Goal: Task Accomplishment & Management: Manage account settings

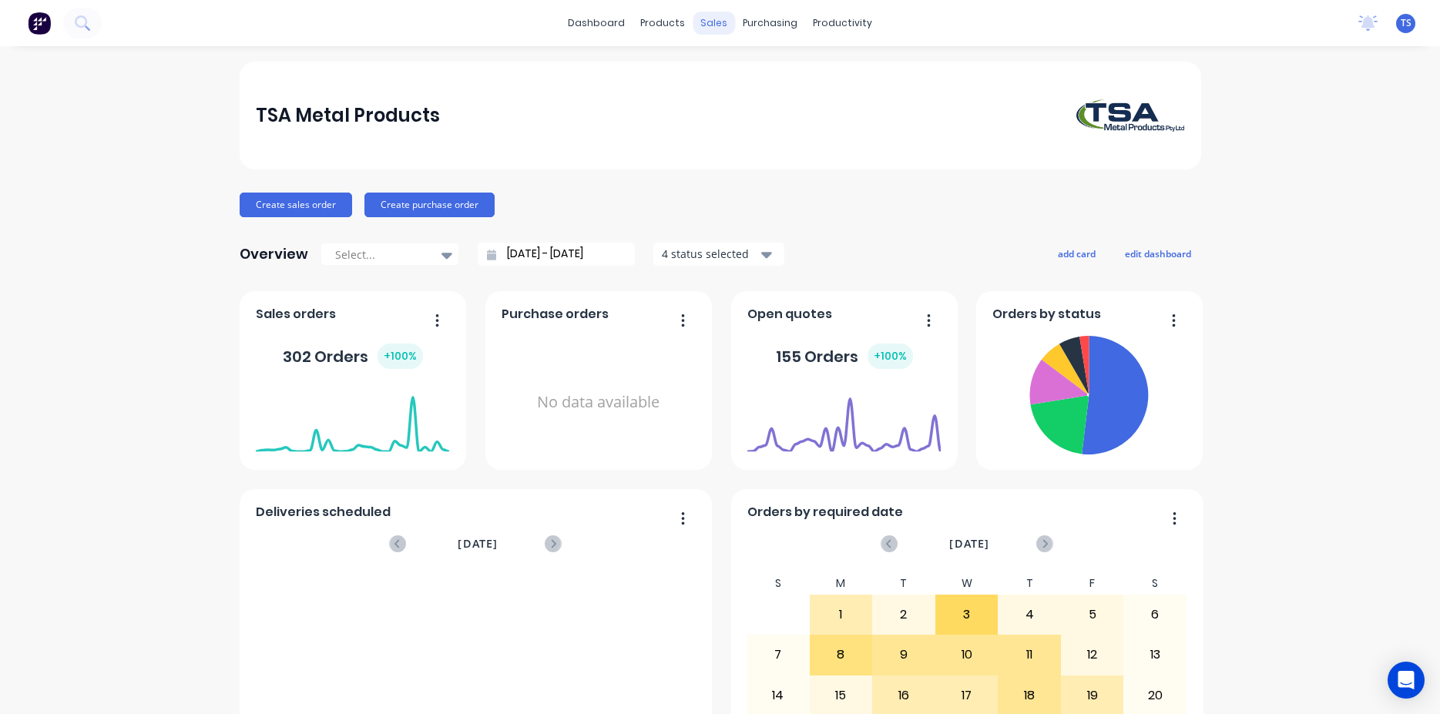
click at [702, 26] on div "sales" at bounding box center [714, 23] width 42 height 23
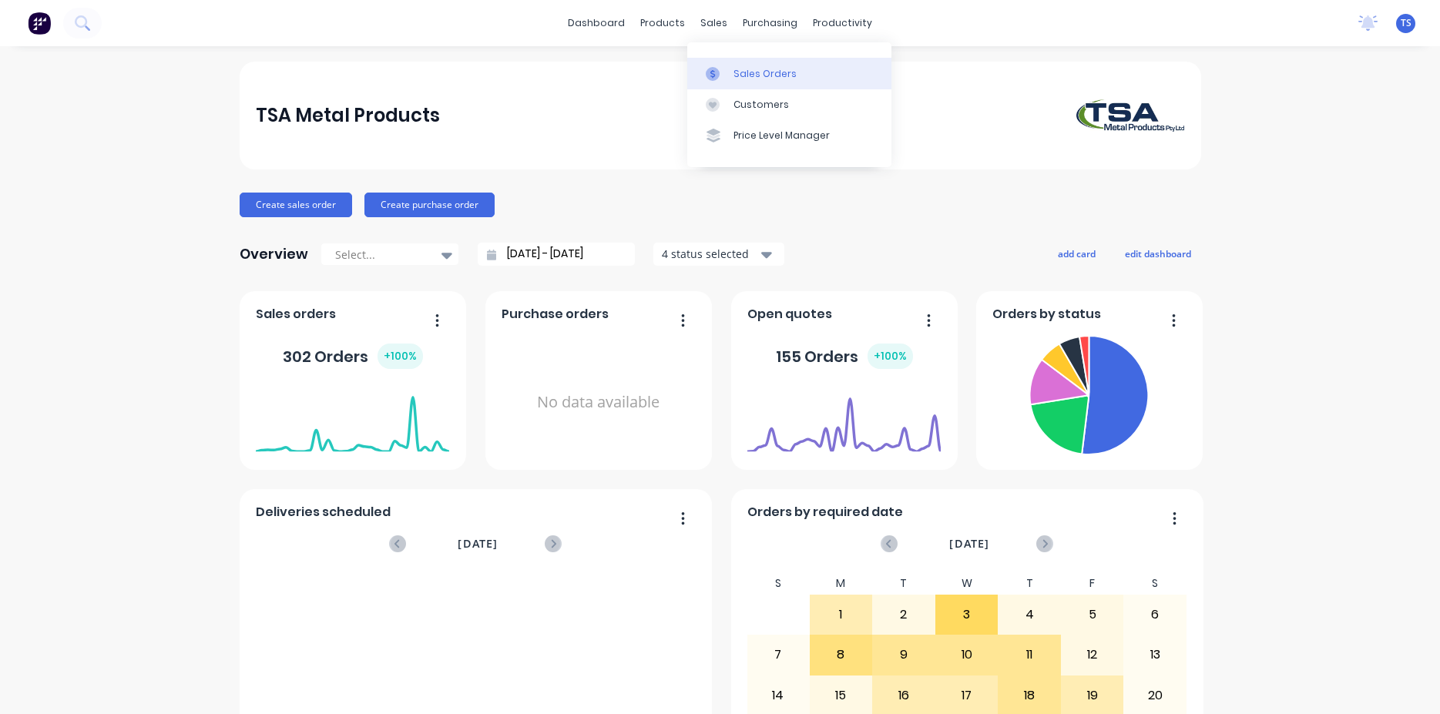
click at [781, 77] on div "Sales Orders" at bounding box center [764, 74] width 63 height 14
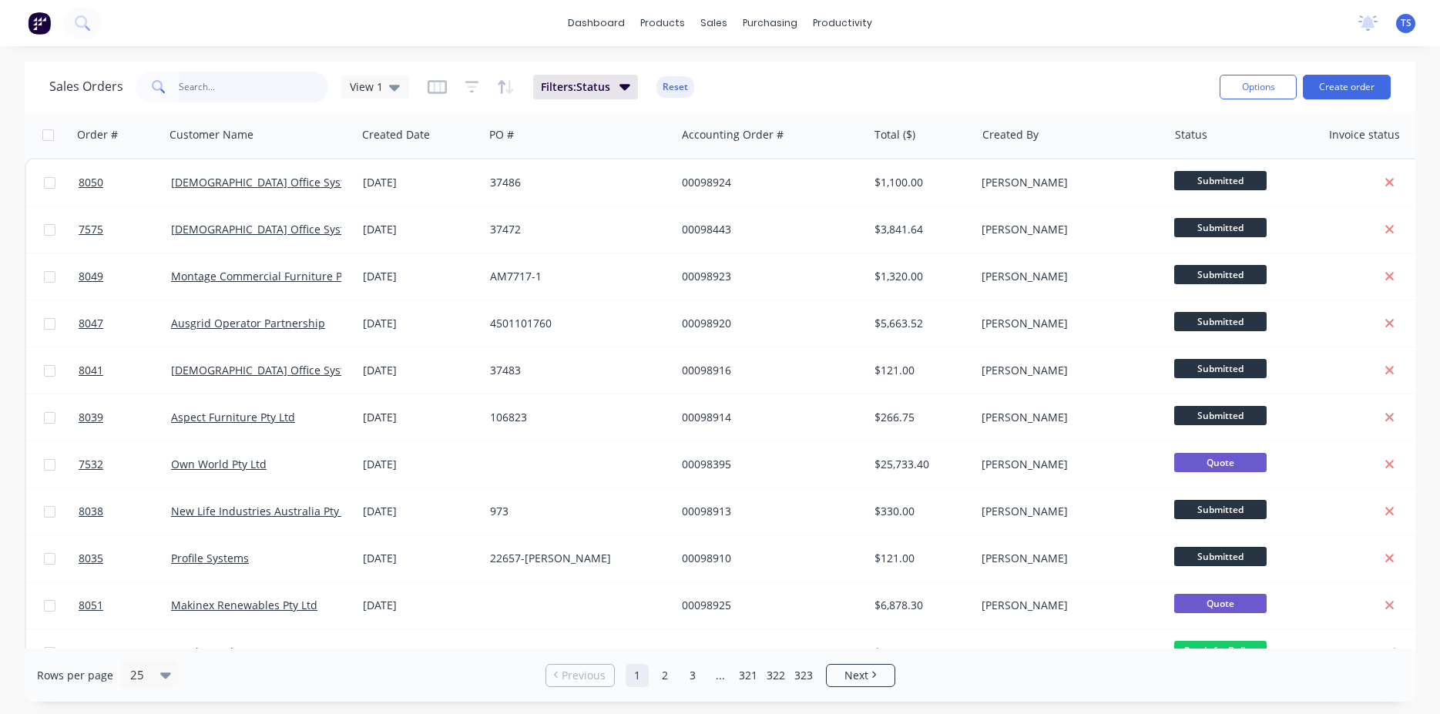
click at [221, 82] on input "text" at bounding box center [254, 87] width 150 height 31
type input "7870"
click at [241, 95] on input "text" at bounding box center [254, 87] width 150 height 31
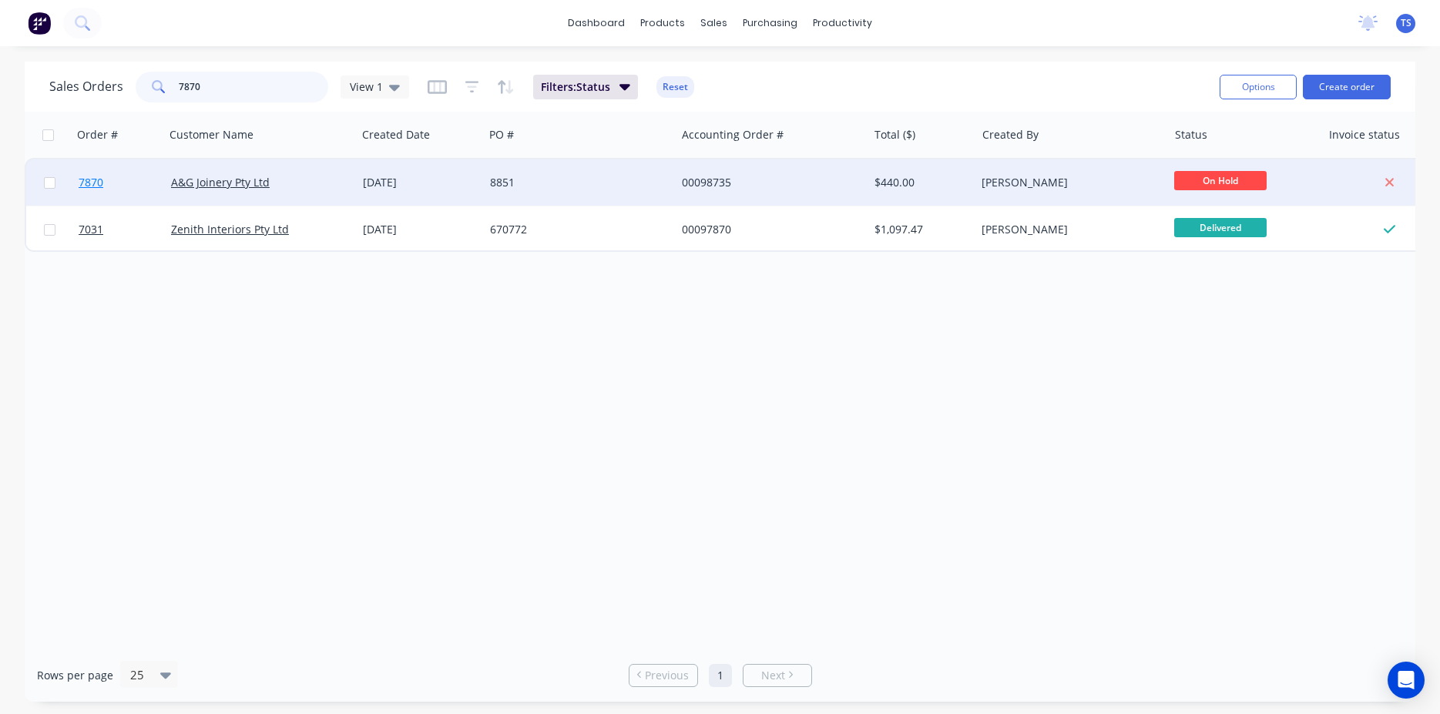
type input "7870"
click at [126, 180] on link "7870" at bounding box center [125, 182] width 92 height 46
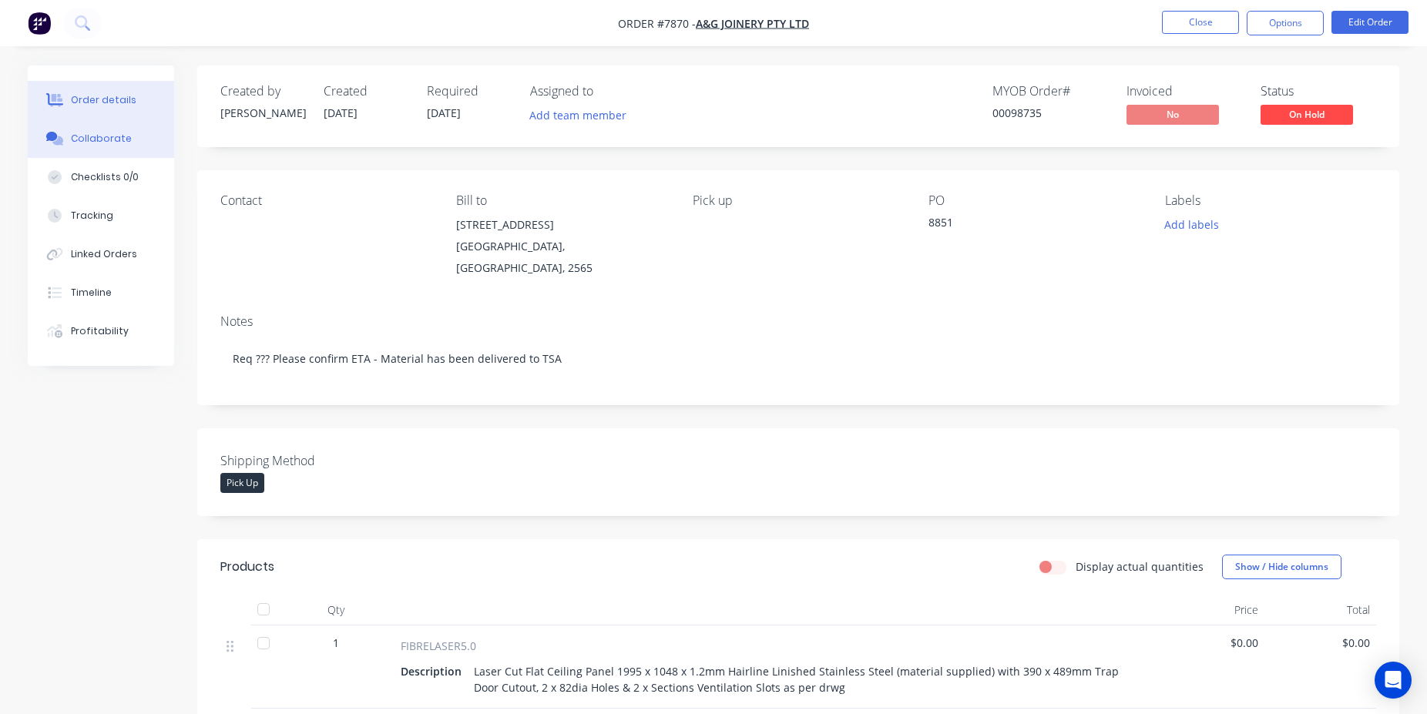
click at [114, 126] on button "Collaborate" at bounding box center [101, 138] width 146 height 39
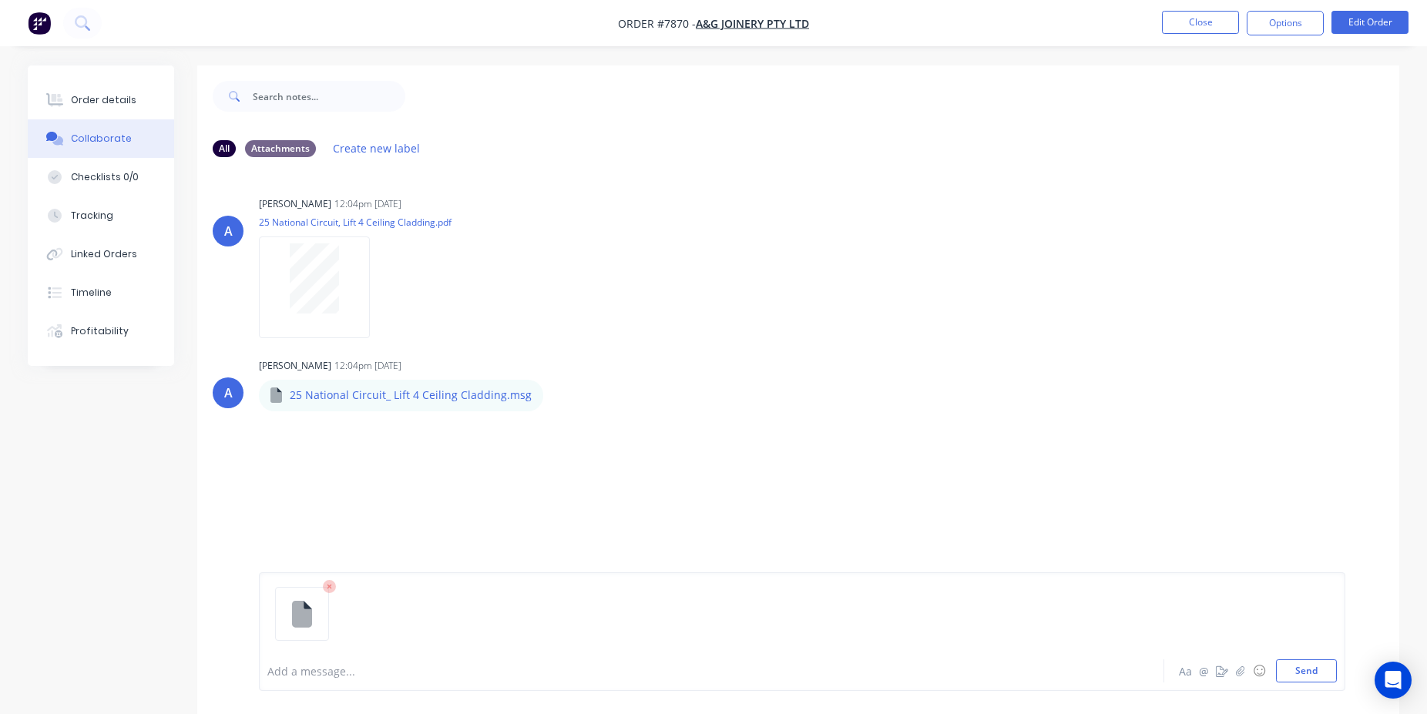
click at [342, 663] on div at bounding box center [668, 671] width 801 height 16
click at [1318, 670] on button "Send" at bounding box center [1306, 670] width 61 height 23
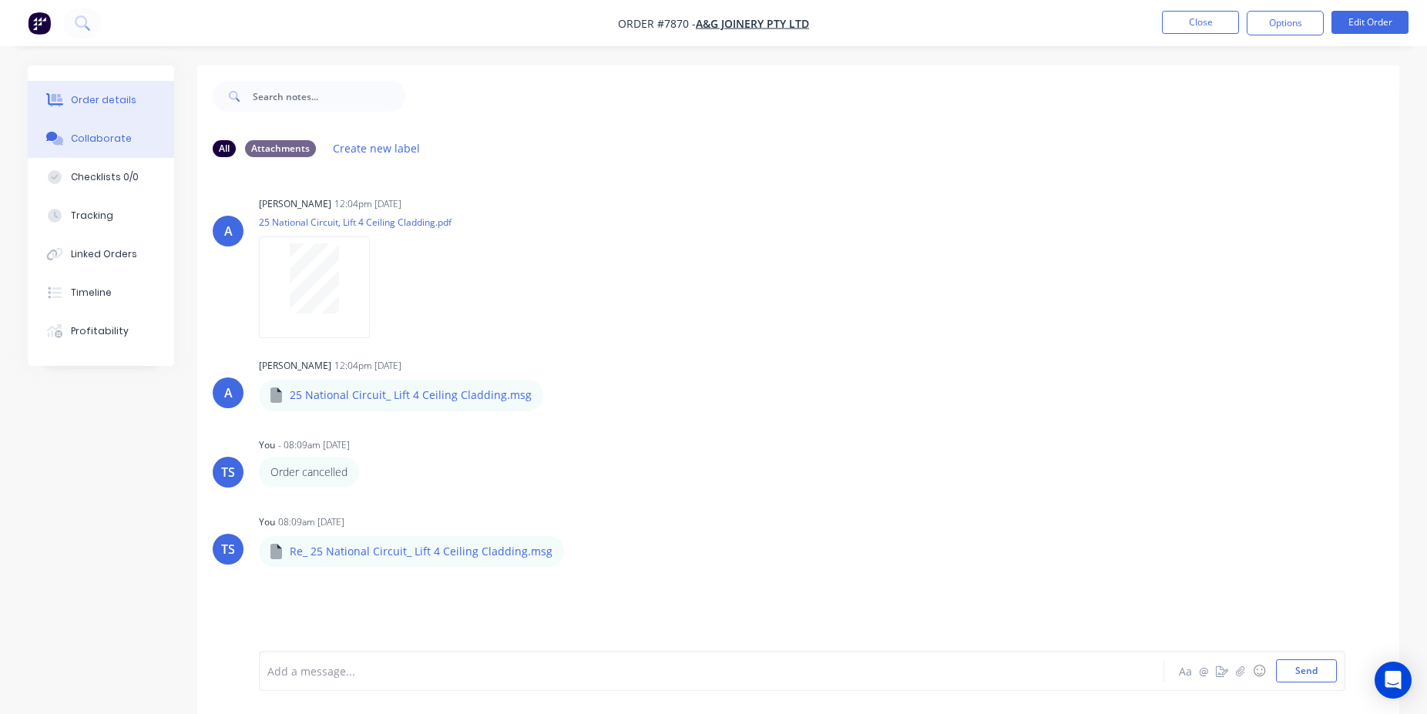
click at [107, 99] on div "Order details" at bounding box center [103, 100] width 65 height 14
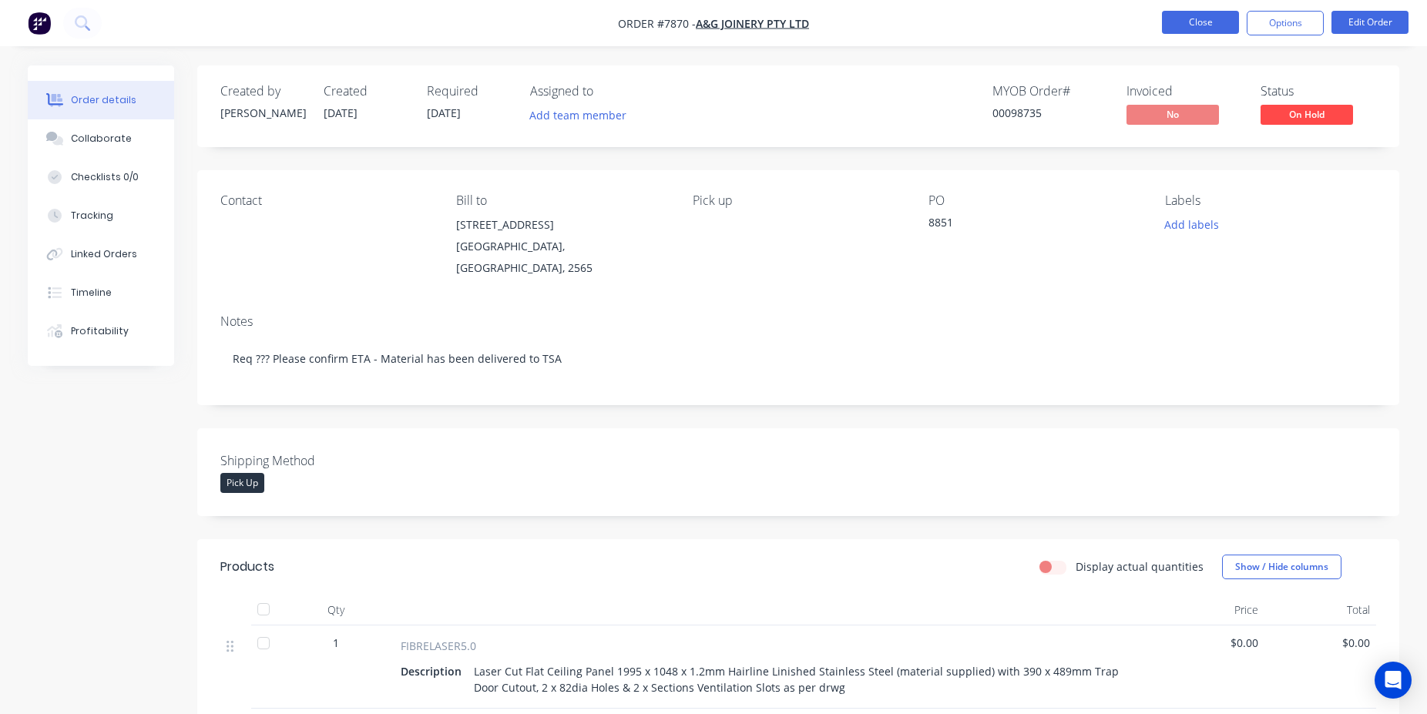
click at [1186, 28] on button "Close" at bounding box center [1200, 22] width 77 height 23
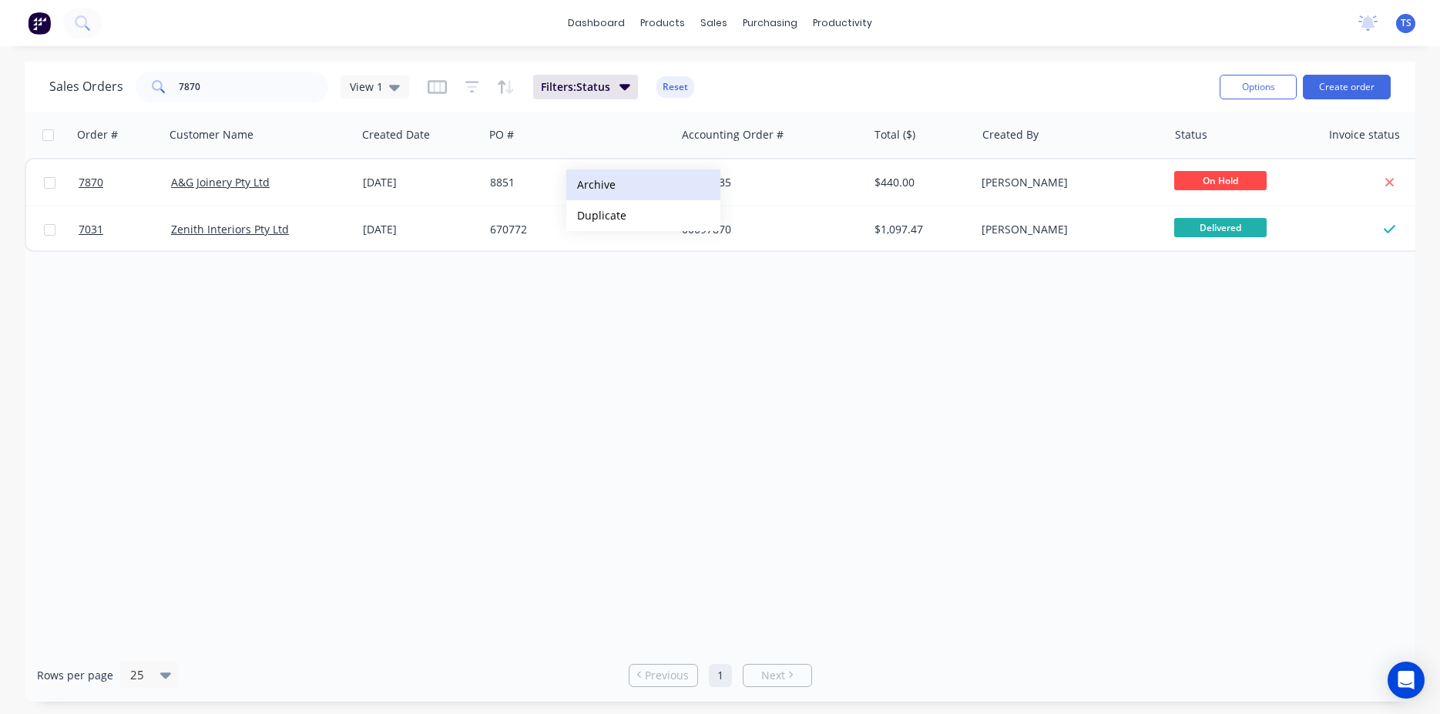
click at [594, 184] on button "Archive" at bounding box center [643, 184] width 154 height 31
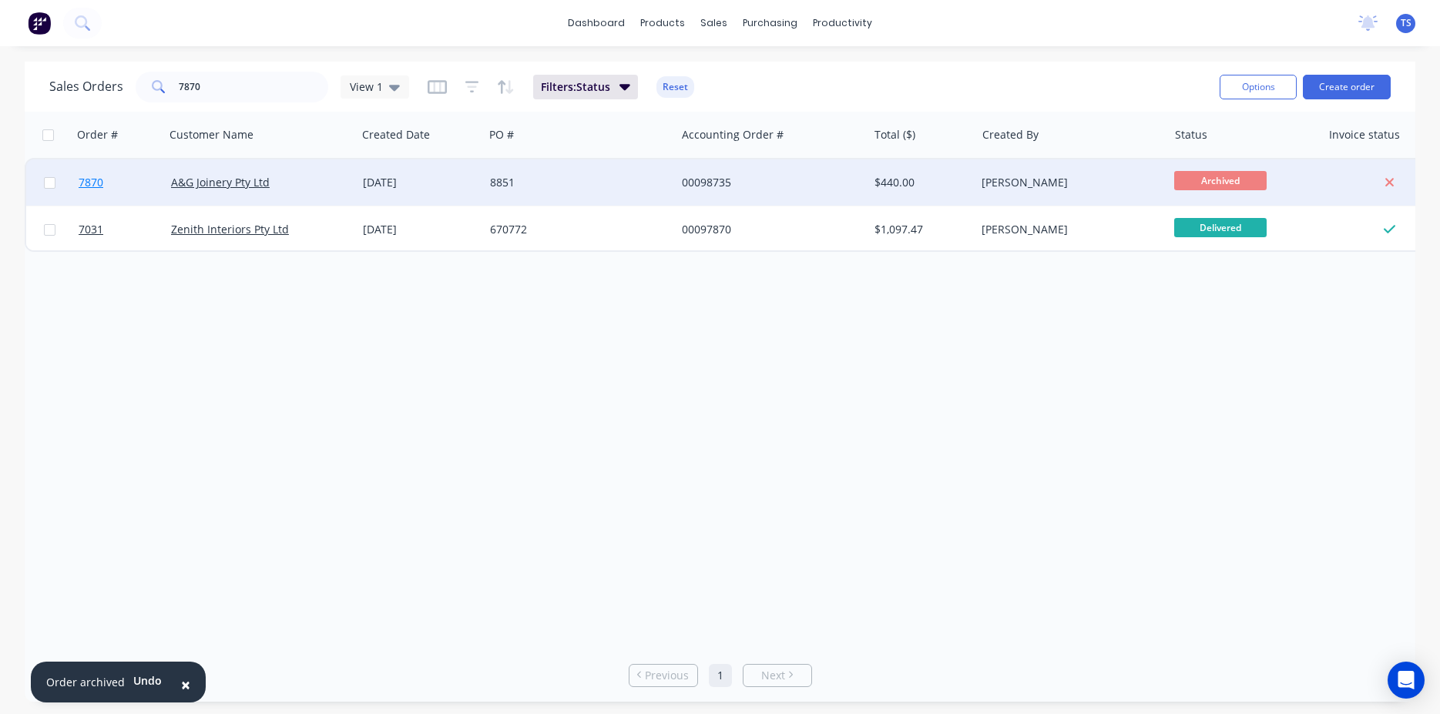
click at [134, 177] on link "7870" at bounding box center [125, 182] width 92 height 46
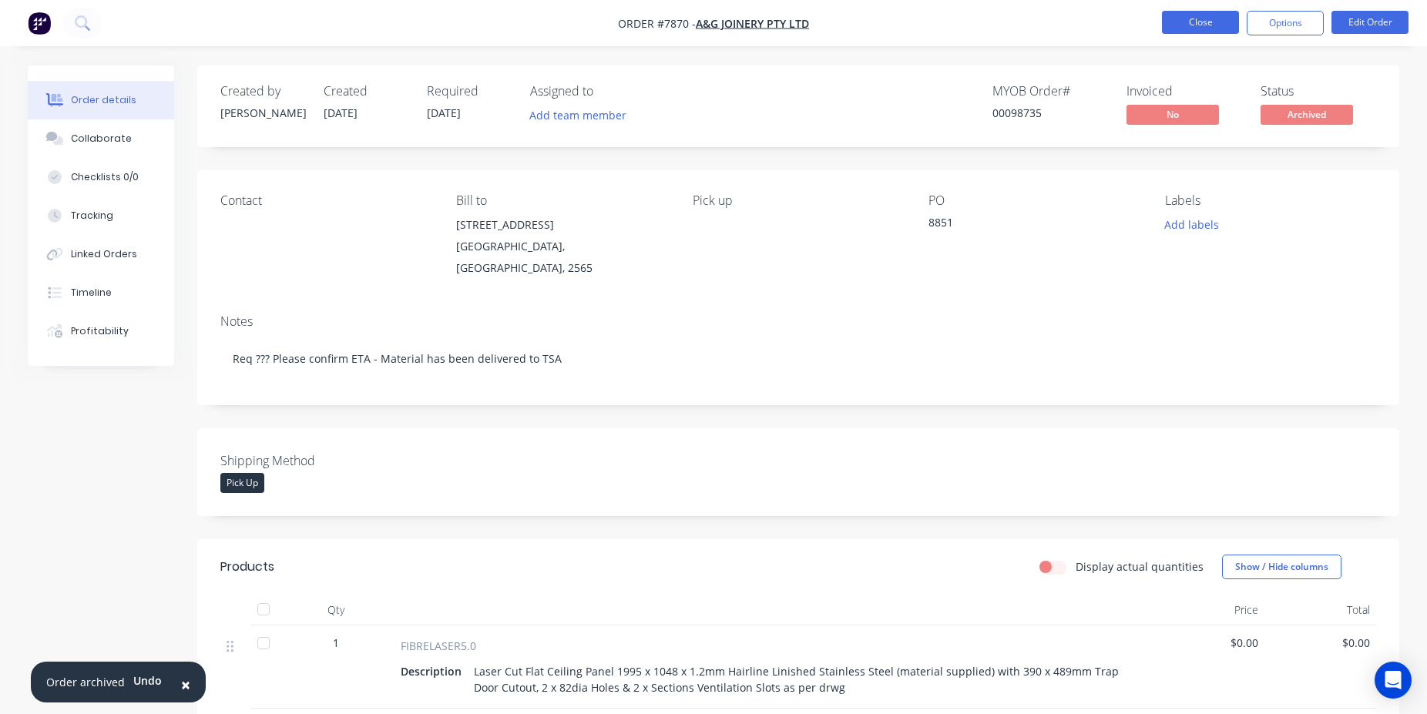
click at [1220, 25] on button "Close" at bounding box center [1200, 22] width 77 height 23
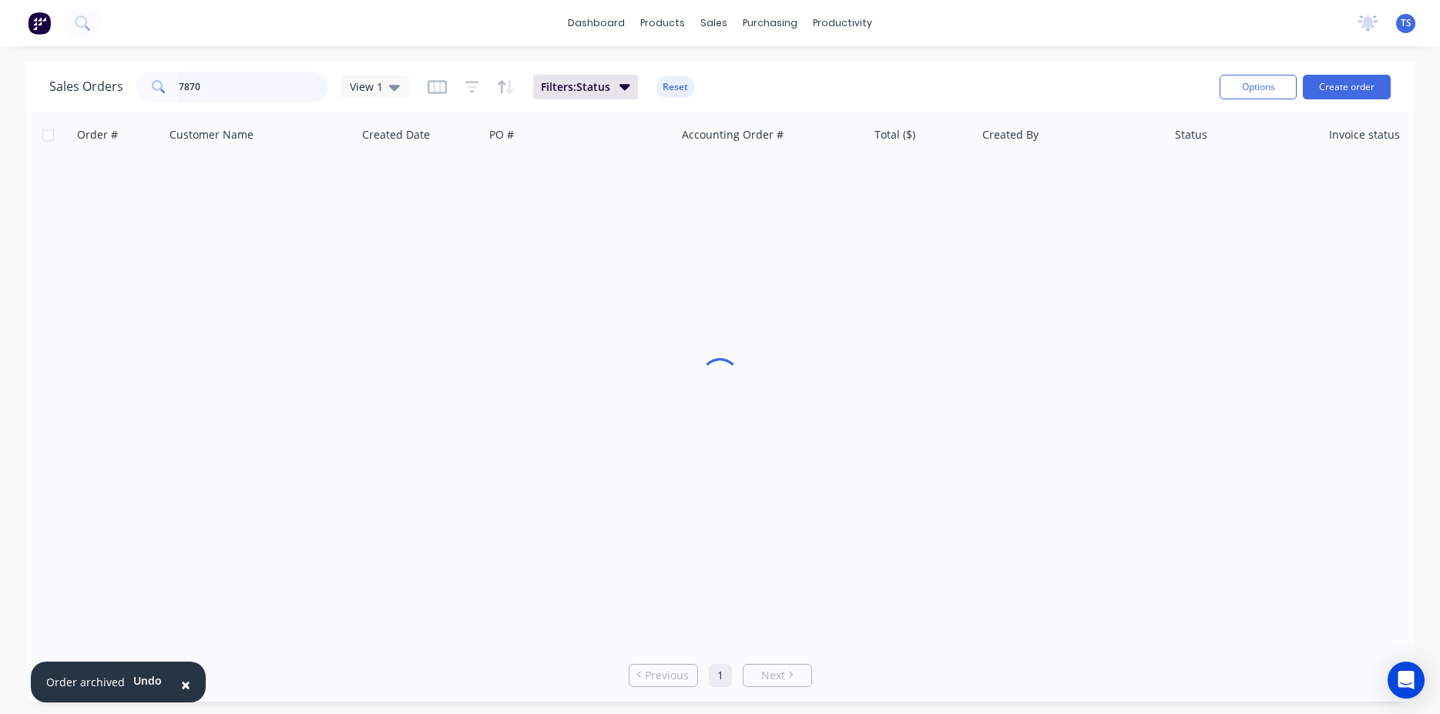
click at [277, 86] on input "7870" at bounding box center [254, 87] width 150 height 31
click at [228, 79] on input "98837" at bounding box center [254, 87] width 150 height 31
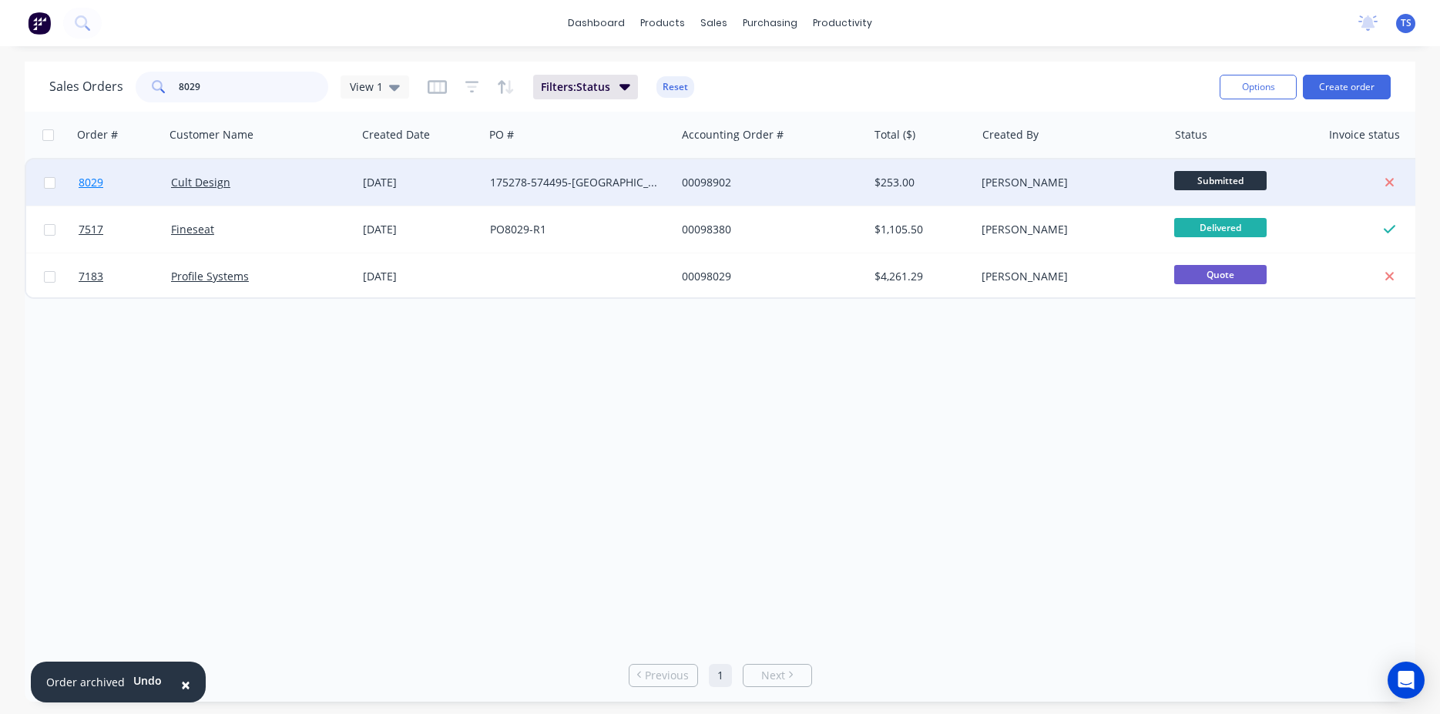
type input "8029"
click at [82, 184] on span "8029" at bounding box center [91, 182] width 25 height 15
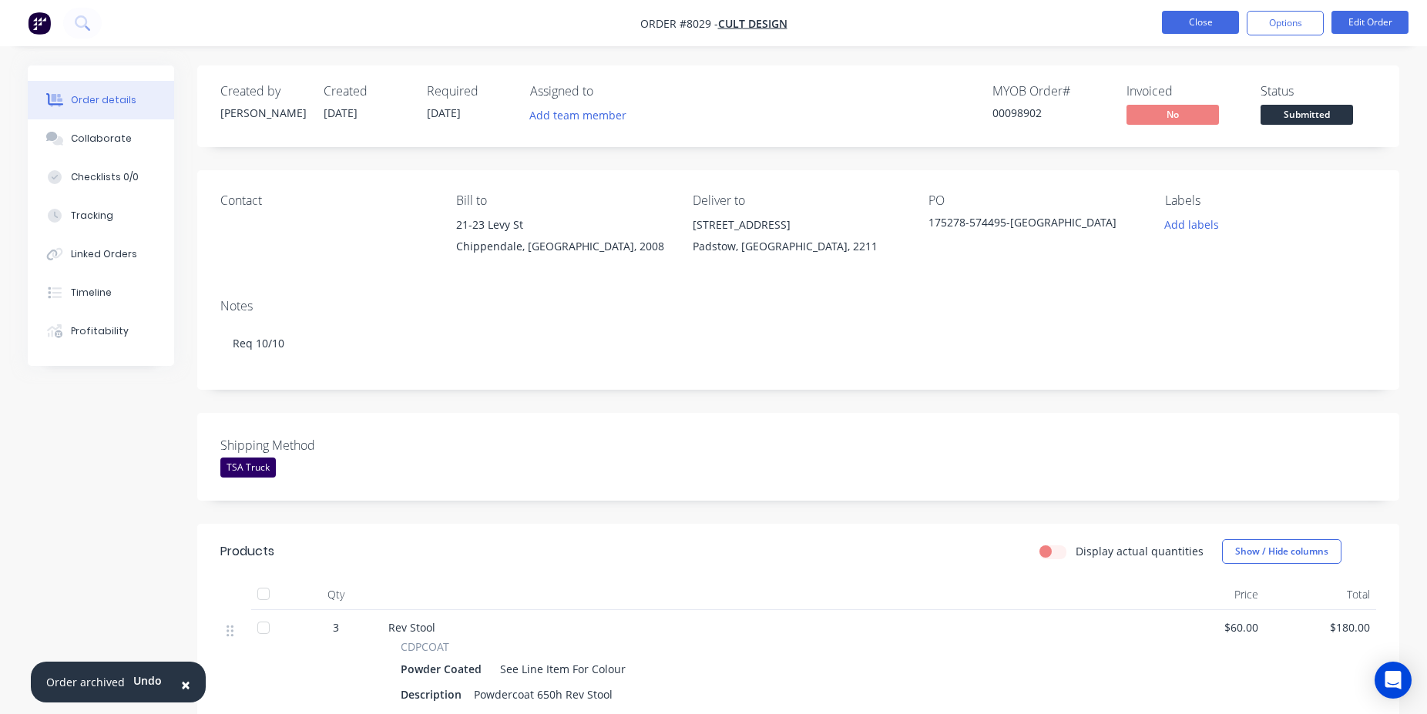
click at [1167, 20] on button "Close" at bounding box center [1200, 22] width 77 height 23
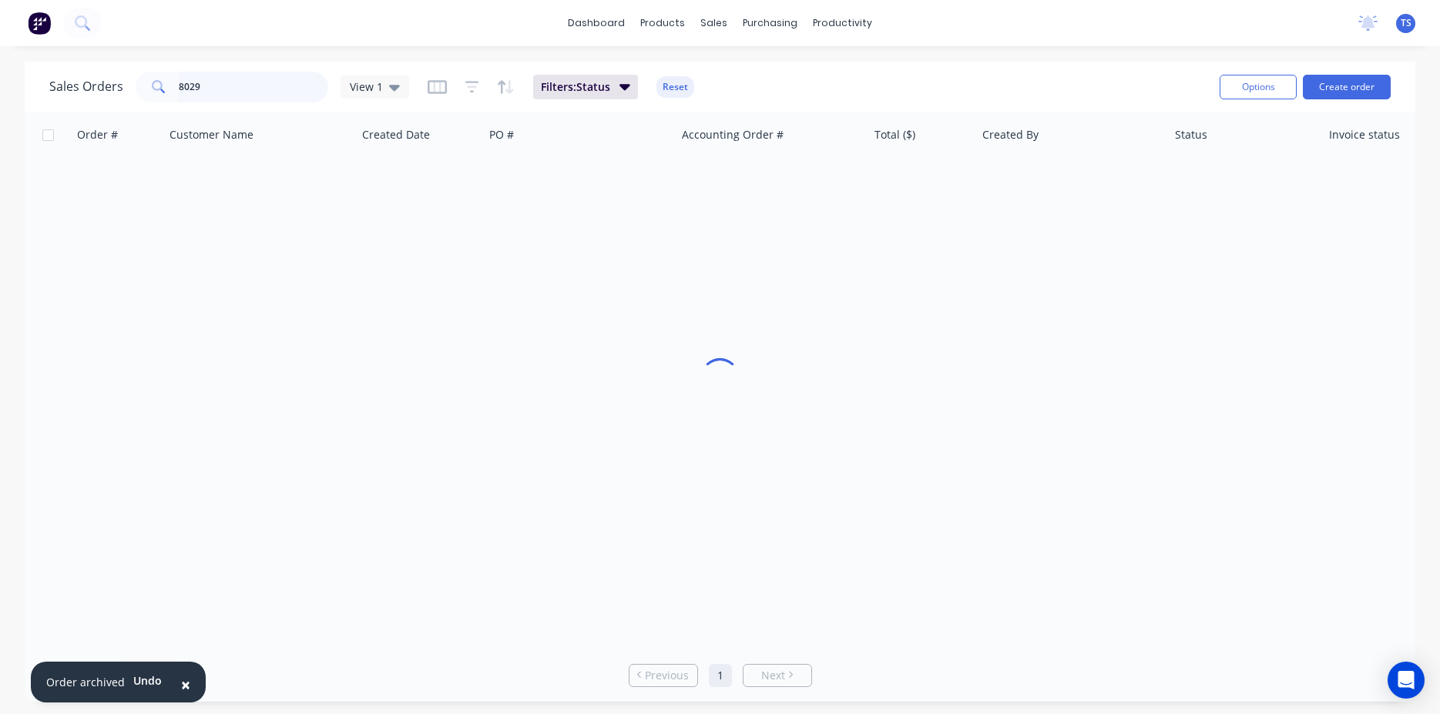
click at [223, 101] on input "8029" at bounding box center [254, 87] width 150 height 31
click at [227, 91] on input "8029" at bounding box center [254, 87] width 150 height 31
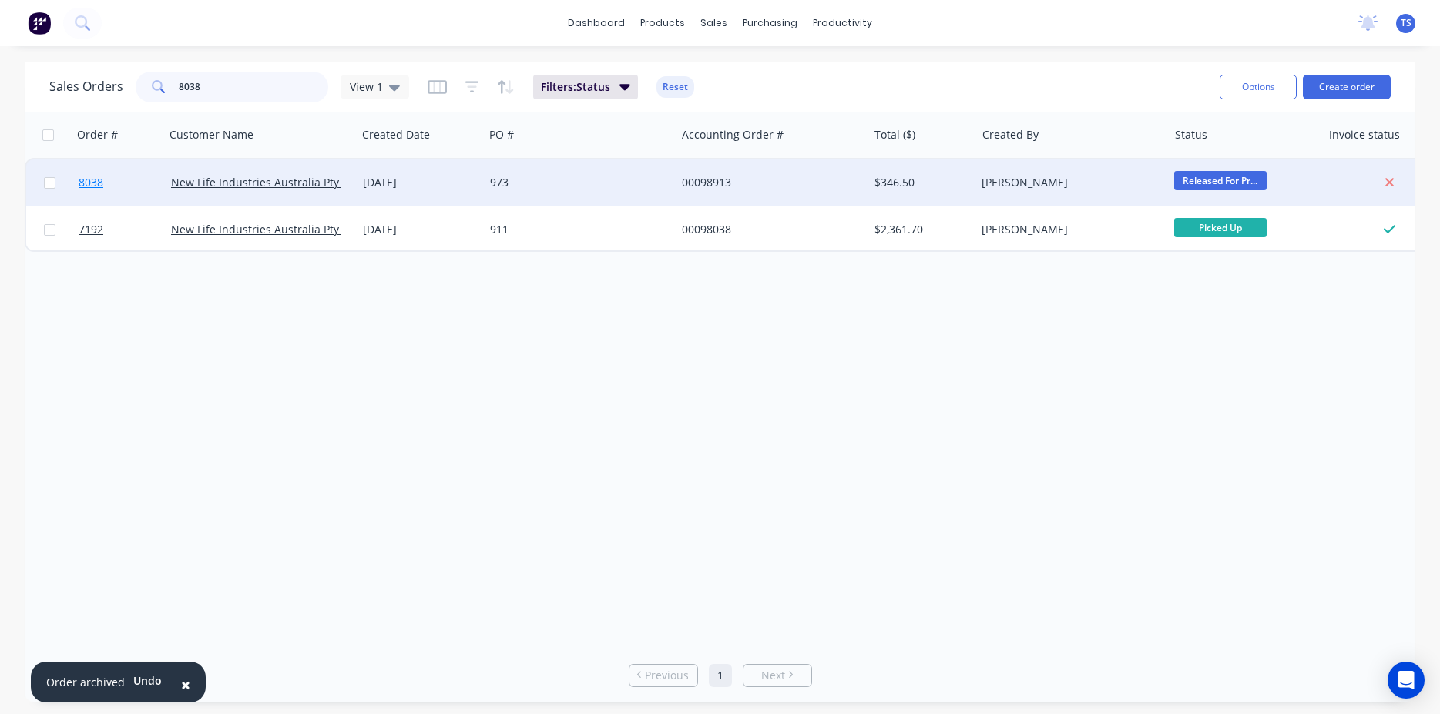
type input "8038"
click at [116, 201] on link "8038" at bounding box center [125, 182] width 92 height 46
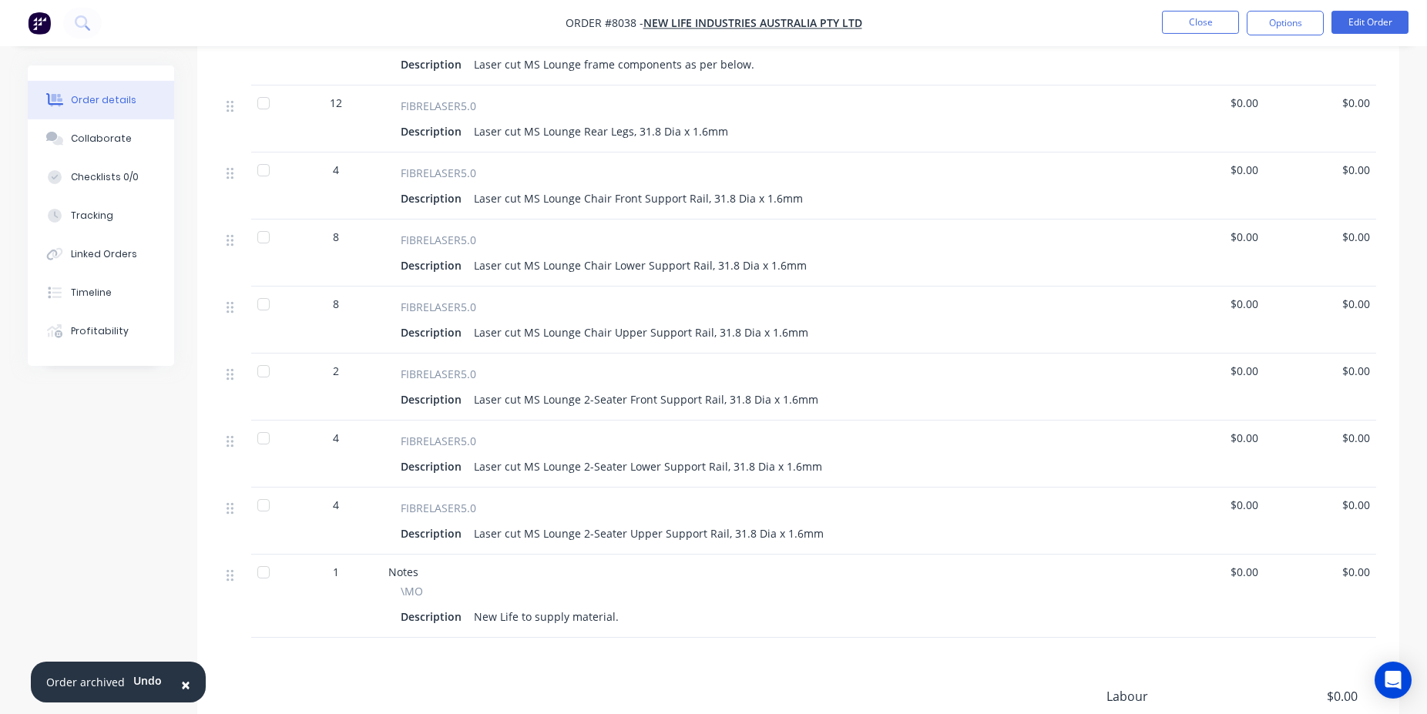
scroll to position [629, 0]
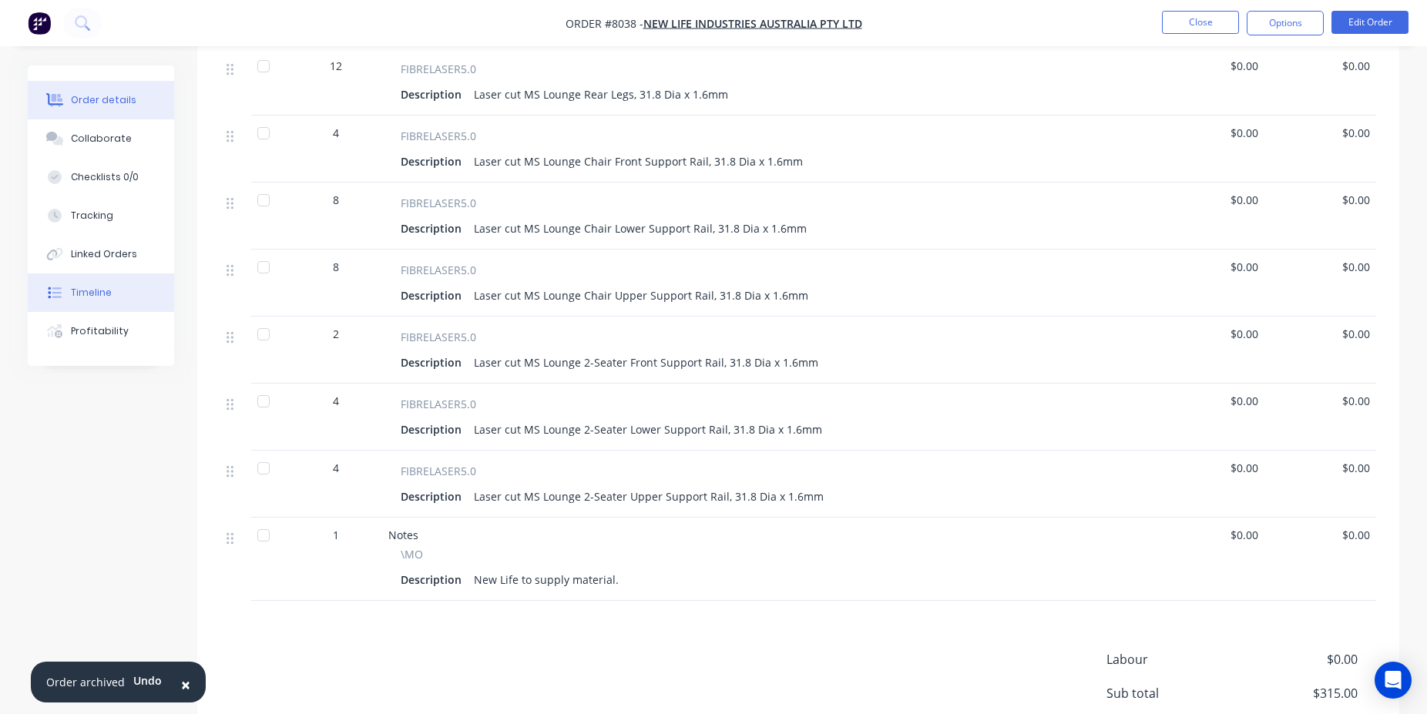
click at [94, 279] on button "Timeline" at bounding box center [101, 293] width 146 height 39
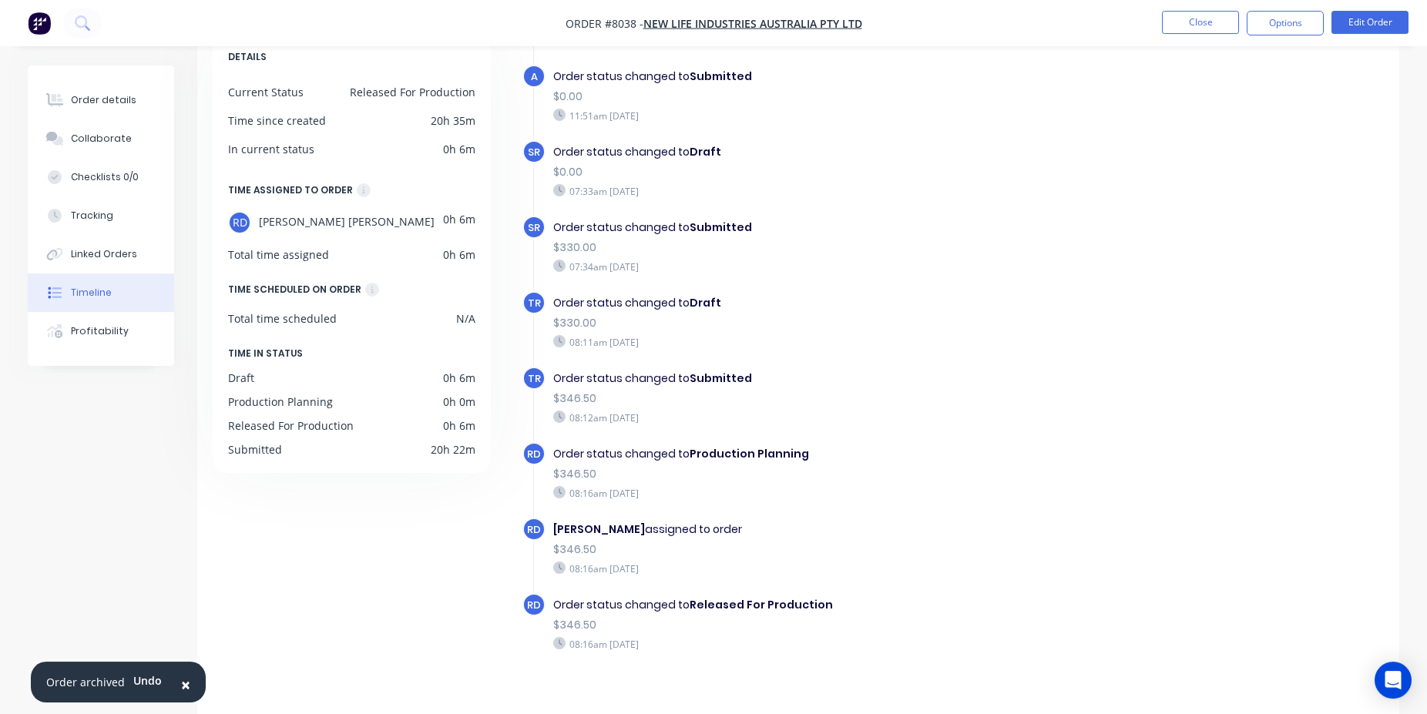
scroll to position [119, 0]
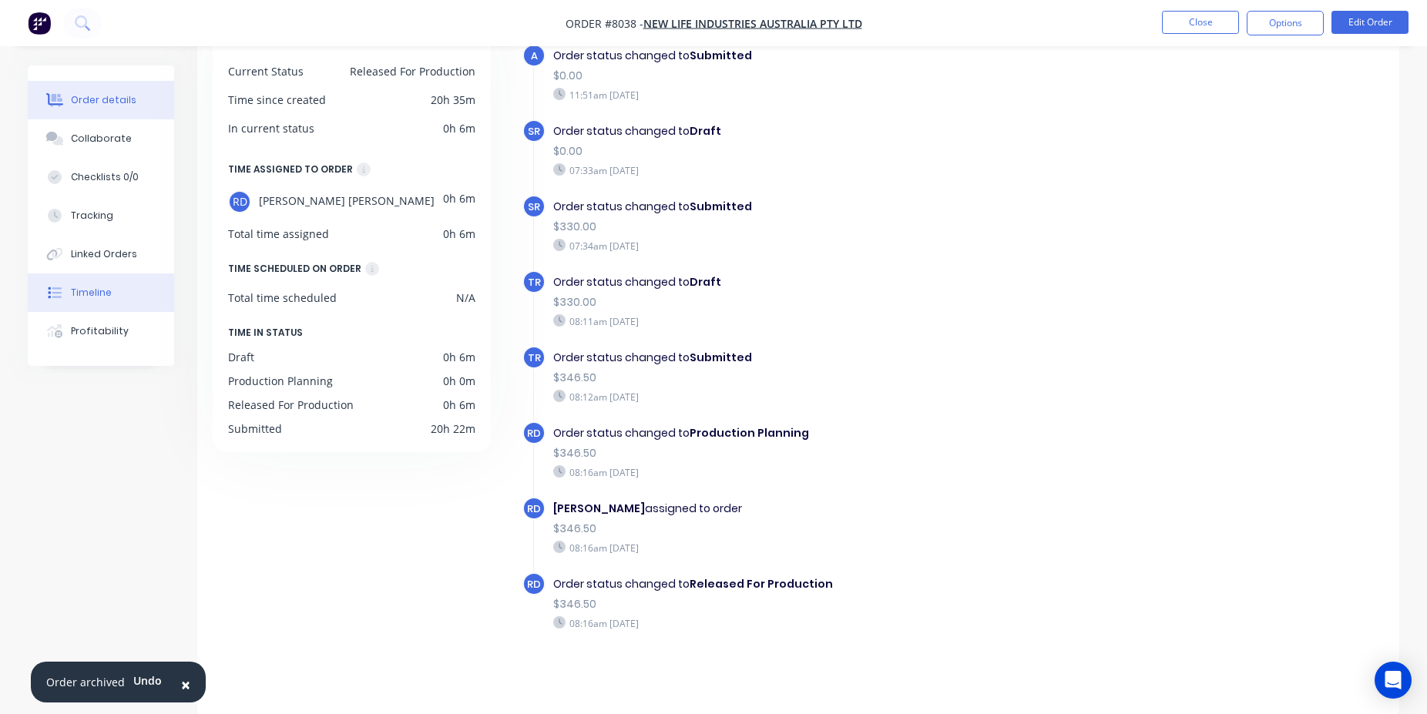
click at [107, 104] on div "Order details" at bounding box center [103, 100] width 65 height 14
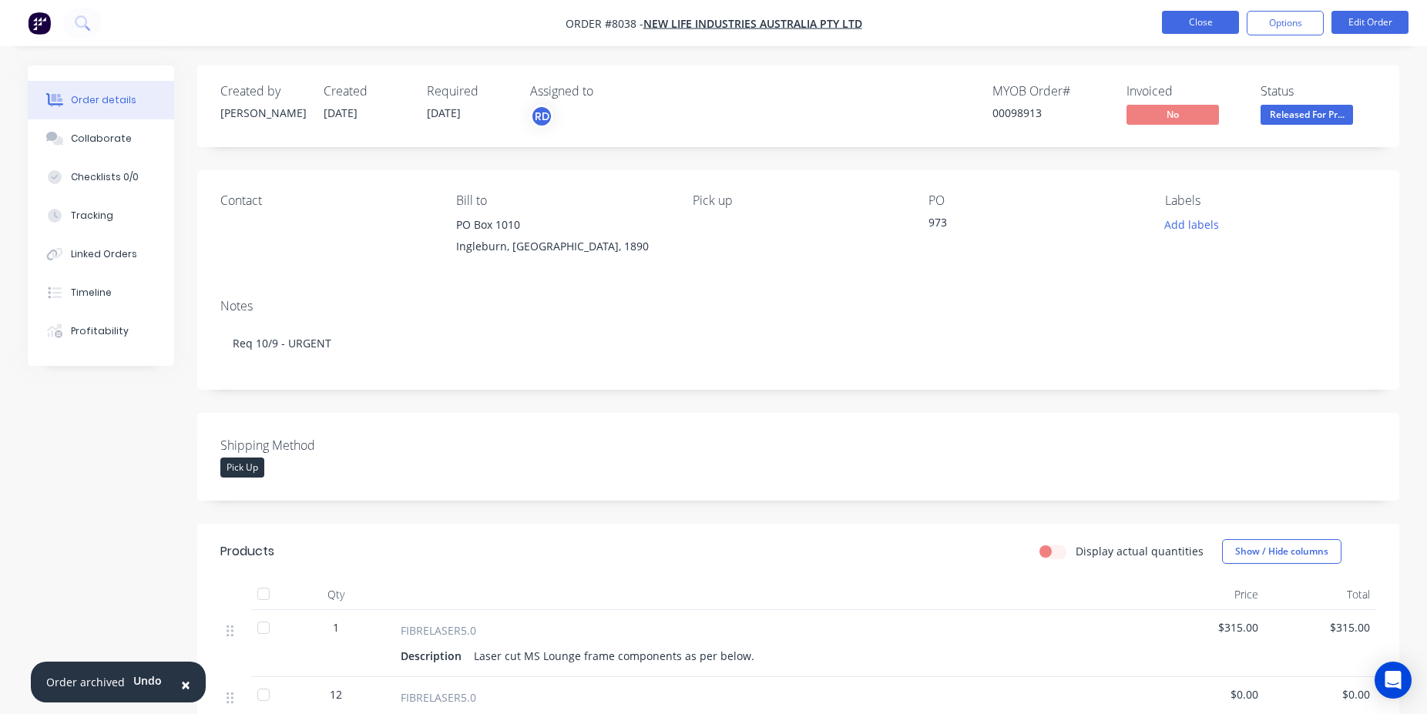
click at [1217, 14] on button "Close" at bounding box center [1200, 22] width 77 height 23
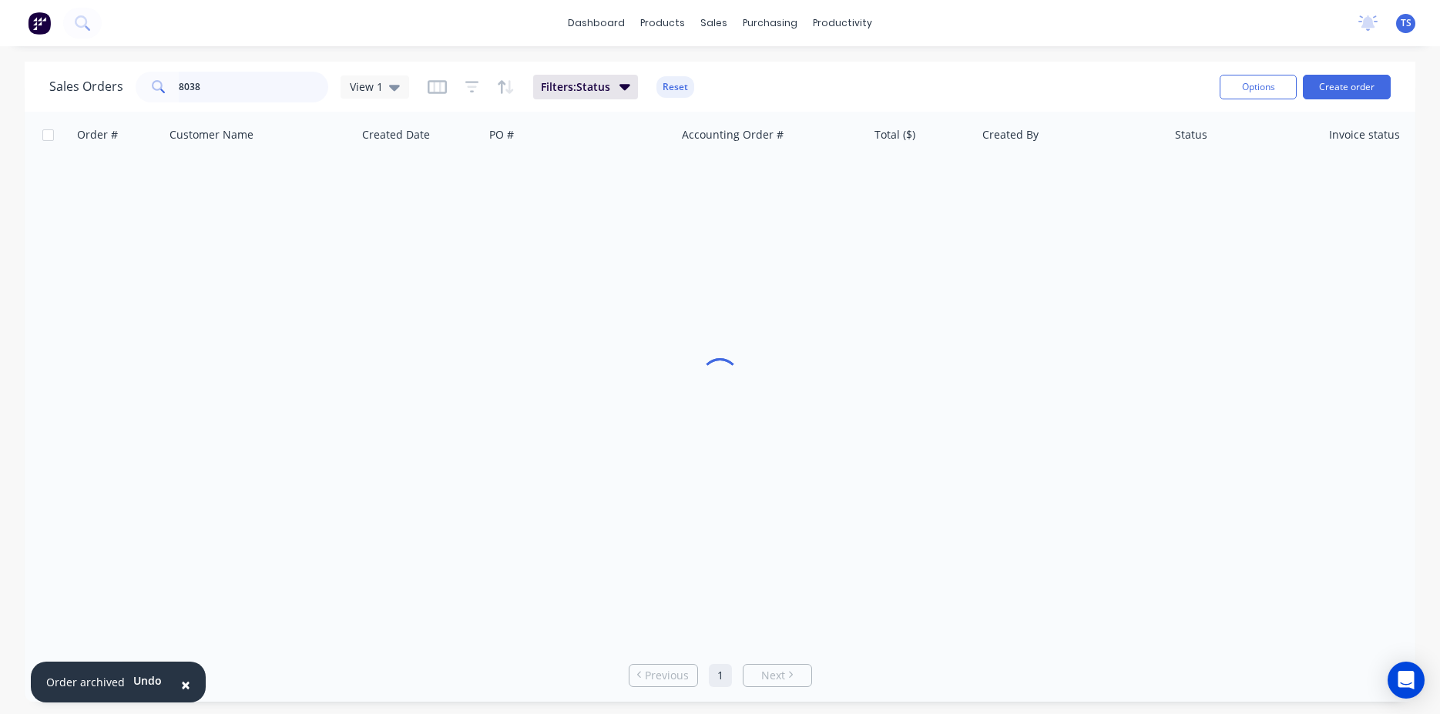
click at [229, 79] on input "8038" at bounding box center [254, 87] width 150 height 31
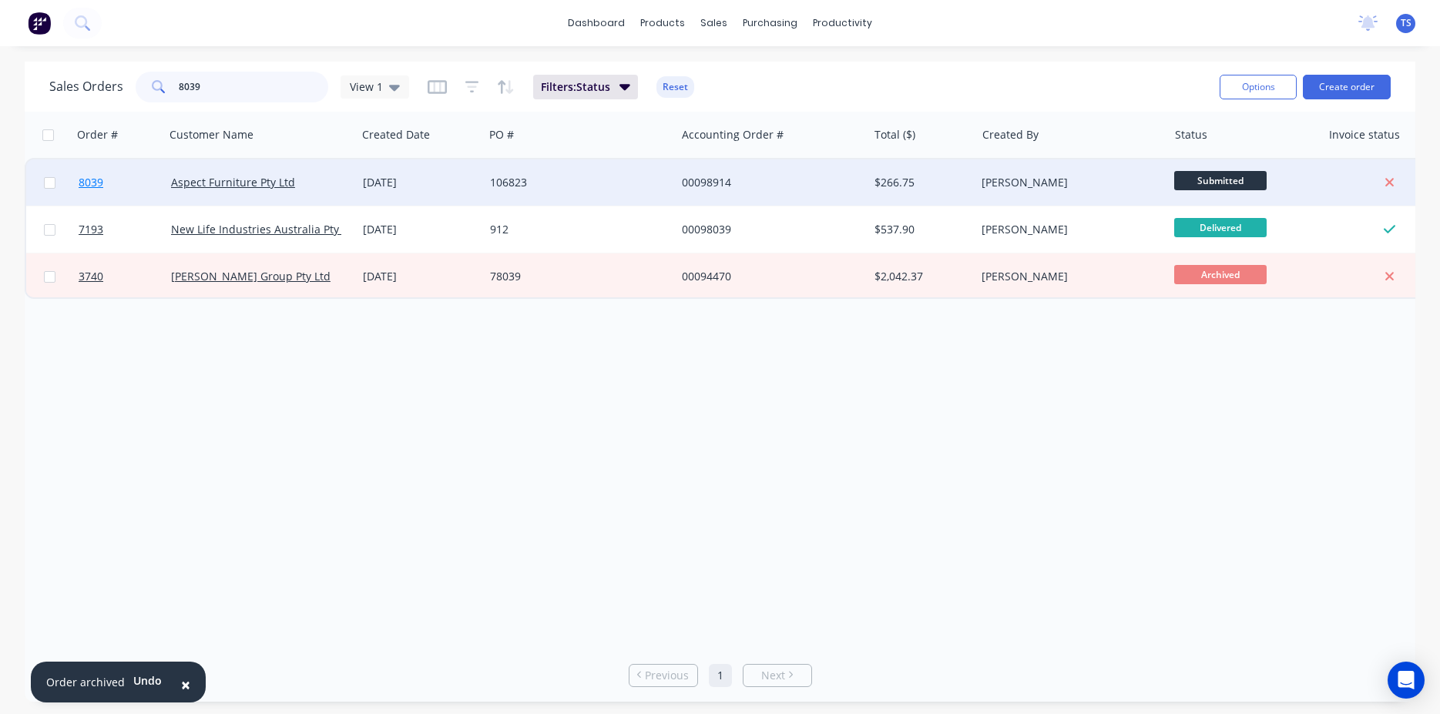
type input "8039"
click at [120, 169] on link "8039" at bounding box center [125, 182] width 92 height 46
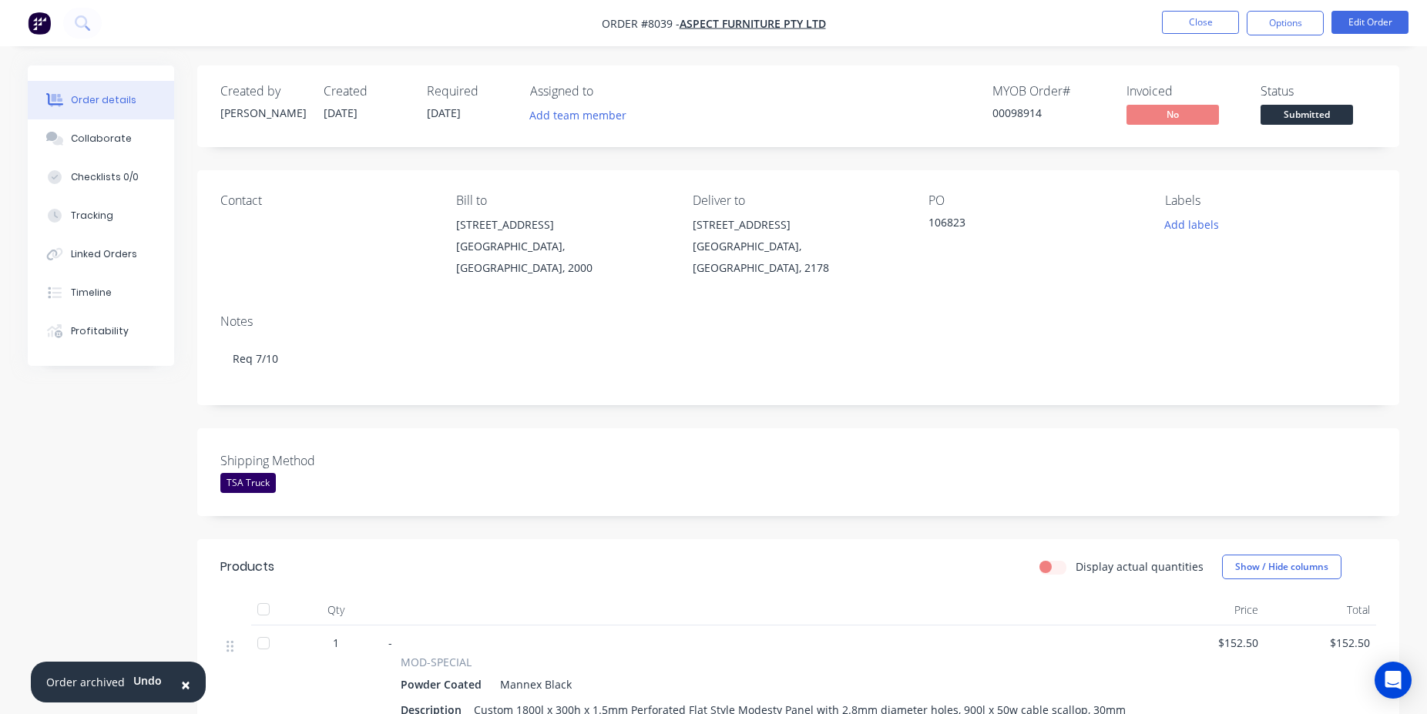
click at [1317, 109] on span "Submitted" at bounding box center [1306, 114] width 92 height 19
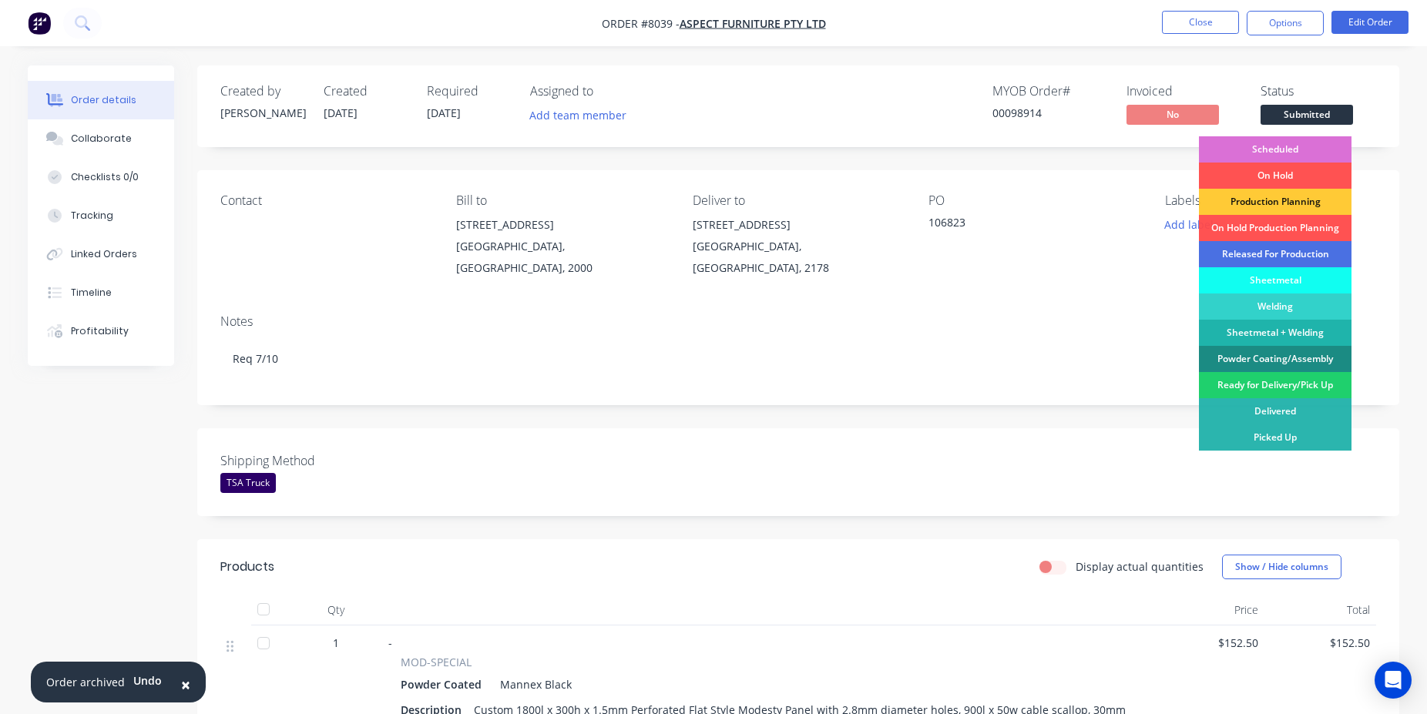
click at [1307, 137] on div "Scheduled" at bounding box center [1275, 149] width 153 height 26
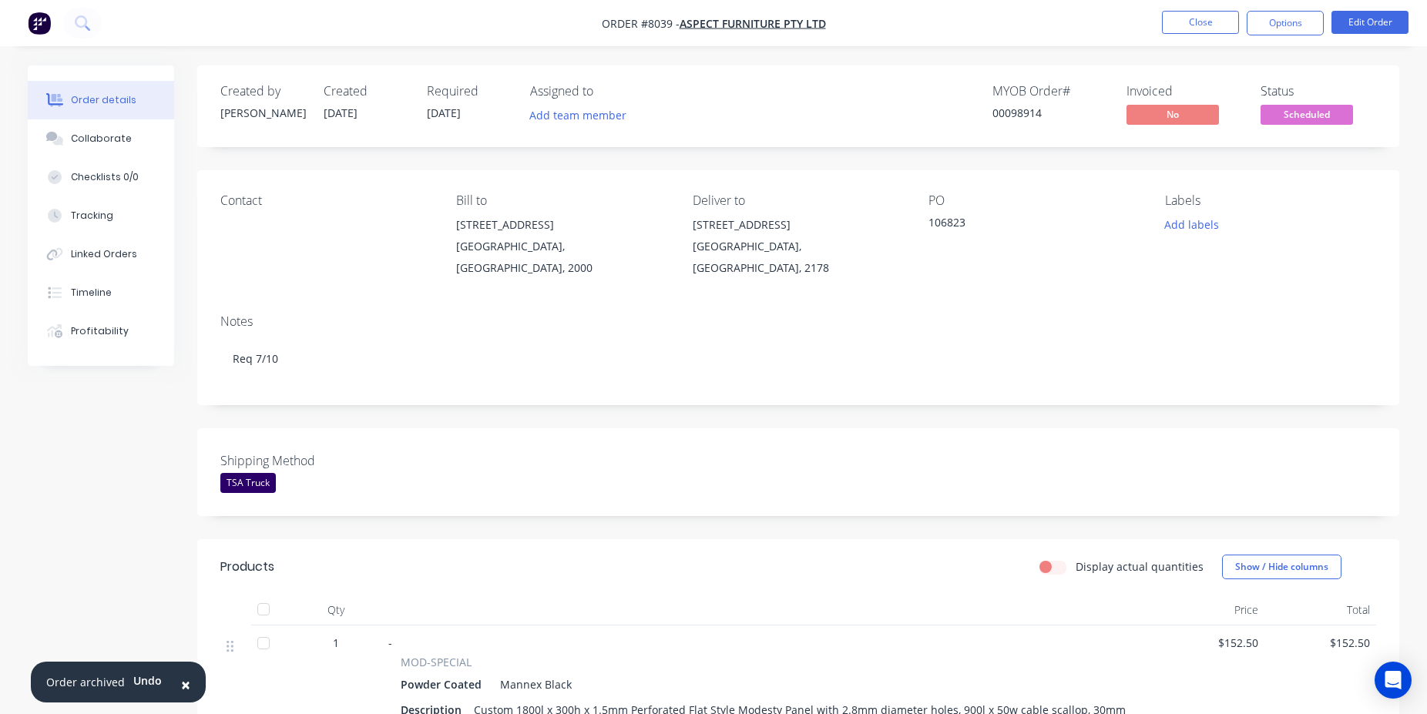
click at [1005, 115] on div "00098914" at bounding box center [1050, 113] width 116 height 16
copy div "00098914"
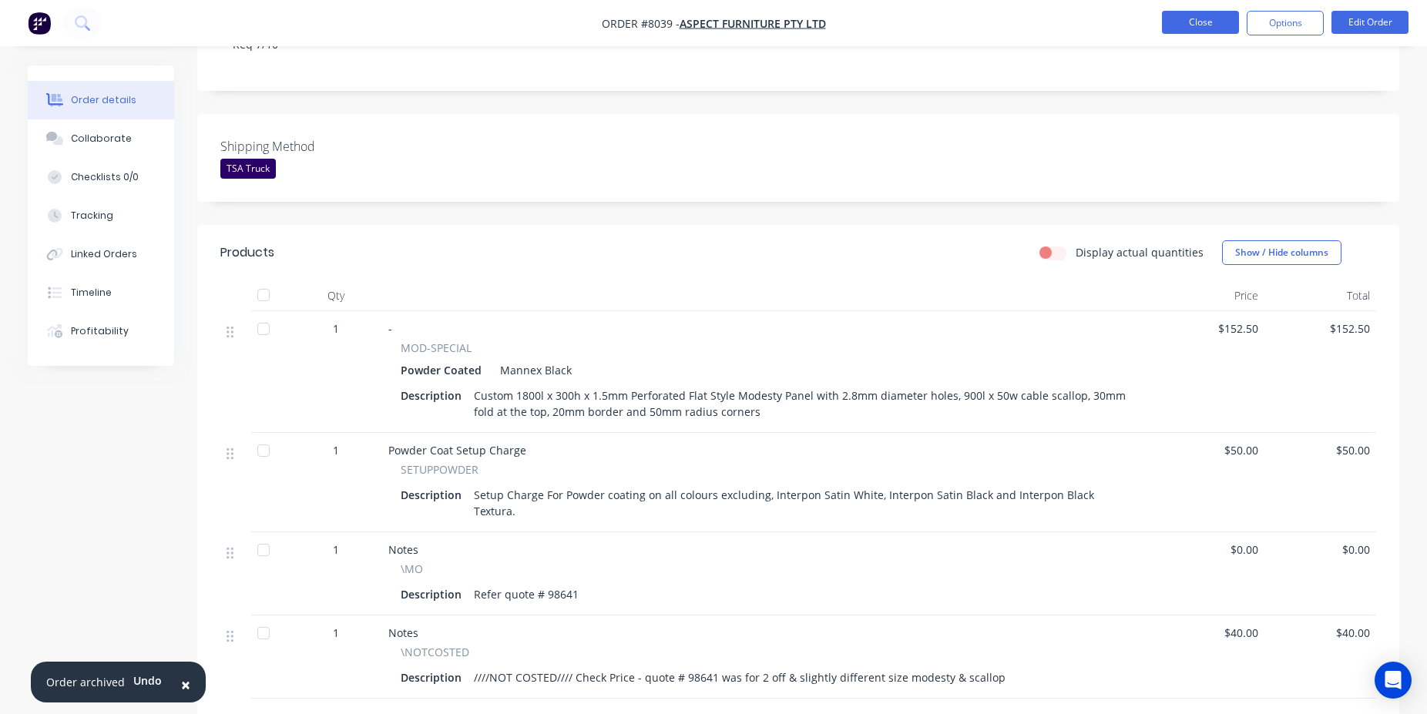
click at [1189, 18] on button "Close" at bounding box center [1200, 22] width 77 height 23
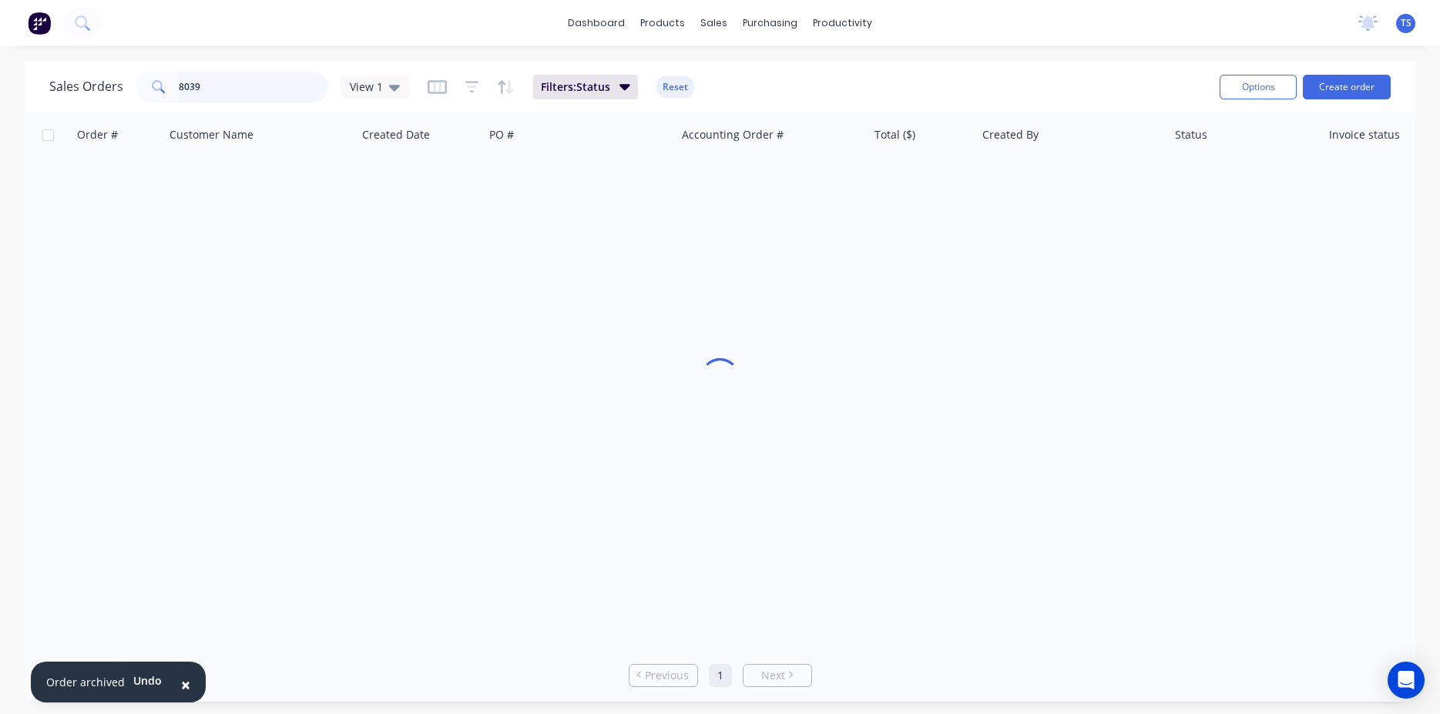
click at [243, 86] on input "8039" at bounding box center [254, 87] width 150 height 31
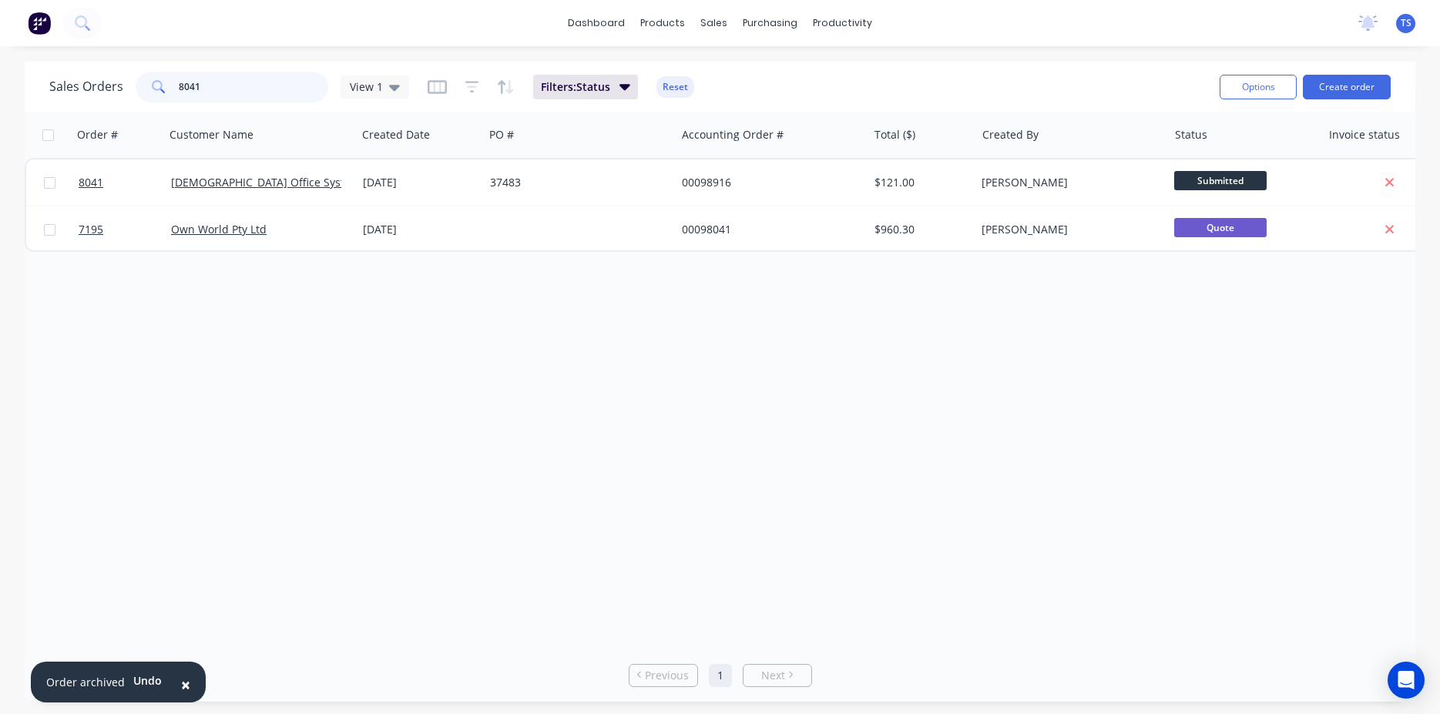
type input "8041"
click at [97, 191] on link "8041" at bounding box center [125, 182] width 92 height 46
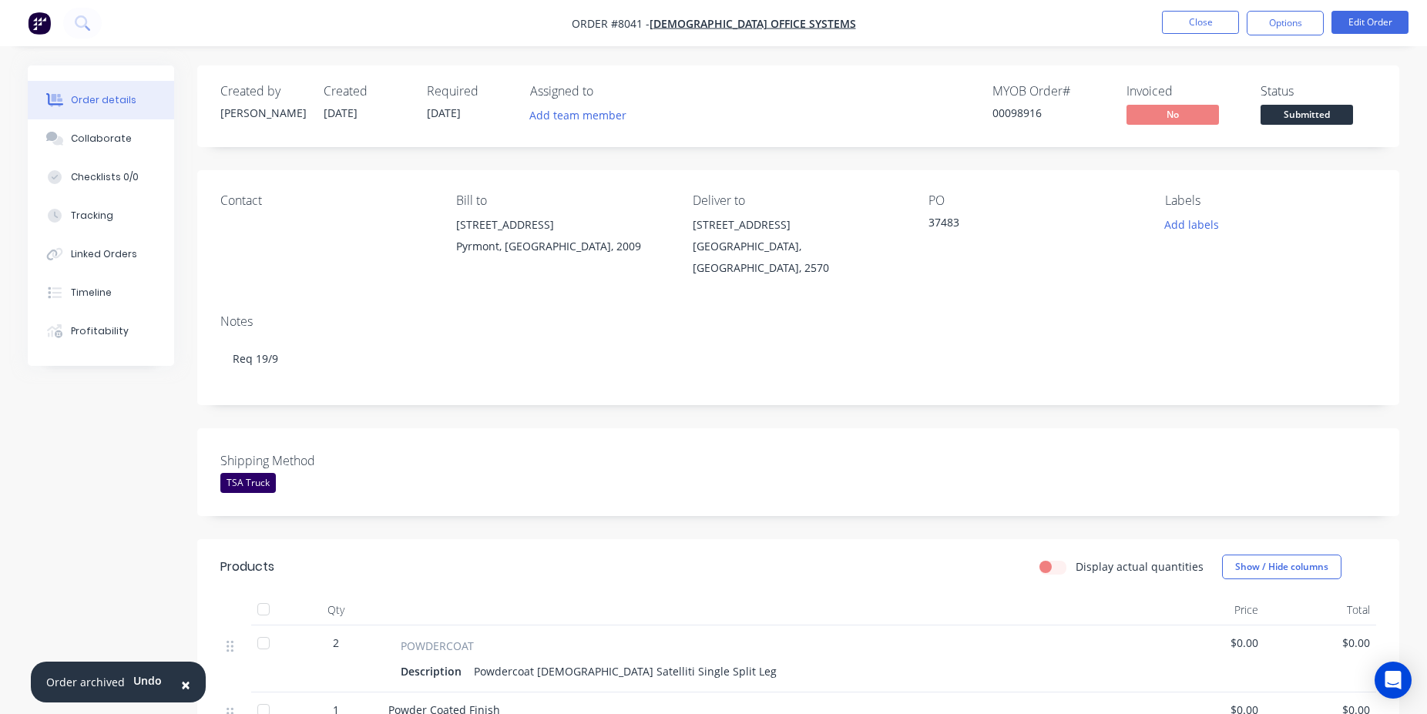
click at [1277, 116] on span "Submitted" at bounding box center [1306, 114] width 92 height 19
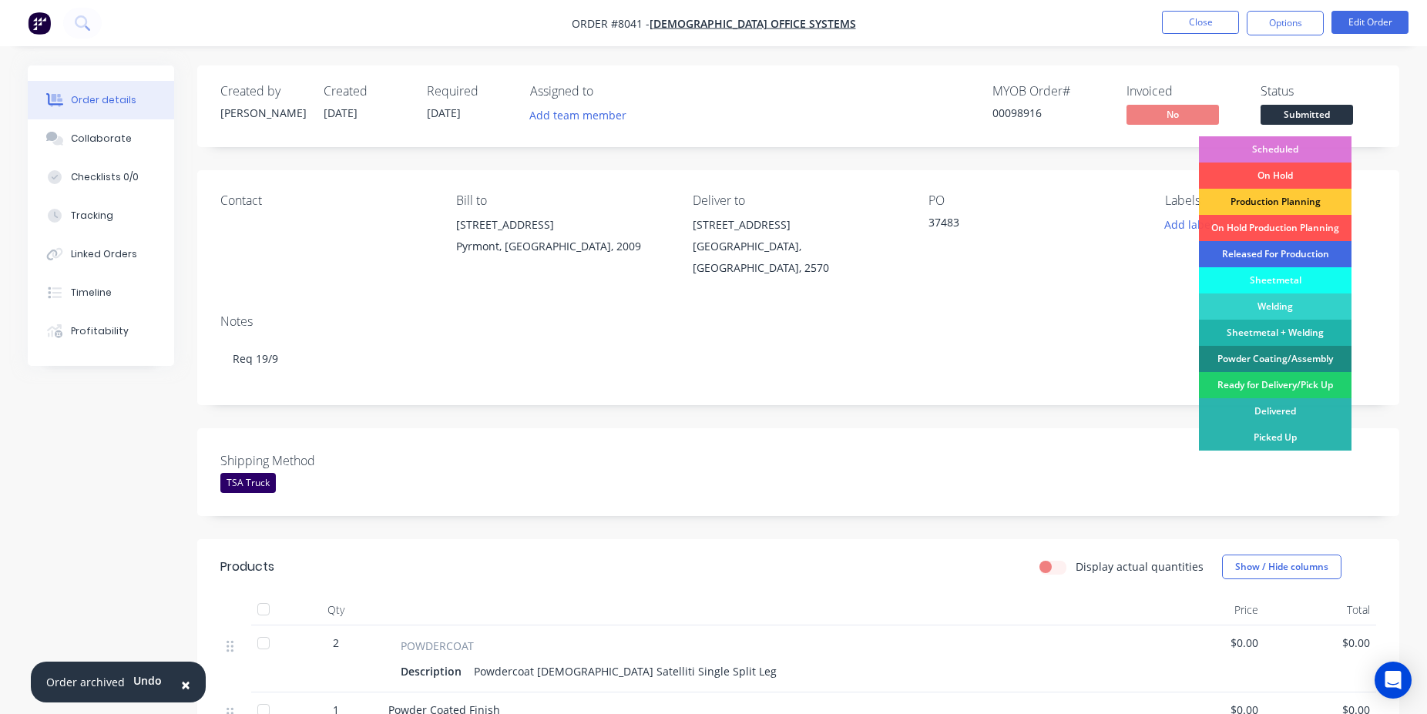
click at [1279, 250] on div "Released For Production" at bounding box center [1275, 254] width 153 height 26
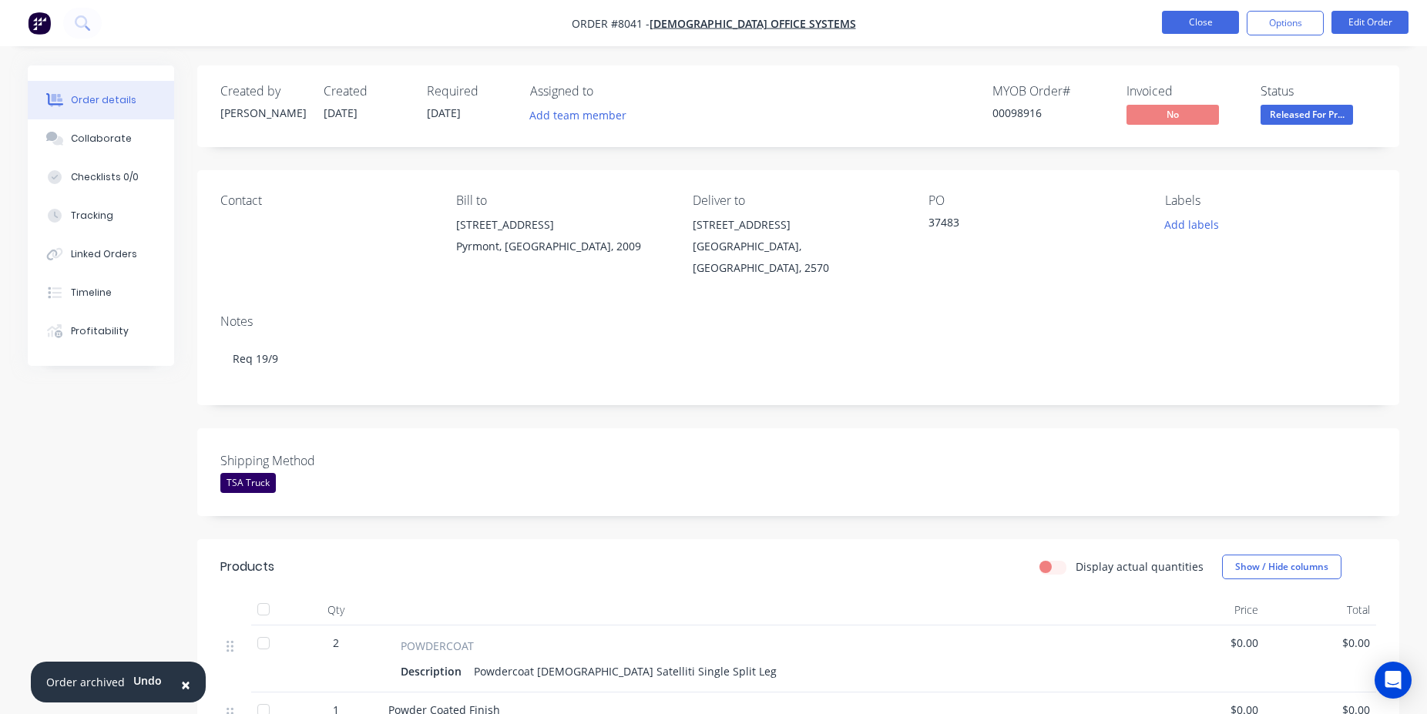
click at [1194, 15] on button "Close" at bounding box center [1200, 22] width 77 height 23
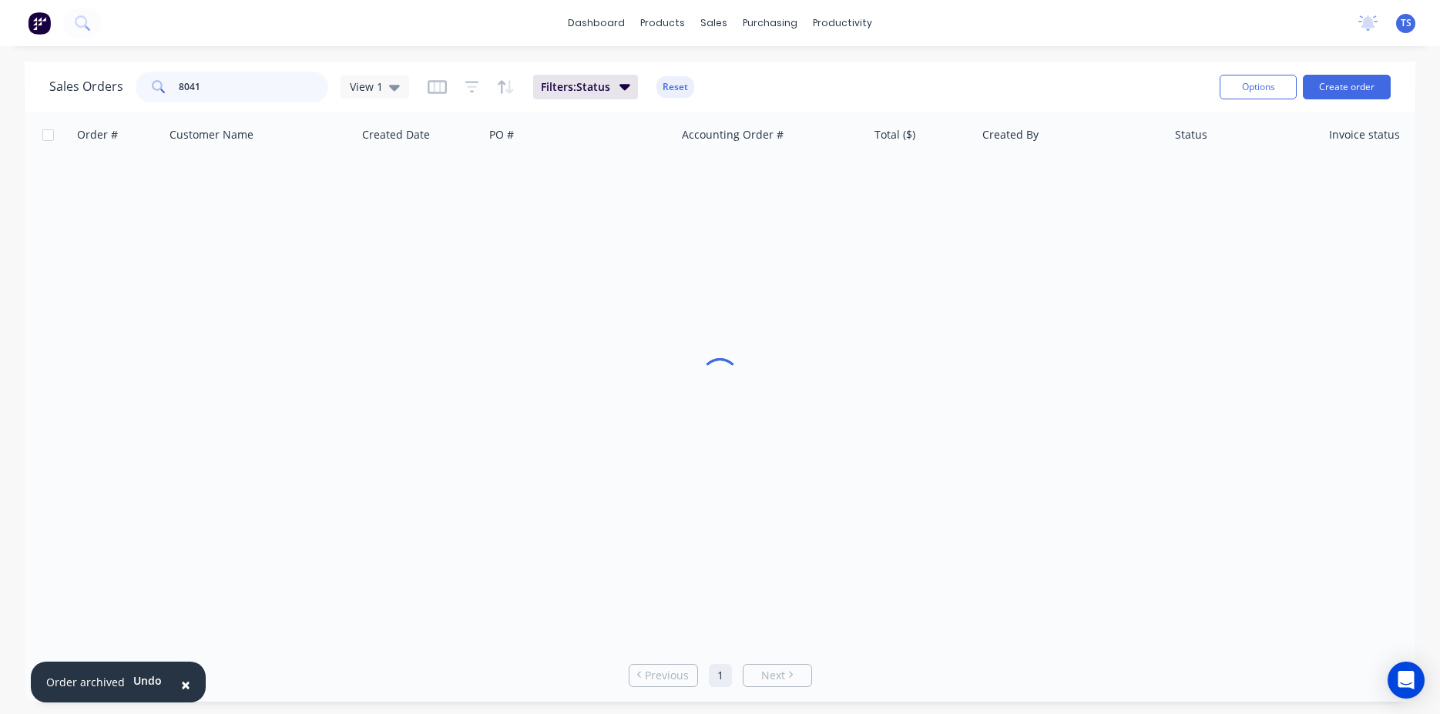
click at [241, 73] on input "8041" at bounding box center [254, 87] width 150 height 31
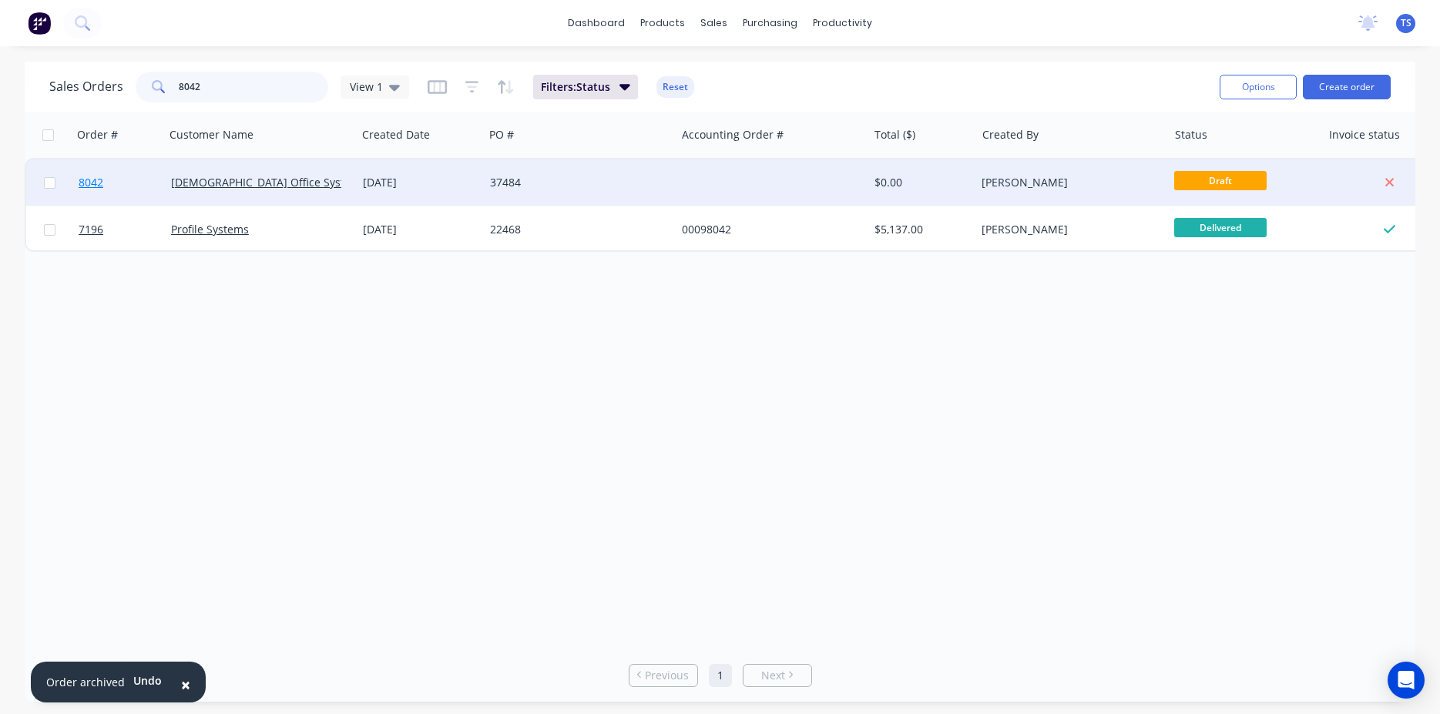
type input "8042"
click at [131, 189] on link "8042" at bounding box center [125, 182] width 92 height 46
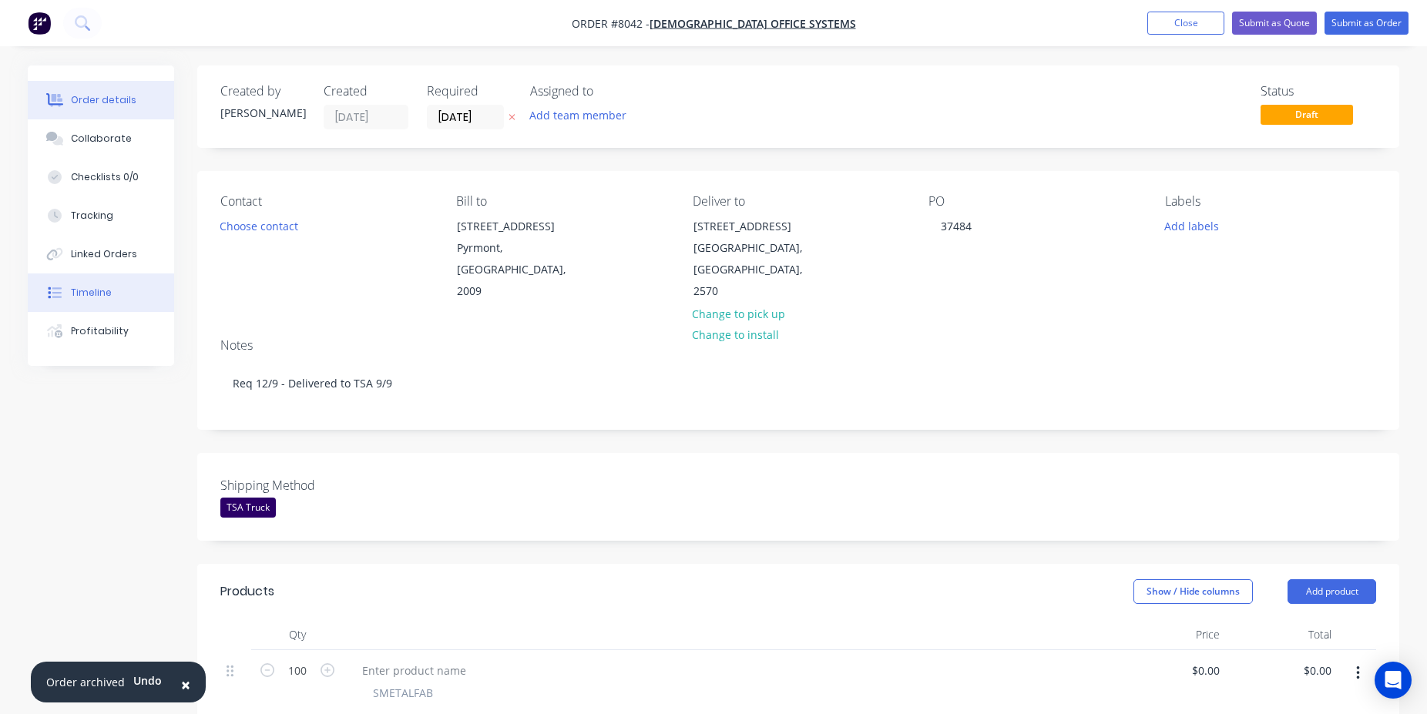
click at [80, 287] on div "Timeline" at bounding box center [91, 293] width 41 height 14
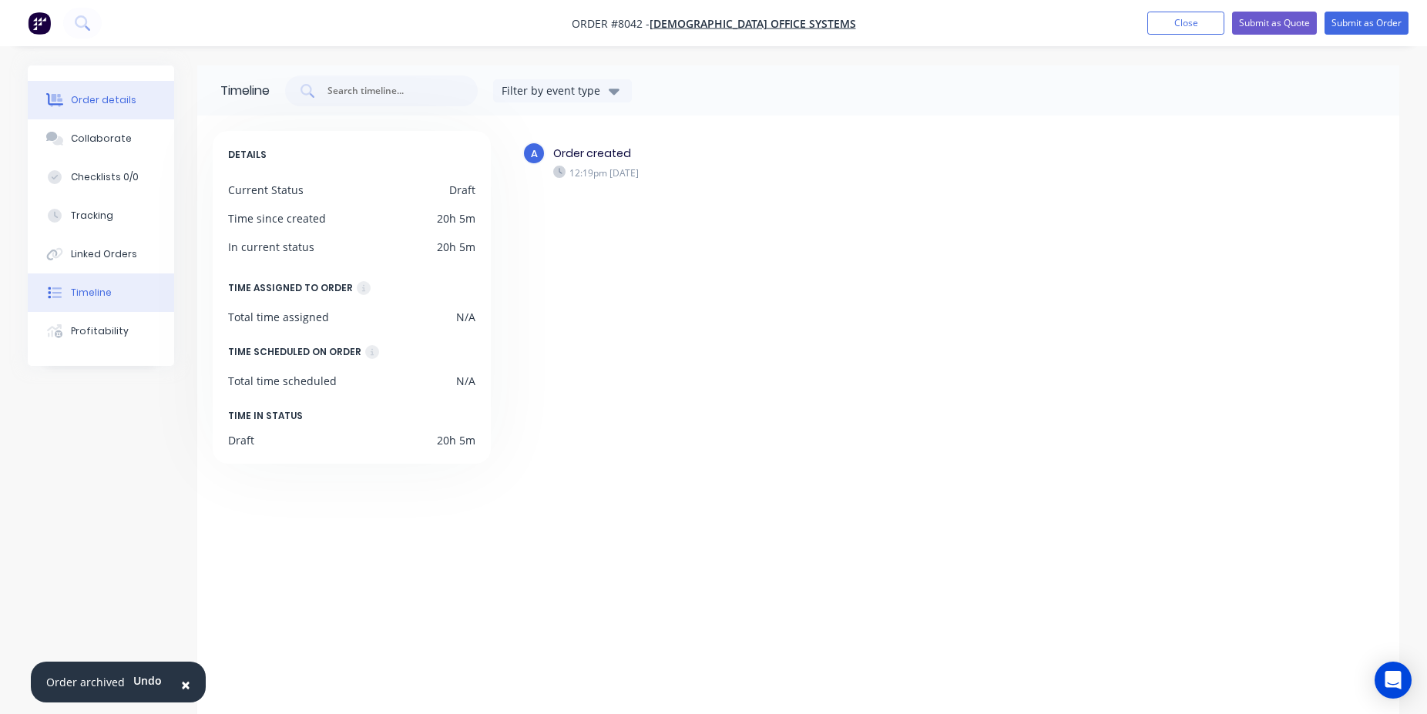
click at [80, 112] on button "Order details" at bounding box center [101, 100] width 146 height 39
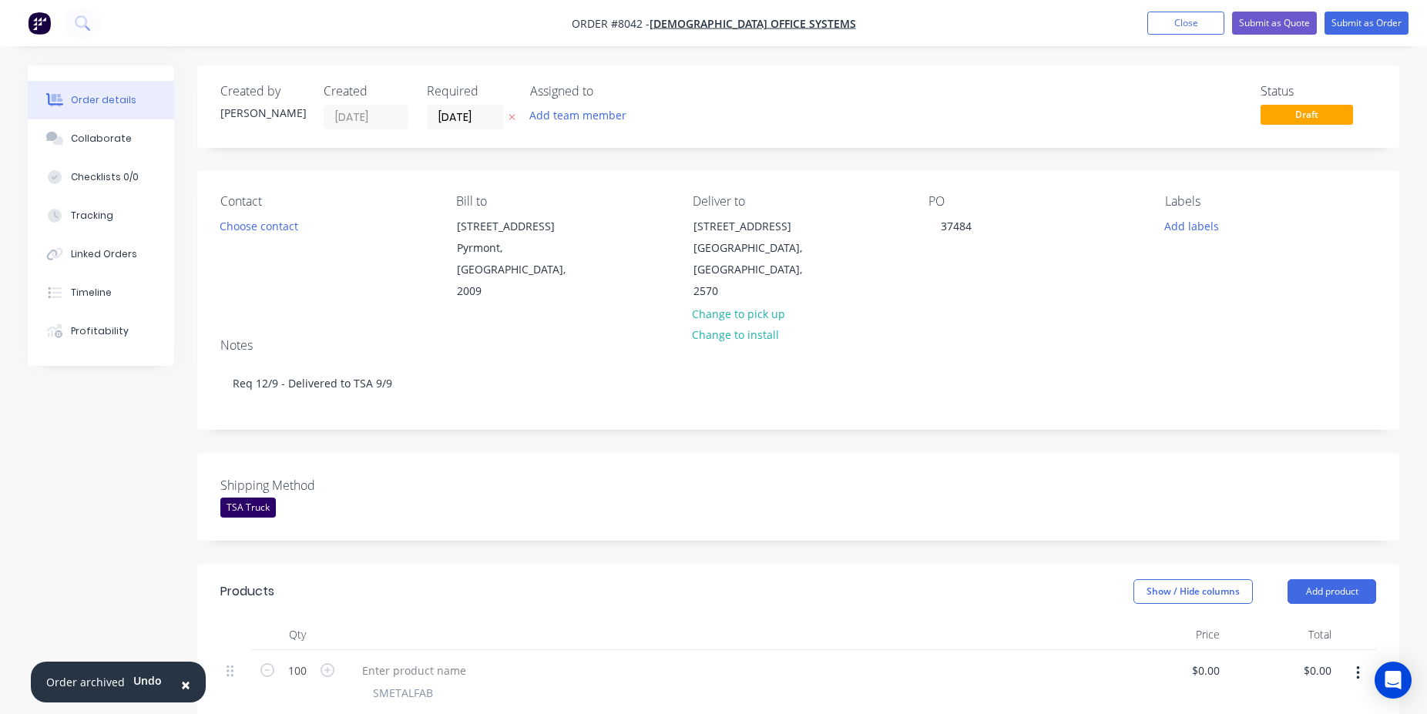
click at [1391, 36] on nav "Order #8042 - [DEMOGRAPHIC_DATA] Office Systems Add product Close Submit as Quo…" at bounding box center [713, 23] width 1427 height 46
click at [1391, 30] on button "Submit as Order" at bounding box center [1366, 23] width 84 height 23
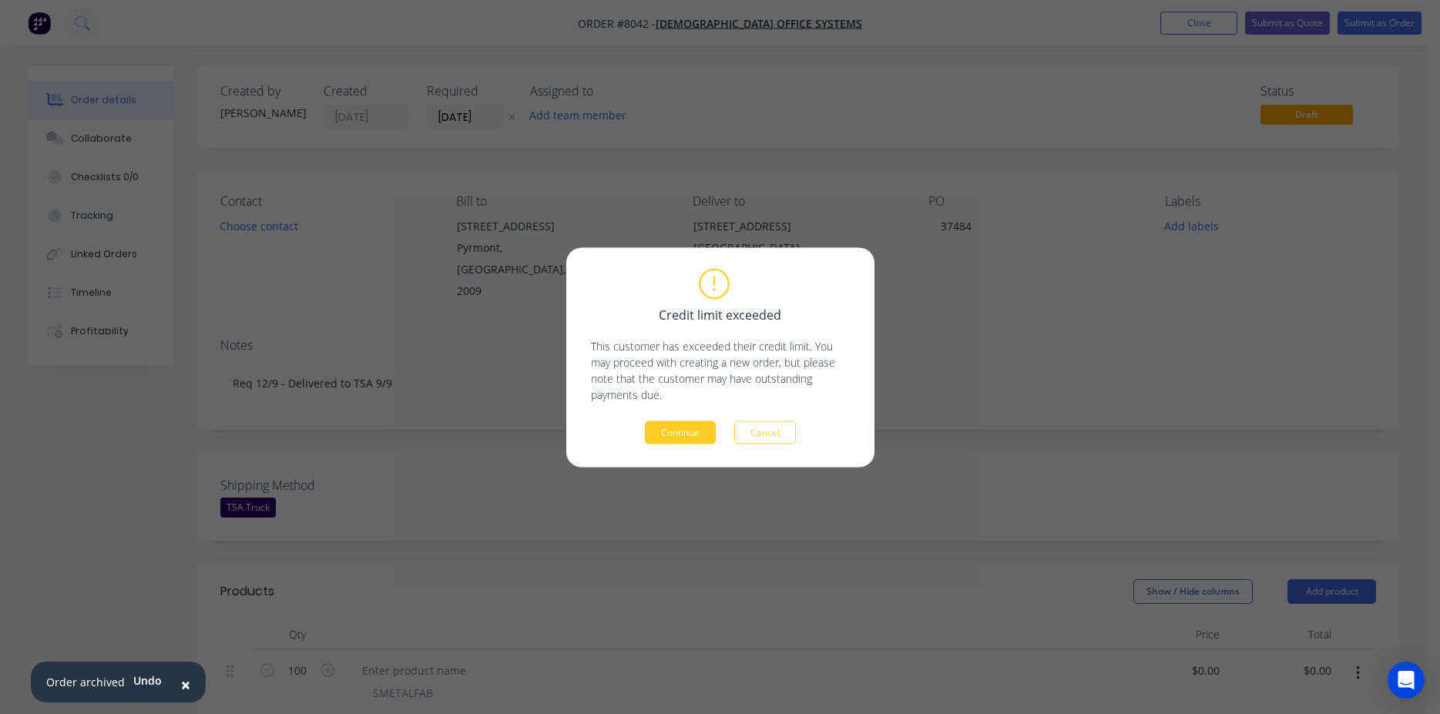
click at [665, 435] on button "Continue" at bounding box center [680, 432] width 71 height 23
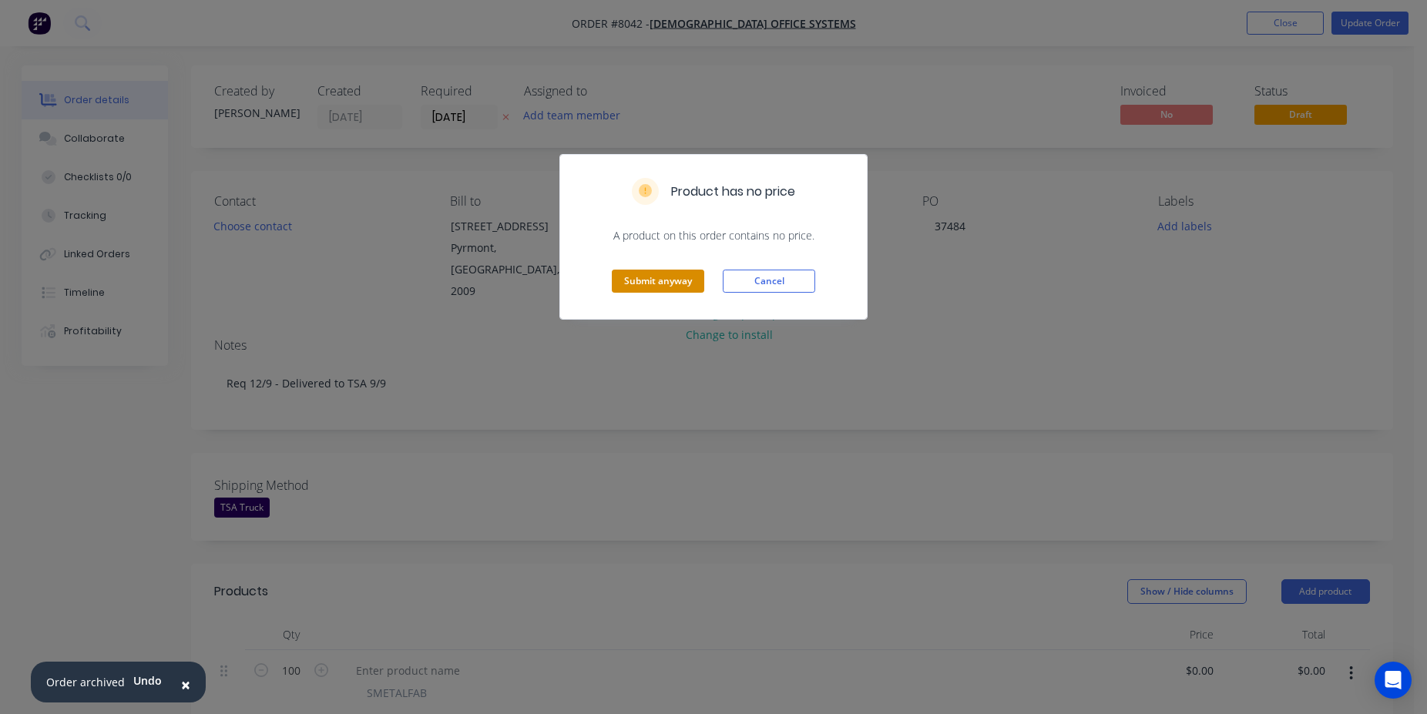
click at [662, 292] on button "Submit anyway" at bounding box center [658, 281] width 92 height 23
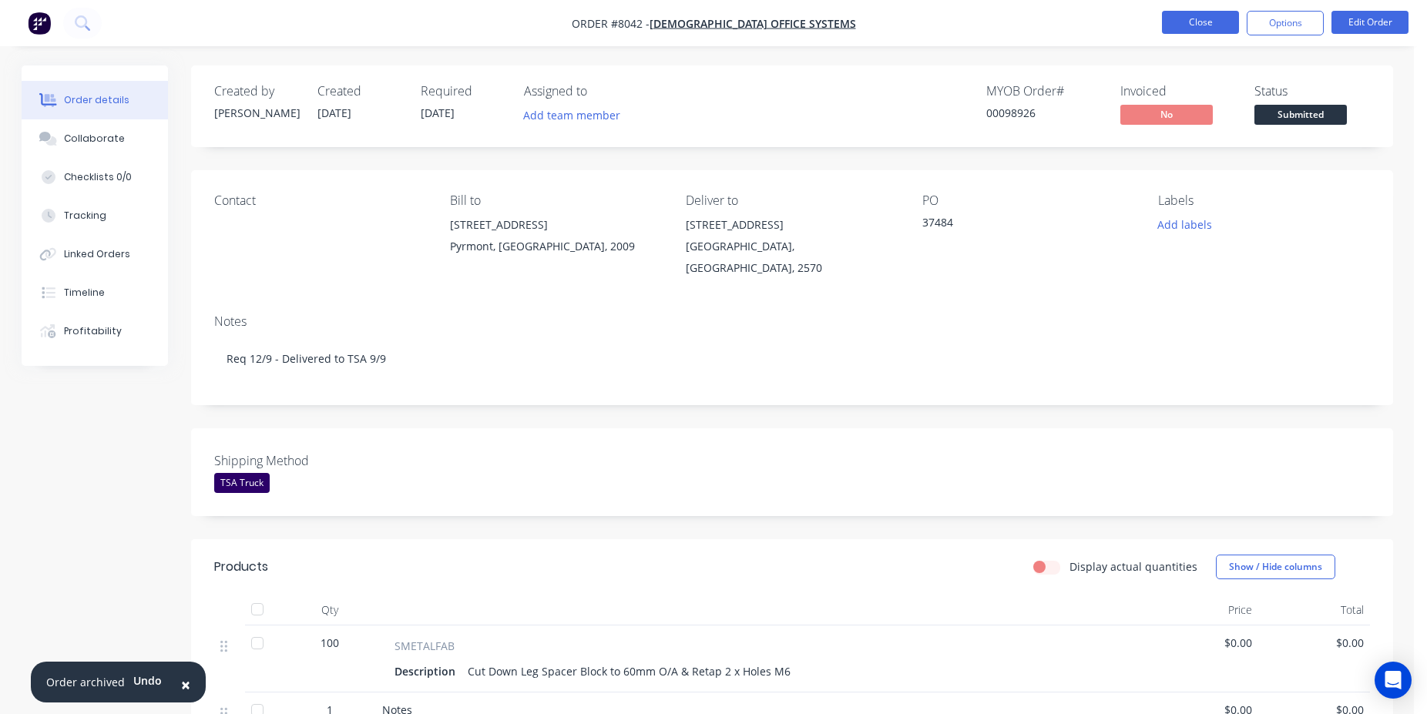
click at [1186, 25] on button "Close" at bounding box center [1200, 22] width 77 height 23
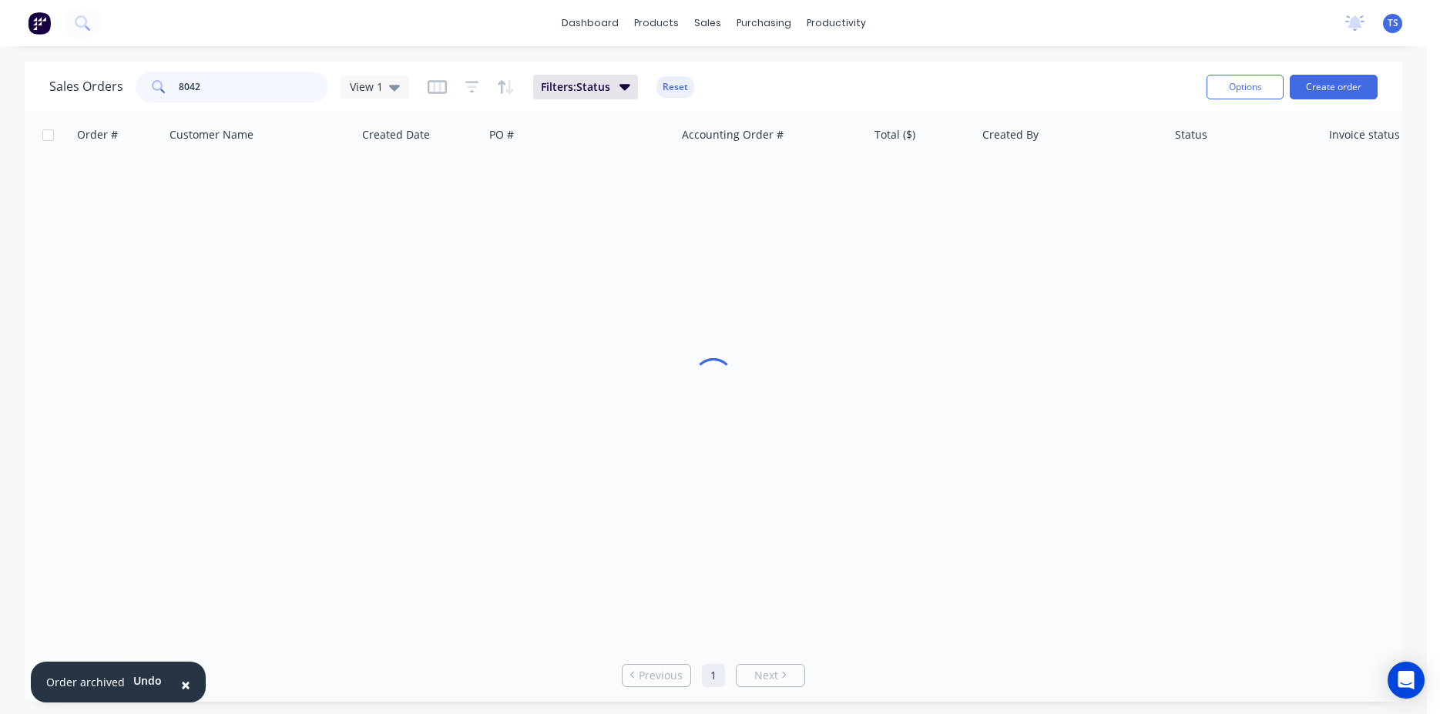
click at [243, 95] on input "8042" at bounding box center [254, 87] width 150 height 31
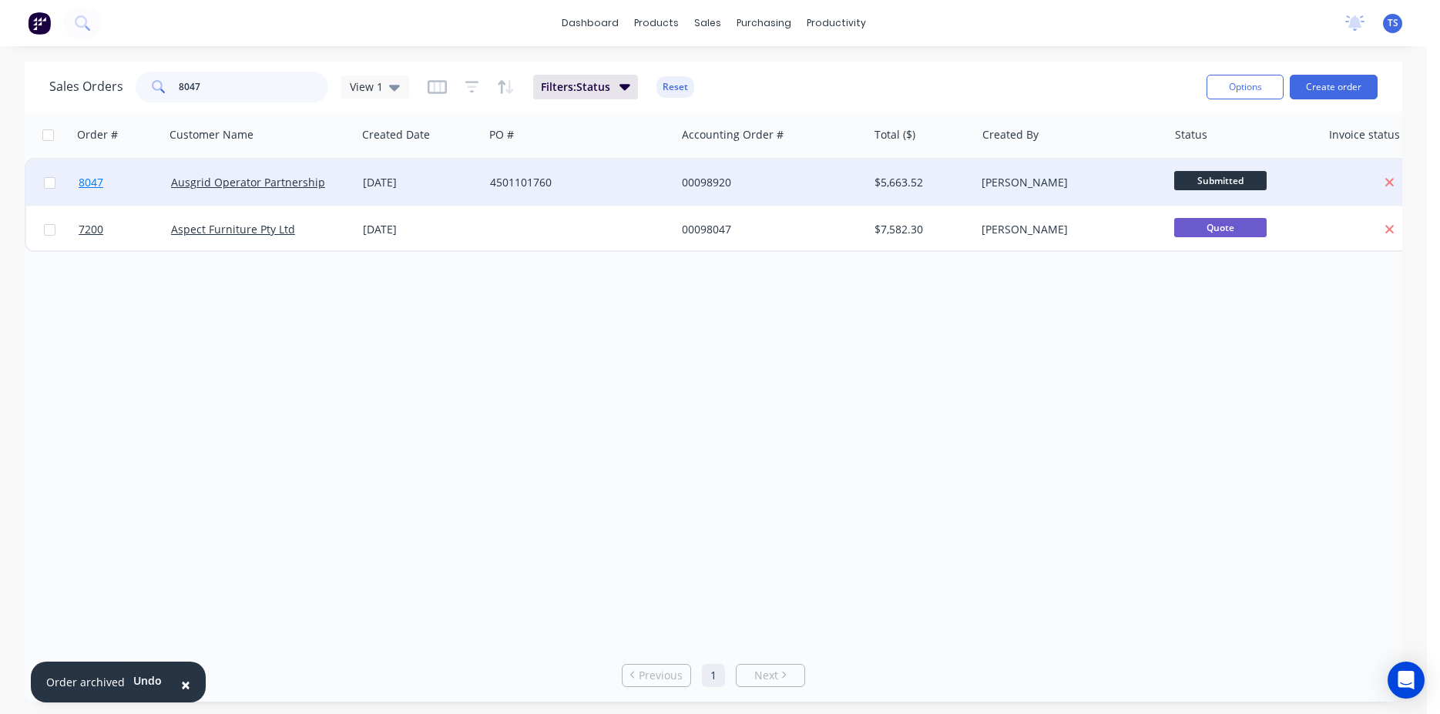
type input "8047"
click at [111, 190] on link "8047" at bounding box center [125, 182] width 92 height 46
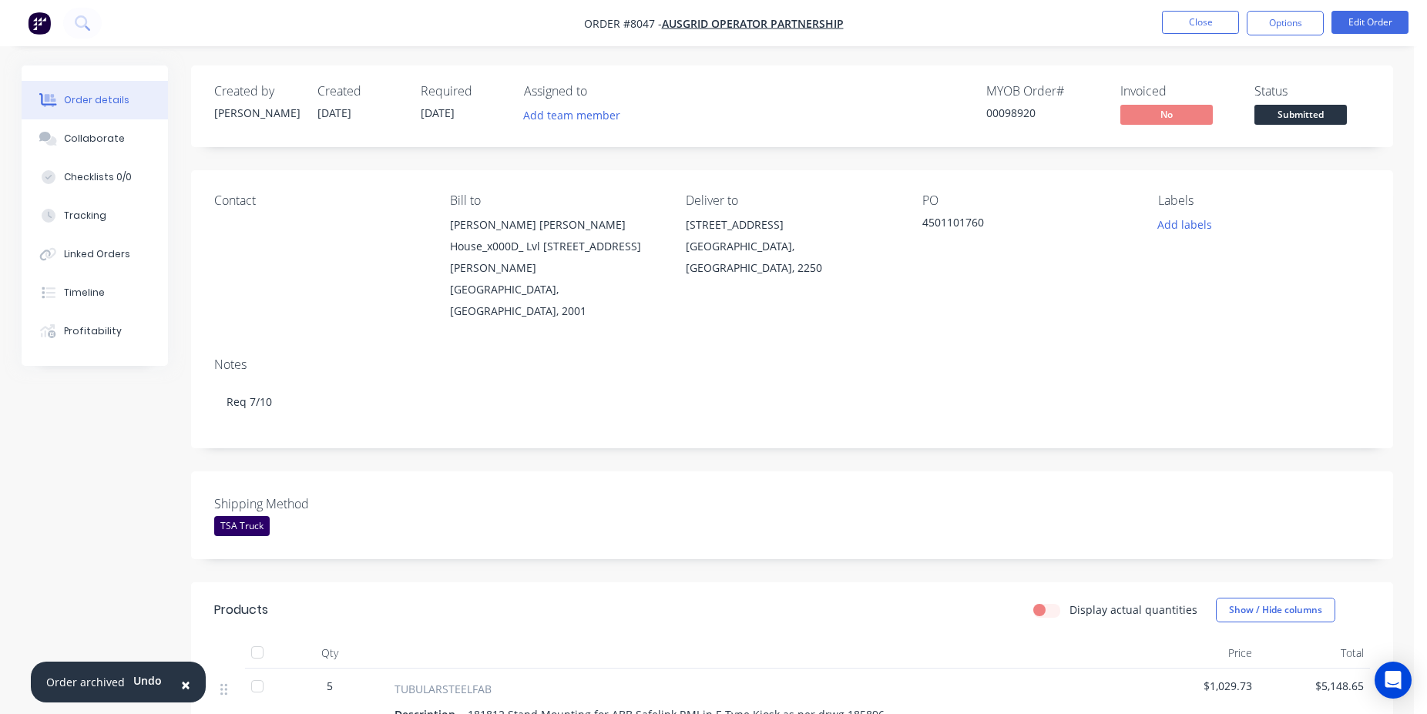
click at [1318, 111] on span "Submitted" at bounding box center [1300, 114] width 92 height 19
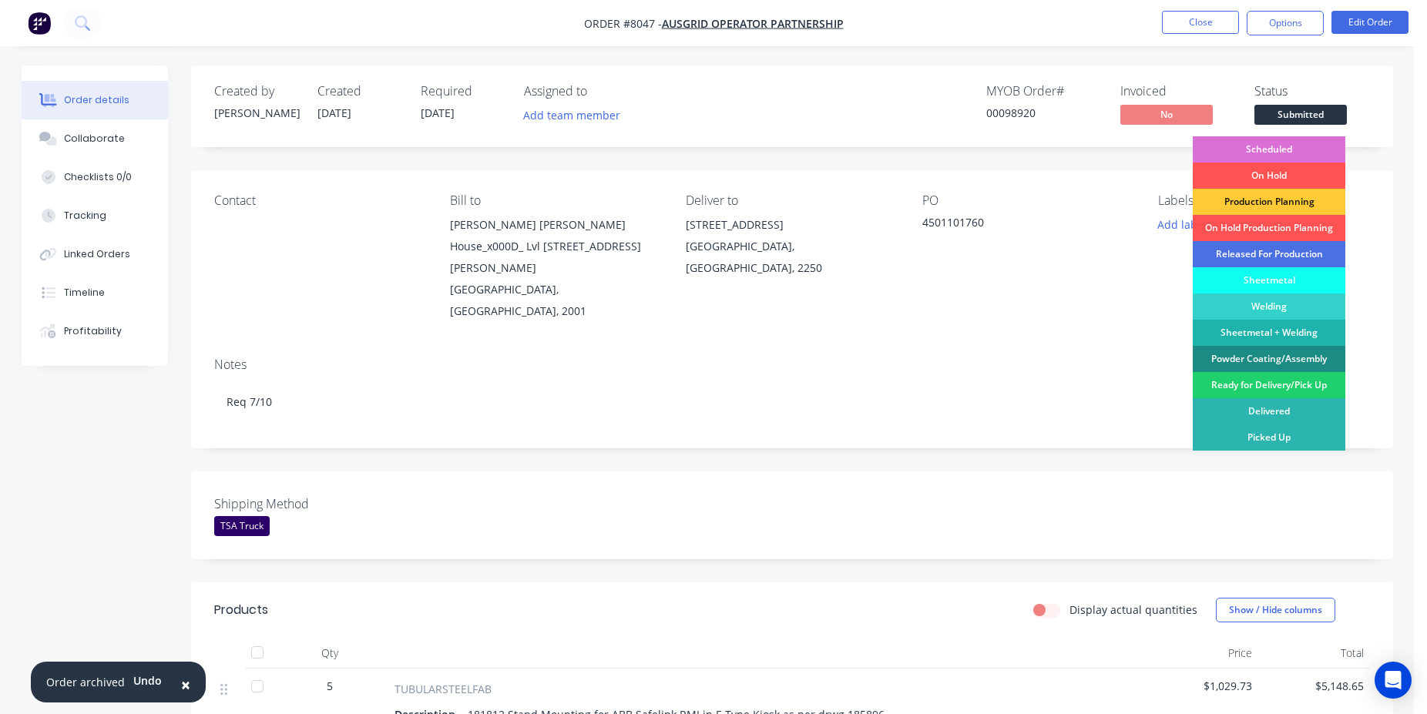
click at [1282, 146] on div "Scheduled" at bounding box center [1269, 149] width 153 height 26
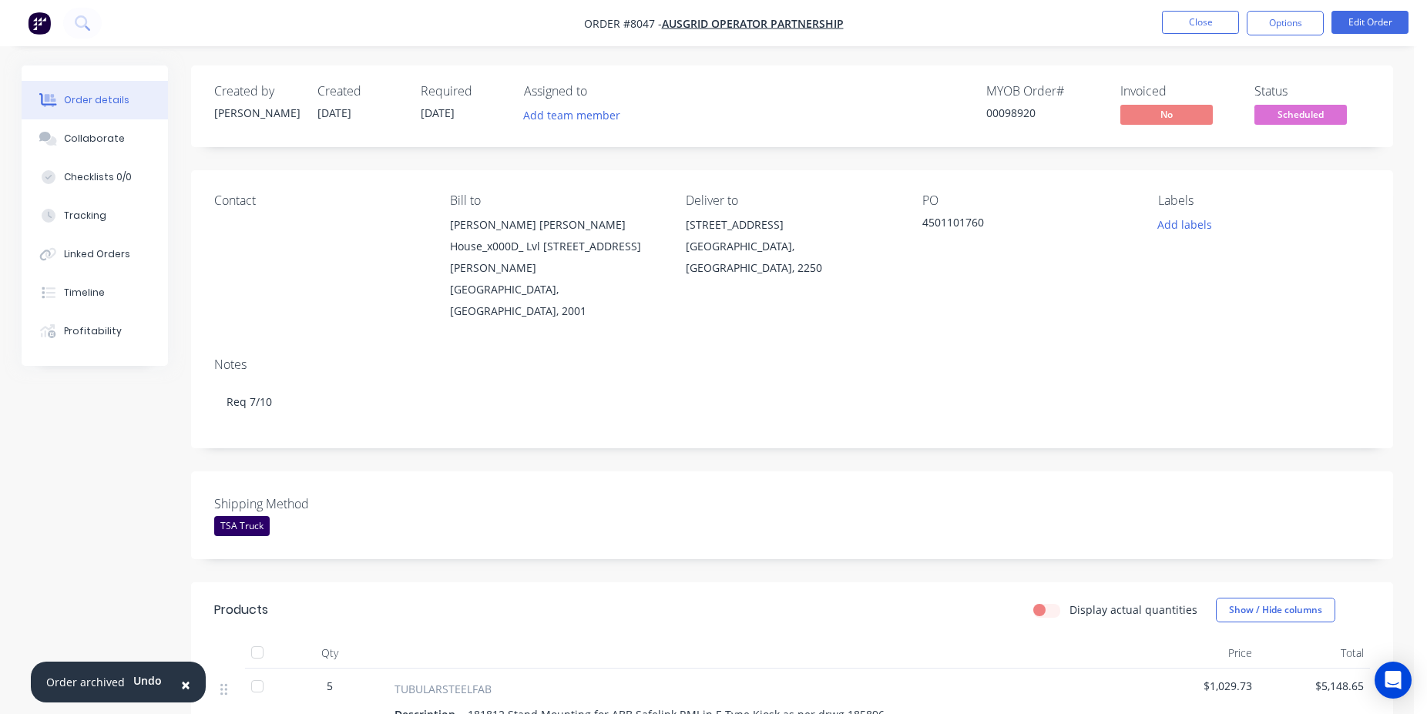
click at [1015, 115] on div "00098920" at bounding box center [1044, 113] width 116 height 16
copy div "00098920"
click at [1206, 26] on button "Close" at bounding box center [1200, 22] width 77 height 23
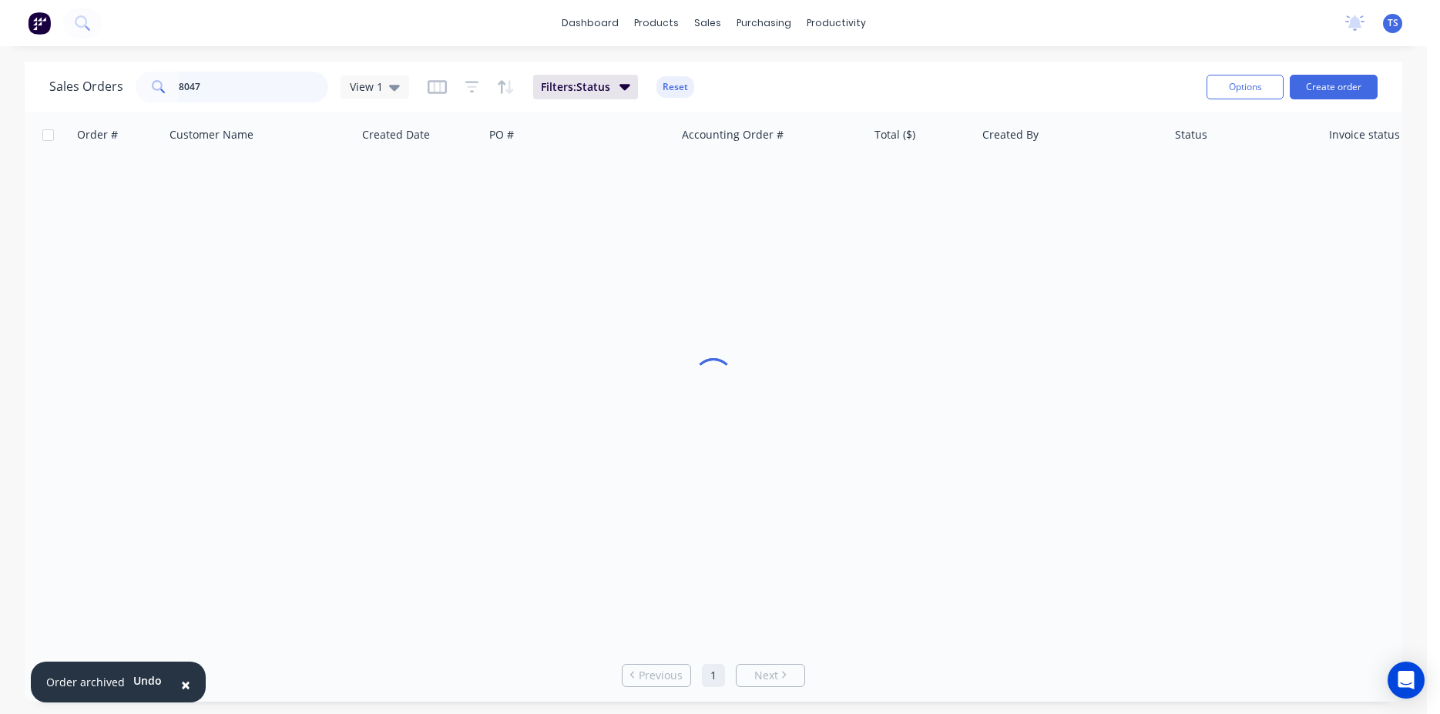
click at [270, 91] on input "8047" at bounding box center [254, 87] width 150 height 31
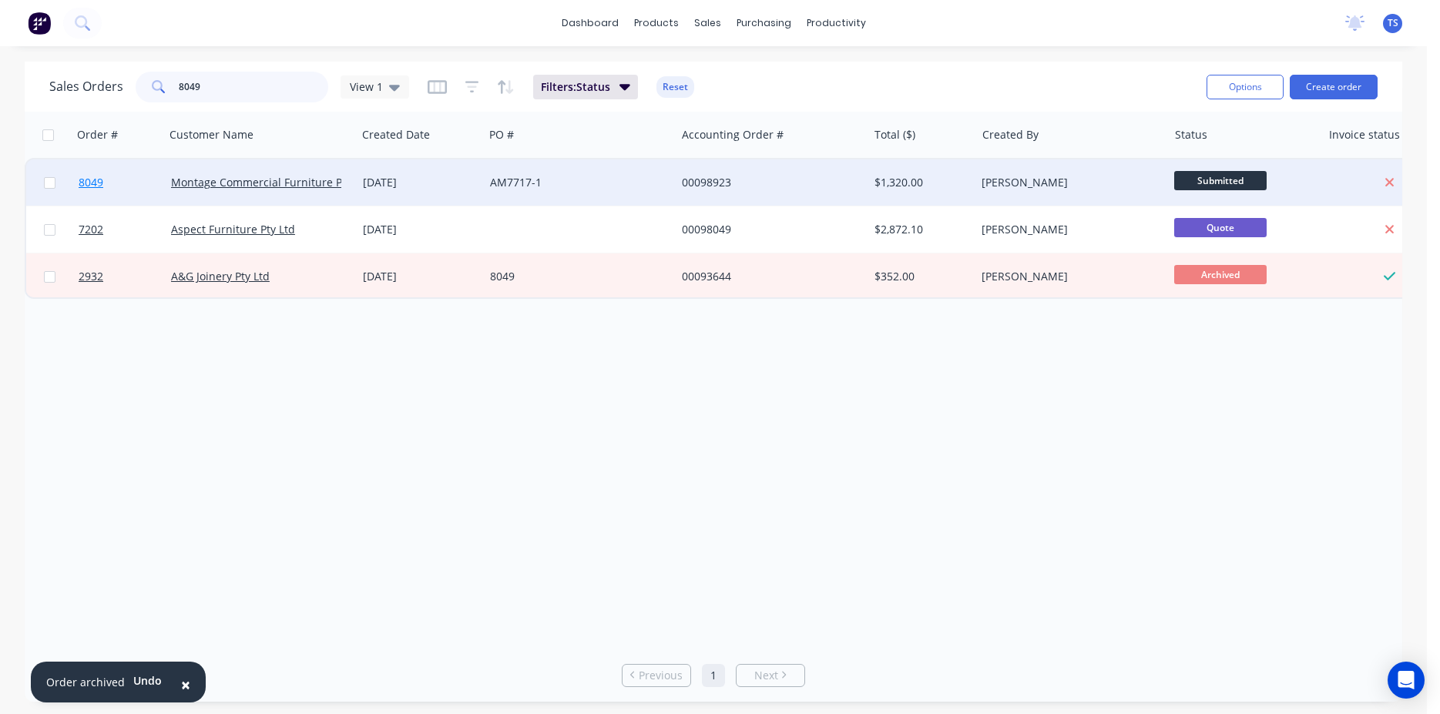
type input "8049"
click at [143, 171] on link "8049" at bounding box center [125, 182] width 92 height 46
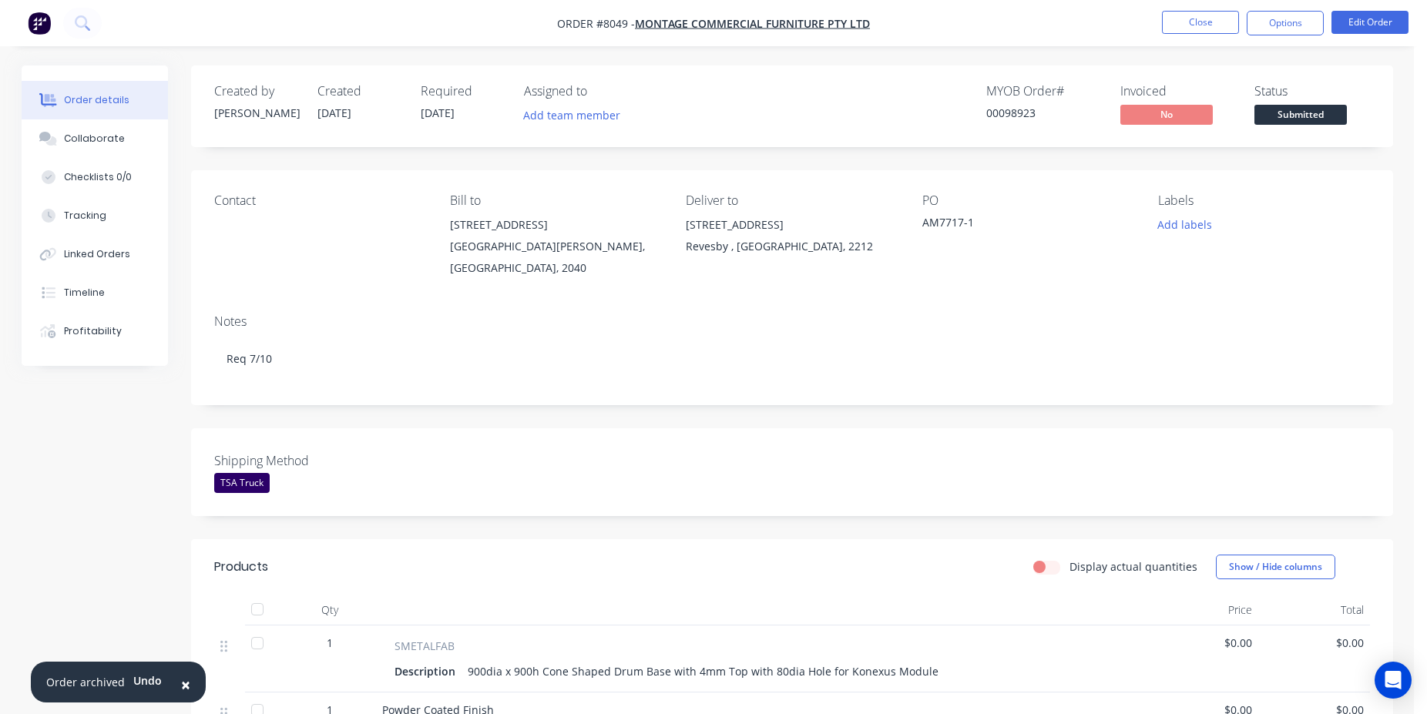
click at [1314, 101] on div "Submitted" at bounding box center [1300, 90] width 56 height 30
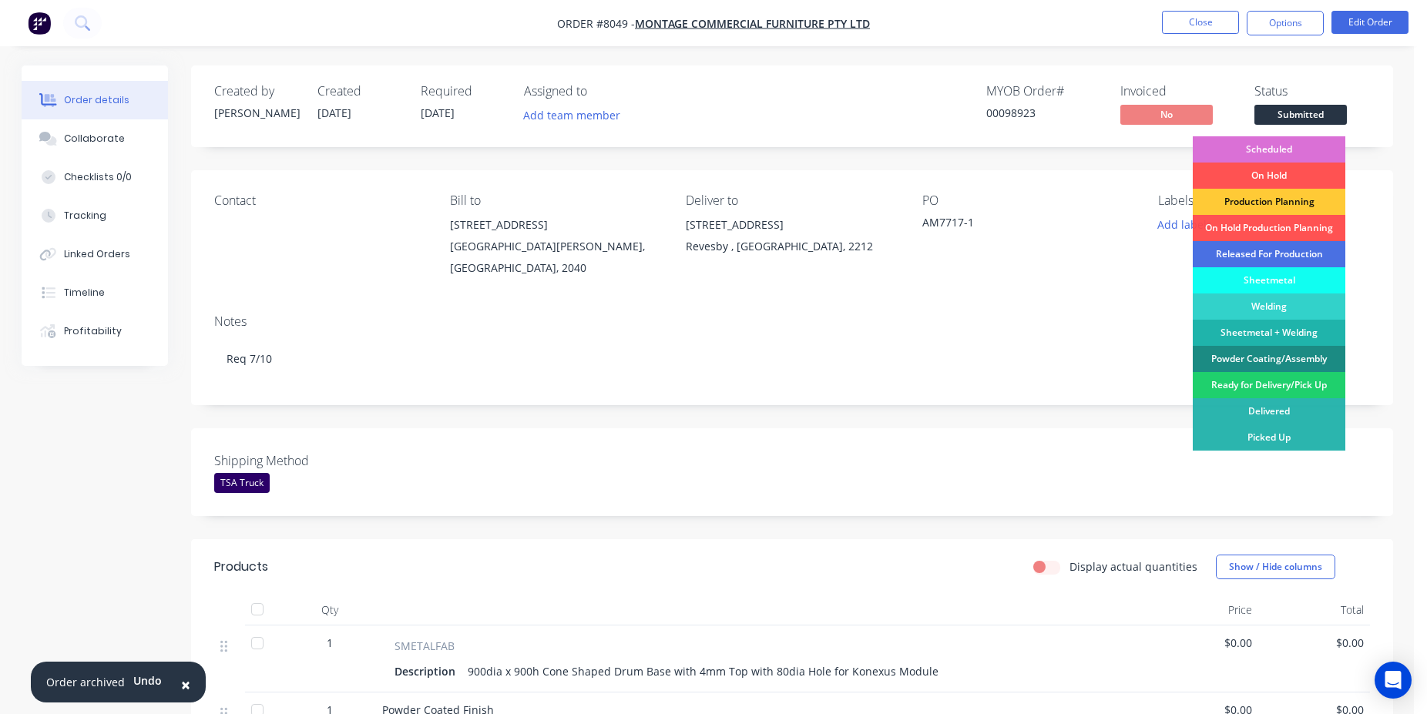
click at [1280, 143] on div "Scheduled" at bounding box center [1269, 149] width 153 height 26
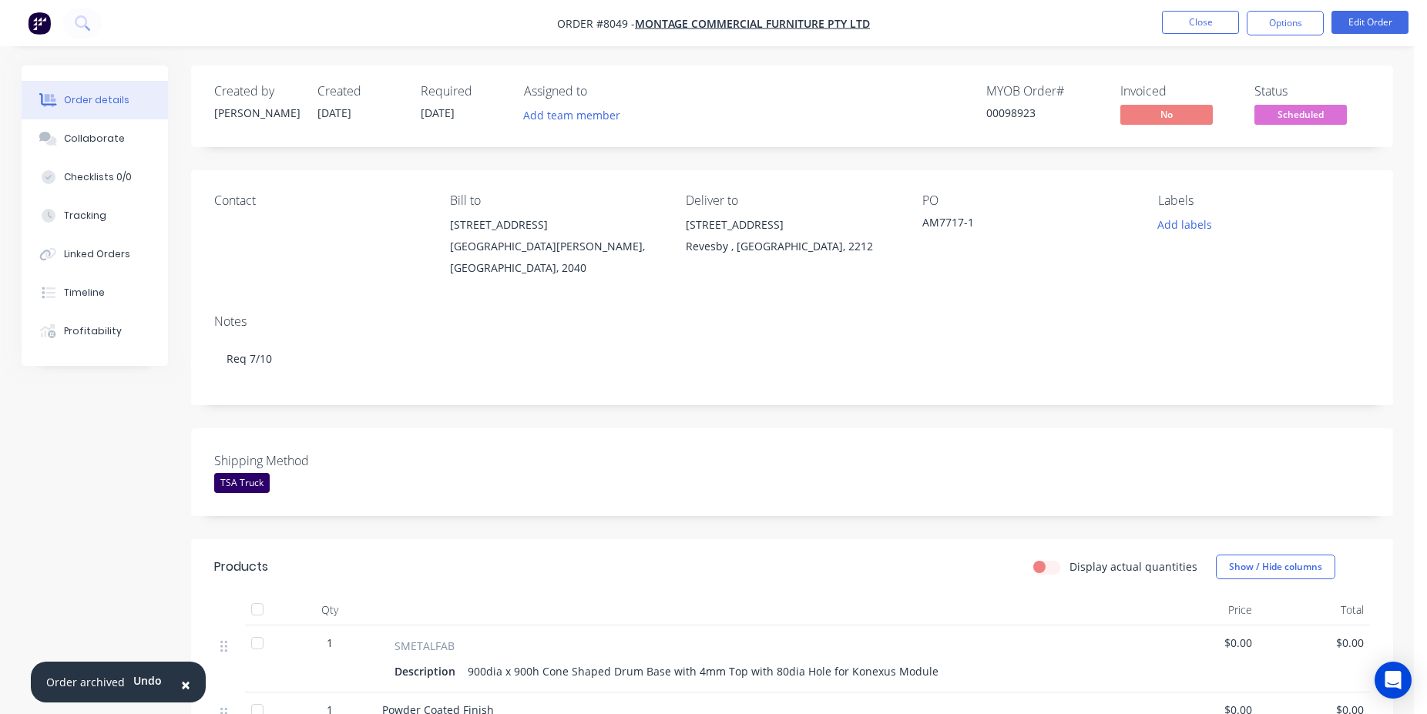
click at [1012, 111] on div "00098923" at bounding box center [1044, 113] width 116 height 16
copy div "00098923"
click at [1181, 29] on button "Close" at bounding box center [1200, 22] width 77 height 23
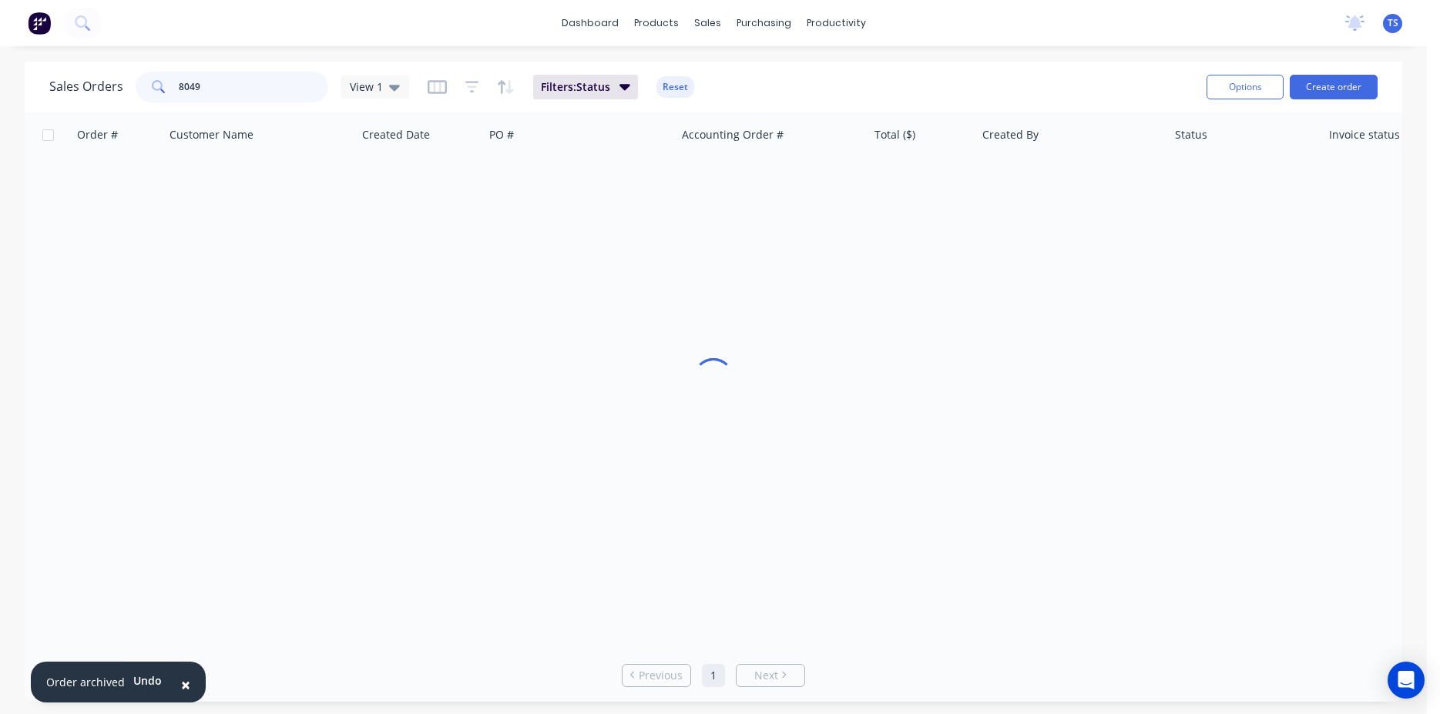
click at [217, 84] on input "8049" at bounding box center [254, 87] width 150 height 31
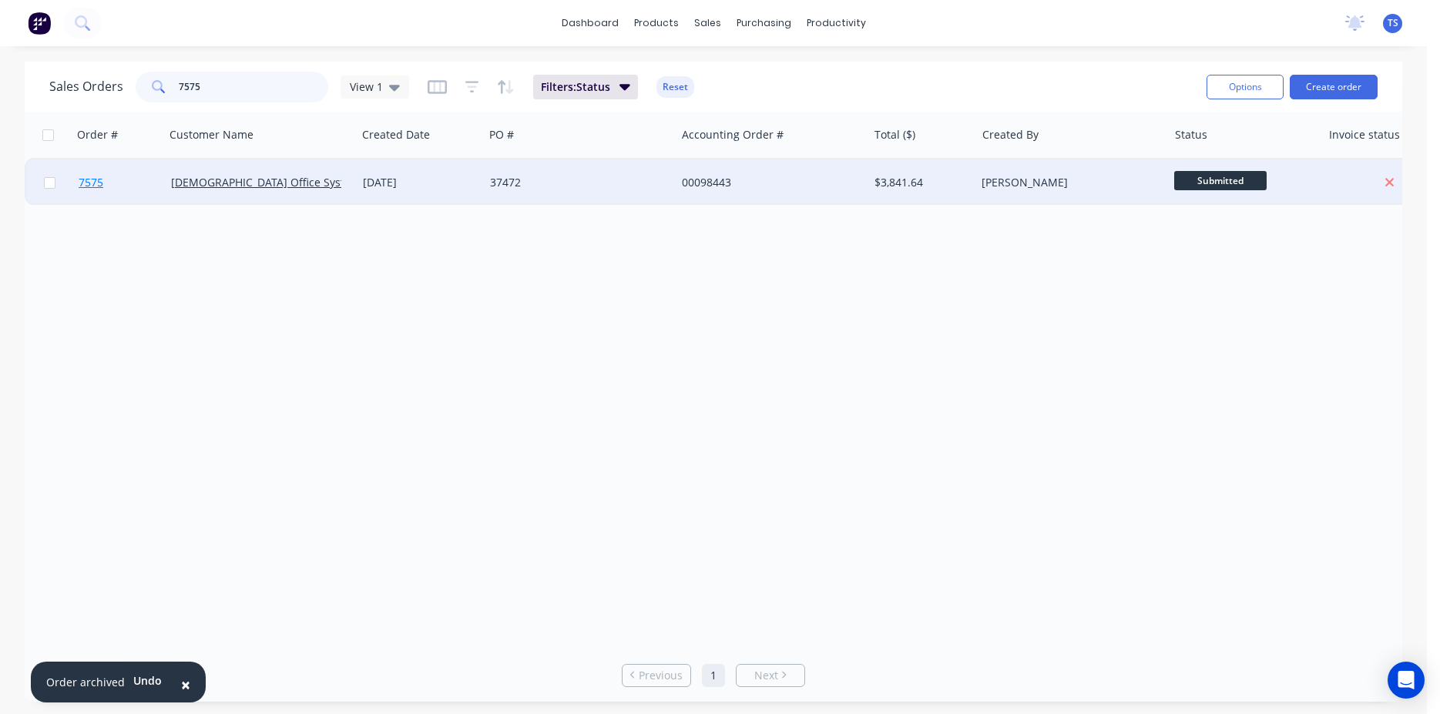
type input "7575"
click at [108, 201] on link "7575" at bounding box center [125, 182] width 92 height 46
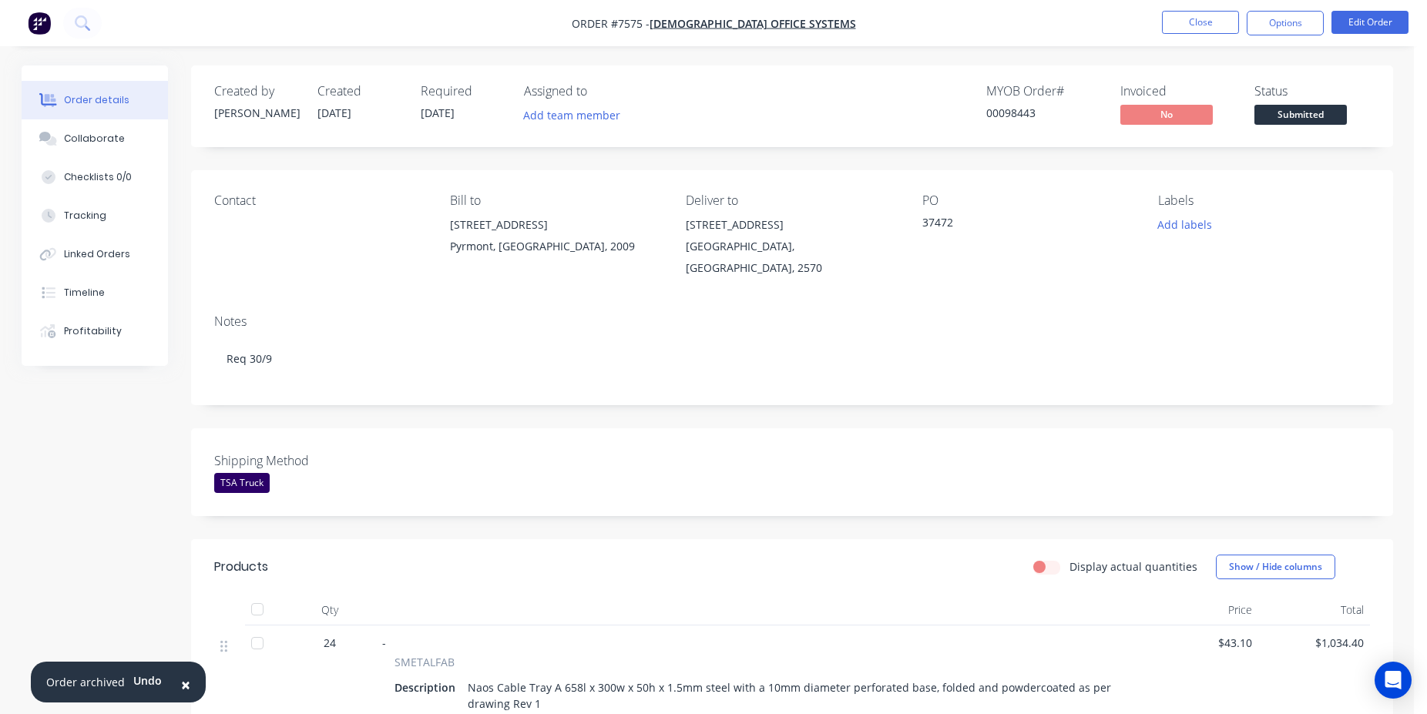
click at [1307, 111] on span "Submitted" at bounding box center [1300, 114] width 92 height 19
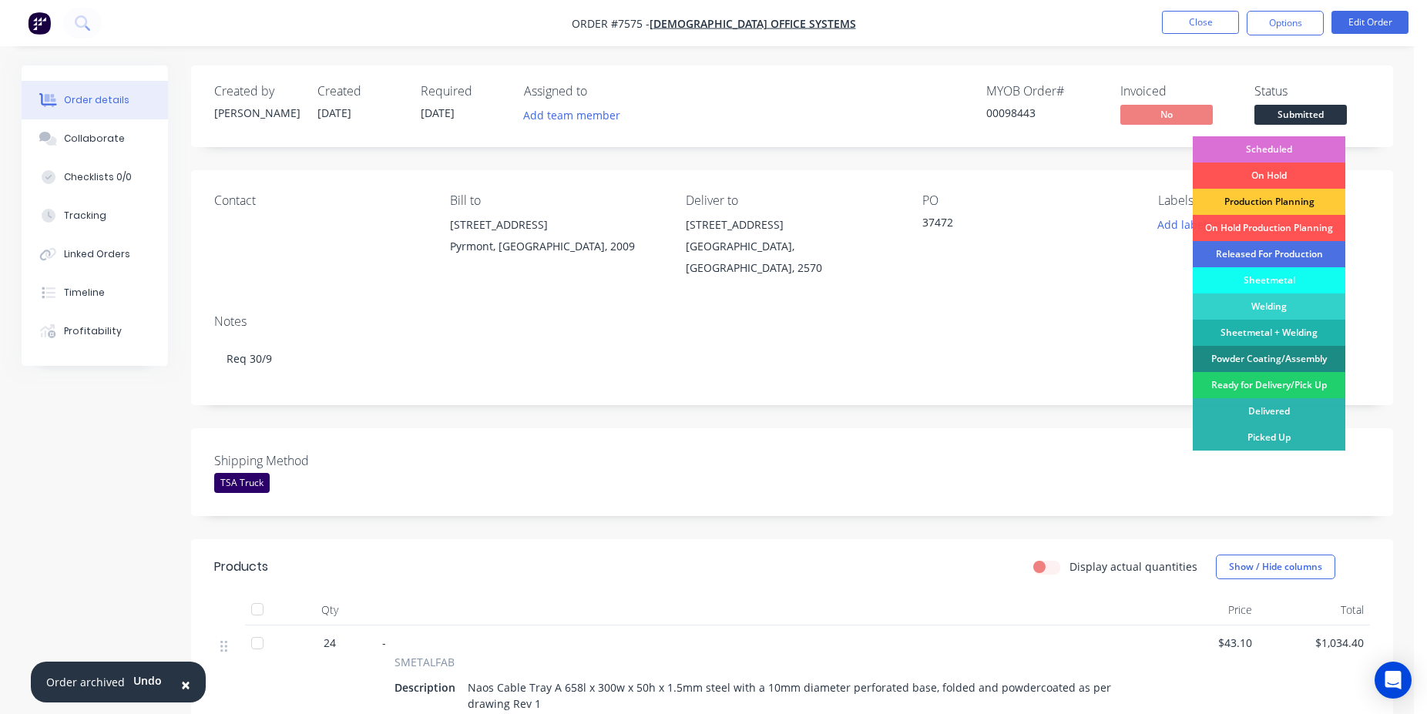
click at [1273, 140] on div "Scheduled" at bounding box center [1269, 149] width 153 height 26
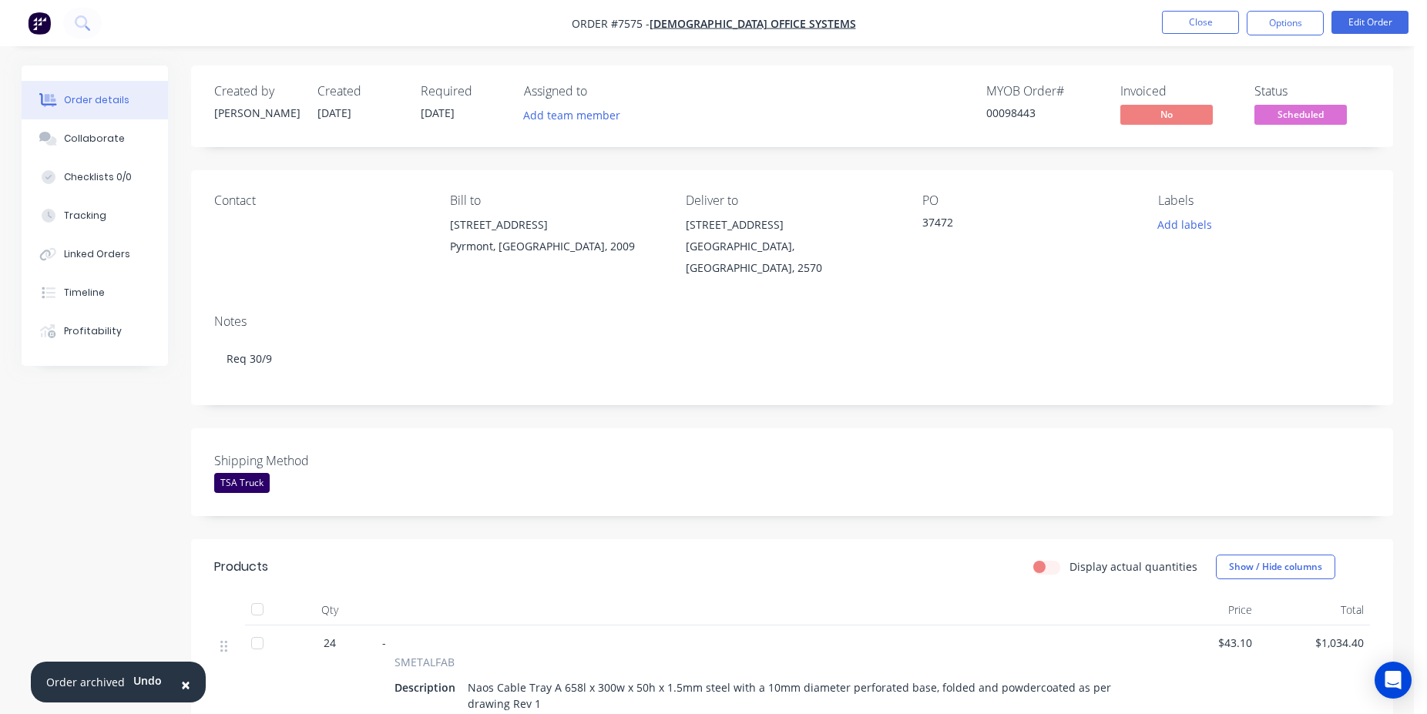
click at [1007, 117] on div "00098443" at bounding box center [1044, 113] width 116 height 16
copy div "00098443"
click at [1194, 18] on button "Close" at bounding box center [1200, 22] width 77 height 23
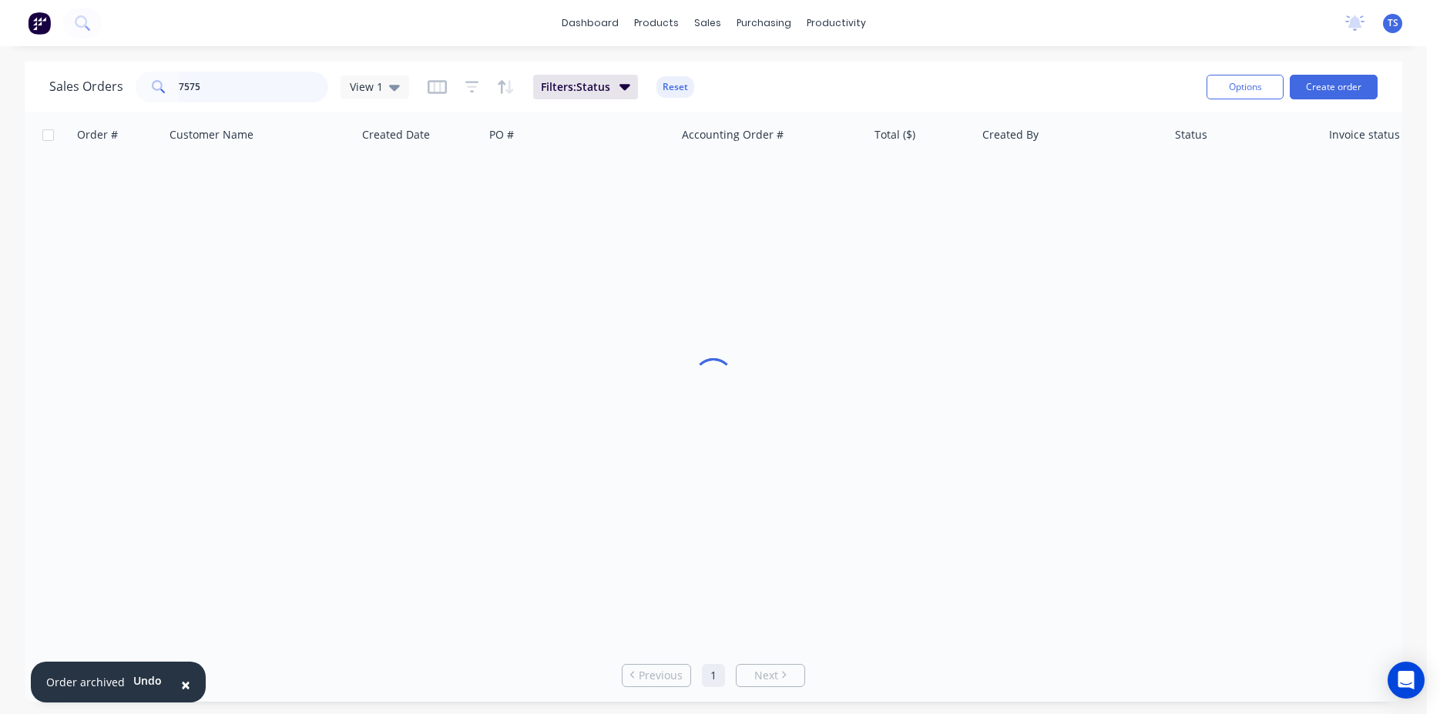
click at [255, 82] on input "7575" at bounding box center [254, 87] width 150 height 31
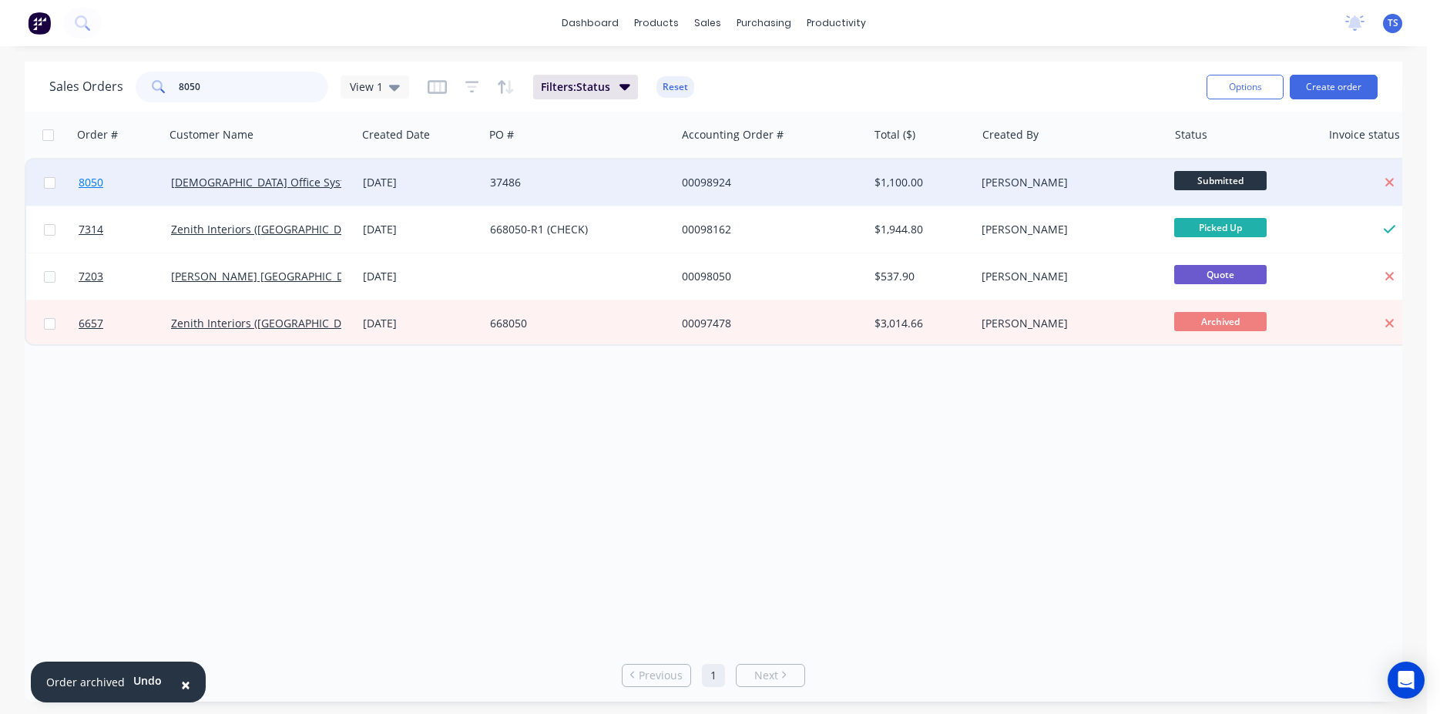
type input "8050"
click at [104, 205] on link "8050" at bounding box center [125, 182] width 92 height 46
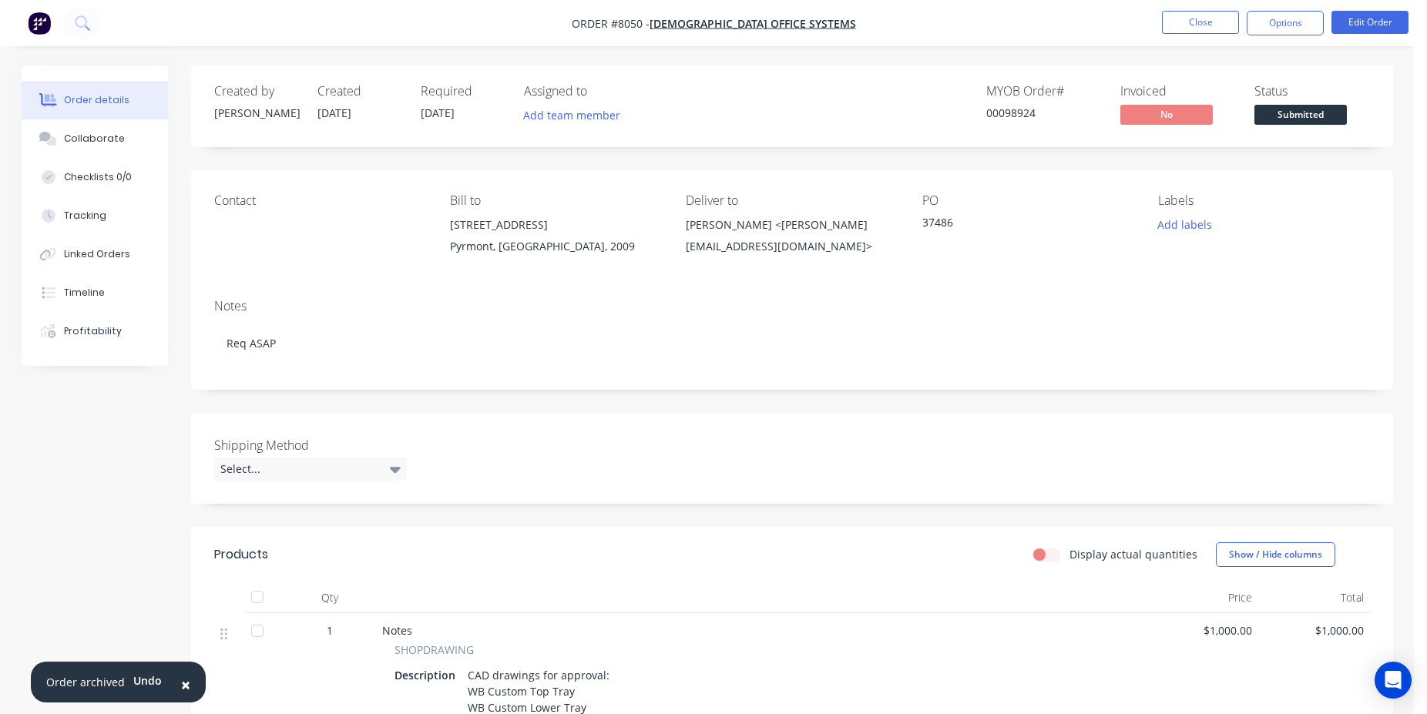
click at [1327, 106] on span "Submitted" at bounding box center [1300, 114] width 92 height 19
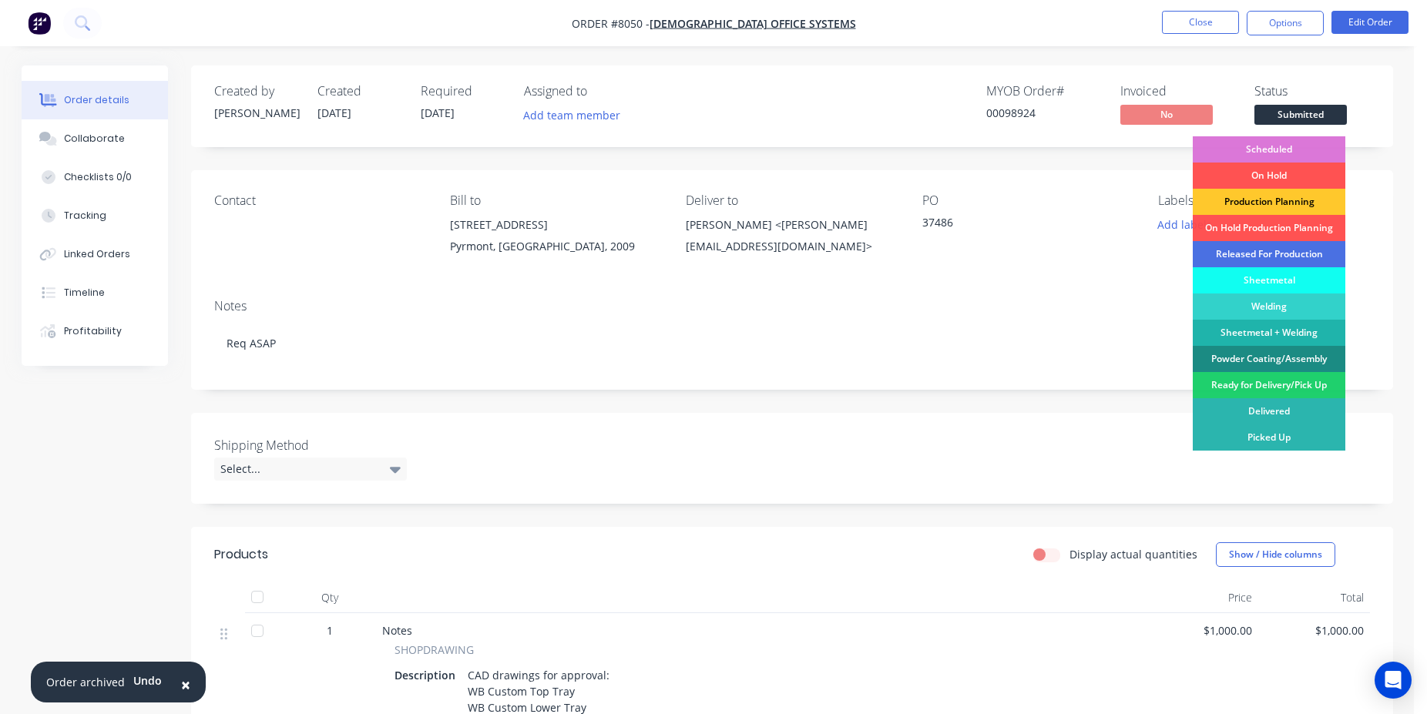
click at [1277, 200] on div "Production Planning" at bounding box center [1269, 202] width 153 height 26
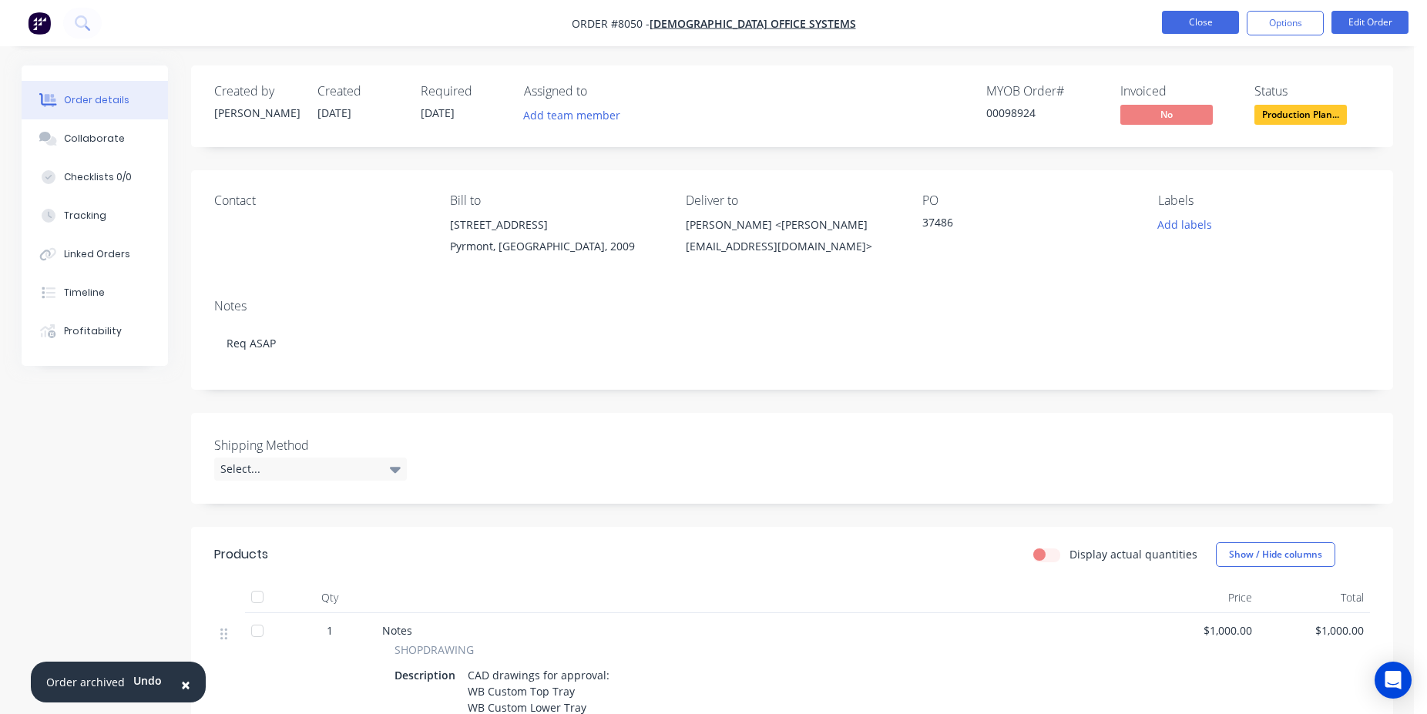
click at [1189, 20] on button "Close" at bounding box center [1200, 22] width 77 height 23
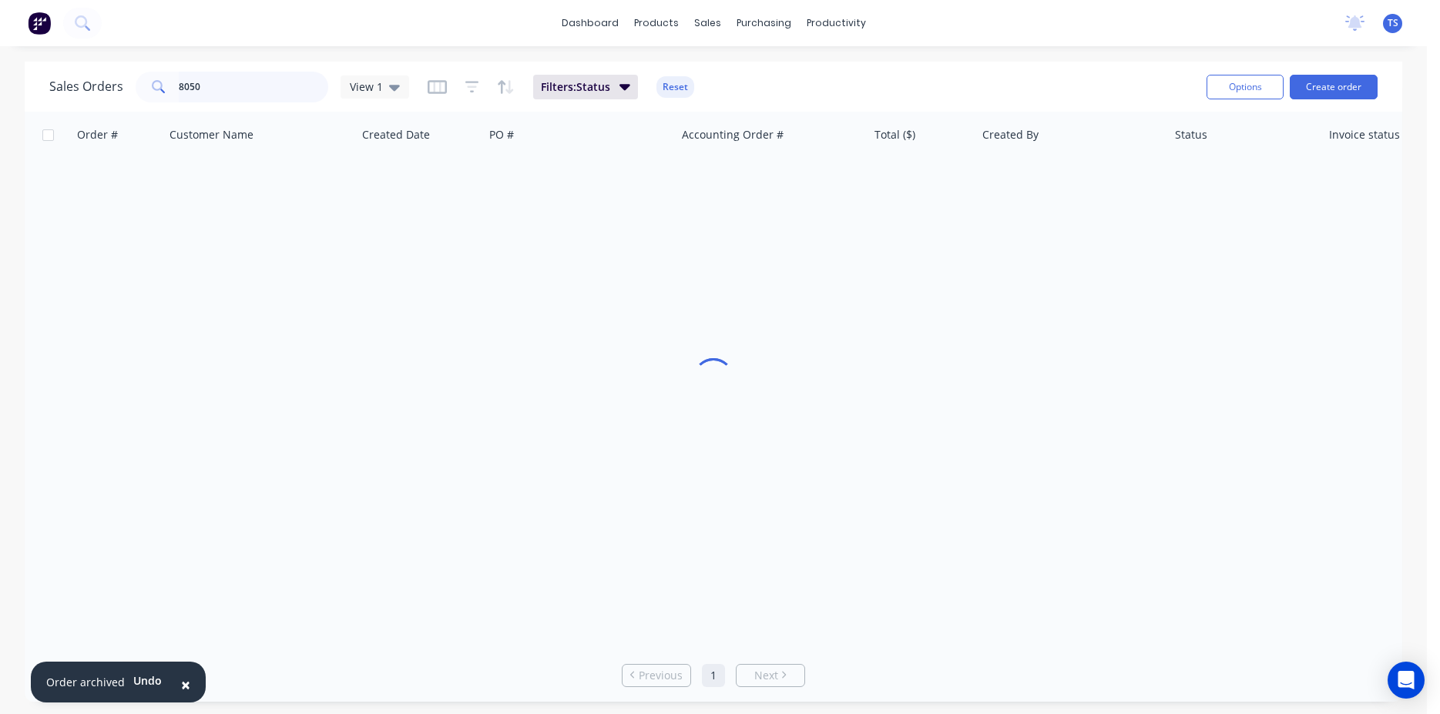
drag, startPoint x: 187, startPoint y: 92, endPoint x: 200, endPoint y: 89, distance: 12.9
click at [187, 92] on input "8050" at bounding box center [254, 87] width 150 height 31
click at [200, 89] on input "8050" at bounding box center [254, 87] width 150 height 31
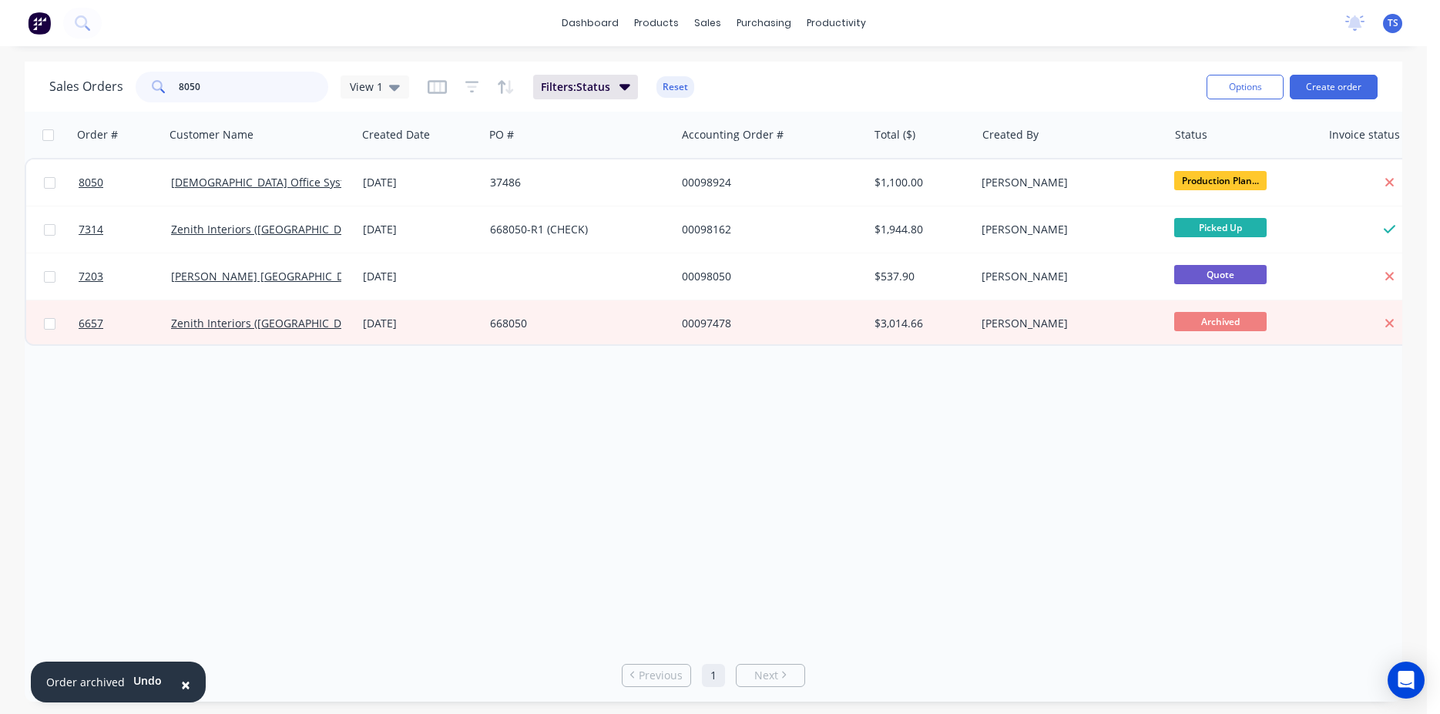
type input "7"
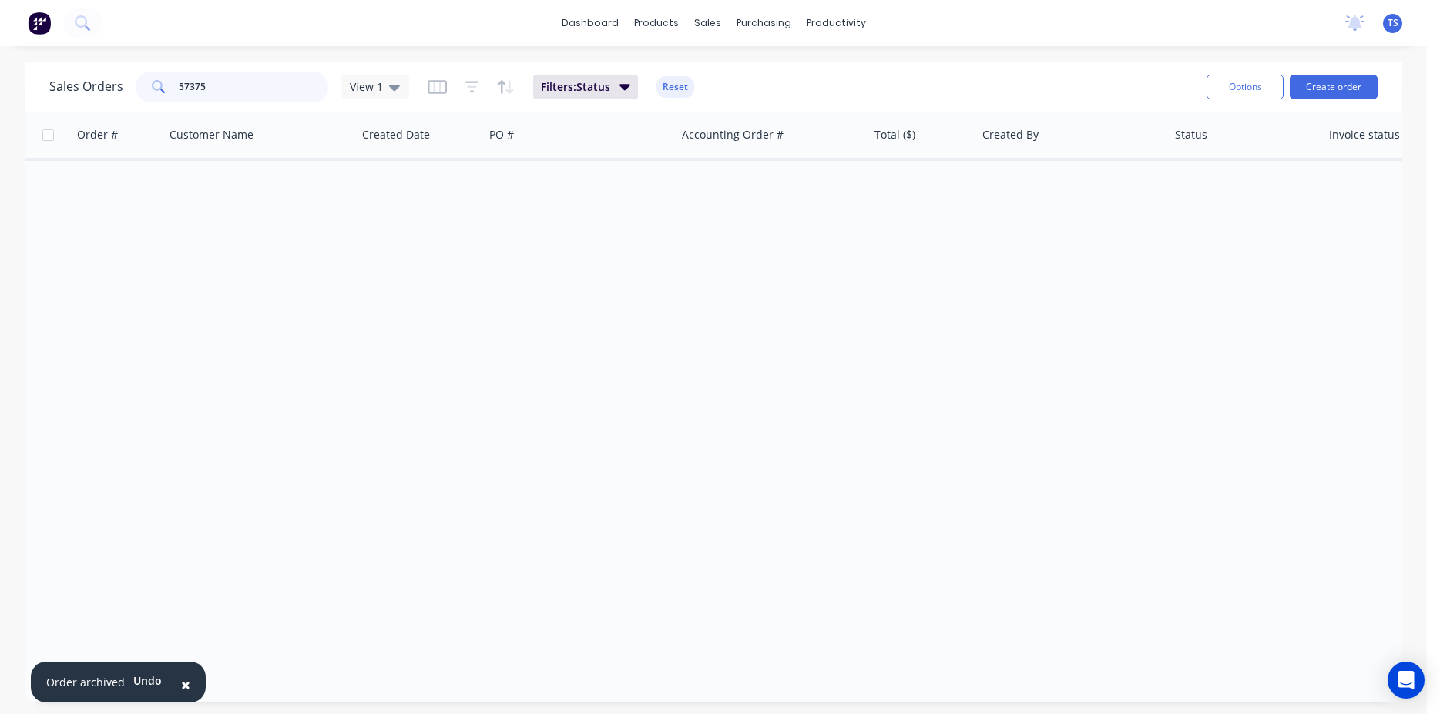
type input "573758"
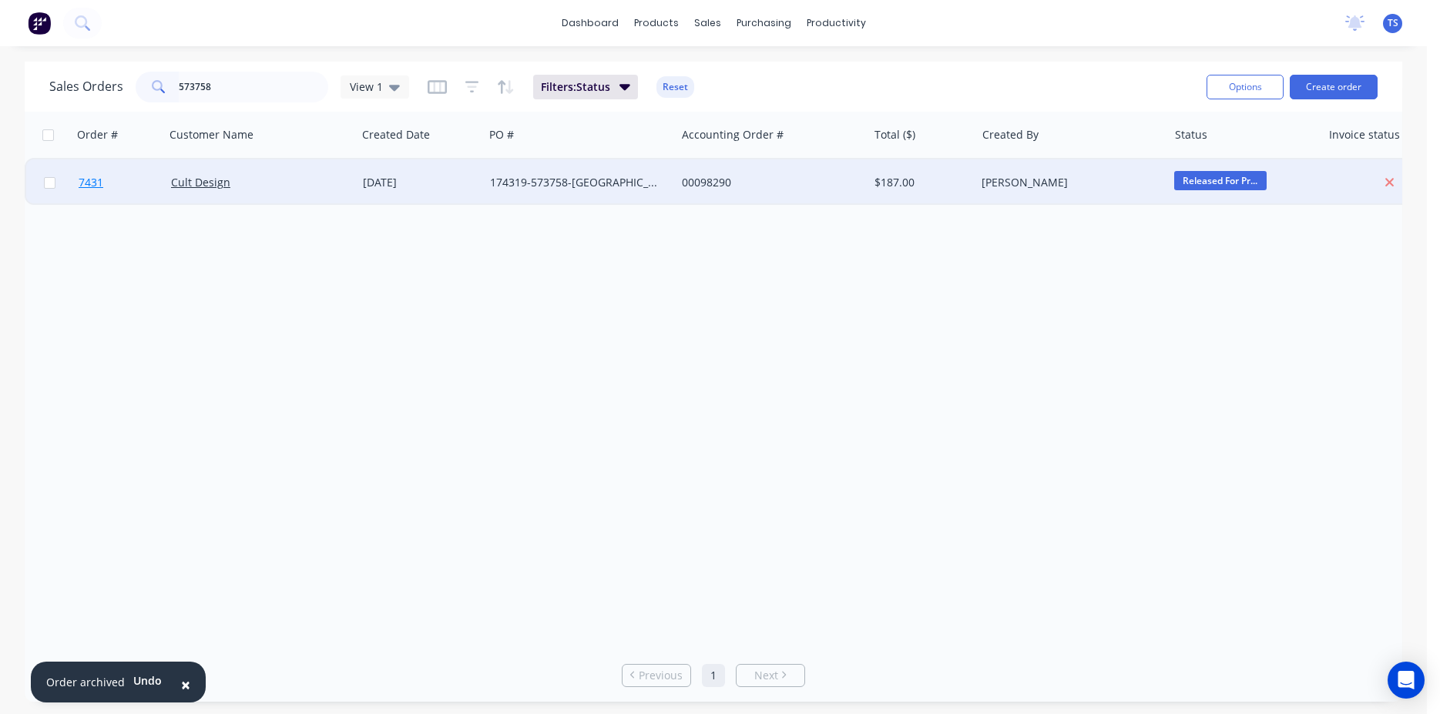
click at [101, 200] on link "7431" at bounding box center [125, 182] width 92 height 46
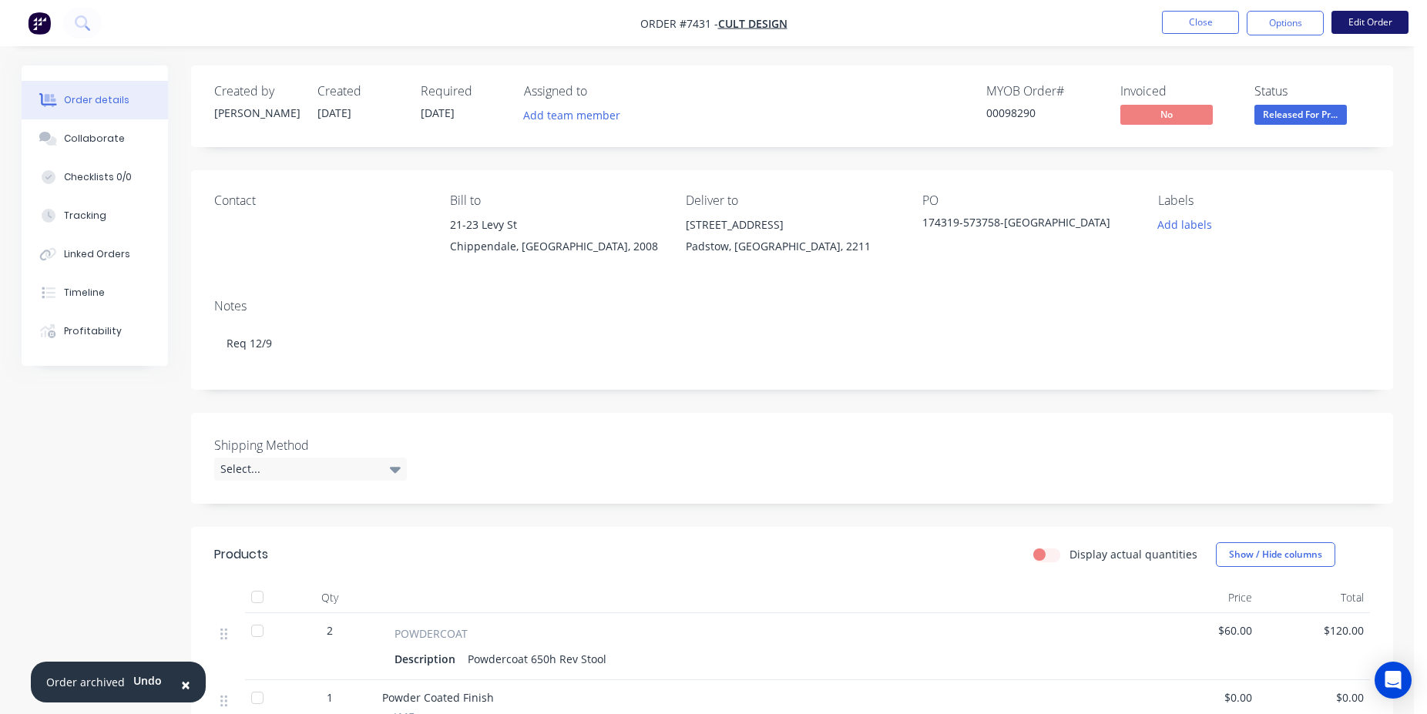
click at [1359, 31] on button "Edit Order" at bounding box center [1369, 22] width 77 height 23
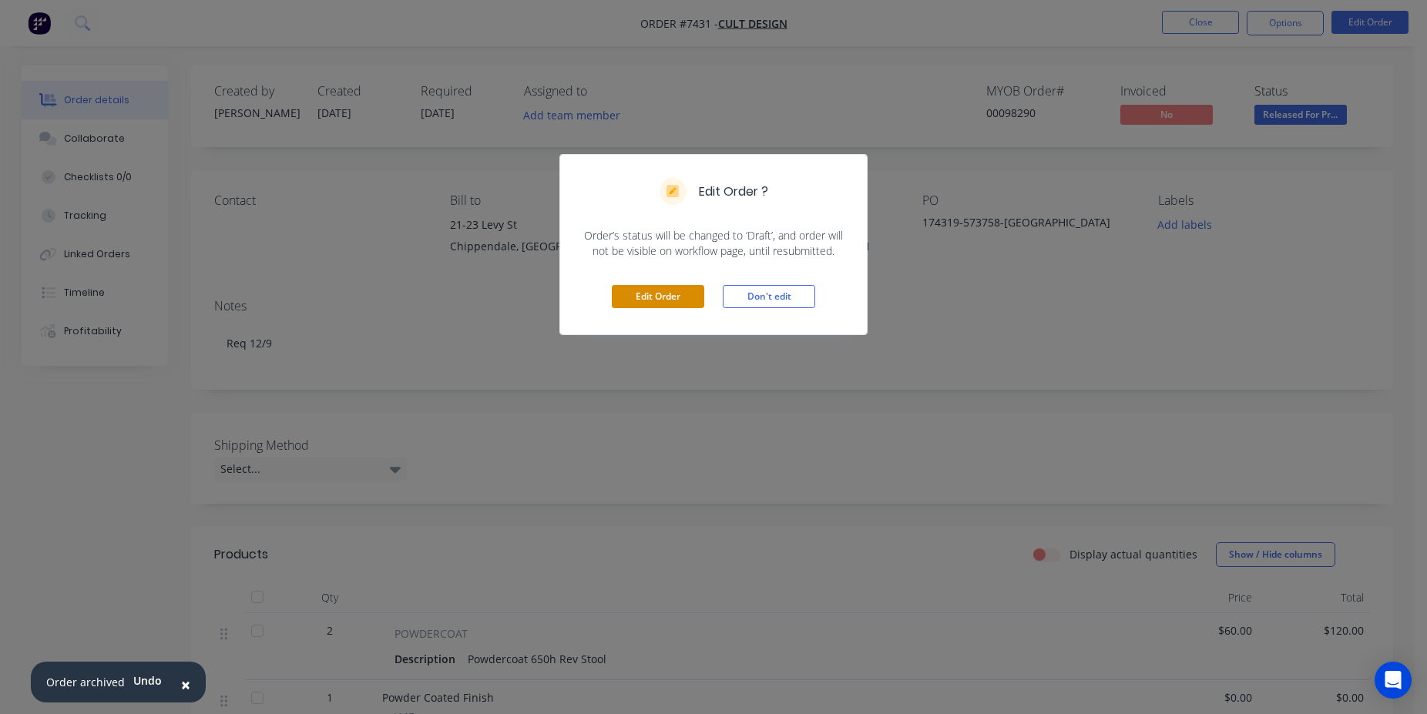
click at [636, 290] on button "Edit Order" at bounding box center [658, 296] width 92 height 23
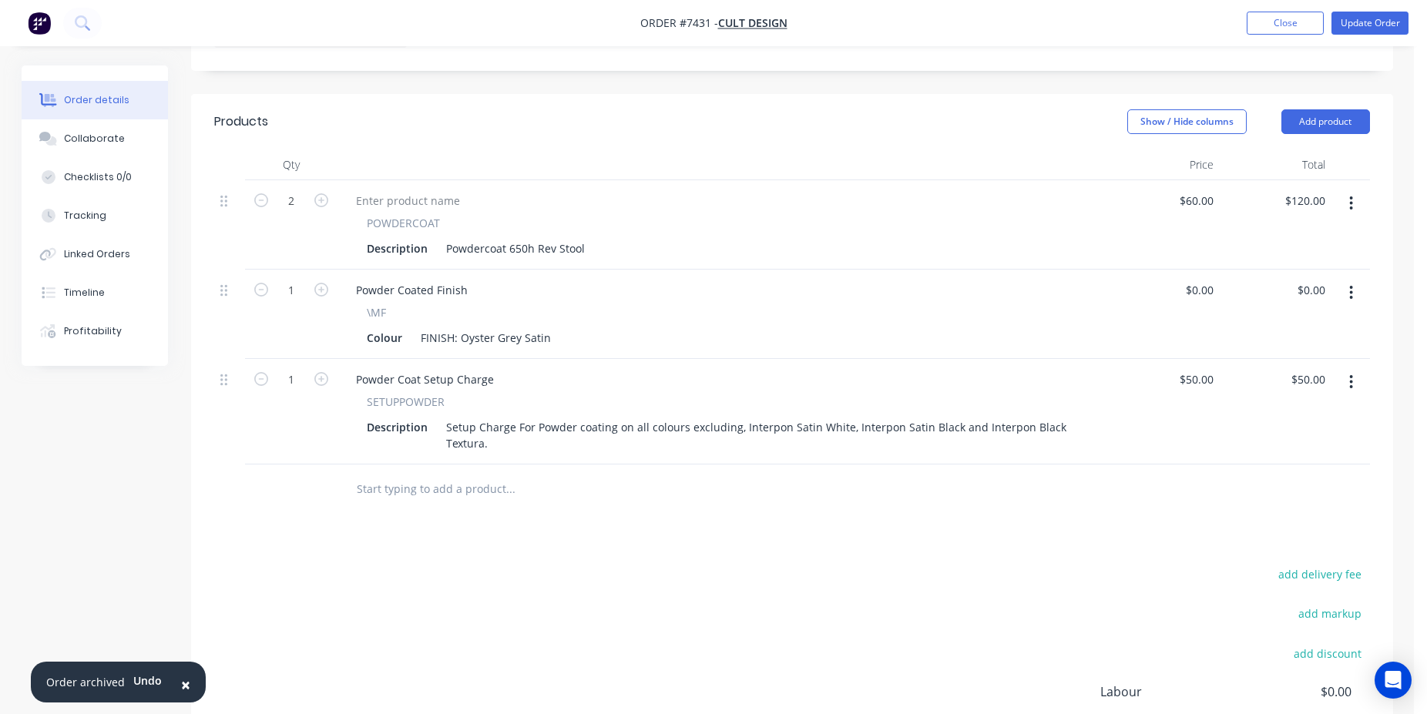
scroll to position [550, 0]
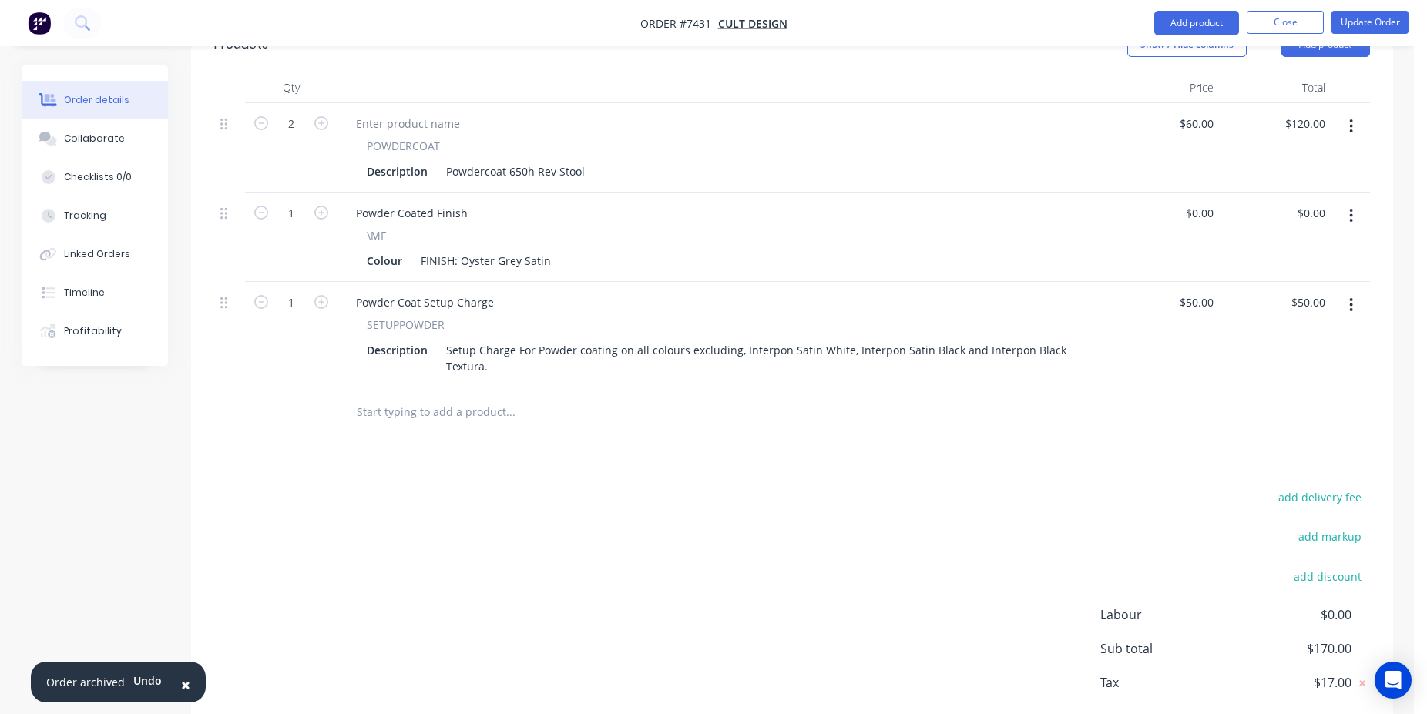
click at [421, 406] on div at bounding box center [614, 413] width 555 height 50
click at [424, 399] on input "text" at bounding box center [510, 412] width 308 height 31
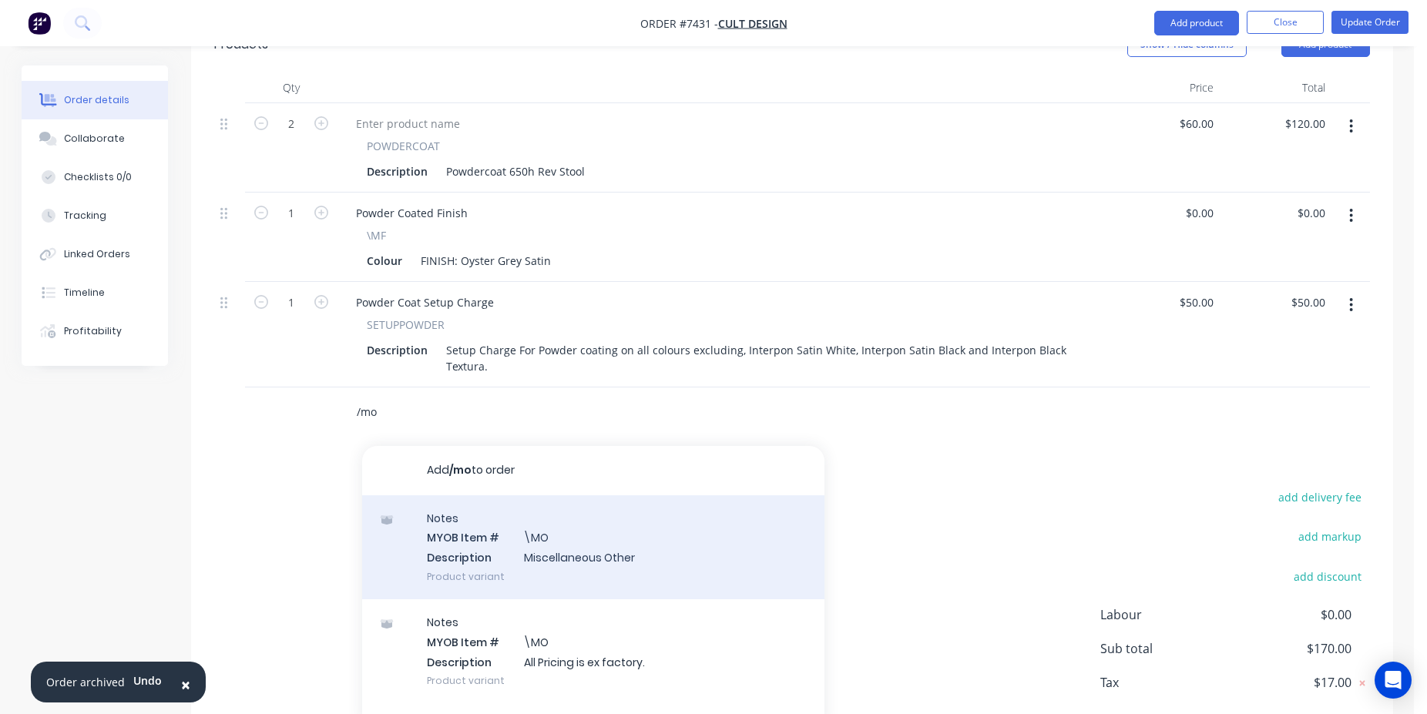
type input "/mo"
click at [649, 534] on div "Notes MYOB Item # \MO Description Miscellaneous Other Product variant" at bounding box center [593, 547] width 462 height 104
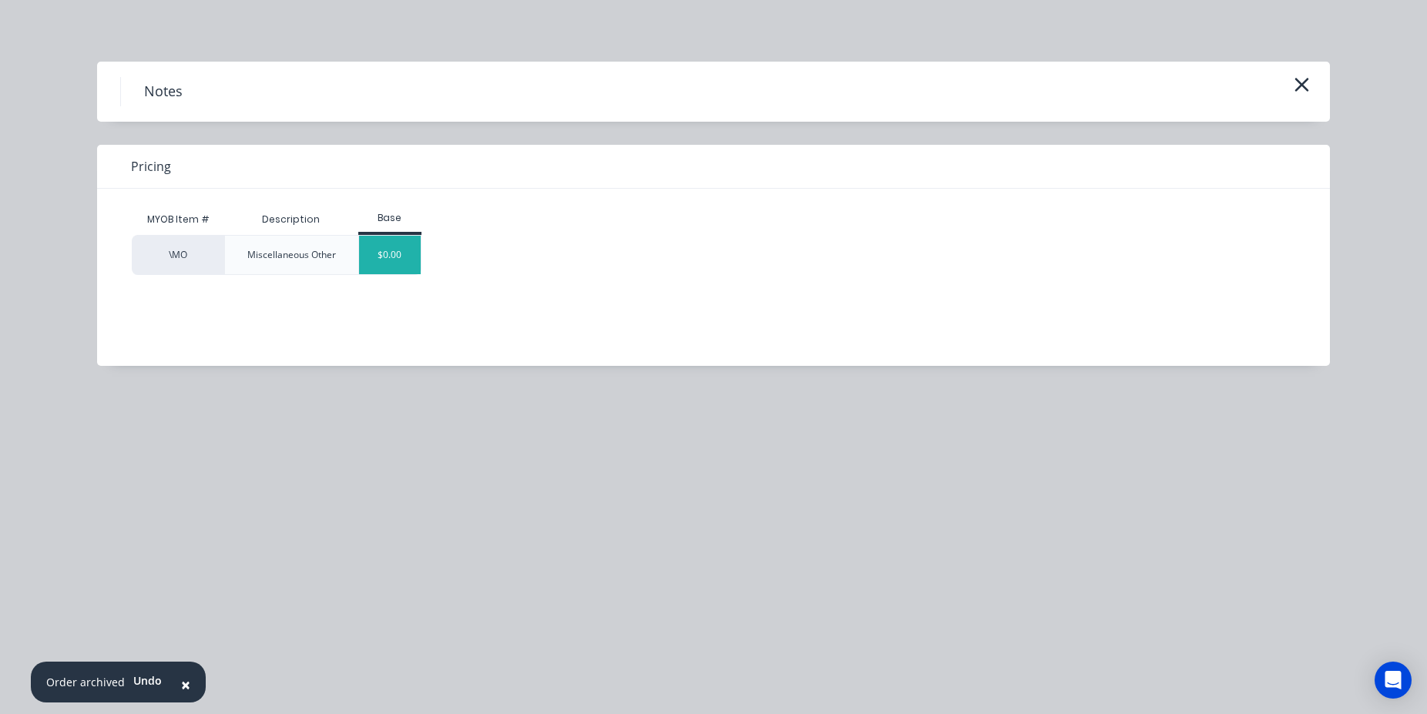
click at [414, 263] on div "$0.00" at bounding box center [390, 255] width 62 height 39
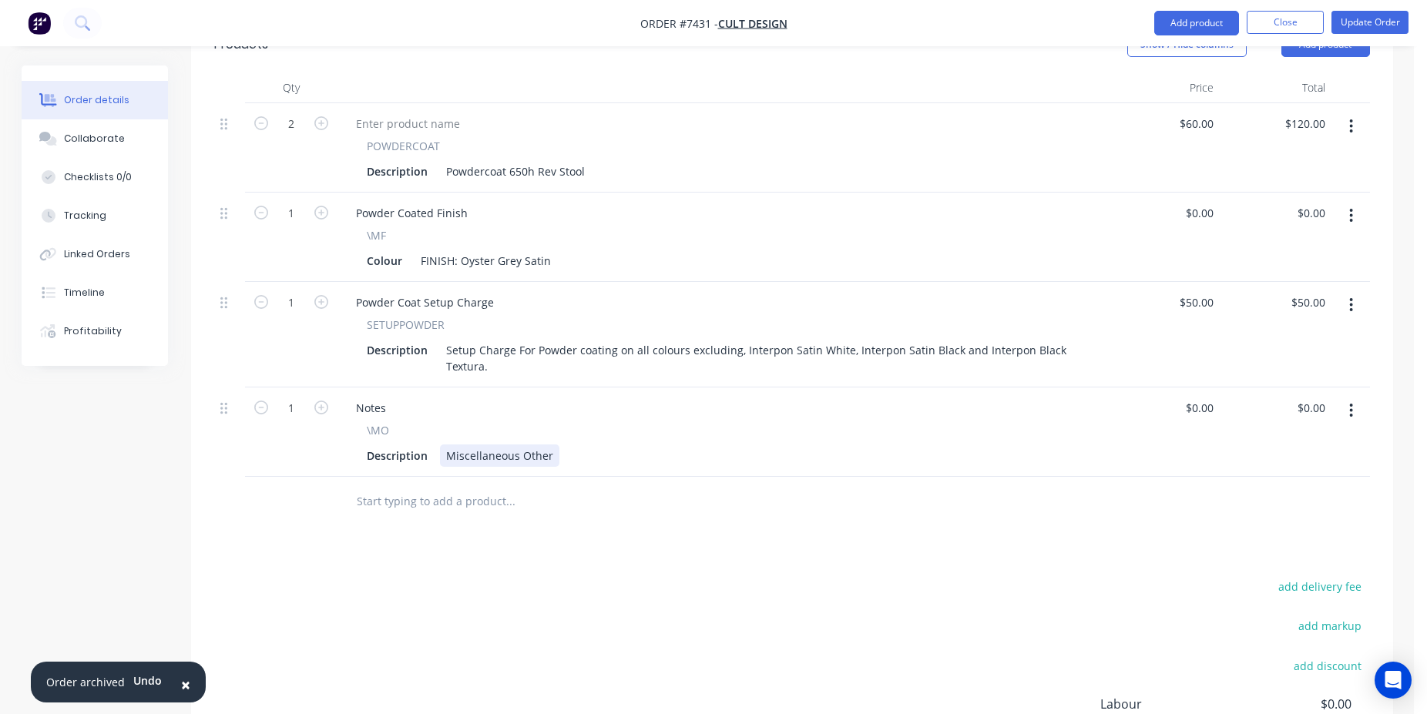
click at [508, 445] on div "Miscellaneous Other" at bounding box center [499, 456] width 119 height 22
click at [550, 445] on div "Cult waiting on stock of stools as of 10/09" at bounding box center [552, 456] width 225 height 22
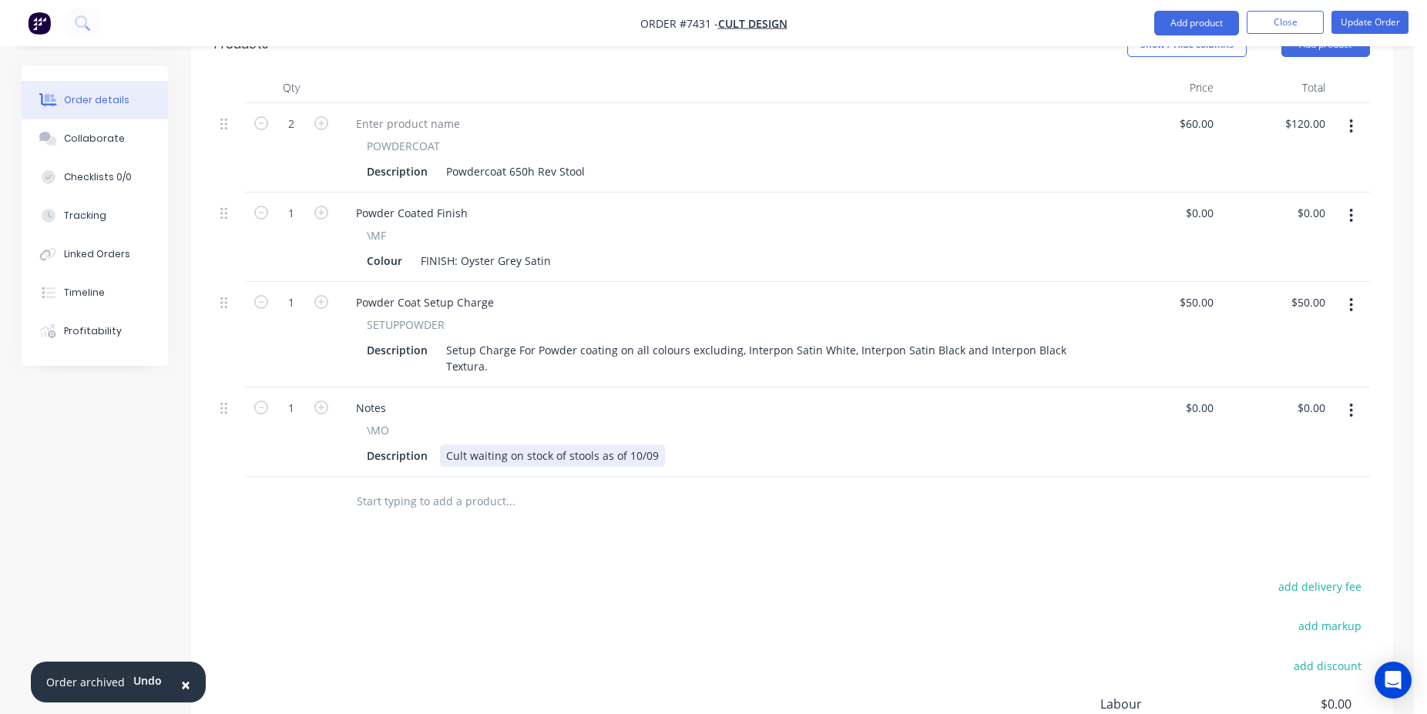
click at [550, 445] on div "Cult waiting on stock of stools as of 10/09" at bounding box center [552, 456] width 225 height 22
click at [1384, 27] on button "Update Order" at bounding box center [1369, 22] width 77 height 23
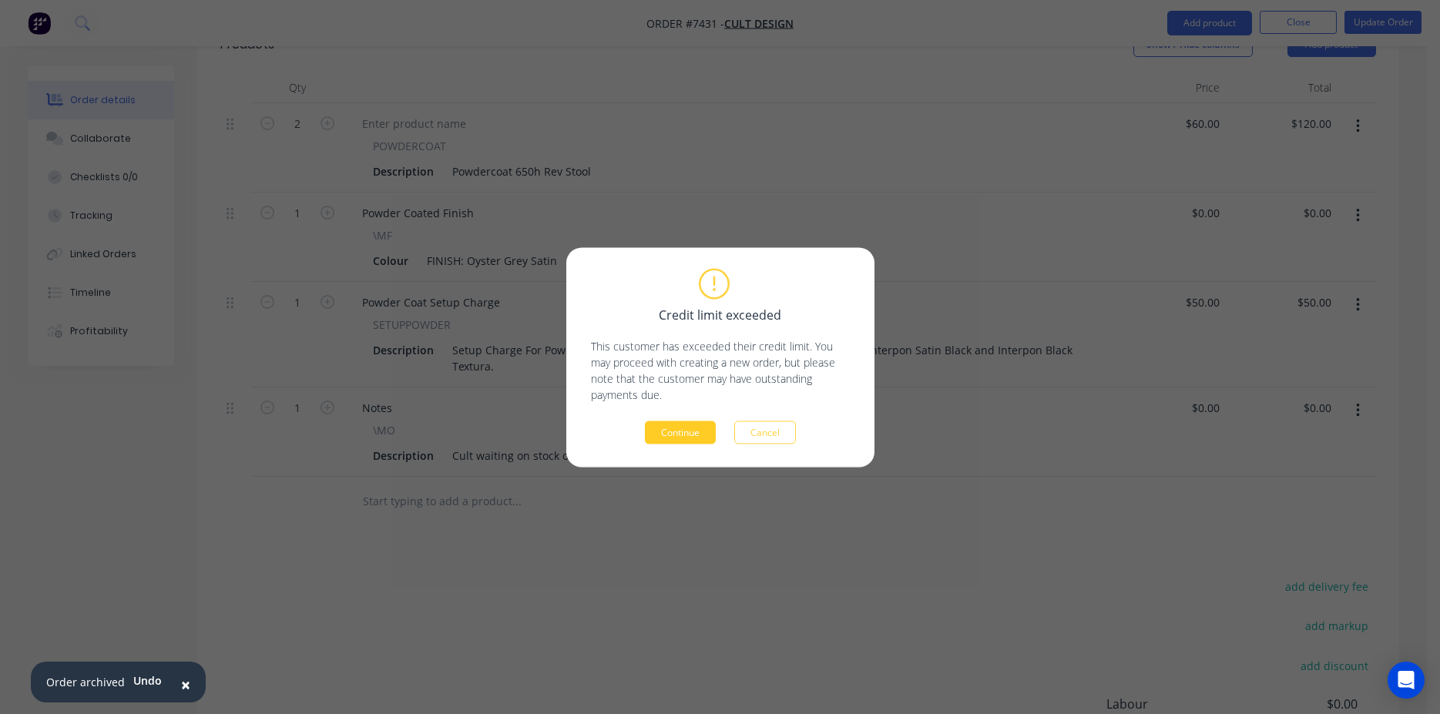
click at [698, 425] on button "Continue" at bounding box center [680, 432] width 71 height 23
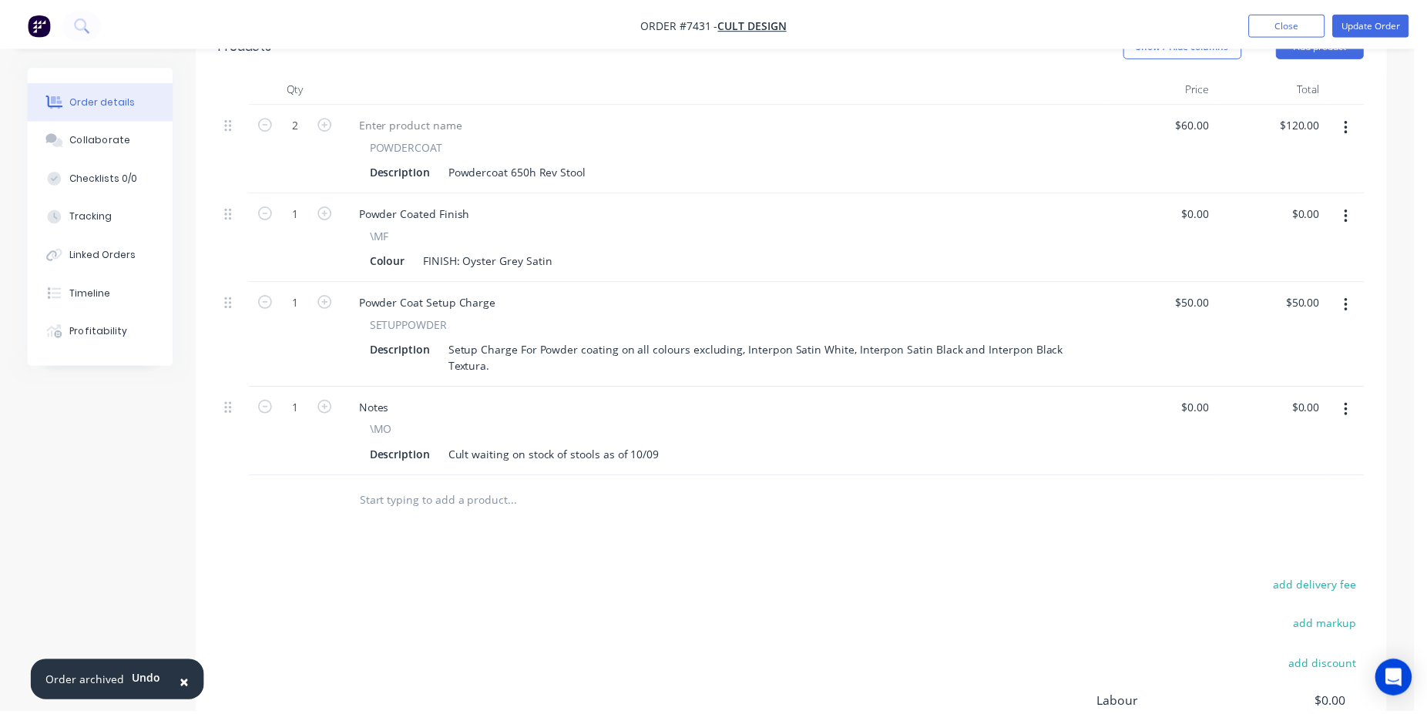
scroll to position [474, 0]
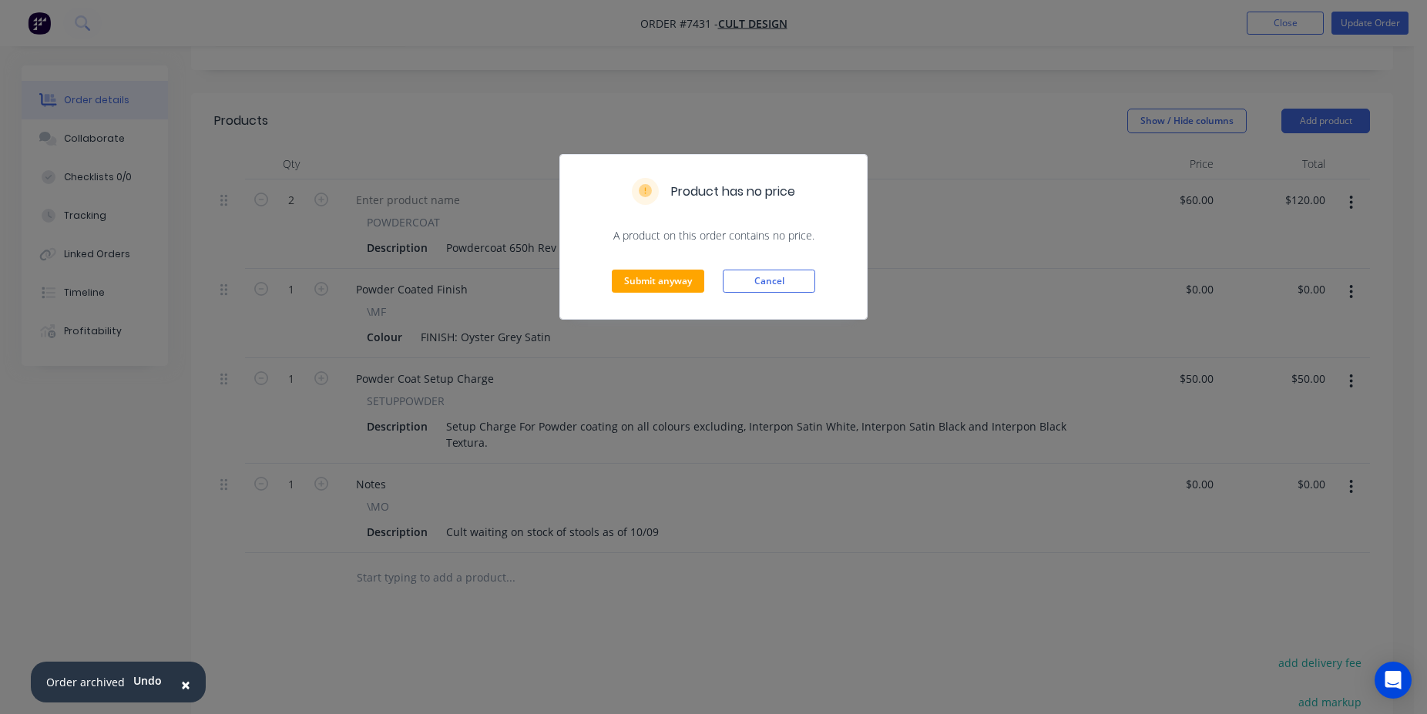
click at [657, 294] on div "Submit anyway Cancel" at bounding box center [713, 281] width 307 height 76
click at [661, 292] on button "Submit anyway" at bounding box center [658, 281] width 92 height 23
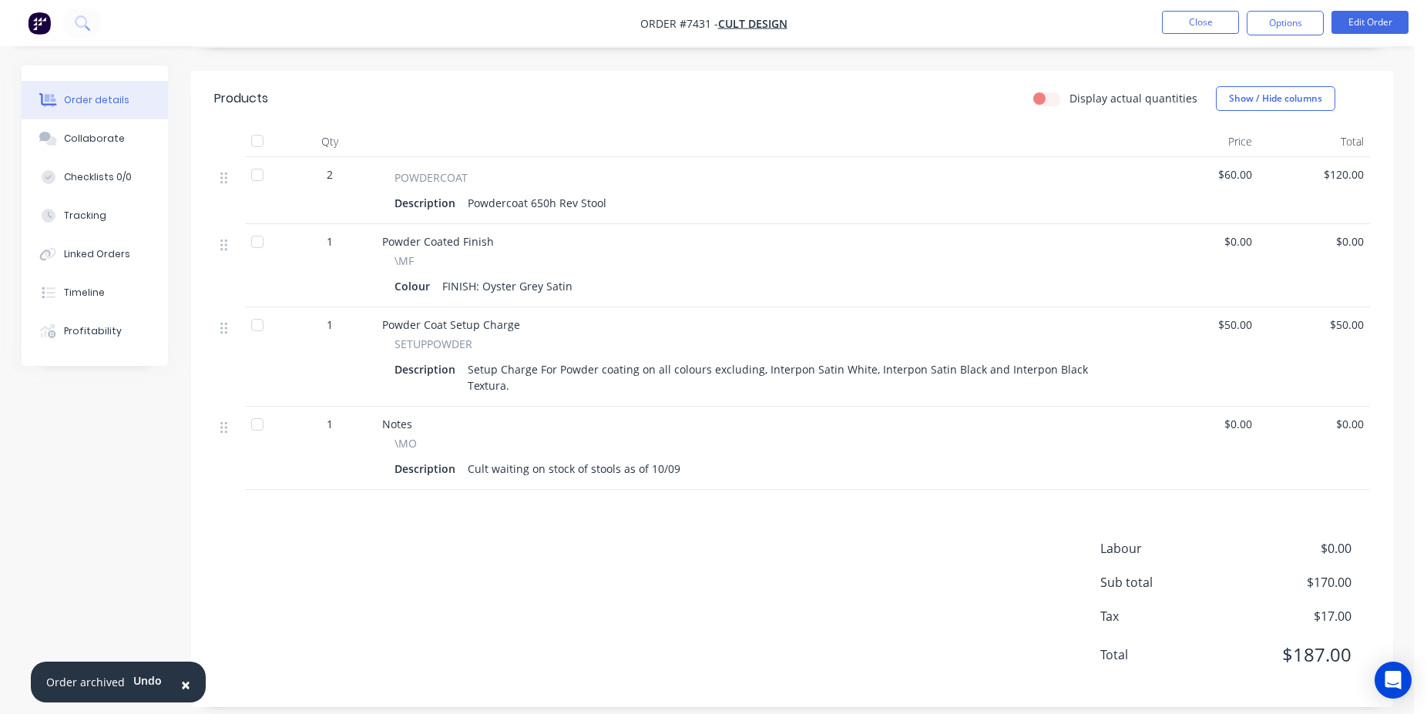
scroll to position [0, 0]
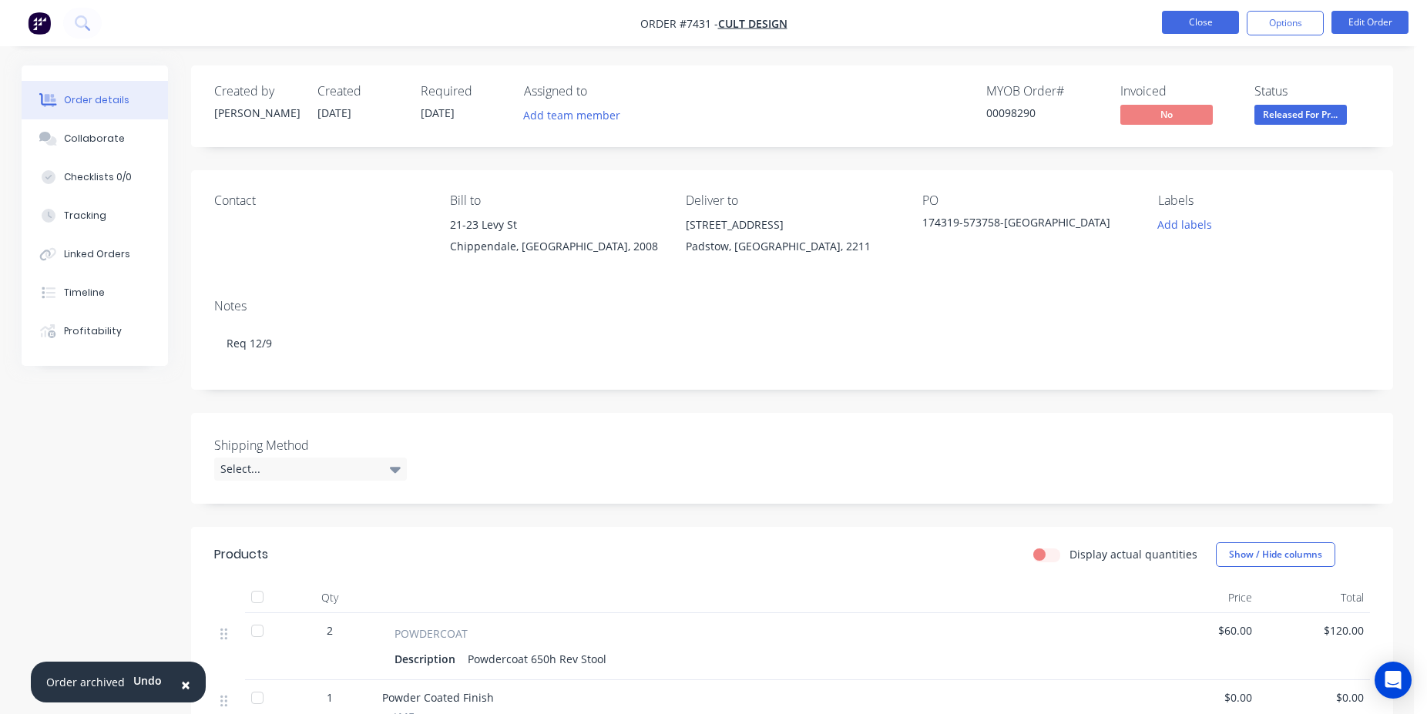
click at [1170, 18] on button "Close" at bounding box center [1200, 22] width 77 height 23
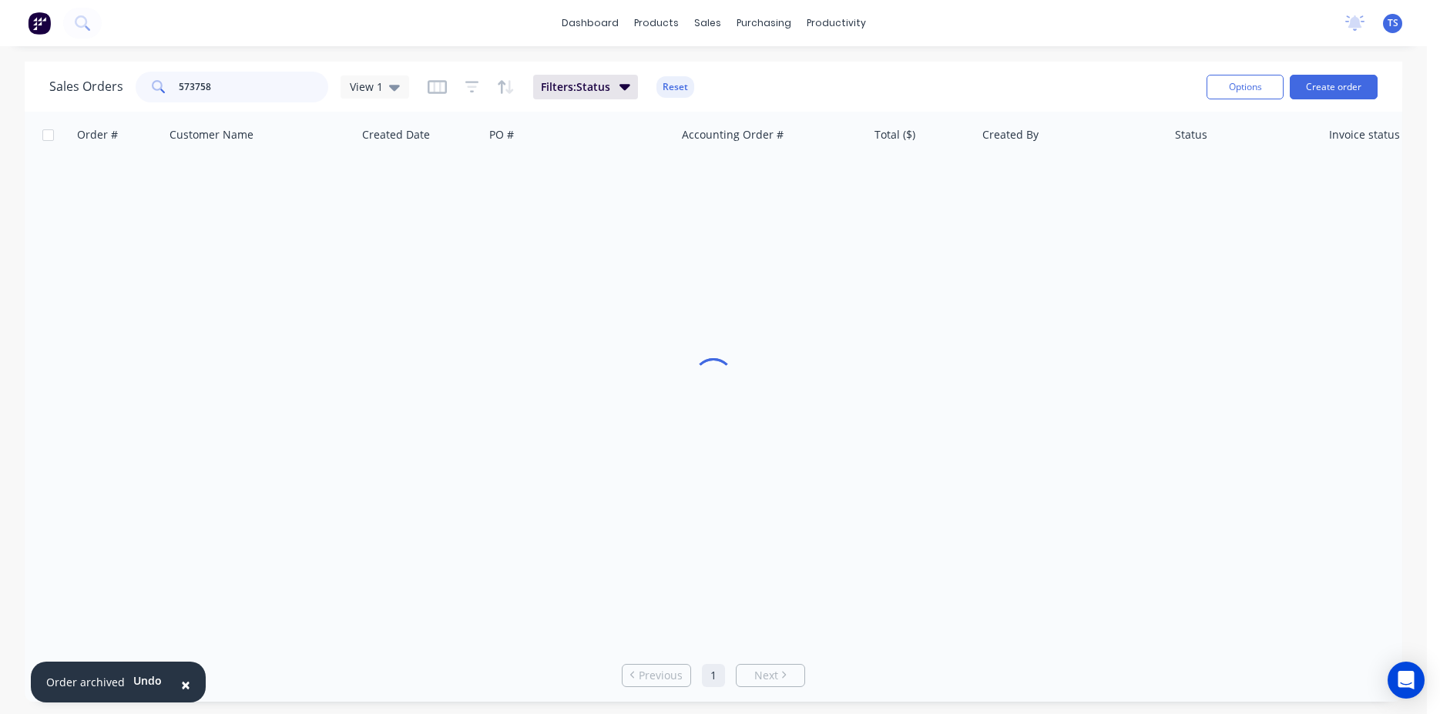
click at [279, 77] on input "573758" at bounding box center [254, 87] width 150 height 31
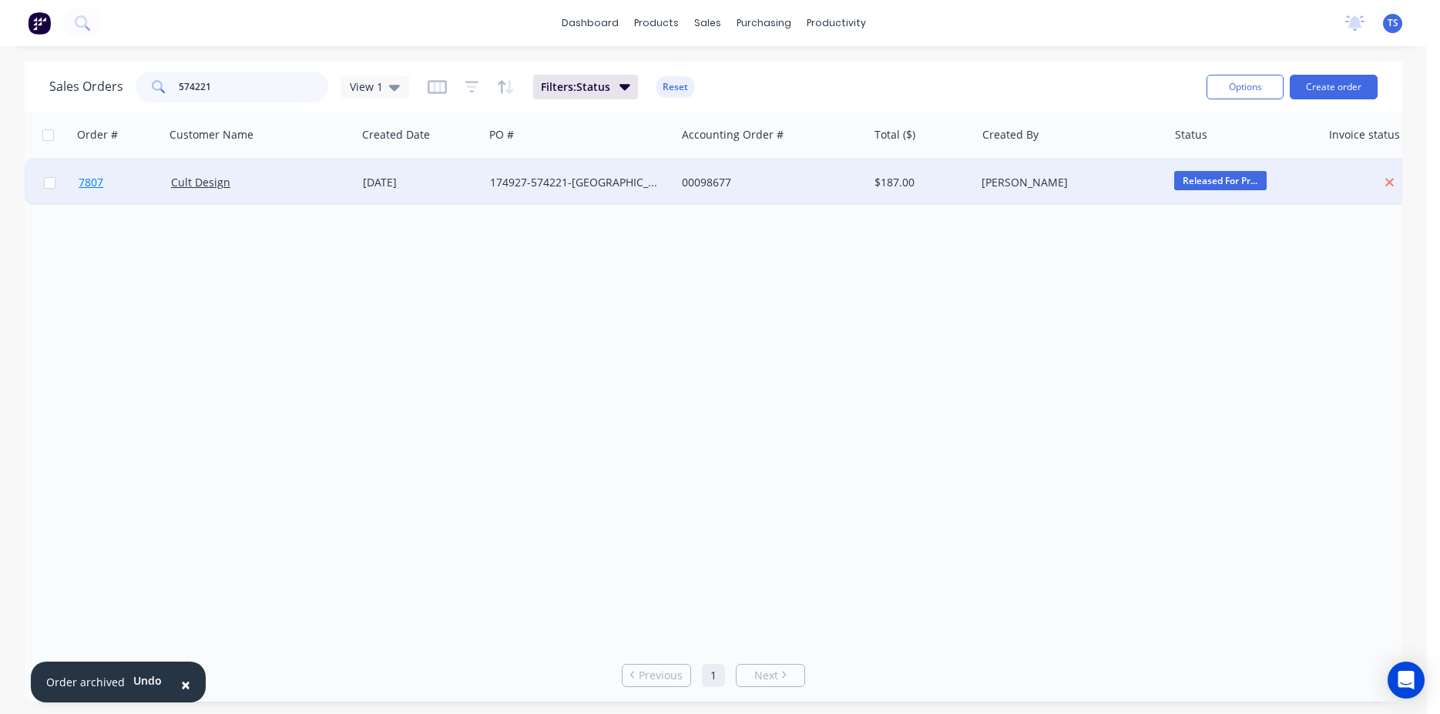
type input "574221"
click at [125, 201] on link "7807" at bounding box center [125, 182] width 92 height 46
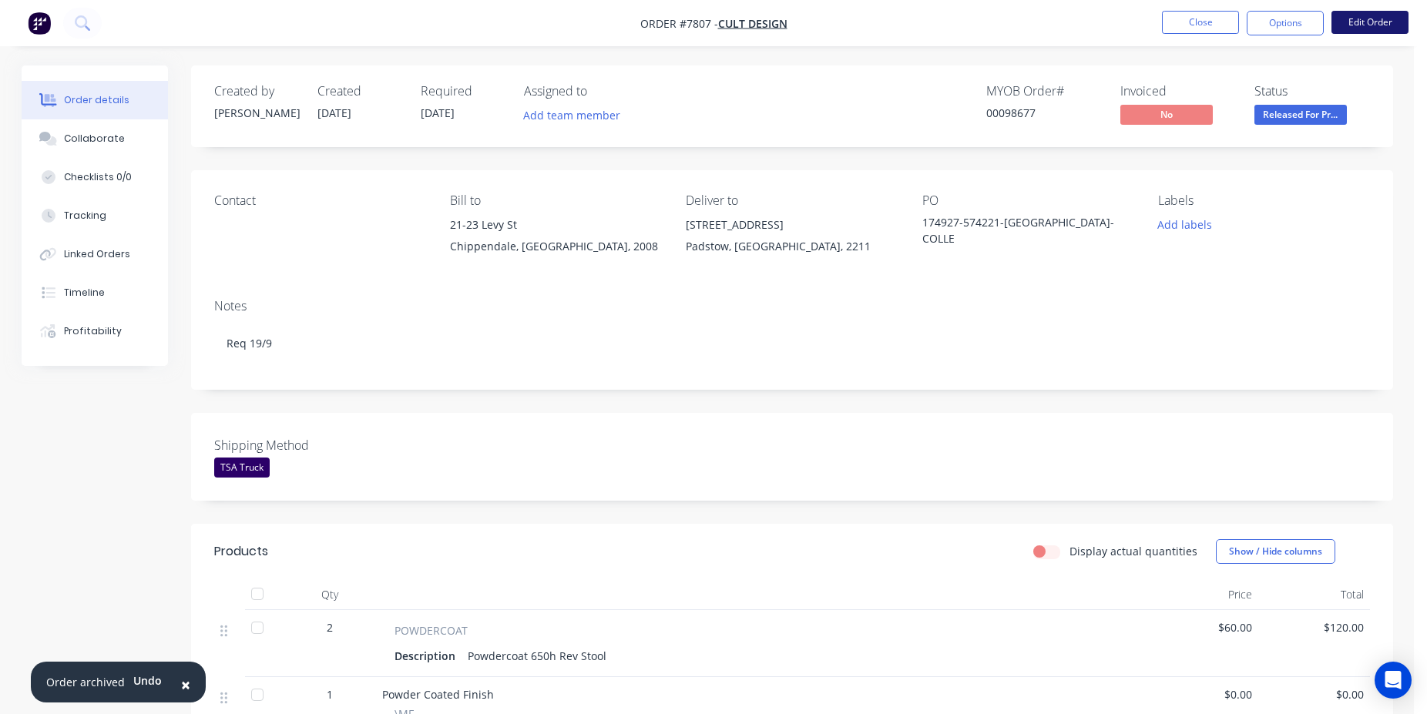
click at [1373, 32] on button "Edit Order" at bounding box center [1369, 22] width 77 height 23
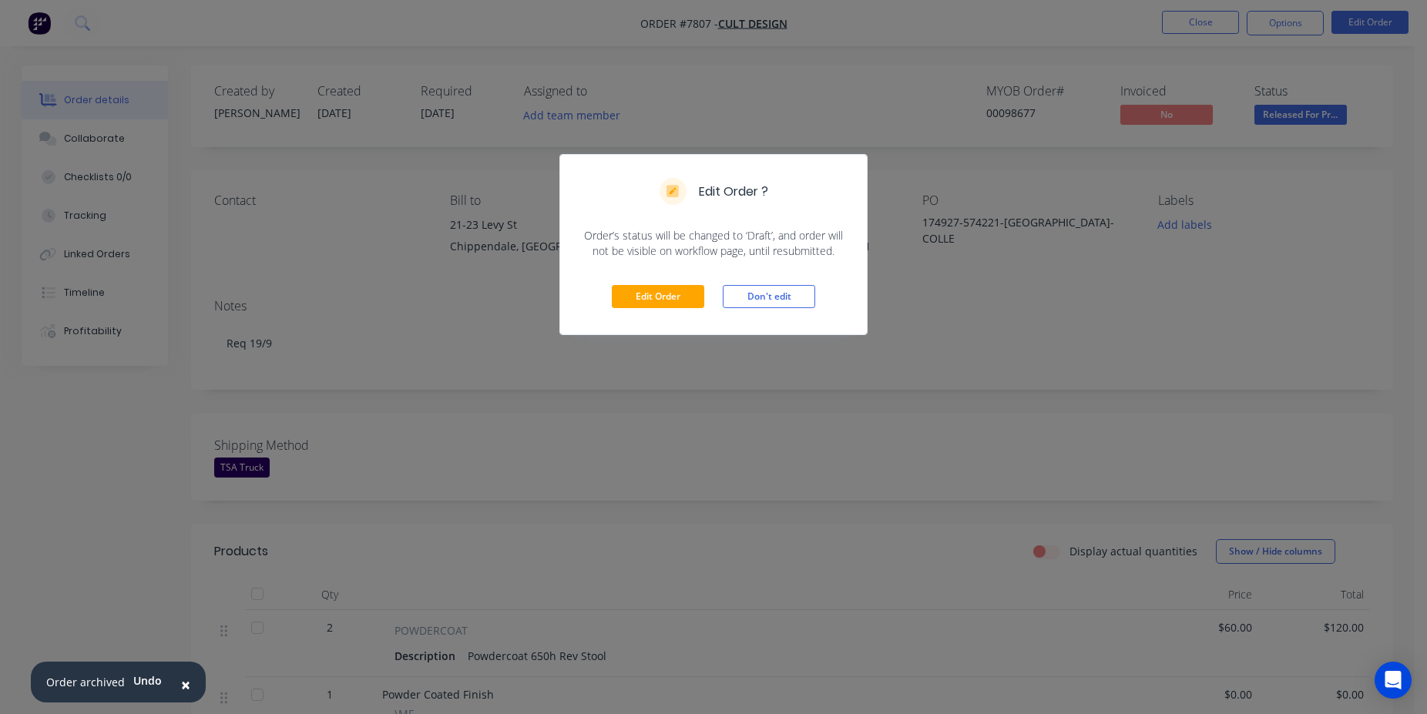
click at [643, 284] on div "Edit Order Don't edit" at bounding box center [713, 297] width 307 height 76
click at [674, 300] on button "Edit Order" at bounding box center [658, 296] width 92 height 23
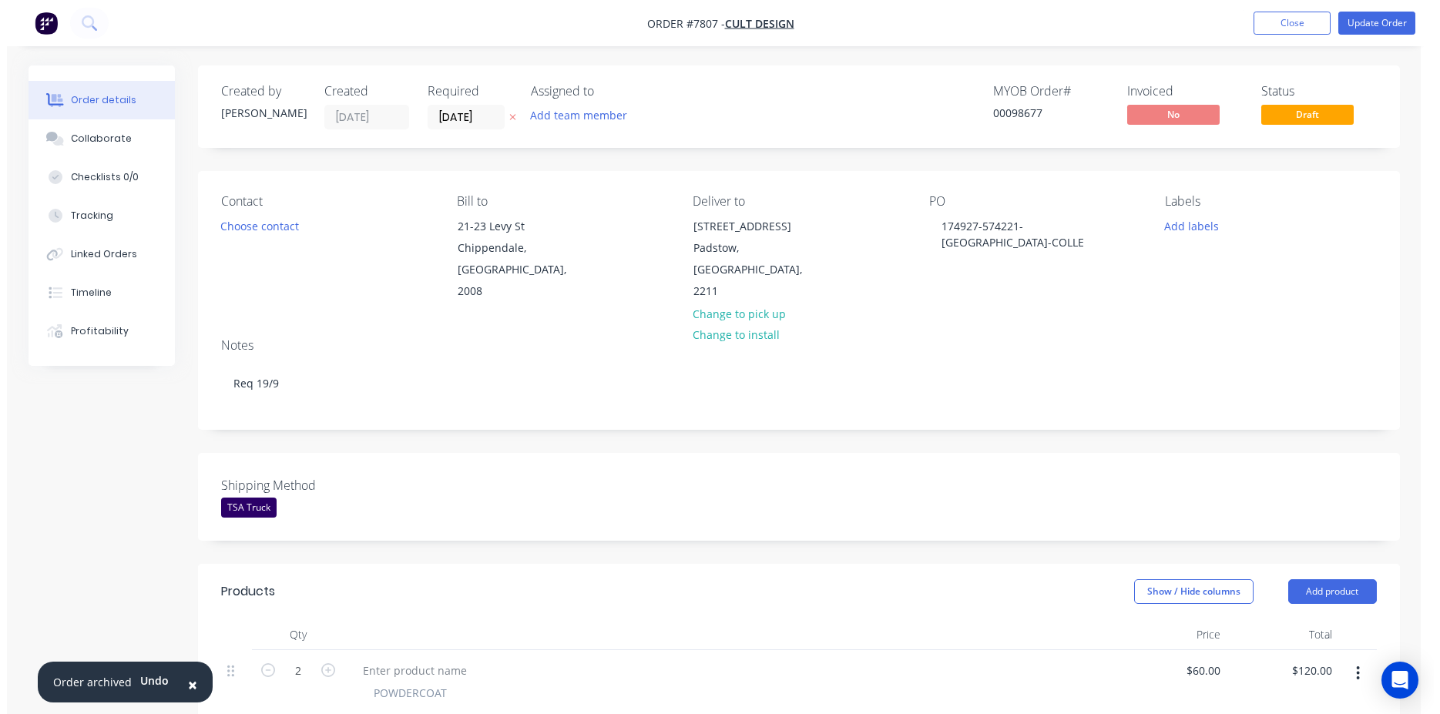
scroll to position [472, 0]
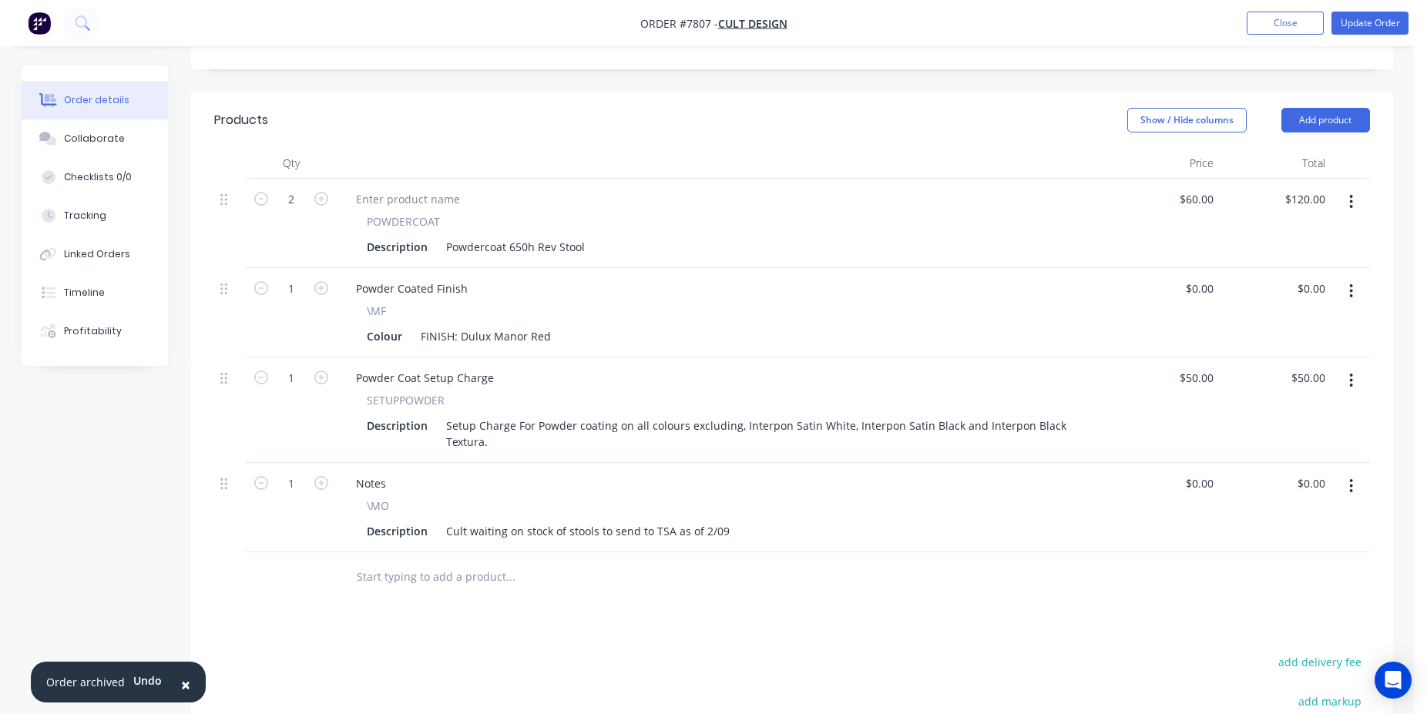
click at [475, 562] on input "text" at bounding box center [510, 577] width 308 height 31
click at [700, 520] on div "Cult waiting on stock of stools to send to TSA as of 2/09" at bounding box center [588, 531] width 296 height 22
click at [703, 520] on div "Cult waiting on stock of stools to send to TSA as of 2/09" at bounding box center [588, 531] width 296 height 22
click at [1412, 25] on ul "Add product Close Update Order" at bounding box center [1327, 23] width 199 height 23
click at [1395, 25] on button "Update Order" at bounding box center [1369, 23] width 77 height 23
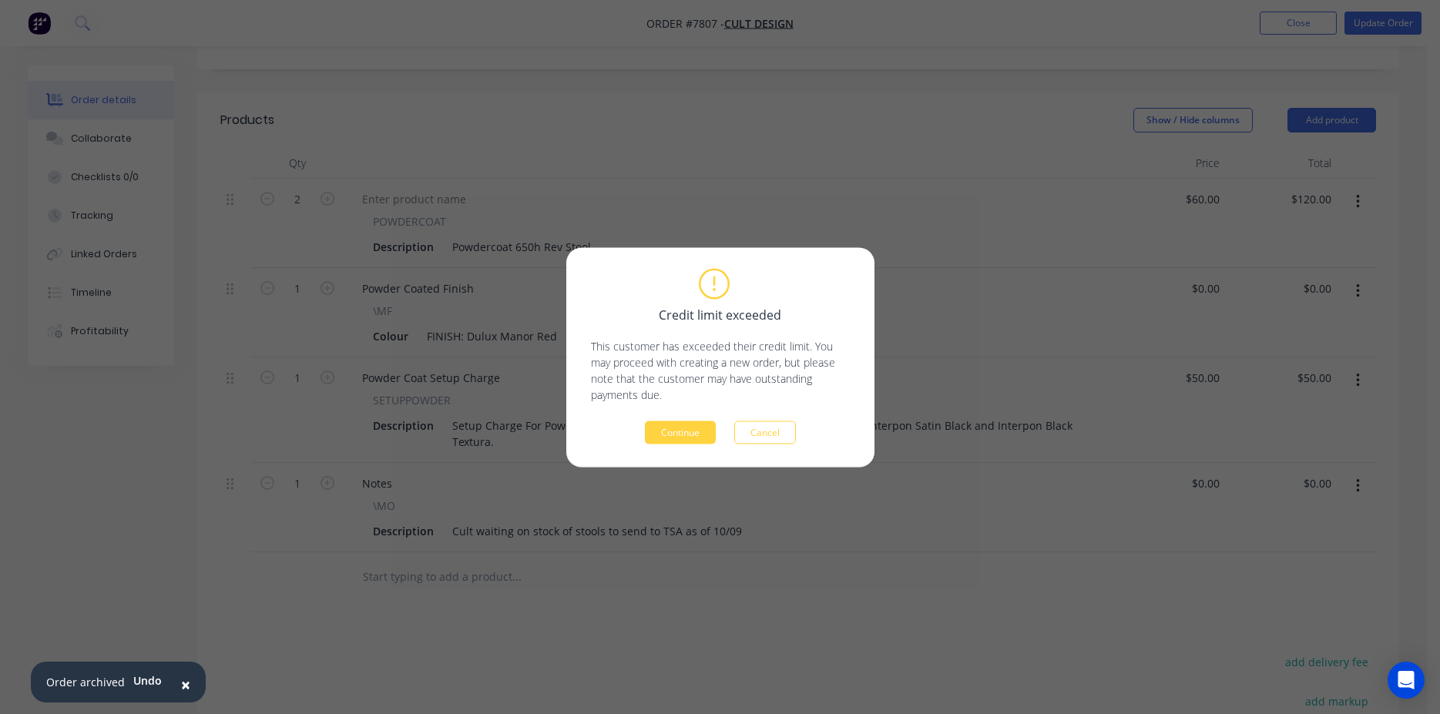
click at [664, 446] on div "Credit limit exceeded This customer has exceeded their credit limit. You may pr…" at bounding box center [720, 357] width 308 height 220
click at [689, 432] on button "Continue" at bounding box center [680, 432] width 71 height 23
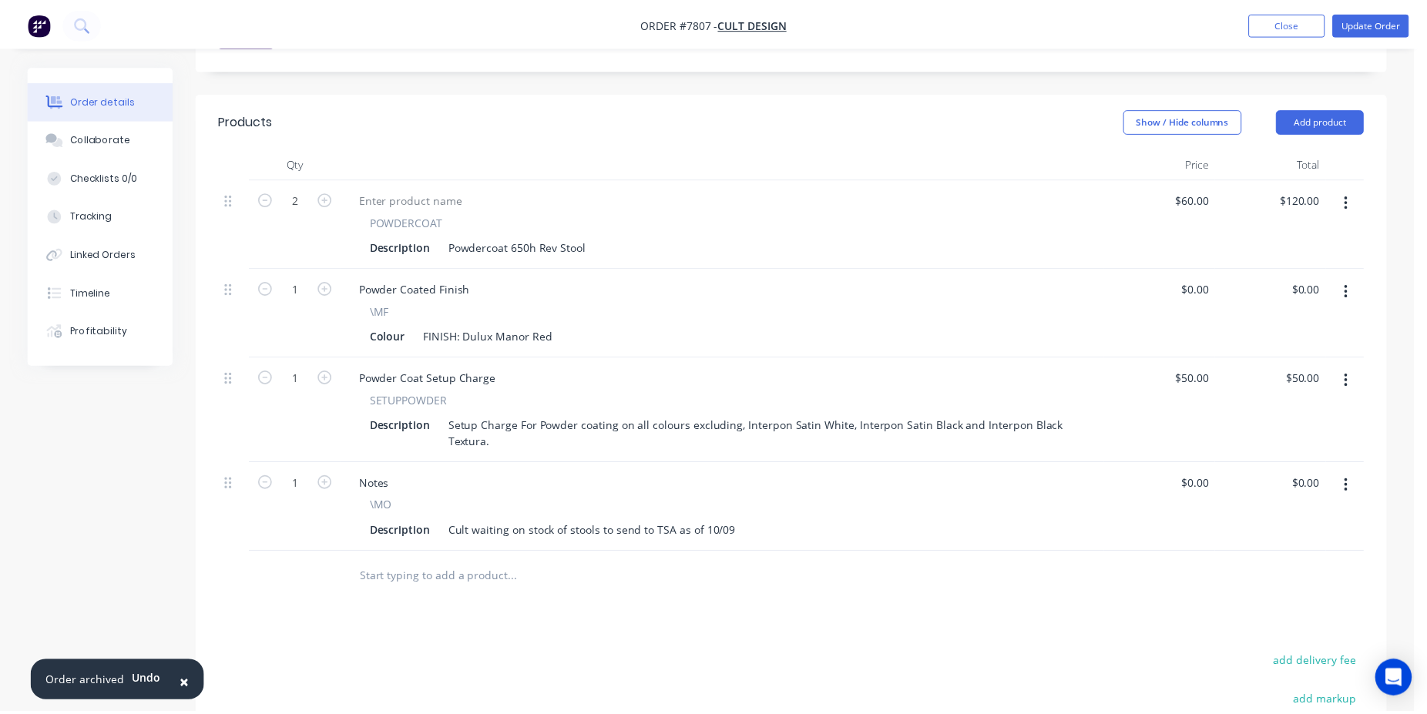
scroll to position [471, 0]
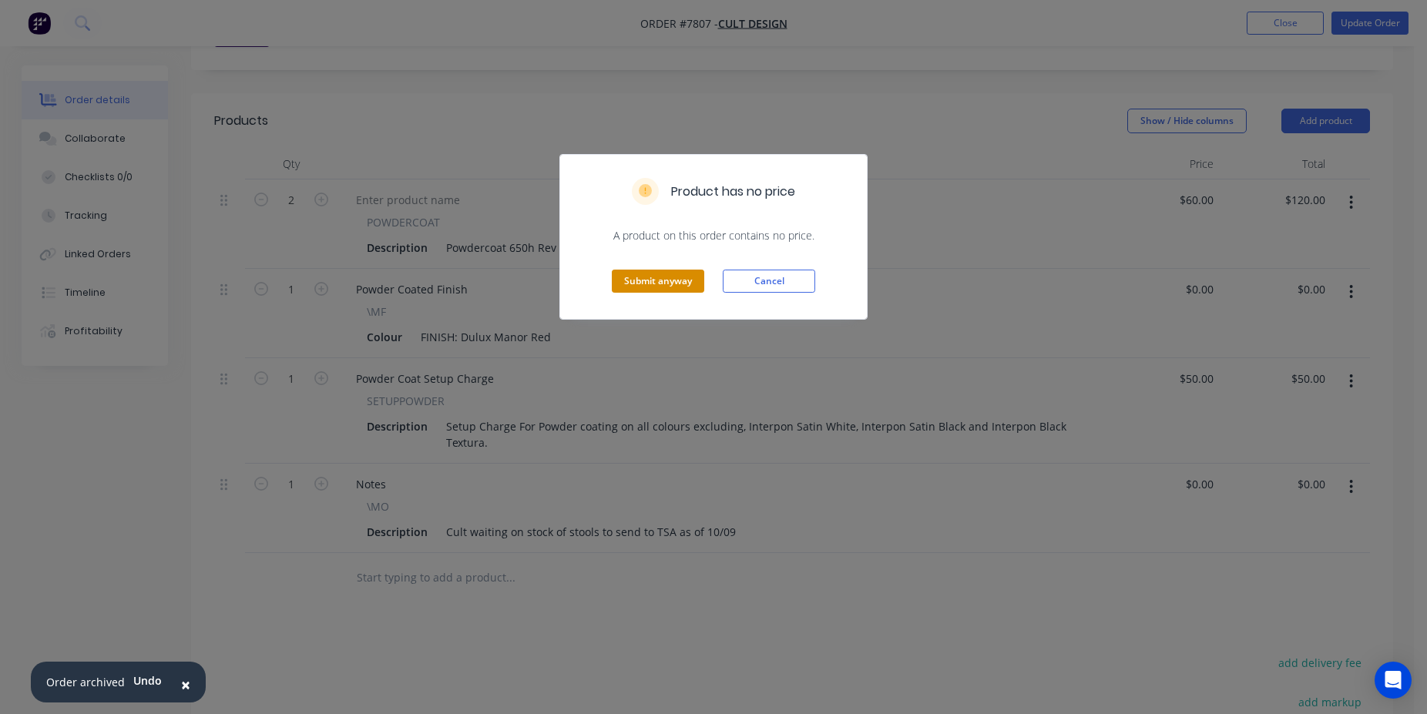
click at [649, 288] on button "Submit anyway" at bounding box center [658, 281] width 92 height 23
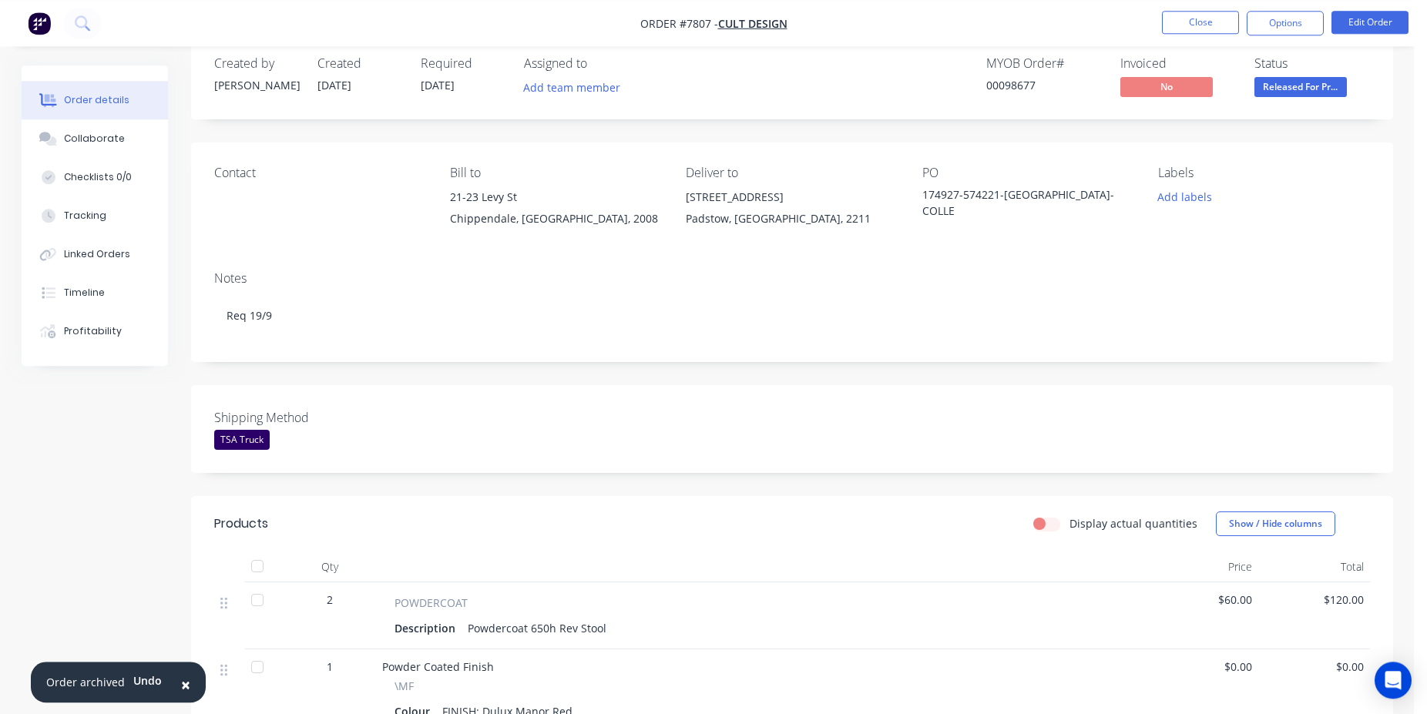
scroll to position [0, 0]
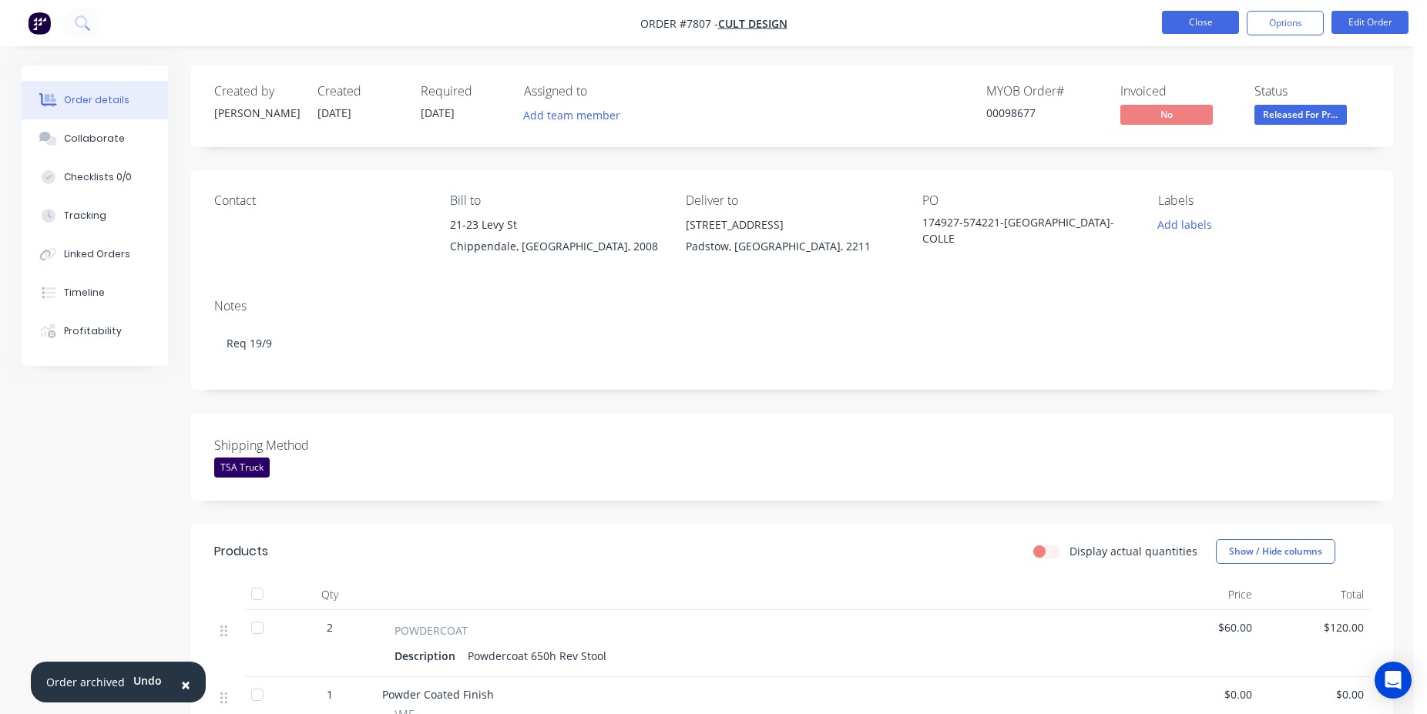
click at [1207, 19] on button "Close" at bounding box center [1200, 22] width 77 height 23
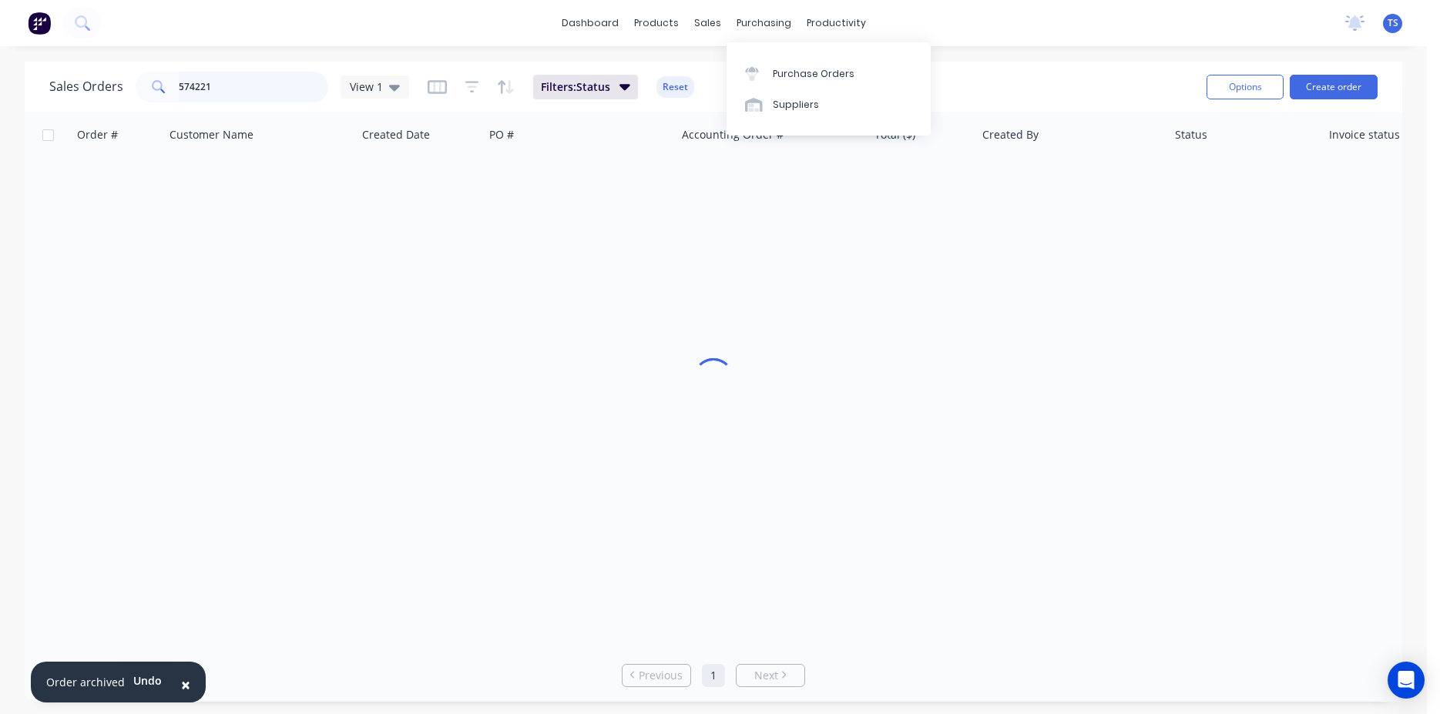
click at [235, 89] on input "574221" at bounding box center [254, 87] width 150 height 31
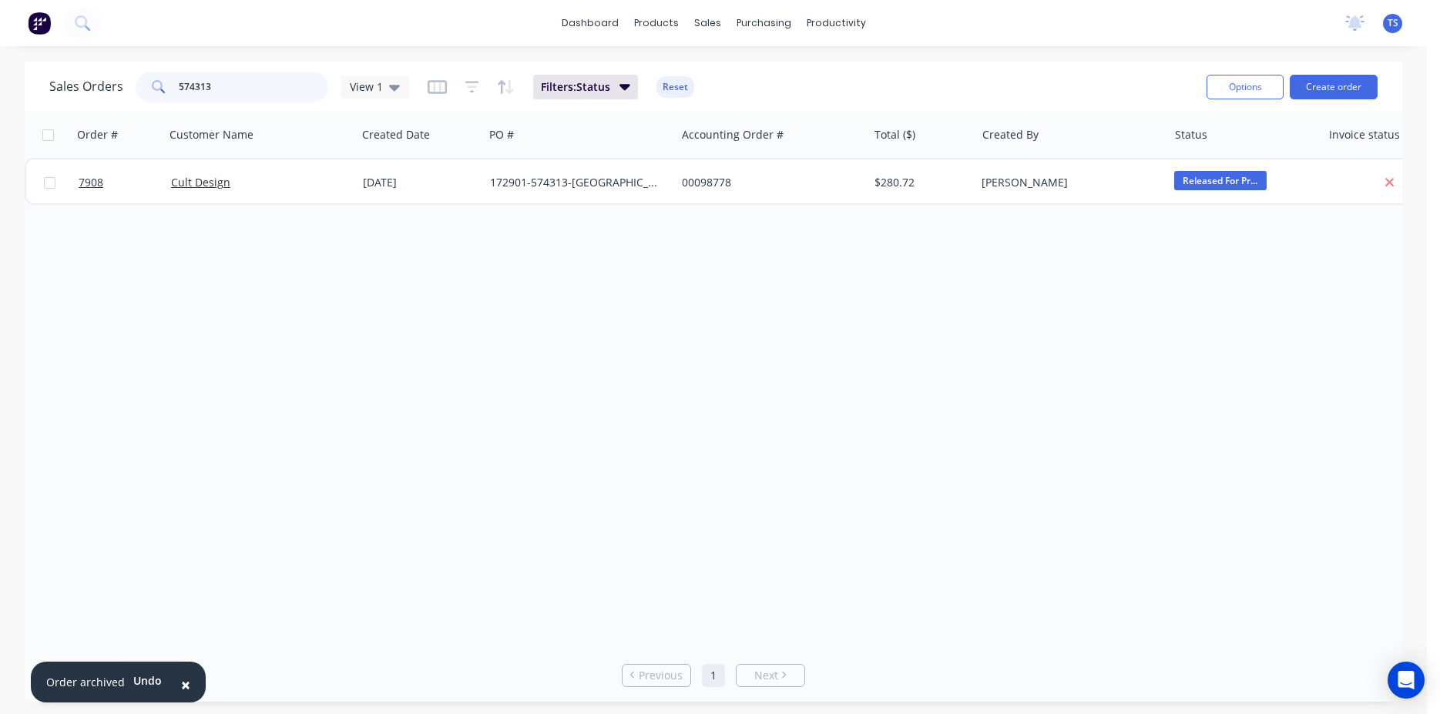
type input "574313"
click at [115, 199] on link "7908" at bounding box center [125, 182] width 92 height 46
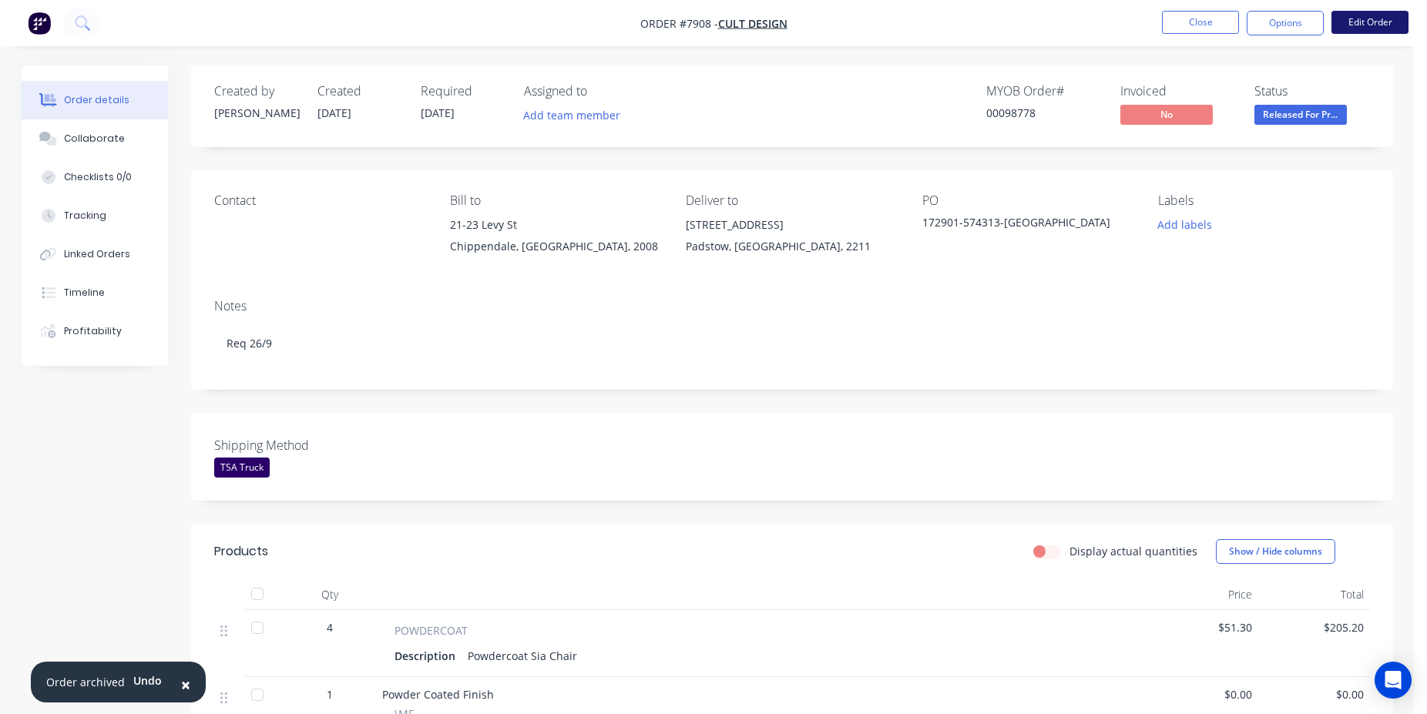
click at [1384, 29] on button "Edit Order" at bounding box center [1369, 22] width 77 height 23
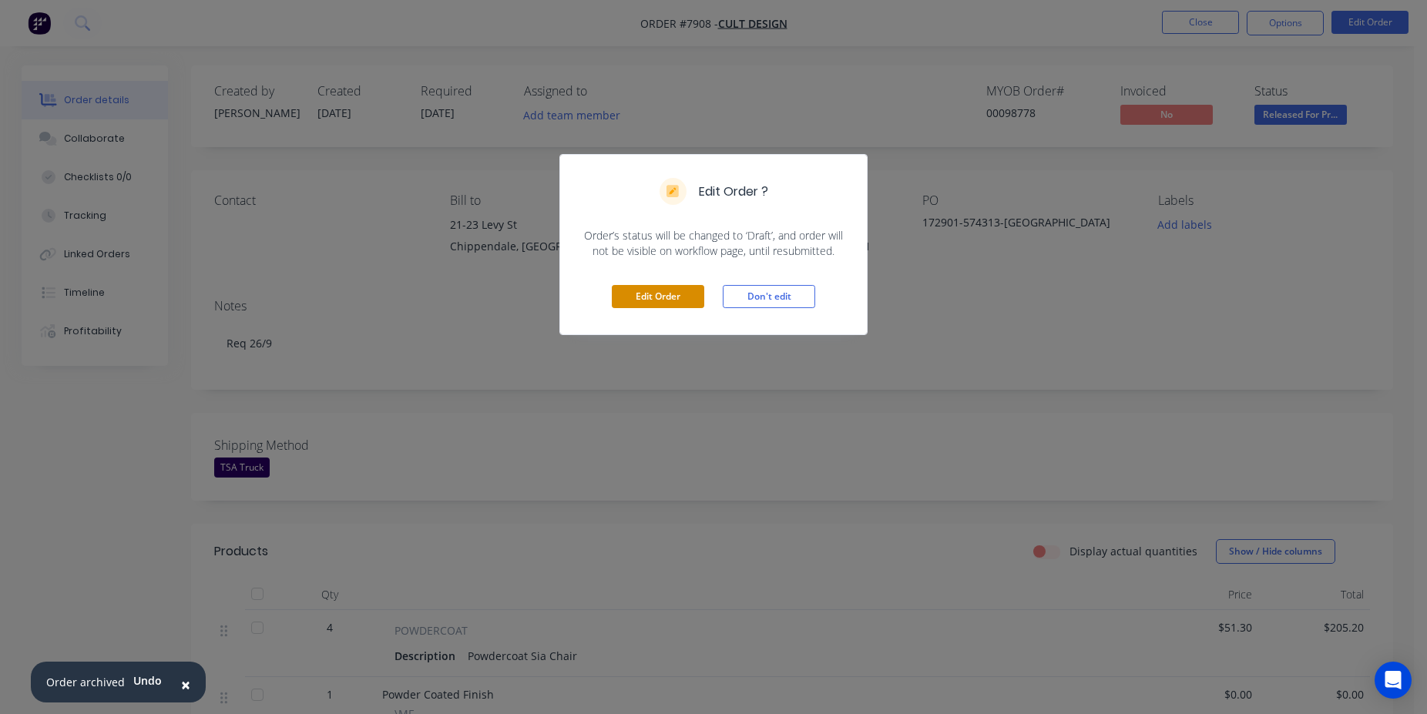
click at [646, 288] on button "Edit Order" at bounding box center [658, 296] width 92 height 23
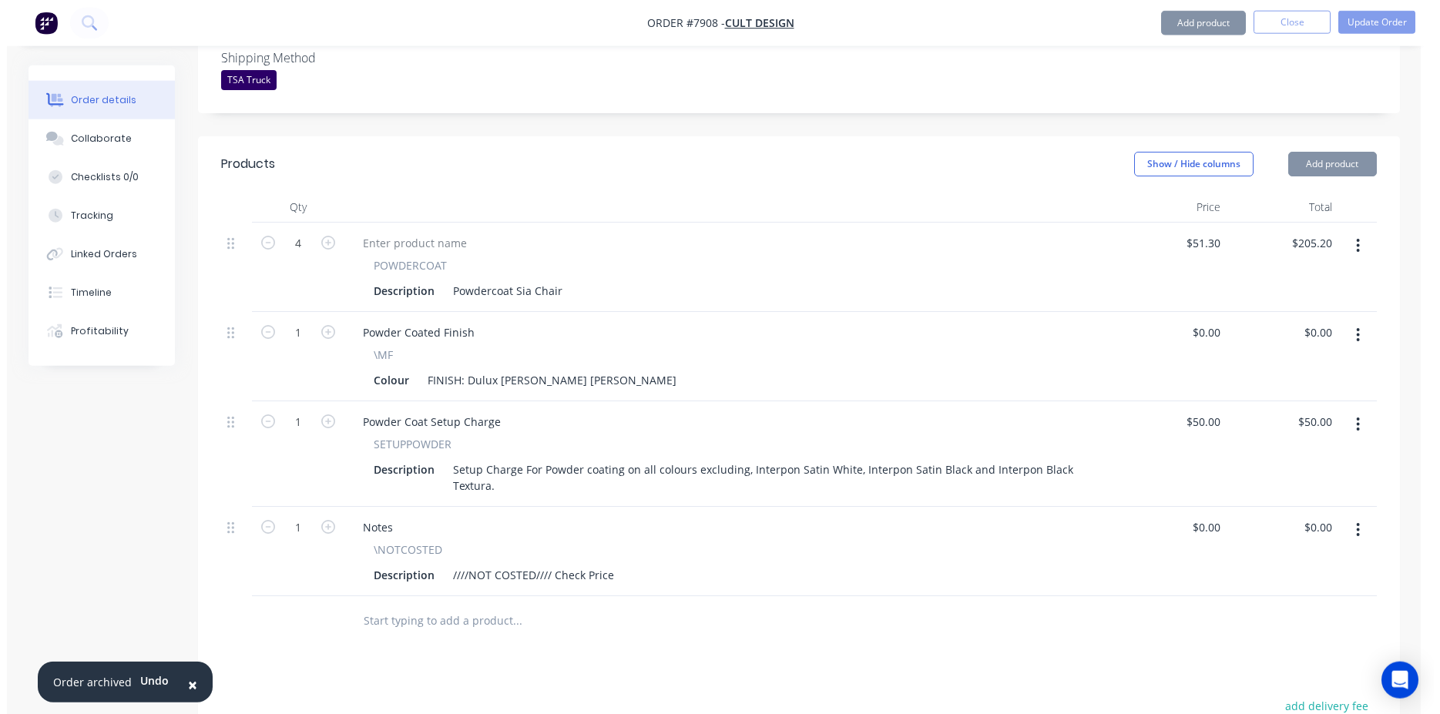
scroll to position [629, 0]
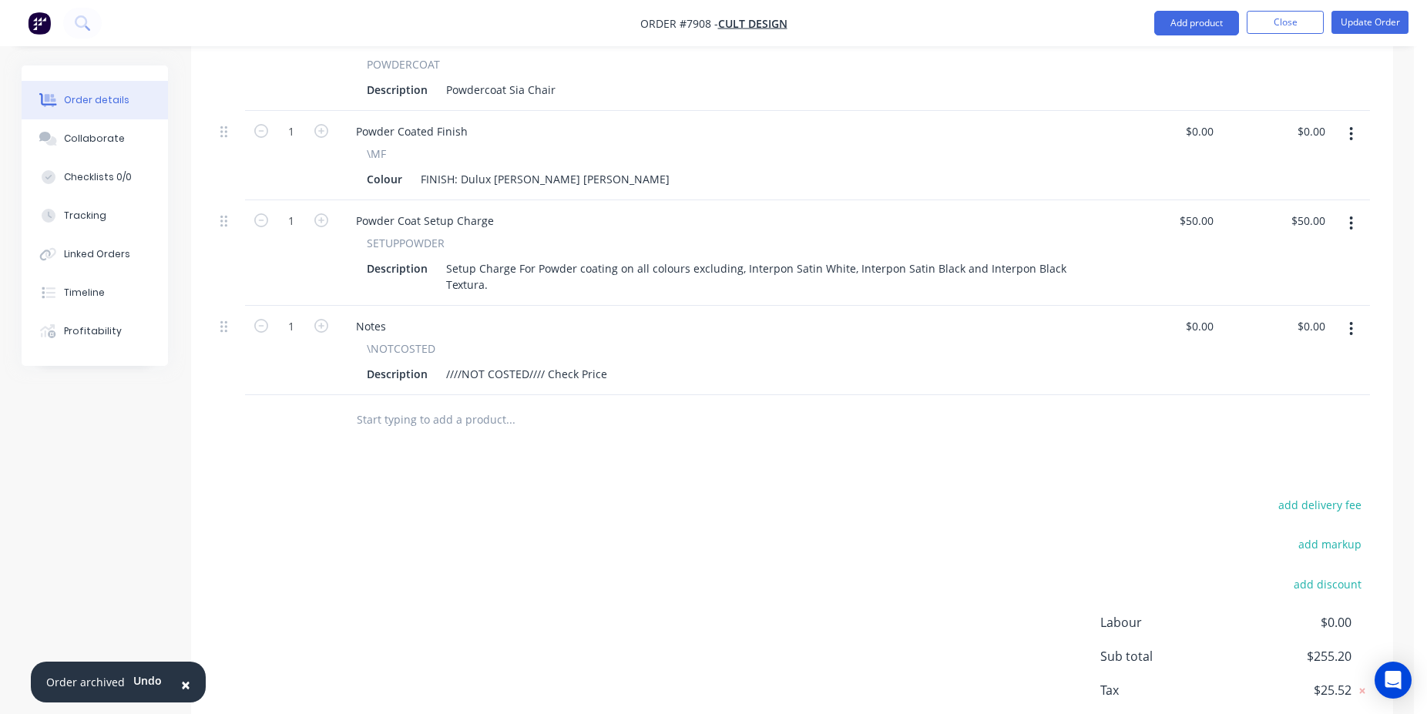
click at [425, 413] on input "text" at bounding box center [510, 419] width 308 height 31
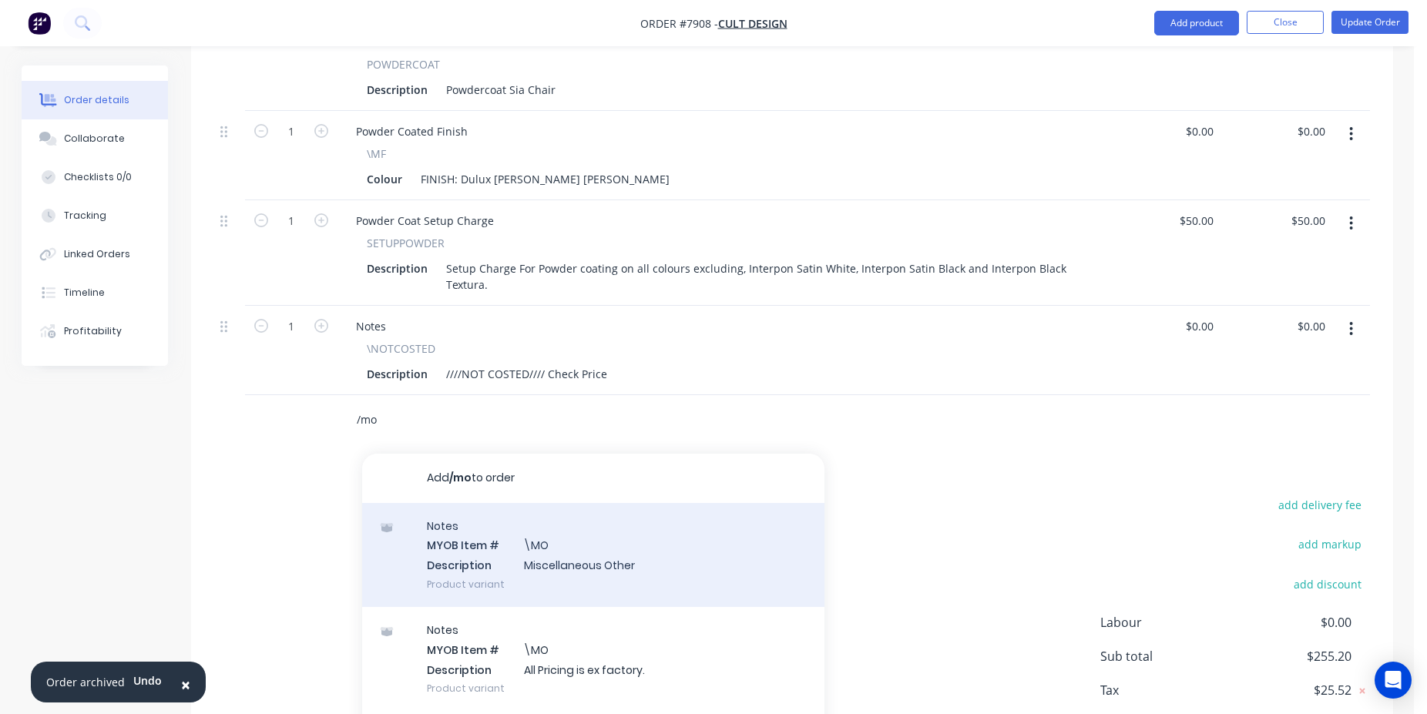
type input "/mo"
click at [516, 564] on div "Notes MYOB Item # \MO Description Miscellaneous Other Product variant" at bounding box center [593, 555] width 462 height 104
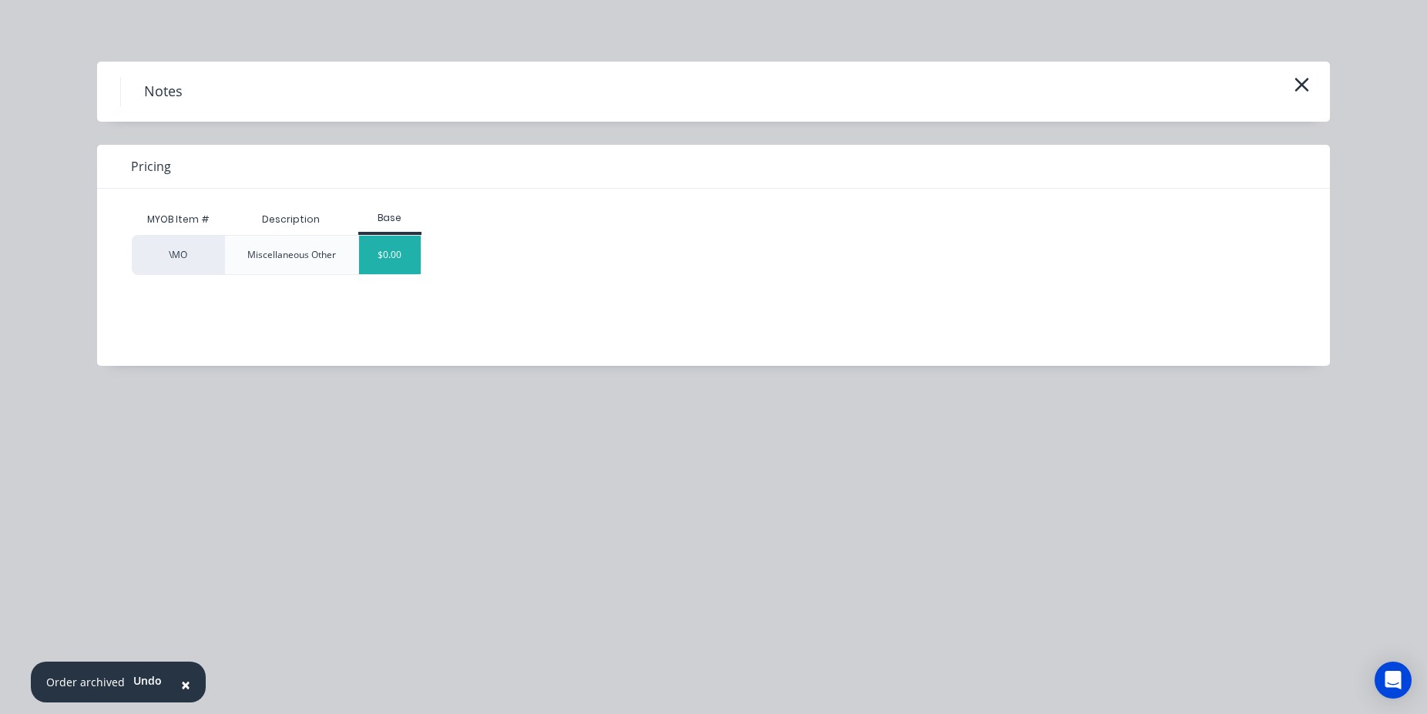
click at [406, 263] on div "$0.00" at bounding box center [390, 255] width 62 height 39
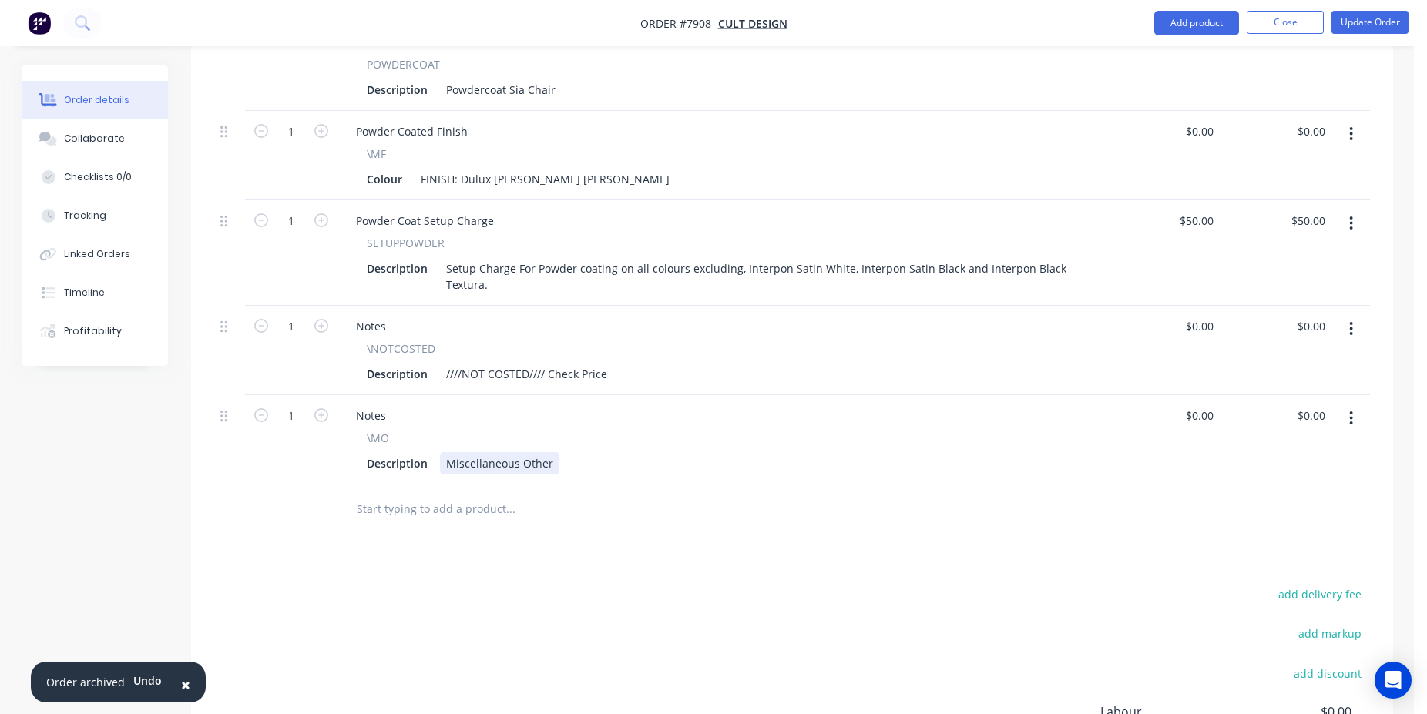
click at [515, 452] on div "Miscellaneous Other" at bounding box center [499, 463] width 119 height 22
paste div
click at [1358, 24] on button "Update Order" at bounding box center [1369, 22] width 77 height 23
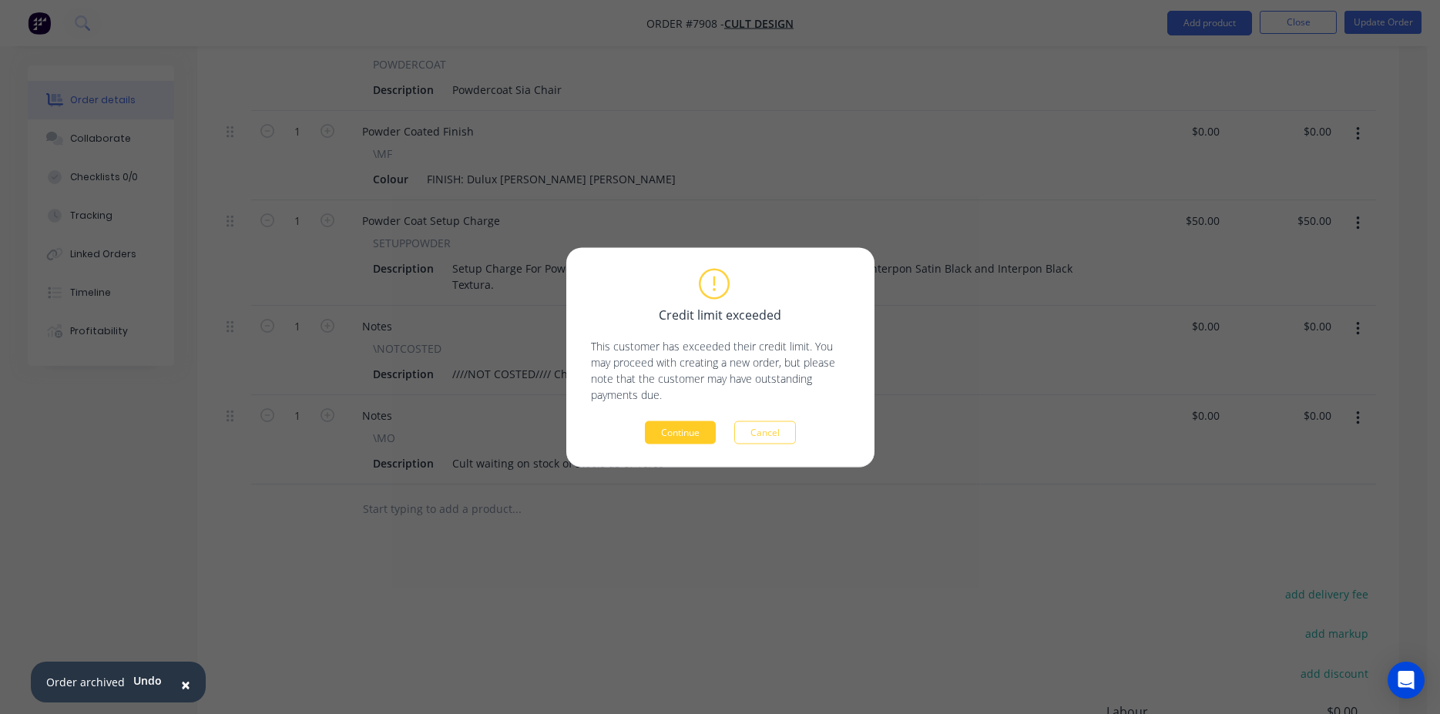
click at [700, 441] on button "Continue" at bounding box center [680, 432] width 71 height 23
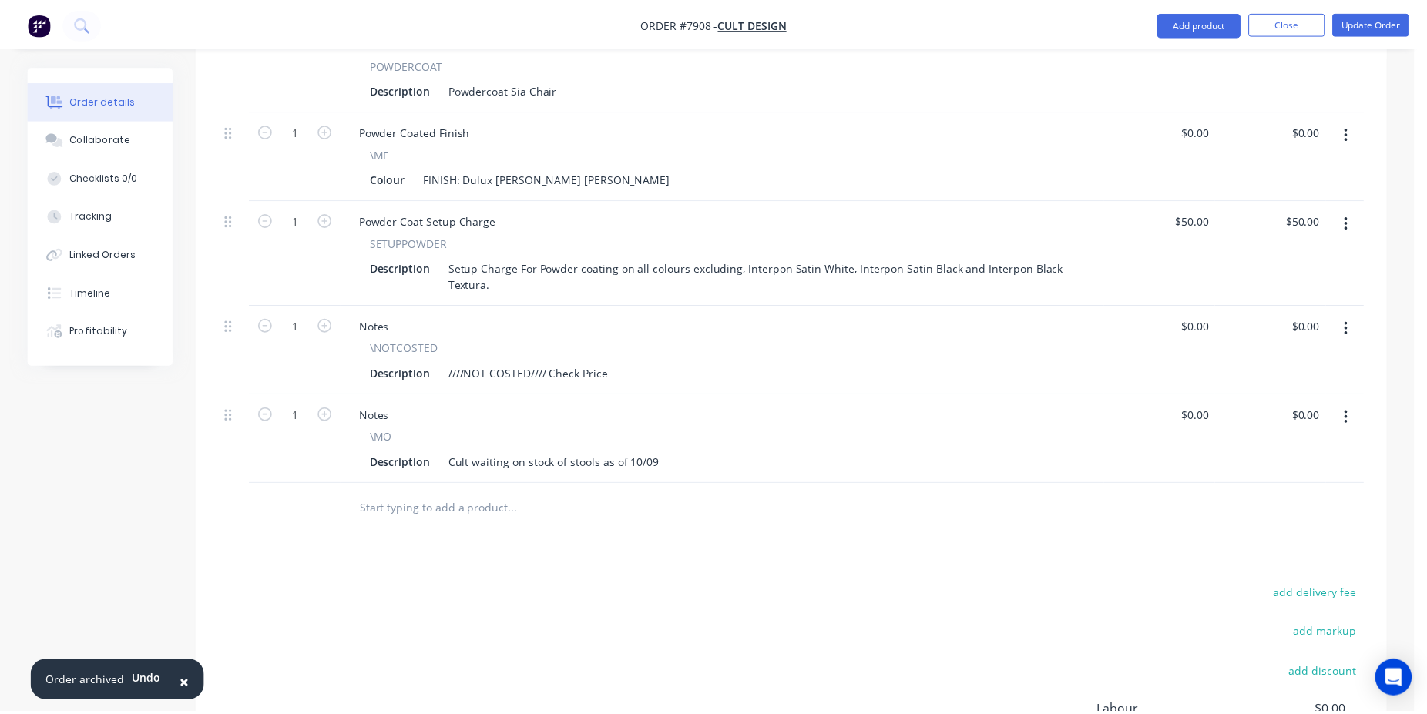
scroll to position [554, 0]
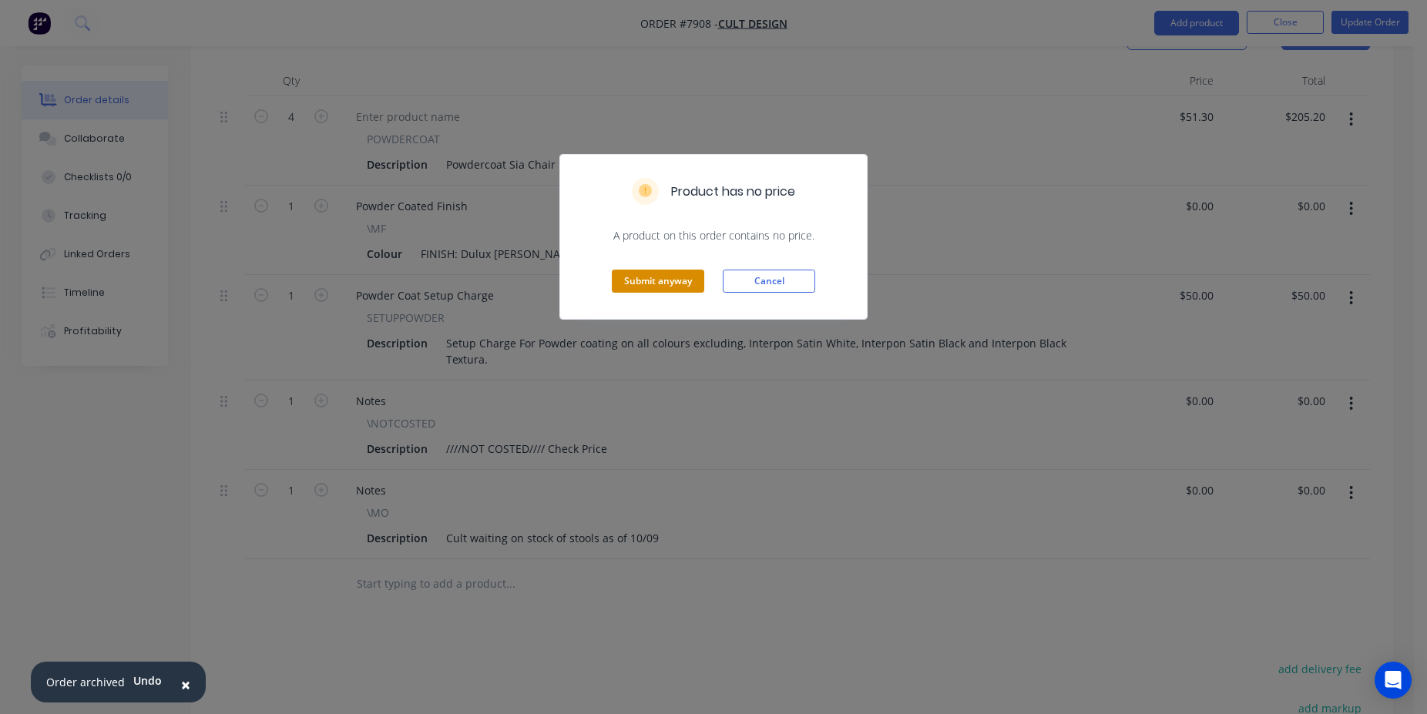
click at [677, 275] on button "Submit anyway" at bounding box center [658, 281] width 92 height 23
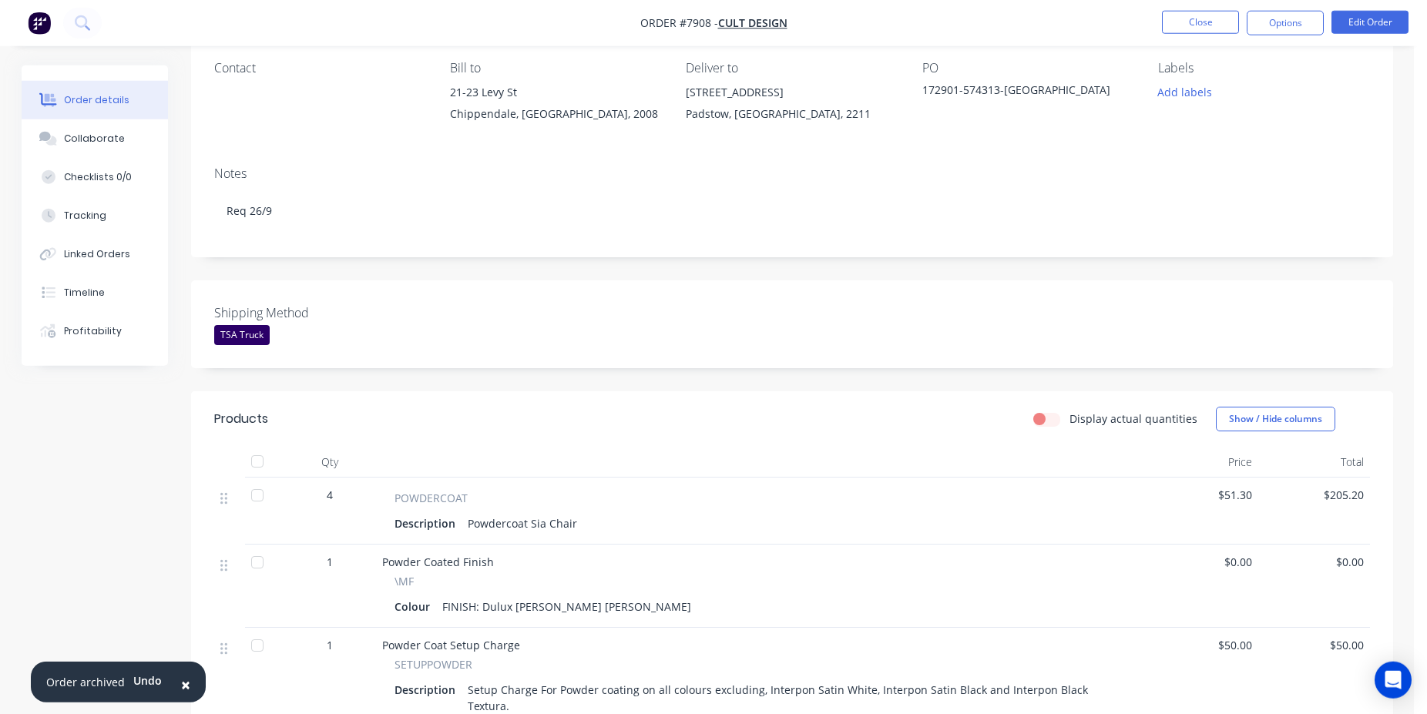
scroll to position [0, 0]
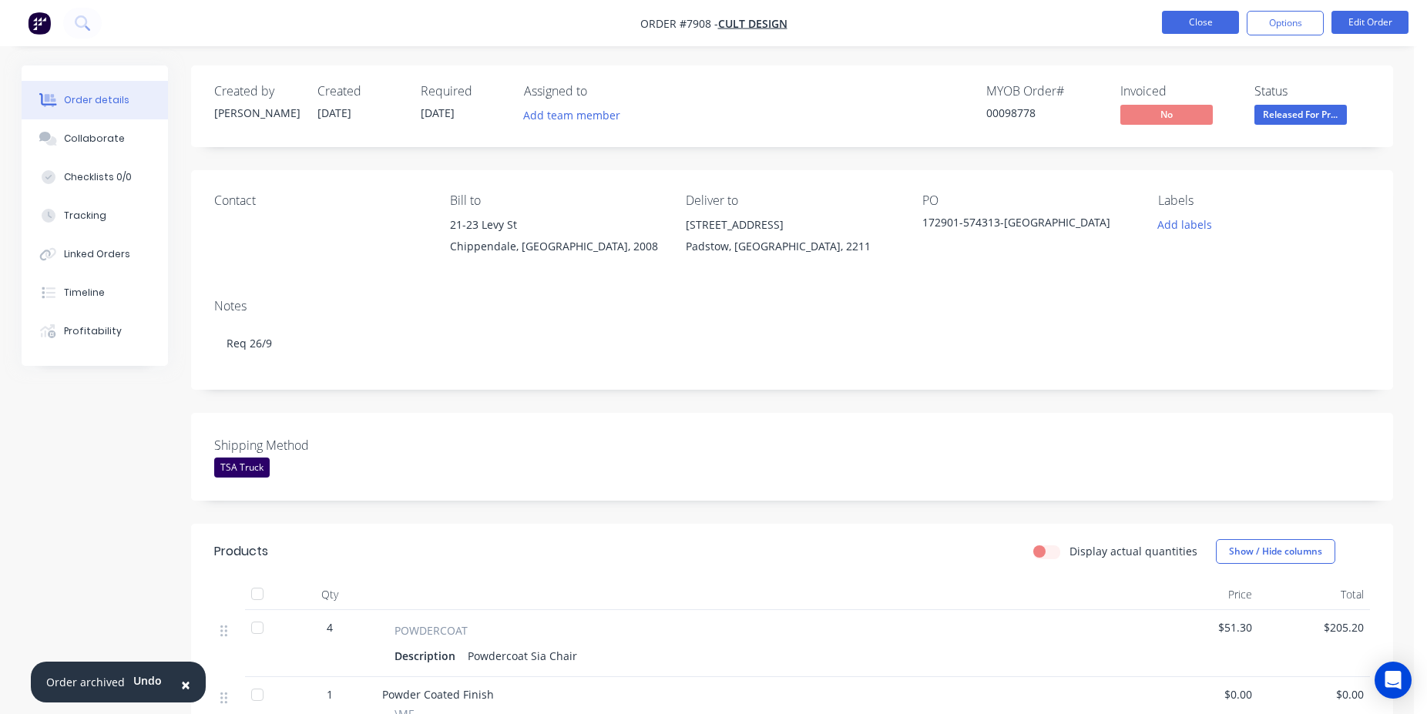
click at [1225, 26] on button "Close" at bounding box center [1200, 22] width 77 height 23
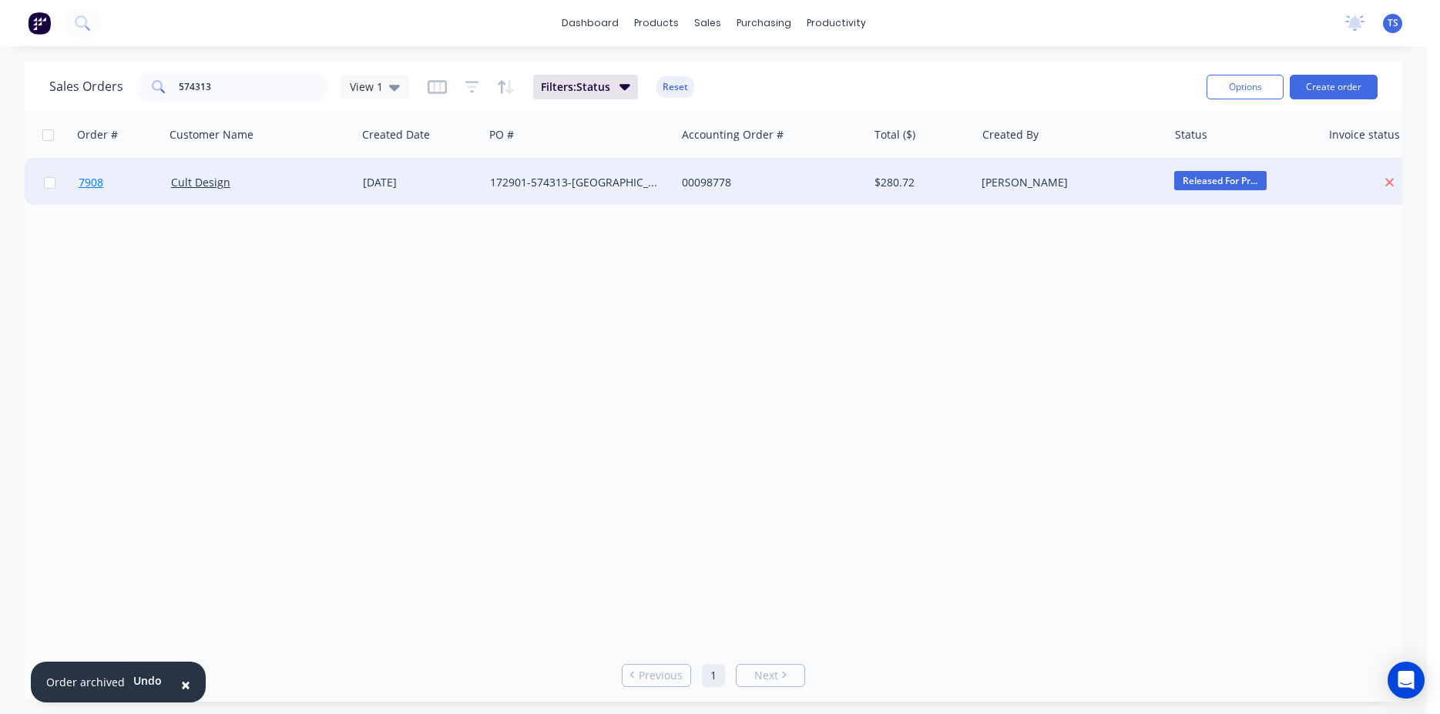
click at [106, 179] on link "7908" at bounding box center [125, 182] width 92 height 46
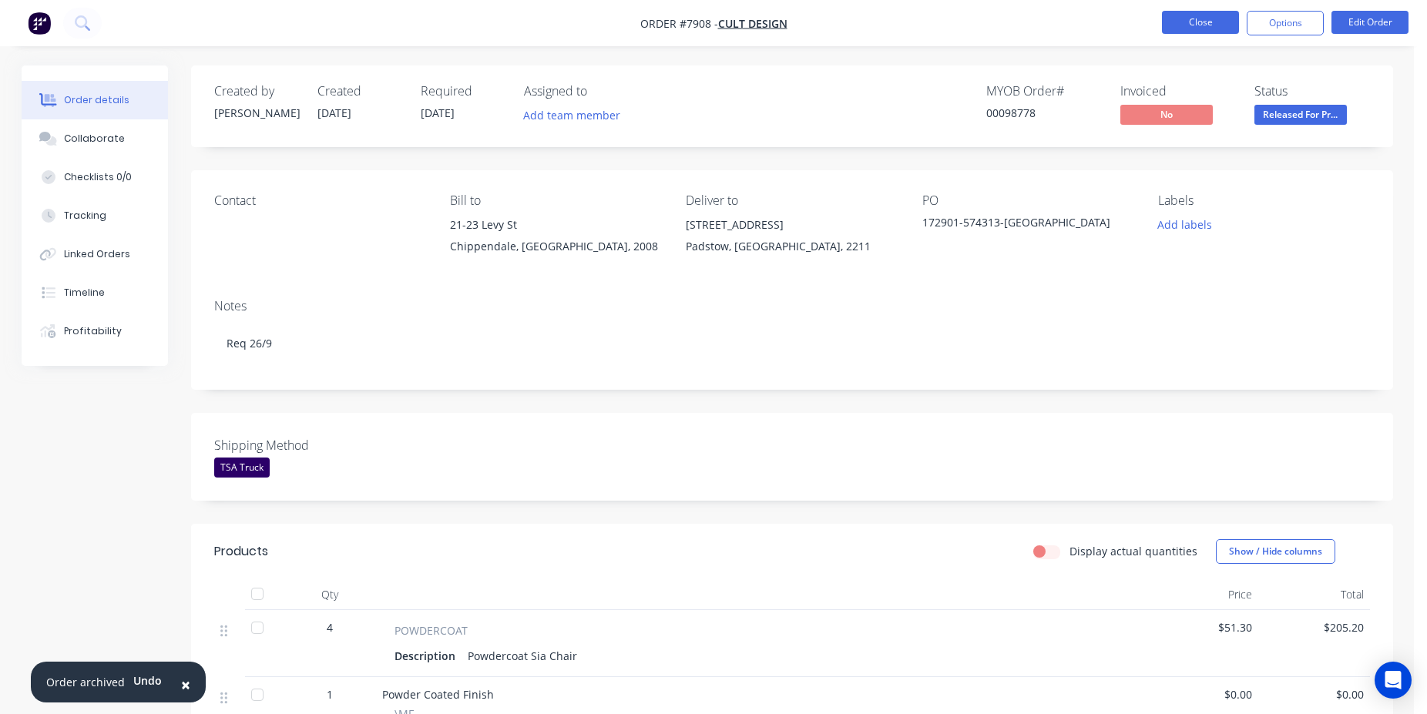
click at [1215, 28] on button "Close" at bounding box center [1200, 22] width 77 height 23
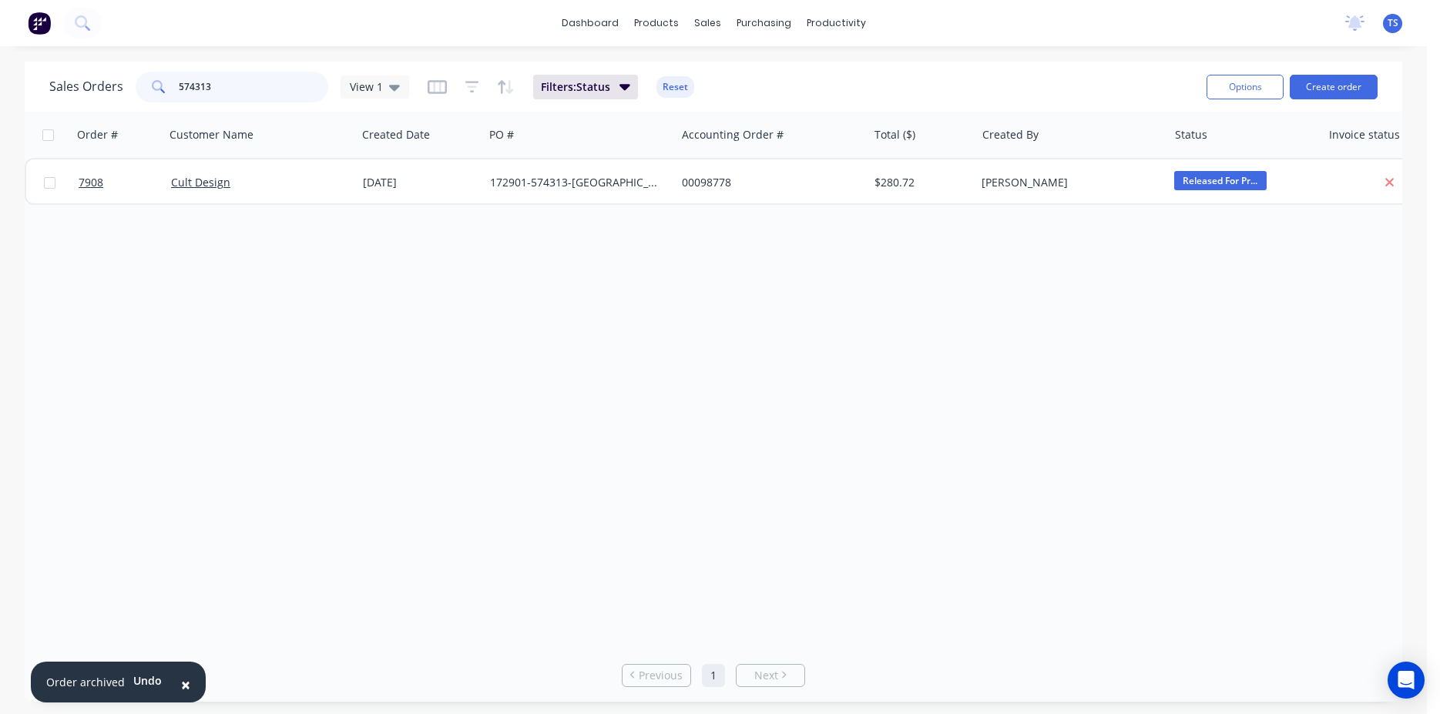
click at [232, 87] on input "574313" at bounding box center [254, 87] width 150 height 31
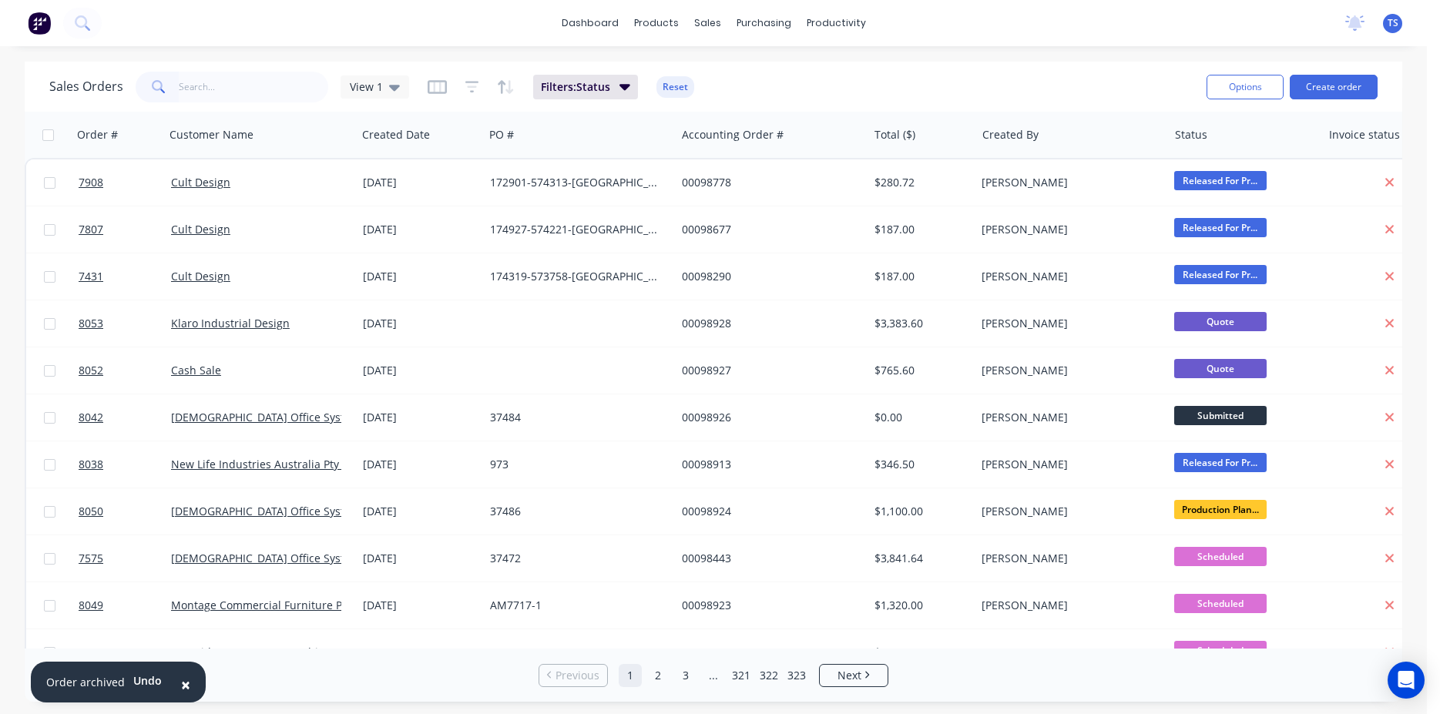
click at [181, 688] on span "×" at bounding box center [185, 685] width 9 height 22
click at [270, 89] on input "text" at bounding box center [254, 87] width 150 height 31
click at [215, 81] on input "text" at bounding box center [254, 87] width 150 height 31
click at [199, 86] on input "text" at bounding box center [254, 87] width 150 height 31
click at [223, 95] on input "text" at bounding box center [254, 87] width 150 height 31
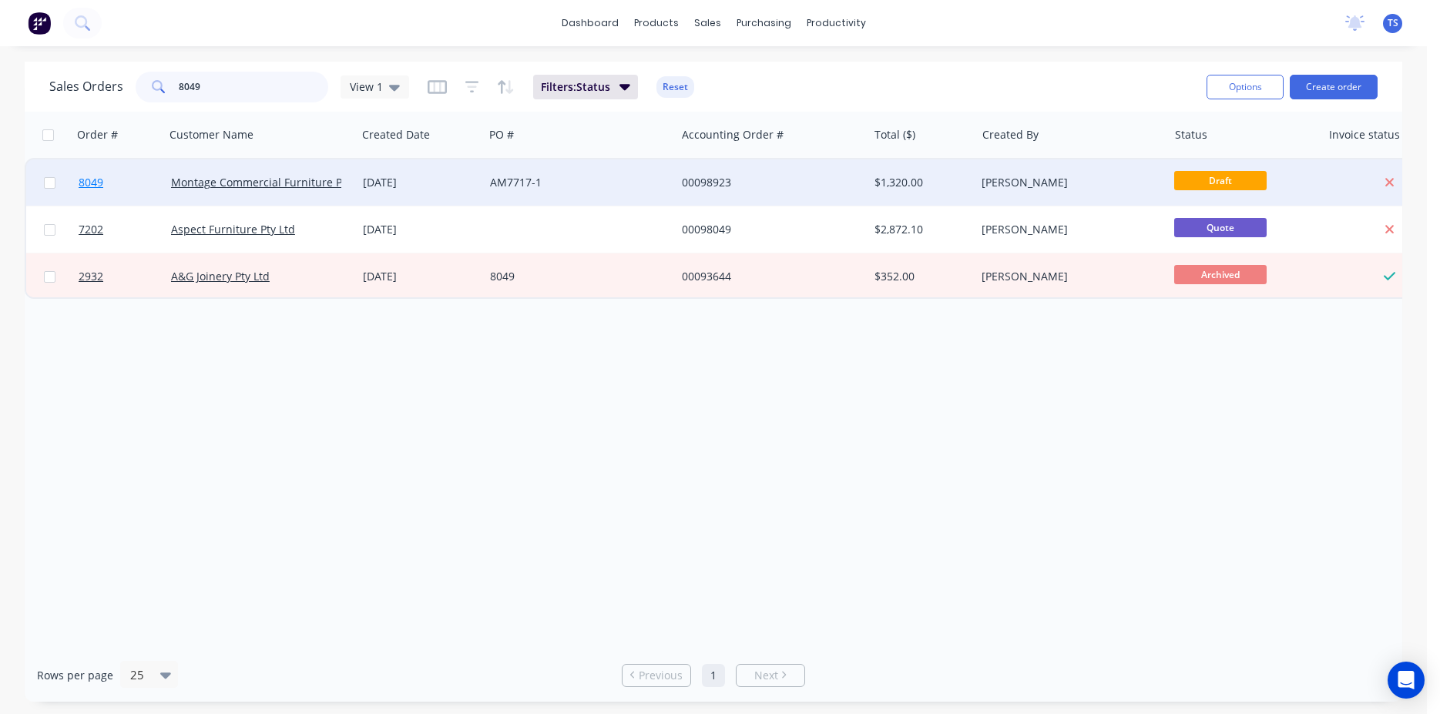
type input "8049"
click at [109, 193] on link "8049" at bounding box center [125, 182] width 92 height 46
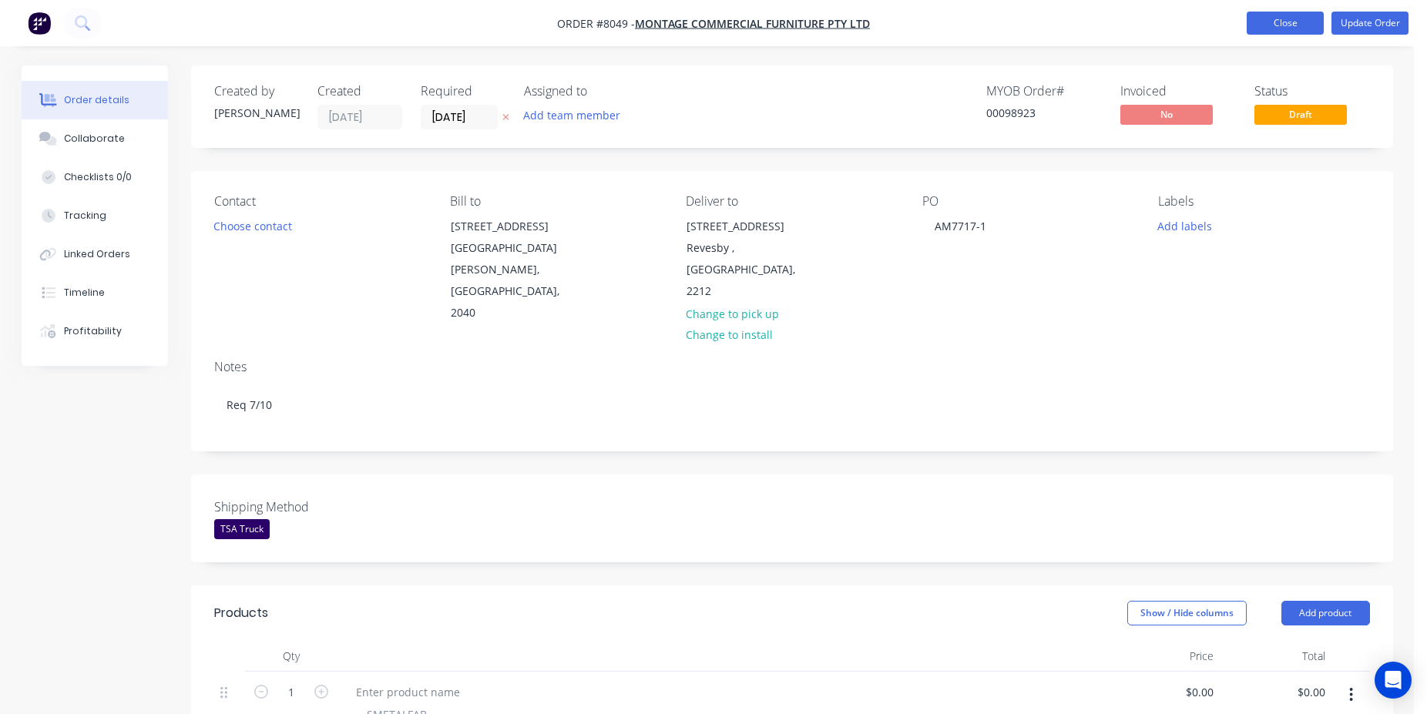
click at [1253, 33] on button "Close" at bounding box center [1285, 23] width 77 height 23
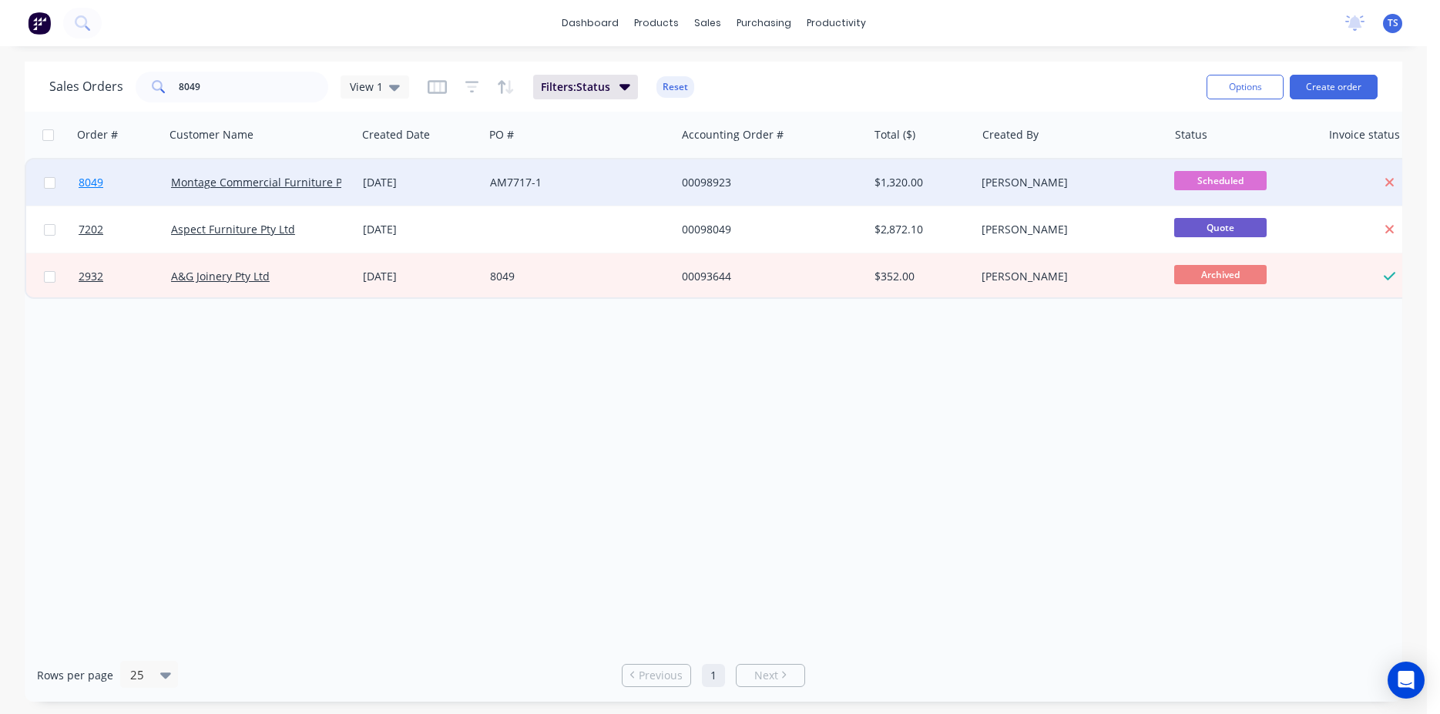
click at [126, 186] on link "8049" at bounding box center [125, 182] width 92 height 46
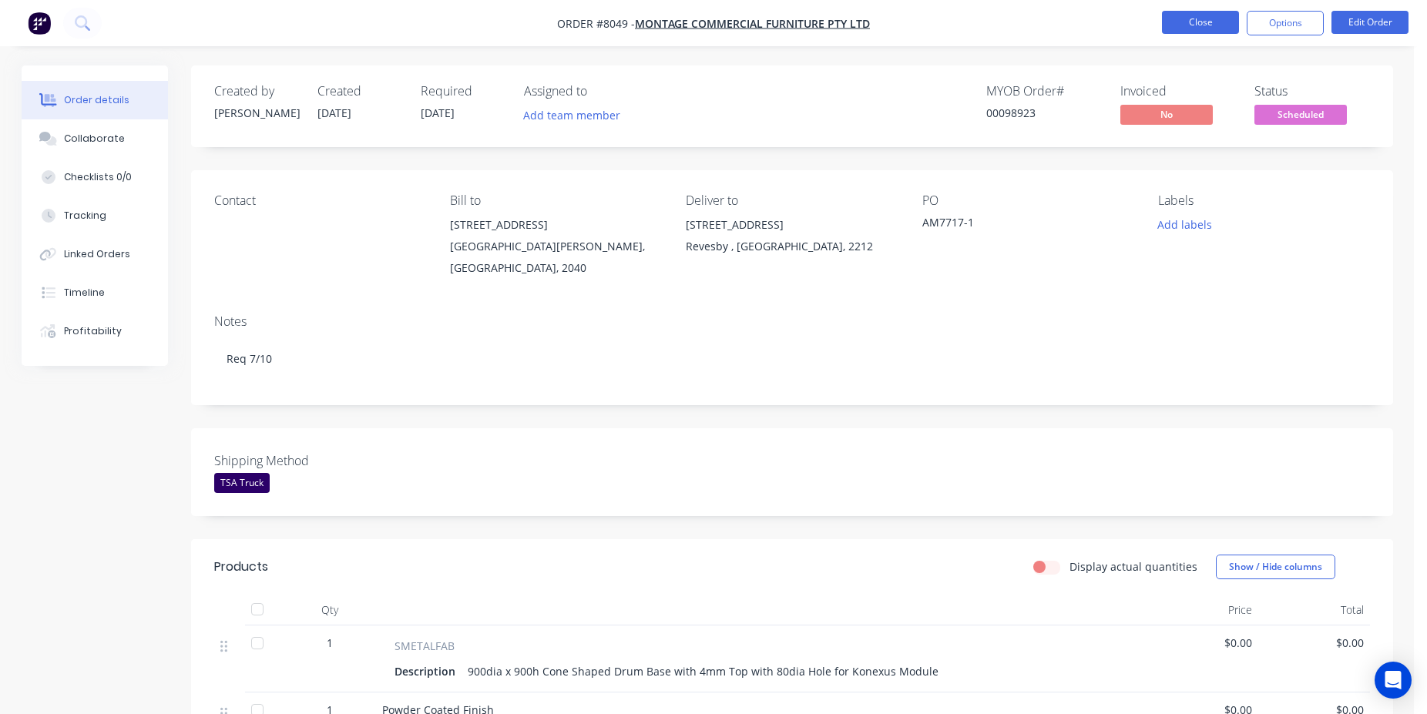
click at [1196, 22] on button "Close" at bounding box center [1200, 22] width 77 height 23
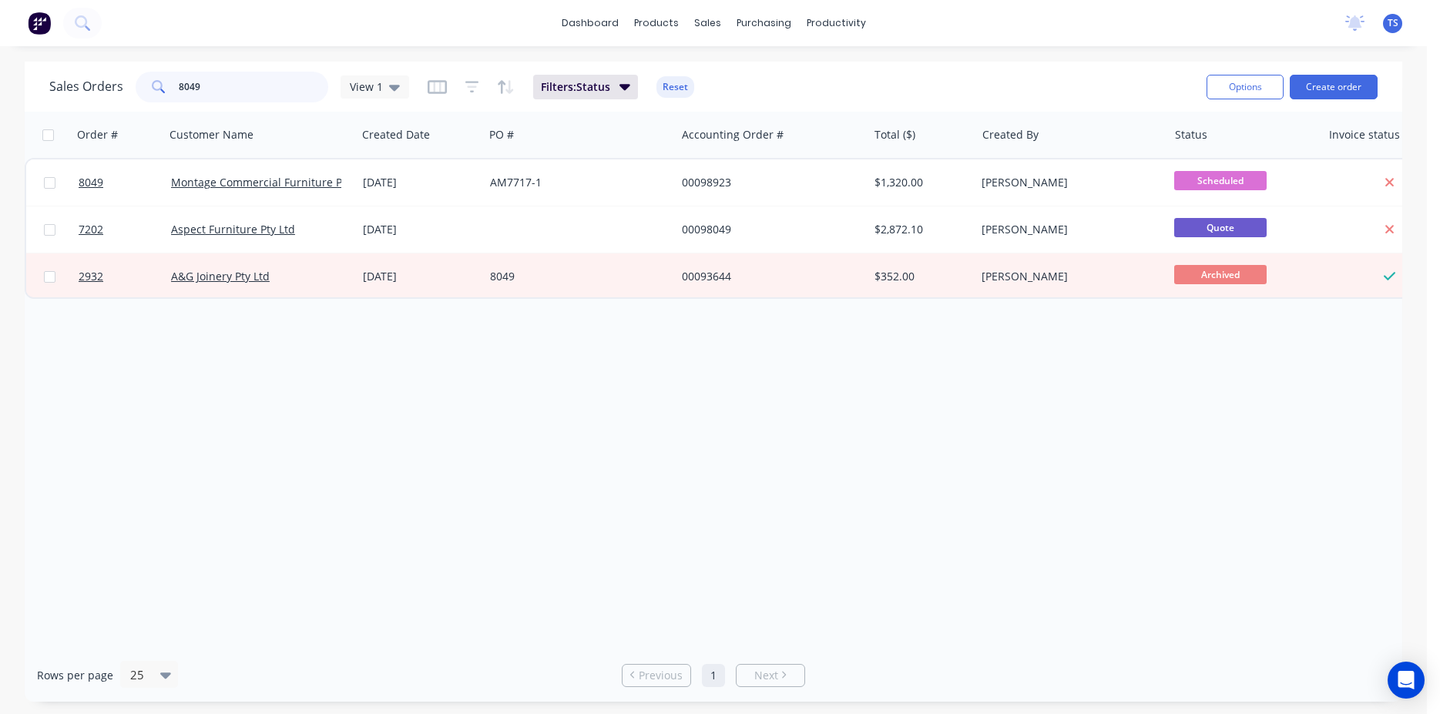
click at [245, 98] on input "8049" at bounding box center [254, 87] width 150 height 31
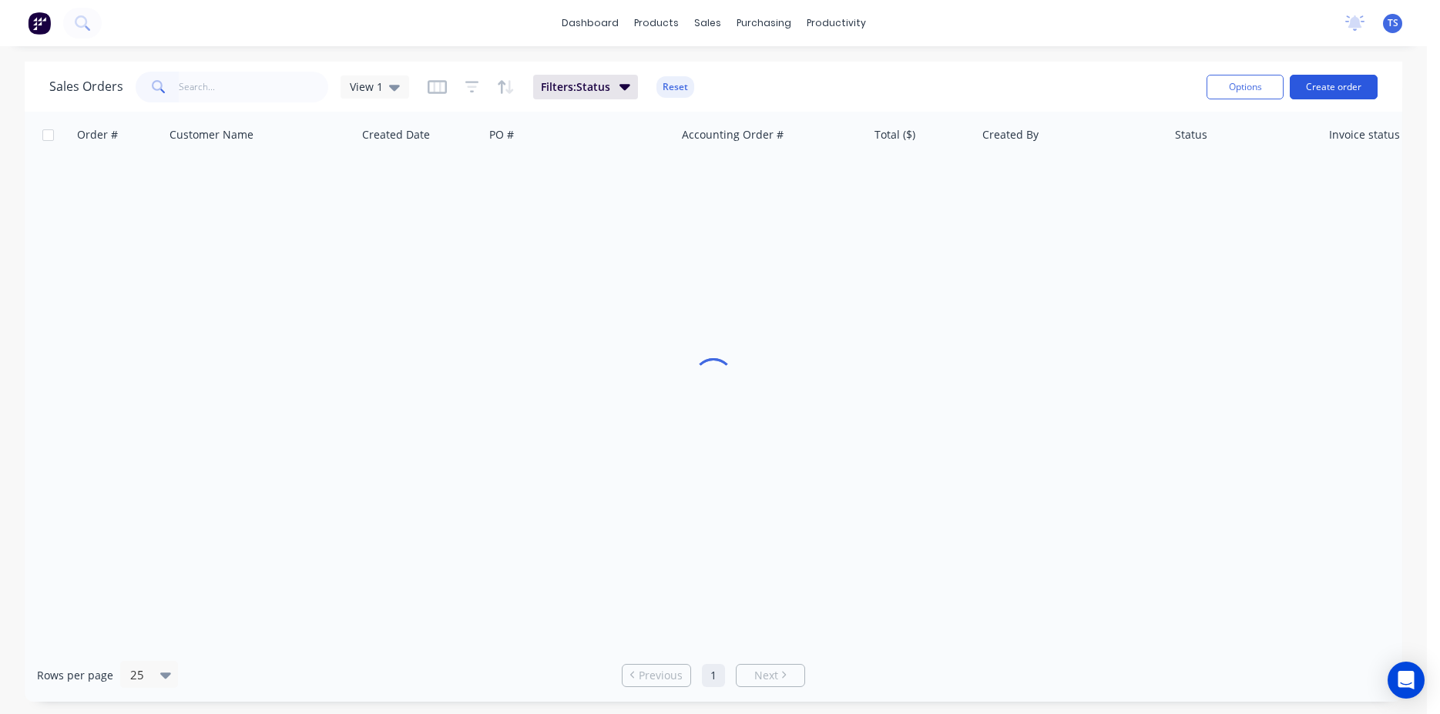
click at [1343, 89] on button "Create order" at bounding box center [1334, 87] width 88 height 25
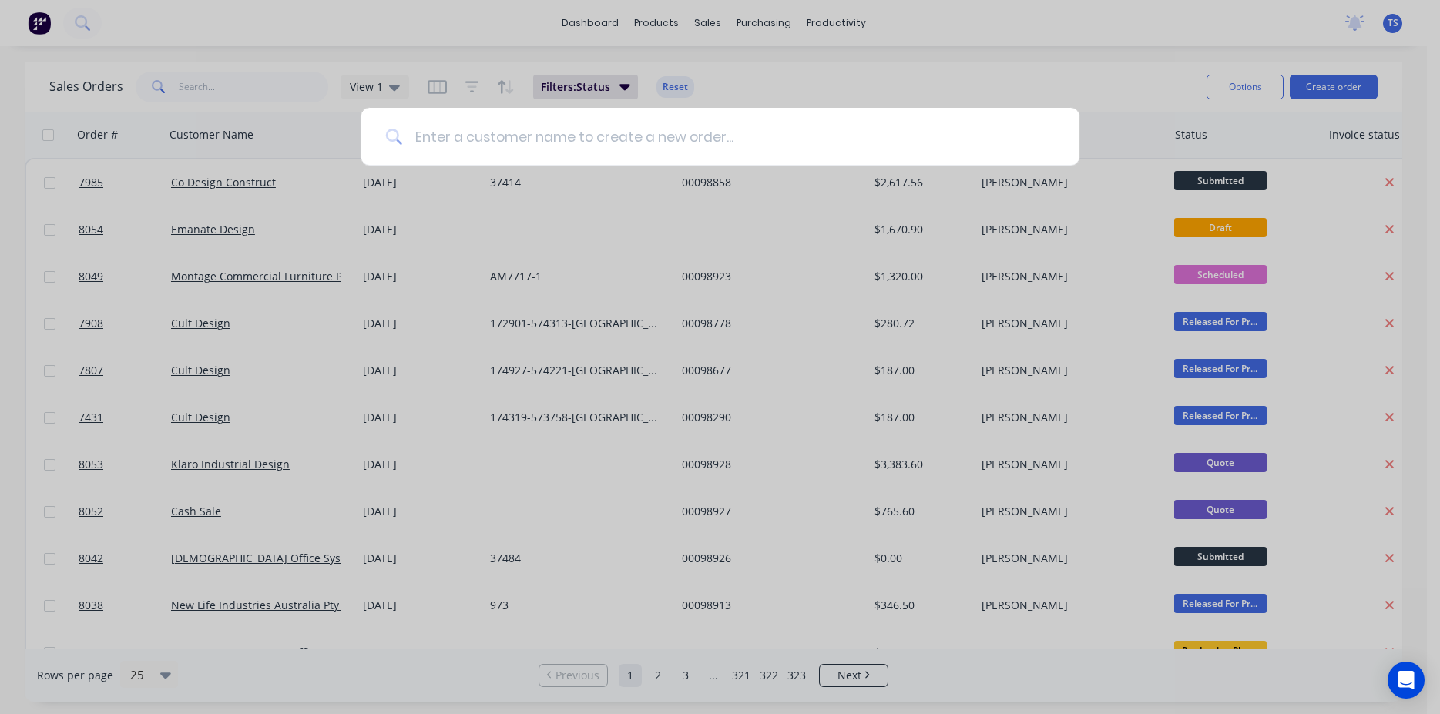
click at [780, 142] on input at bounding box center [728, 137] width 653 height 58
type input ","
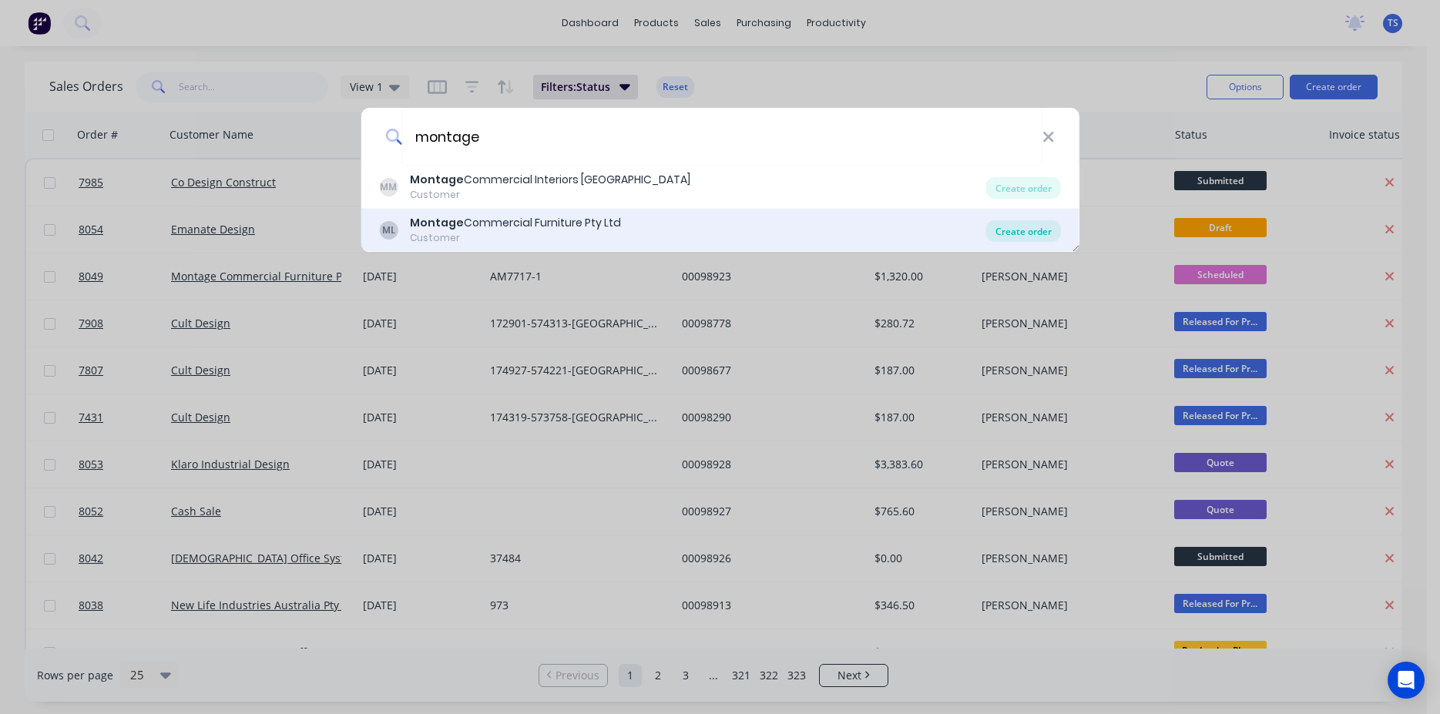
type input "montage"
click at [1038, 232] on div "Create order" at bounding box center [1023, 231] width 75 height 22
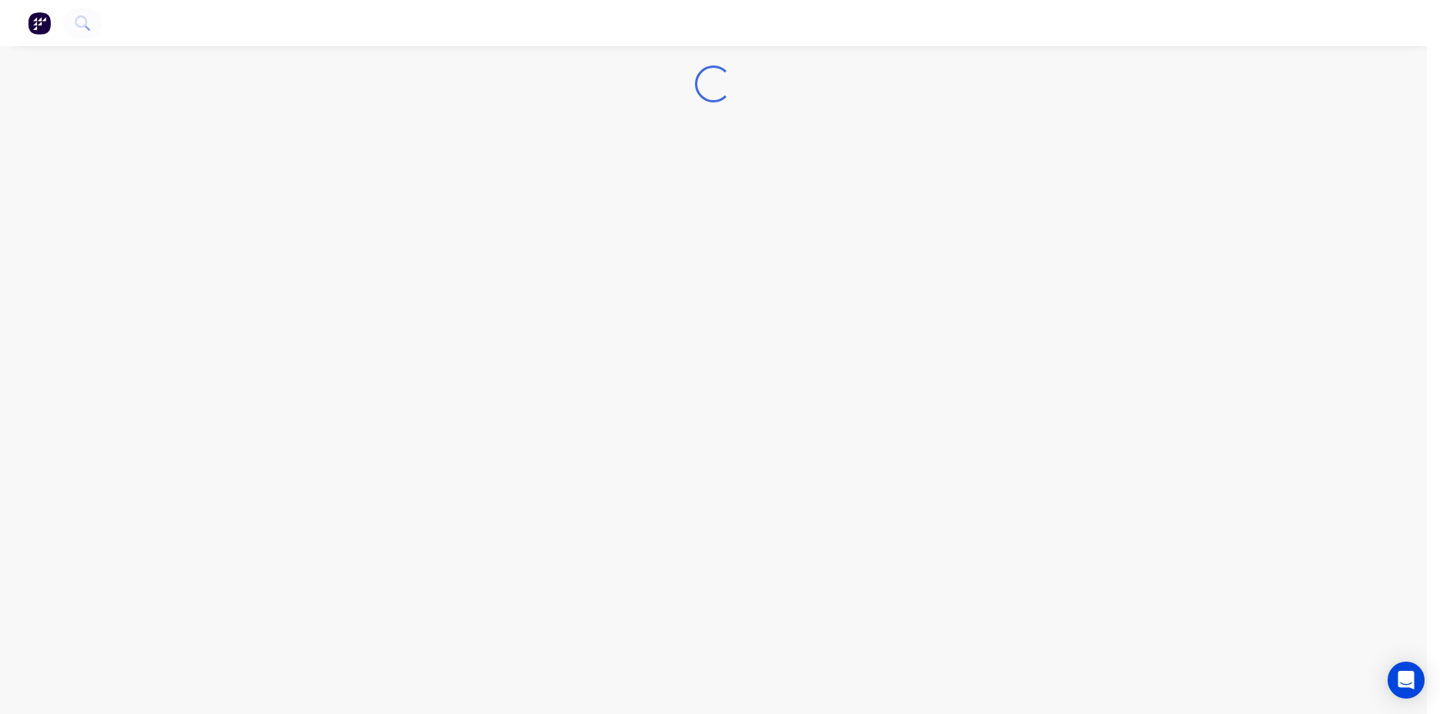
click at [1038, 232] on div "Loading..." at bounding box center [713, 357] width 1427 height 714
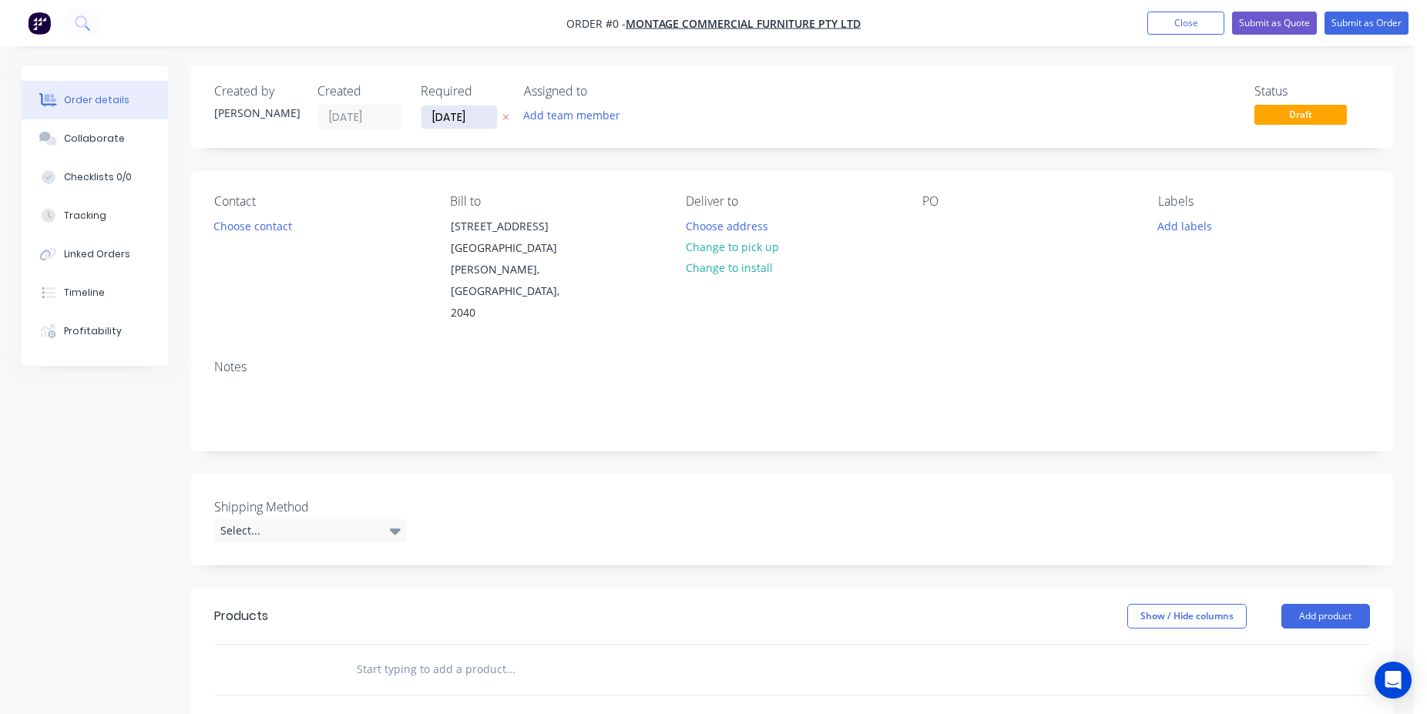
click at [470, 121] on input "[DATE]" at bounding box center [459, 117] width 76 height 23
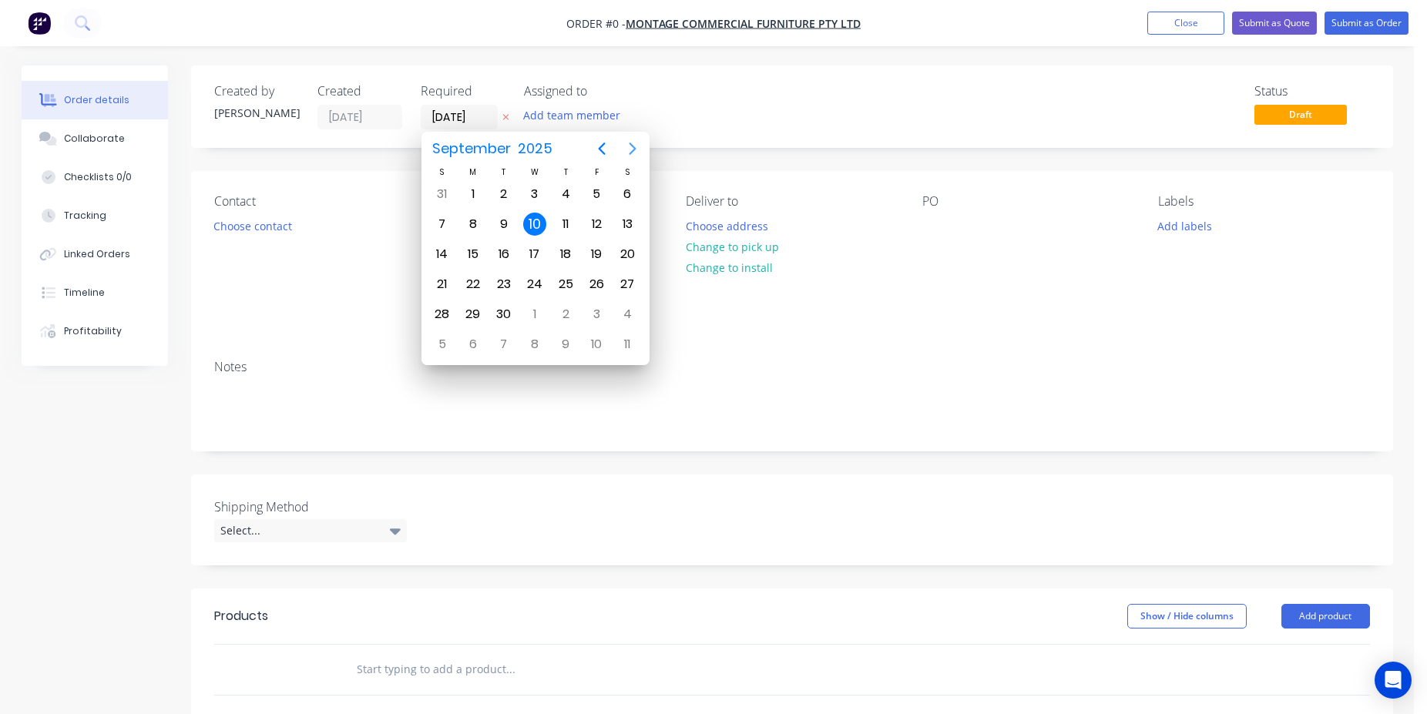
click at [633, 154] on icon "Next page" at bounding box center [632, 148] width 18 height 18
click at [592, 153] on icon "Previous page" at bounding box center [601, 148] width 18 height 18
click at [572, 284] on div "25" at bounding box center [565, 284] width 23 height 23
type input "[DATE]"
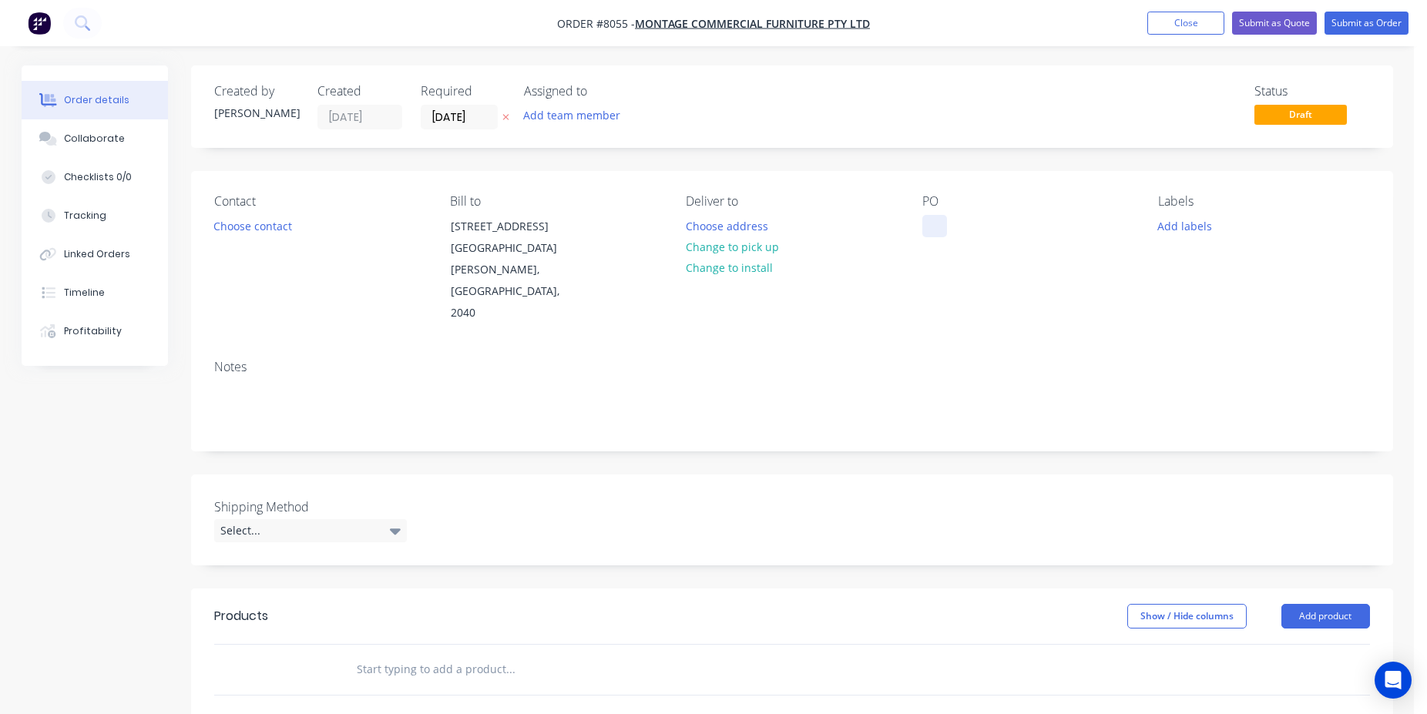
click at [926, 236] on div at bounding box center [934, 226] width 25 height 22
click at [439, 646] on div at bounding box center [614, 670] width 555 height 50
click at [441, 654] on input "text" at bounding box center [510, 669] width 308 height 31
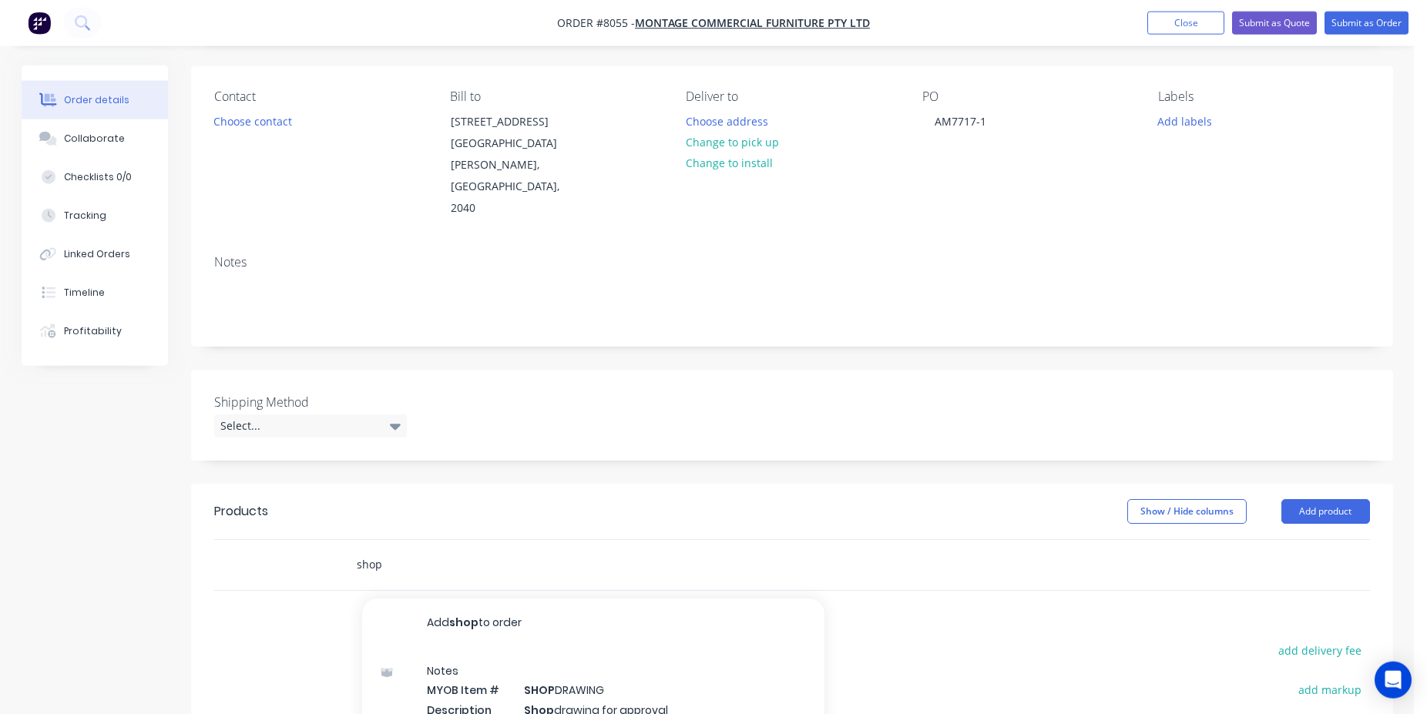
scroll to position [157, 0]
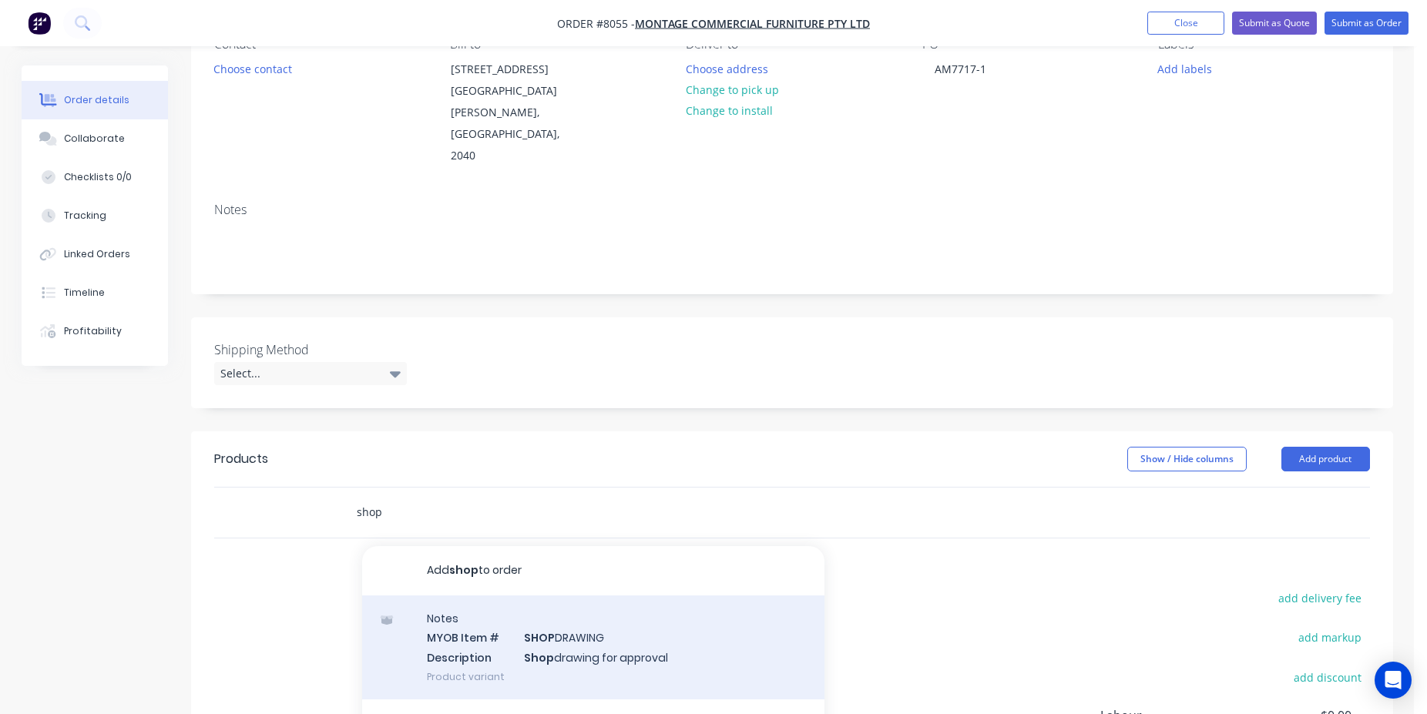
type input "shop"
click at [613, 596] on div "Notes MYOB Item # SHOP DRAWING Description Shop drawing for approval Product va…" at bounding box center [593, 648] width 462 height 104
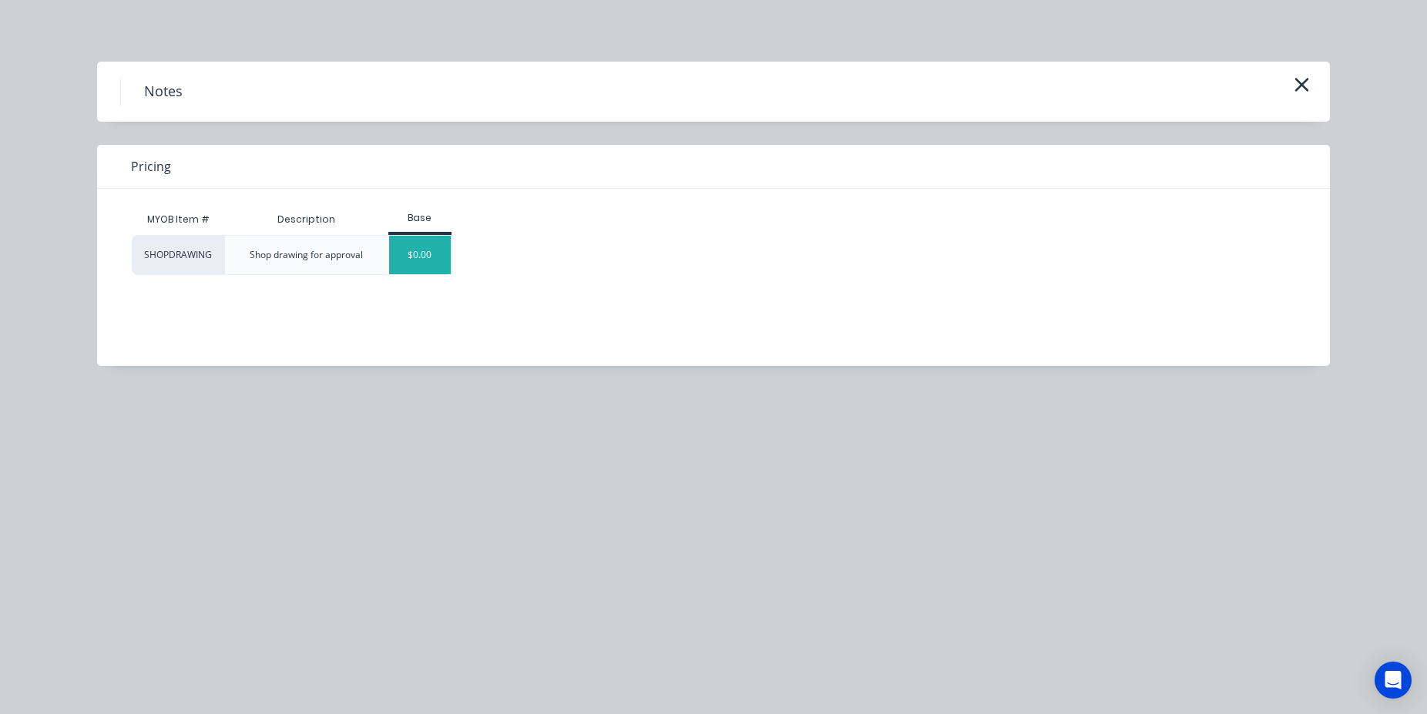
click at [435, 262] on div "$0.00" at bounding box center [420, 255] width 62 height 39
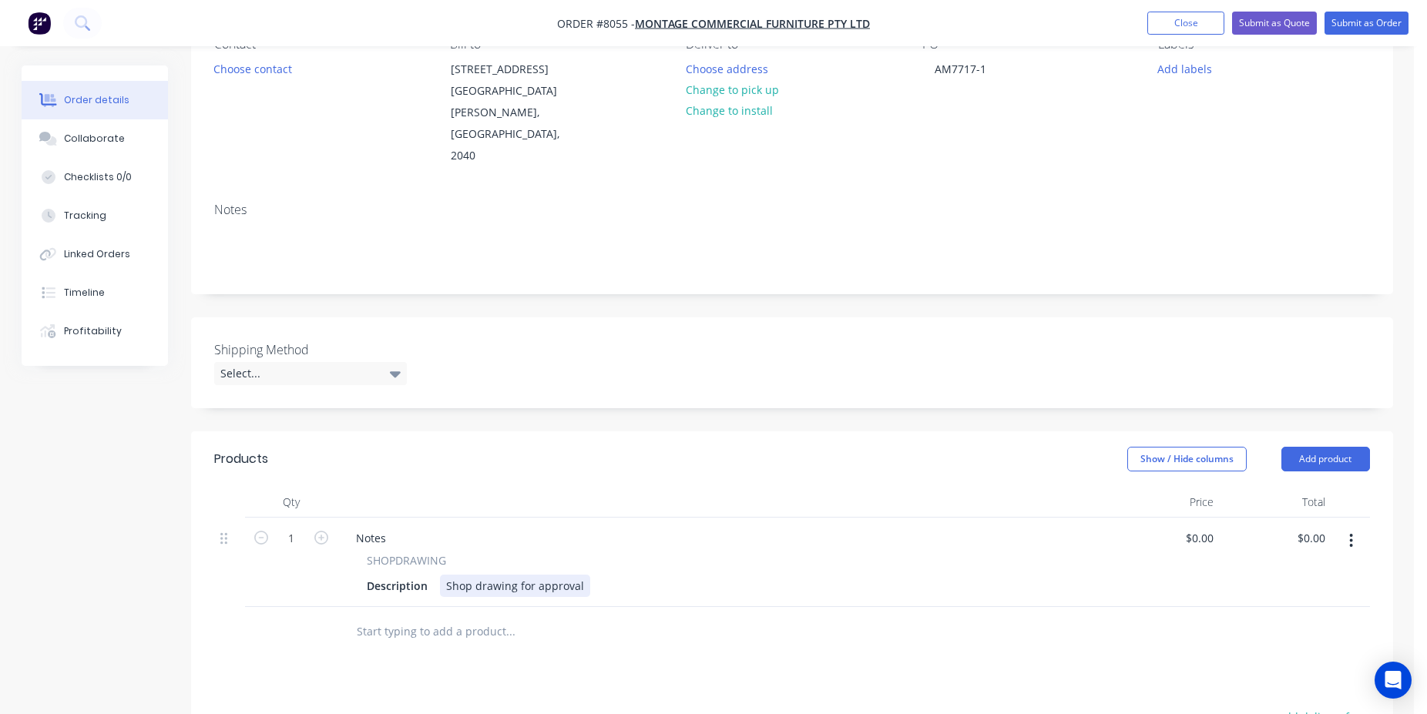
click at [573, 575] on div "Shop drawing for approval" at bounding box center [515, 586] width 150 height 22
click at [579, 575] on div "Shop drawing for approval" at bounding box center [515, 586] width 150 height 22
click at [655, 575] on div "Shop drawing for approval for Inv#98923" at bounding box center [550, 586] width 221 height 22
click at [844, 447] on div "Show / Hide columns Add product" at bounding box center [914, 459] width 910 height 25
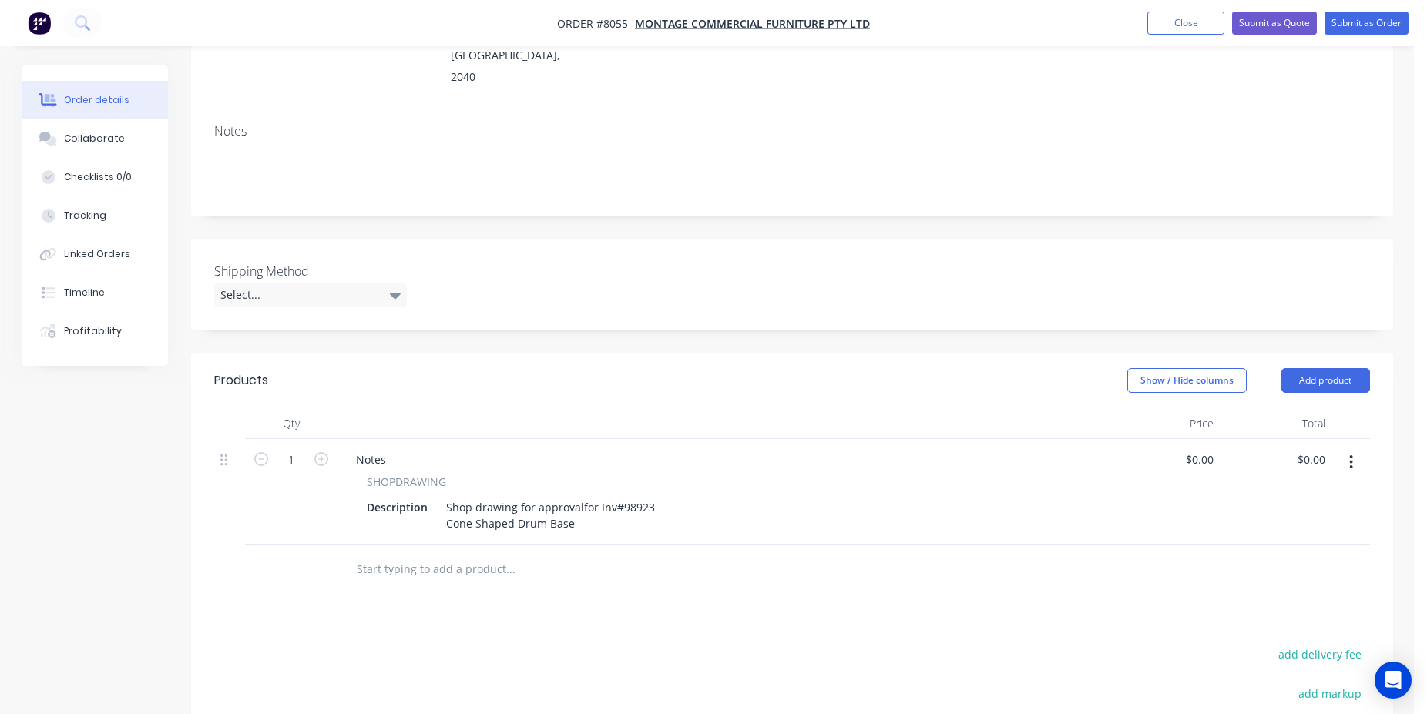
scroll to position [0, 0]
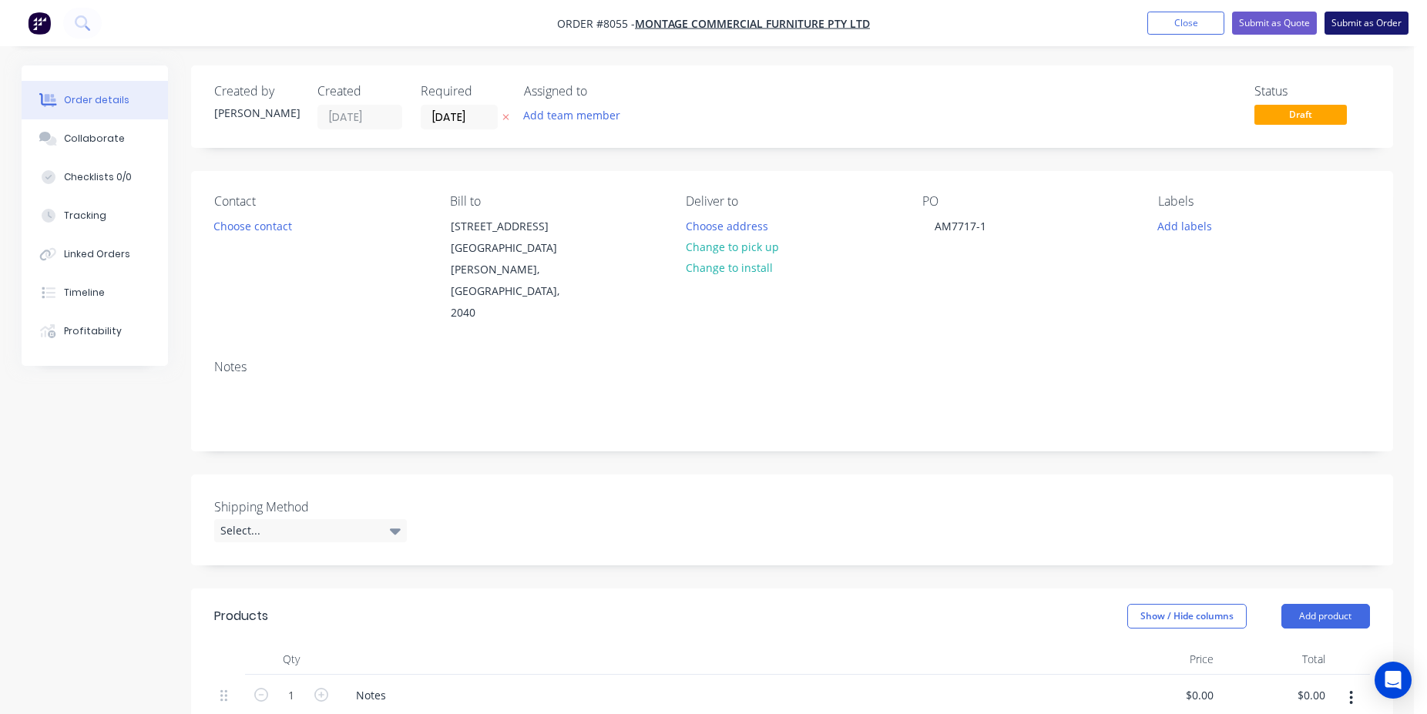
click at [1370, 22] on button "Submit as Order" at bounding box center [1366, 23] width 84 height 23
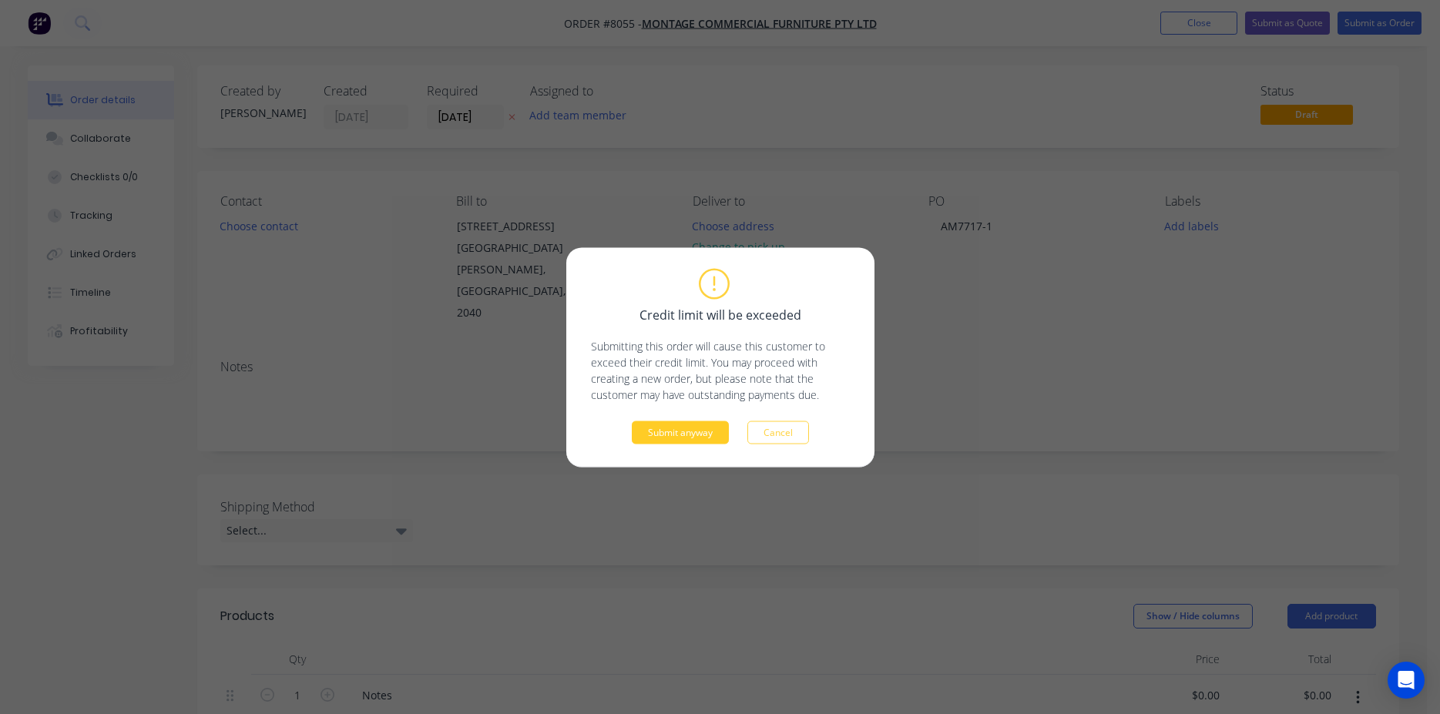
click at [673, 435] on button "Submit anyway" at bounding box center [680, 432] width 97 height 23
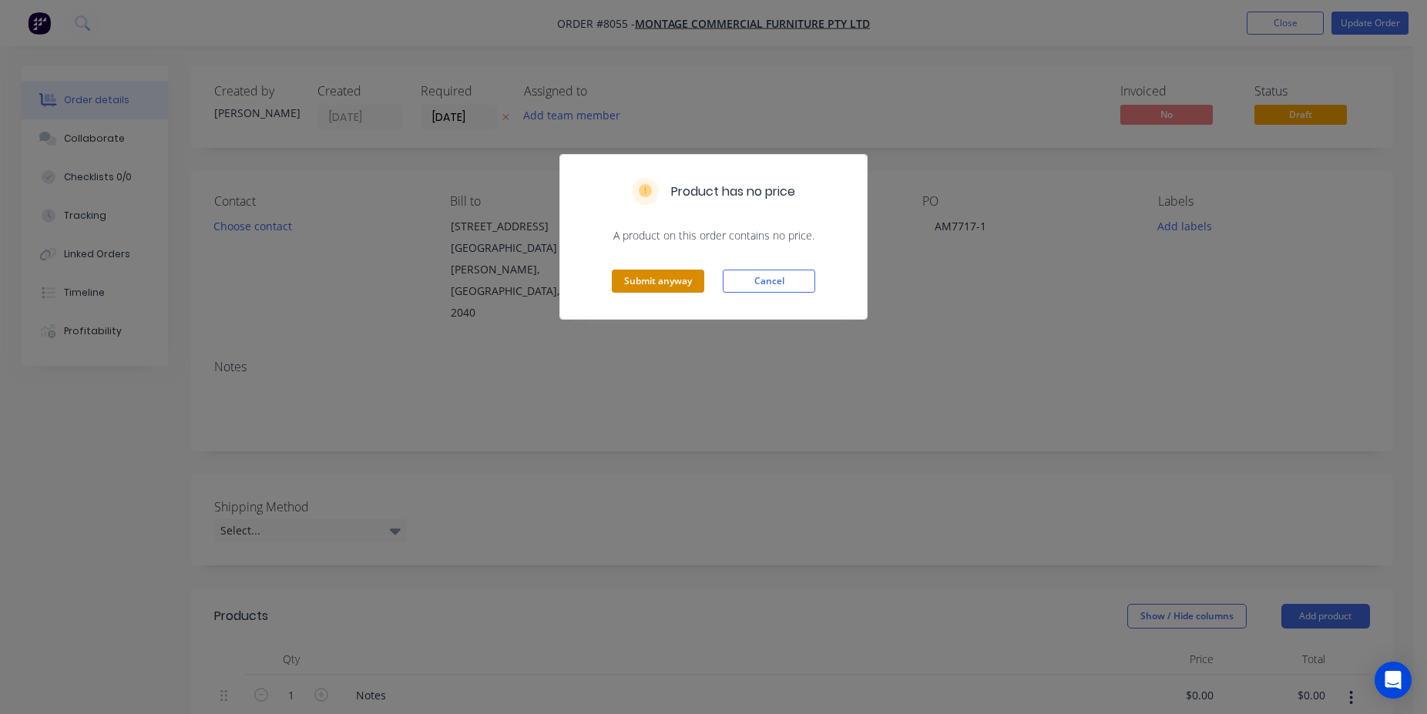
click at [673, 289] on button "Submit anyway" at bounding box center [658, 281] width 92 height 23
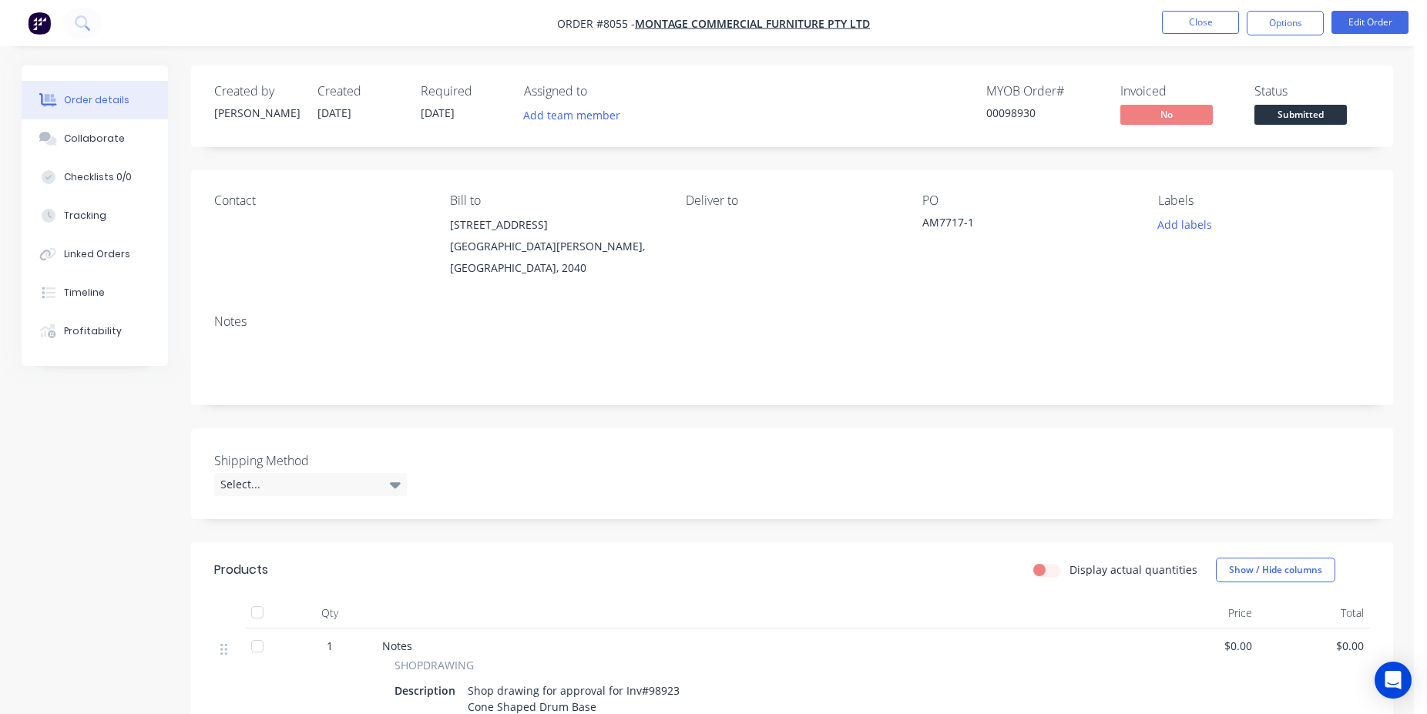
click at [1303, 94] on div "Status" at bounding box center [1312, 91] width 116 height 15
click at [1303, 107] on span "Submitted" at bounding box center [1300, 114] width 92 height 19
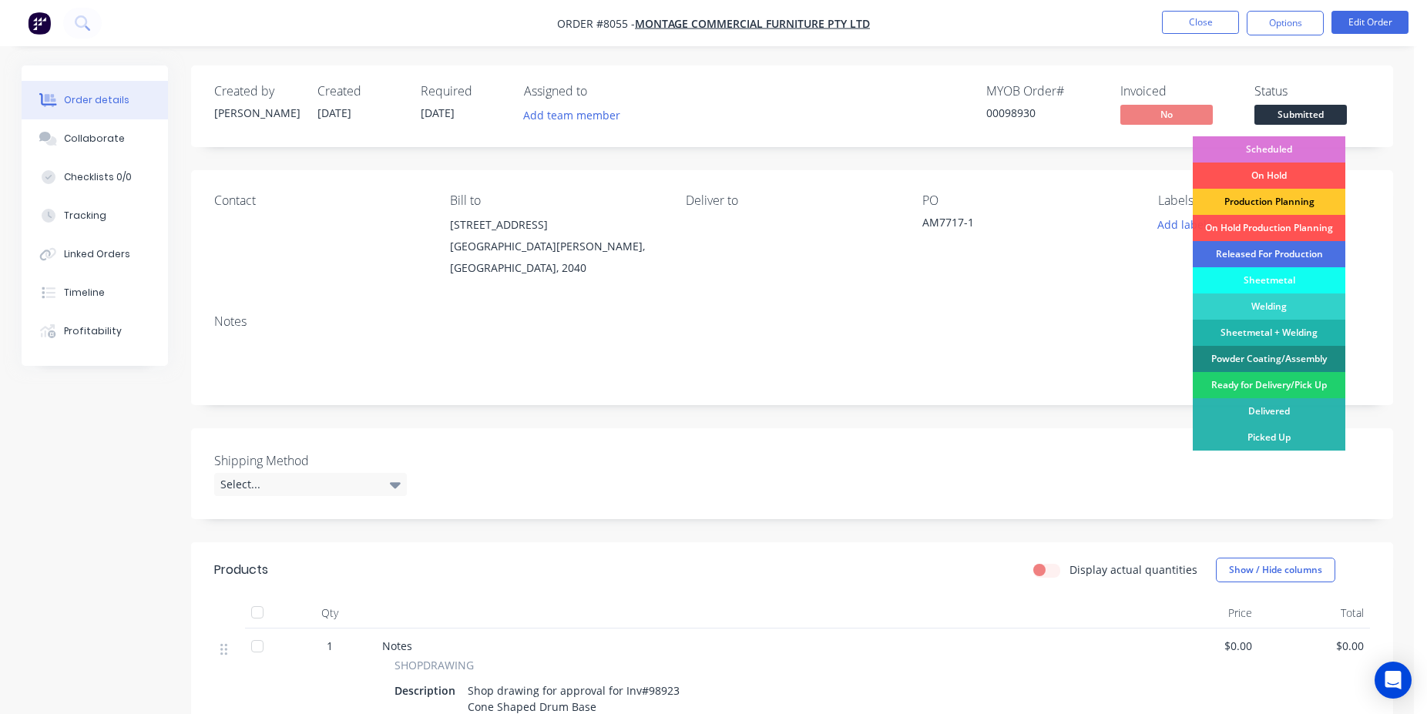
click at [1301, 201] on div "Production Planning" at bounding box center [1269, 202] width 153 height 26
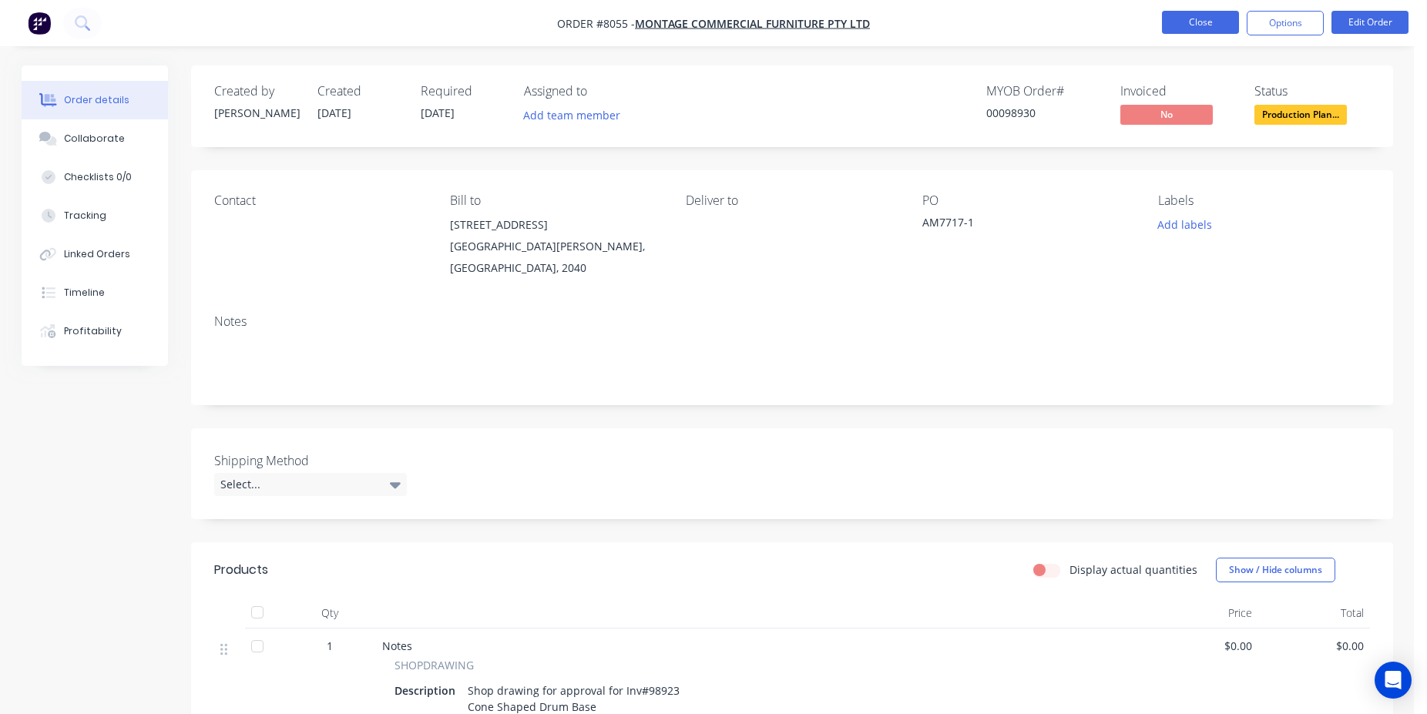
click at [1199, 11] on button "Close" at bounding box center [1200, 22] width 77 height 23
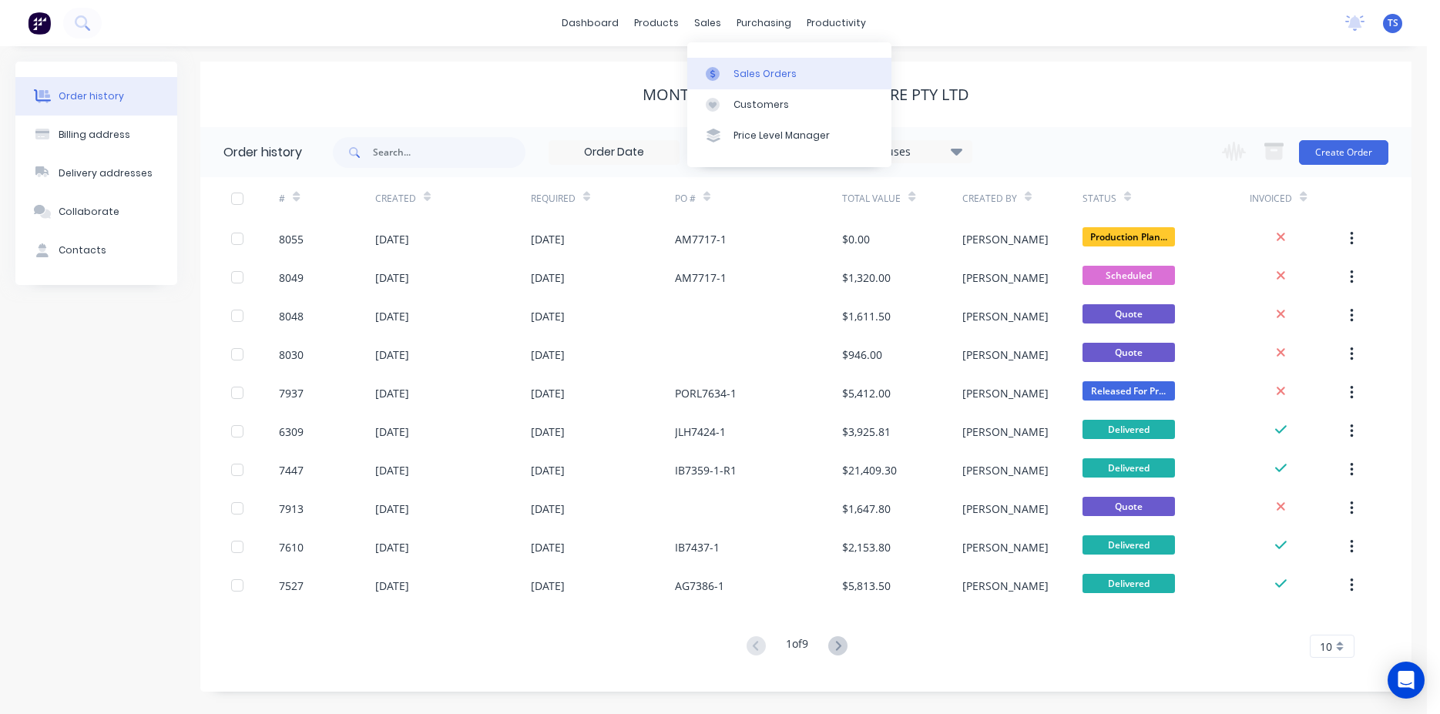
click at [747, 72] on div "Sales Orders" at bounding box center [764, 74] width 63 height 14
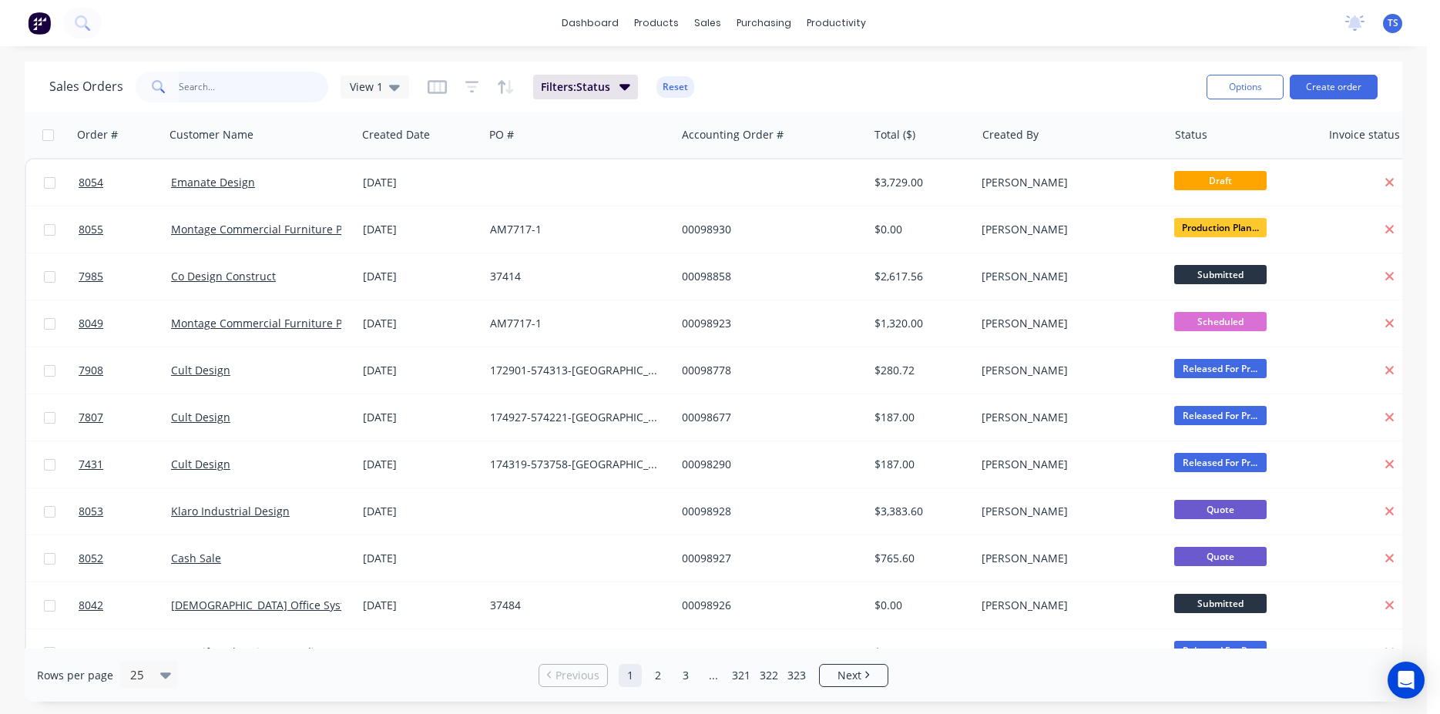
click at [221, 96] on input "text" at bounding box center [254, 87] width 150 height 31
click at [251, 108] on div "Sales Orders View 1 Filters: Status Reset Options Create order" at bounding box center [714, 87] width 1378 height 50
click at [251, 94] on input "text" at bounding box center [254, 87] width 150 height 31
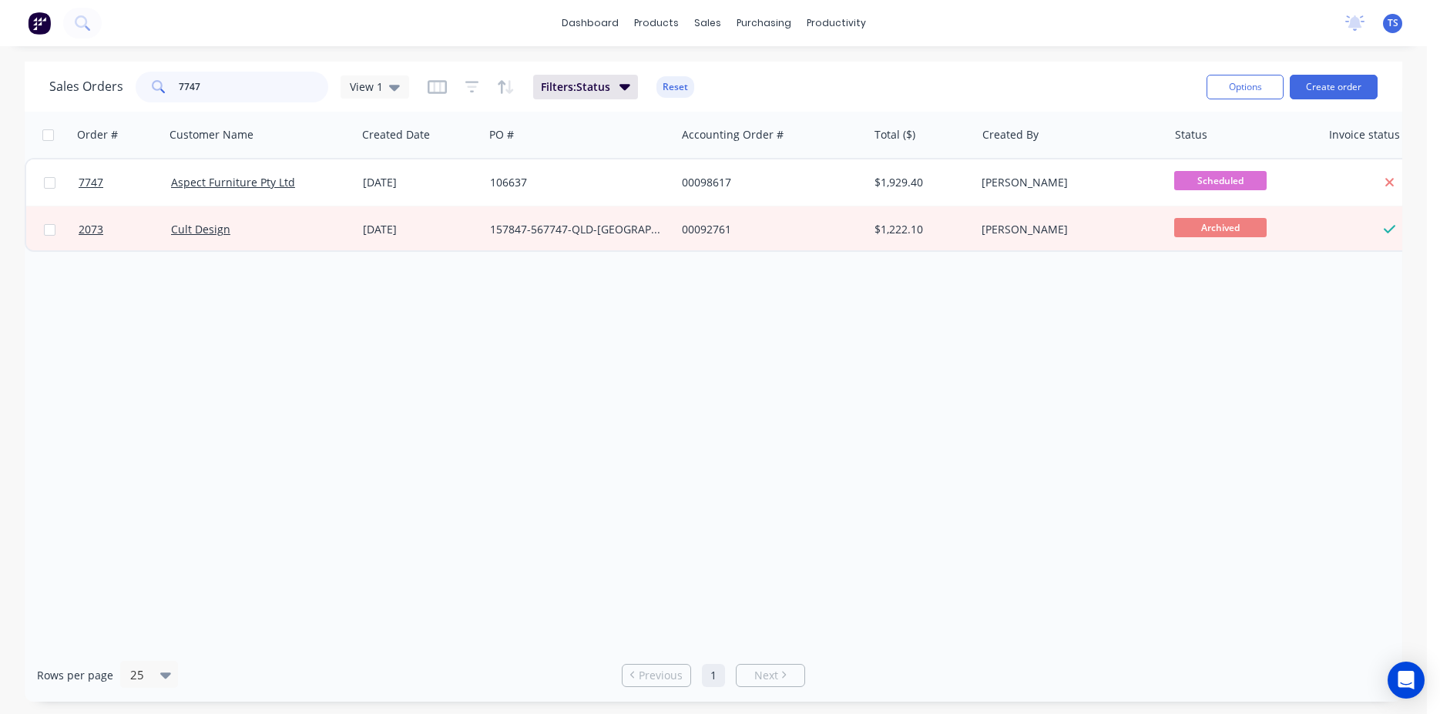
click at [251, 94] on input "7747" at bounding box center [254, 87] width 150 height 31
click at [235, 95] on input "7736" at bounding box center [254, 87] width 150 height 31
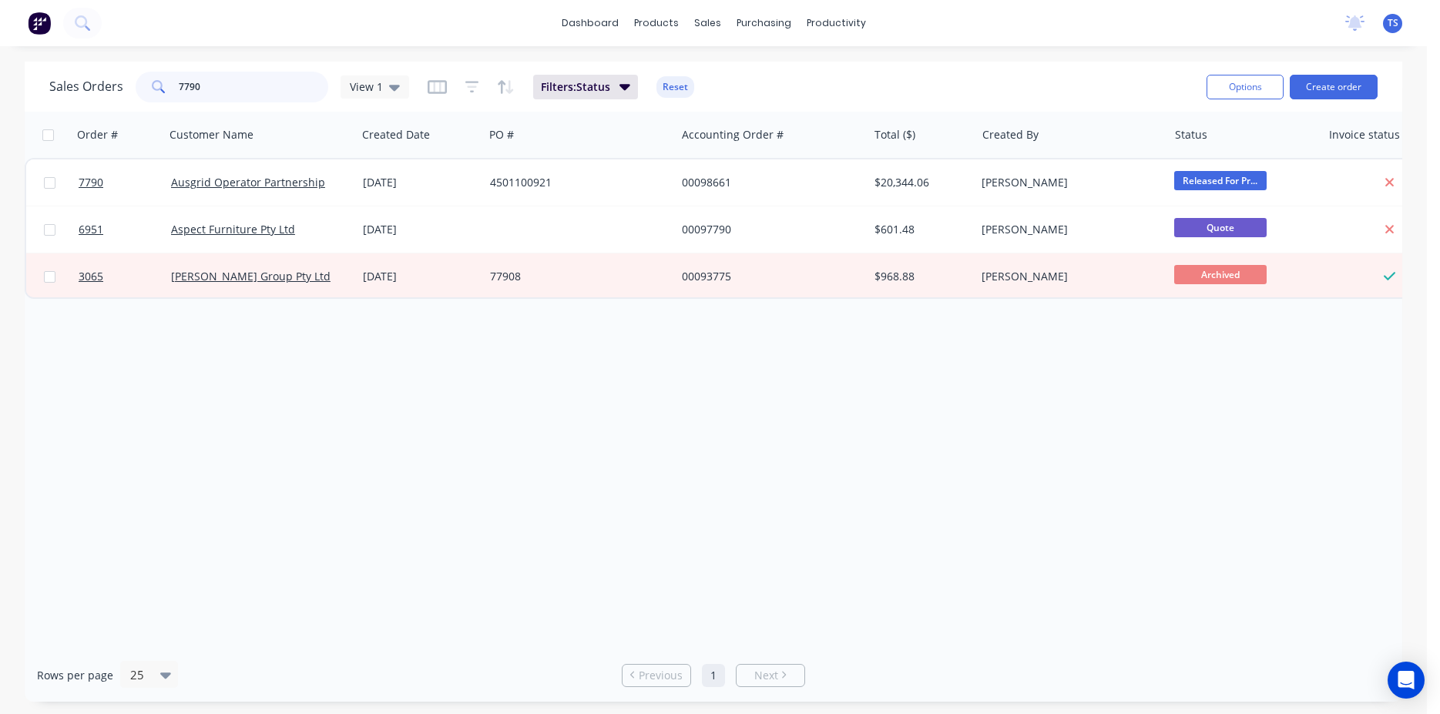
click at [235, 95] on input "7790" at bounding box center [254, 87] width 150 height 31
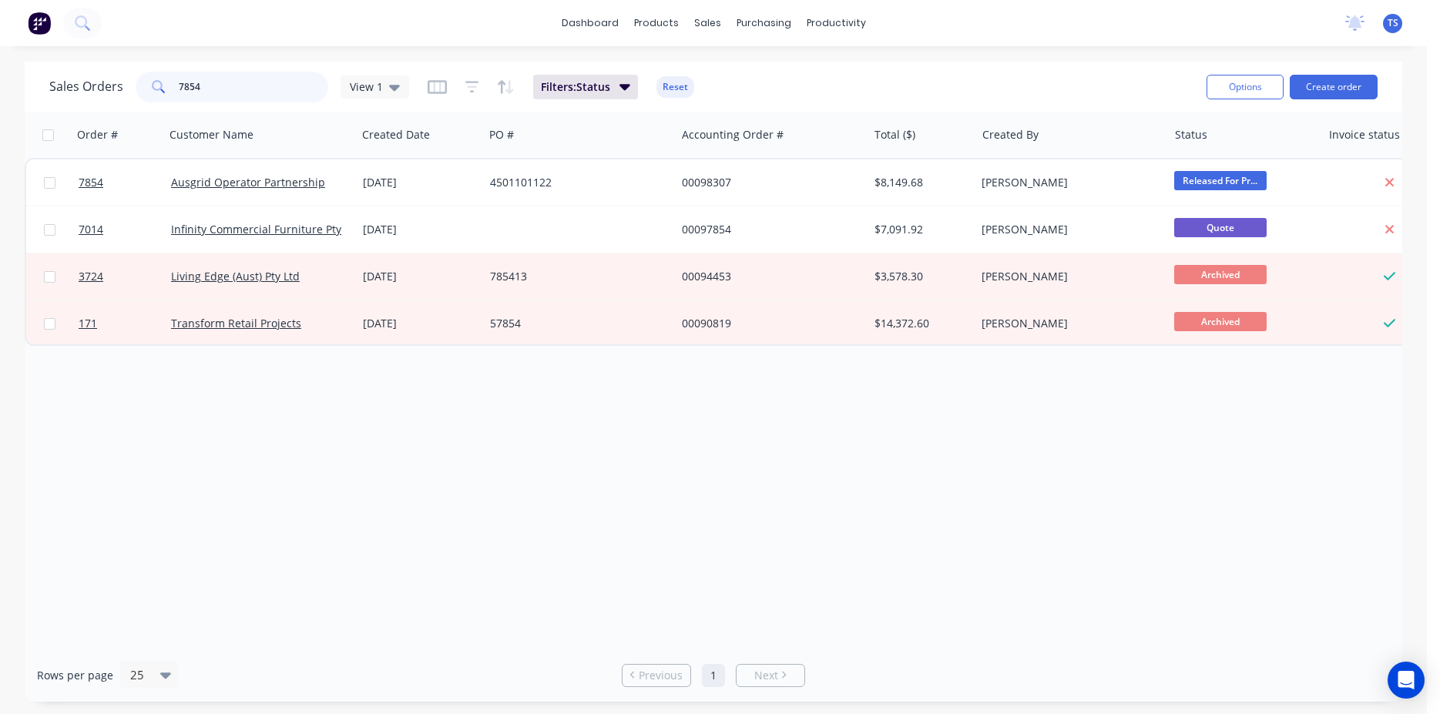
click at [235, 95] on input "7854" at bounding box center [254, 87] width 150 height 31
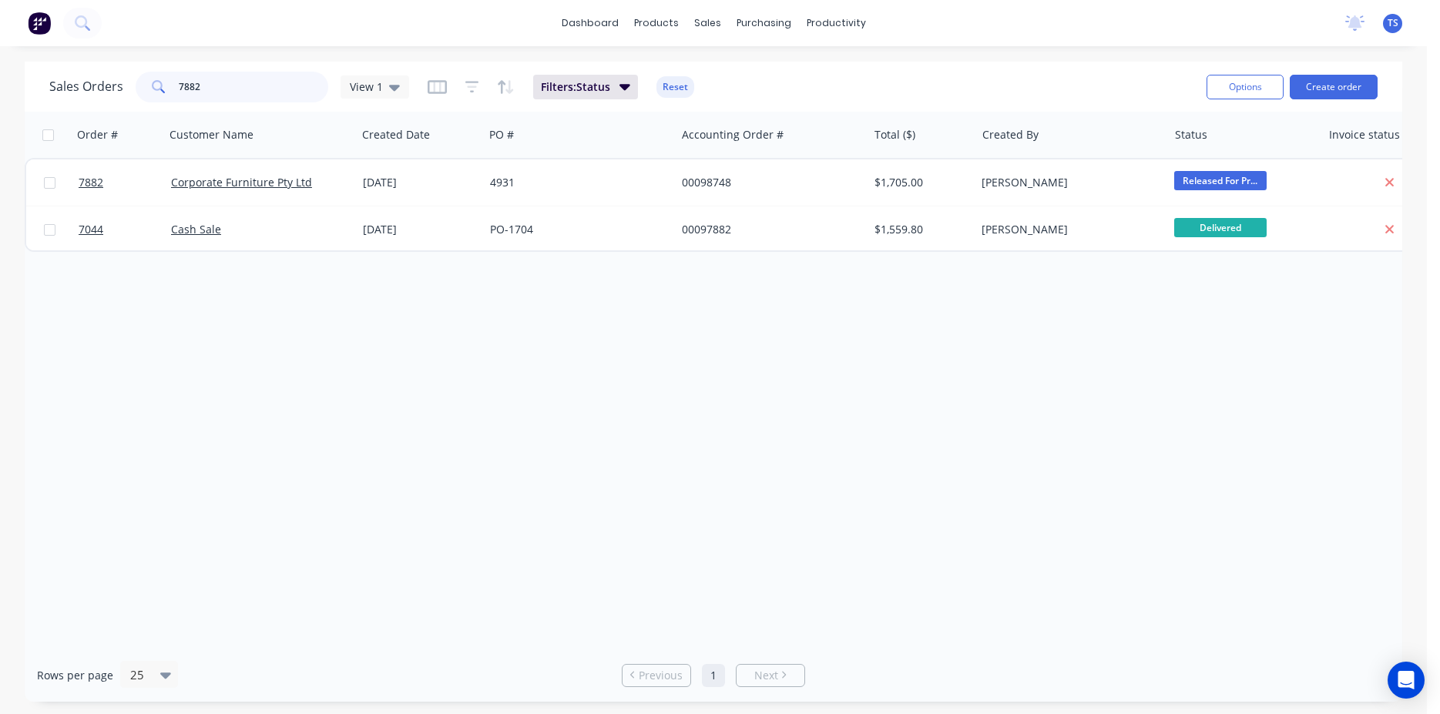
click at [235, 96] on input "7882" at bounding box center [254, 87] width 150 height 31
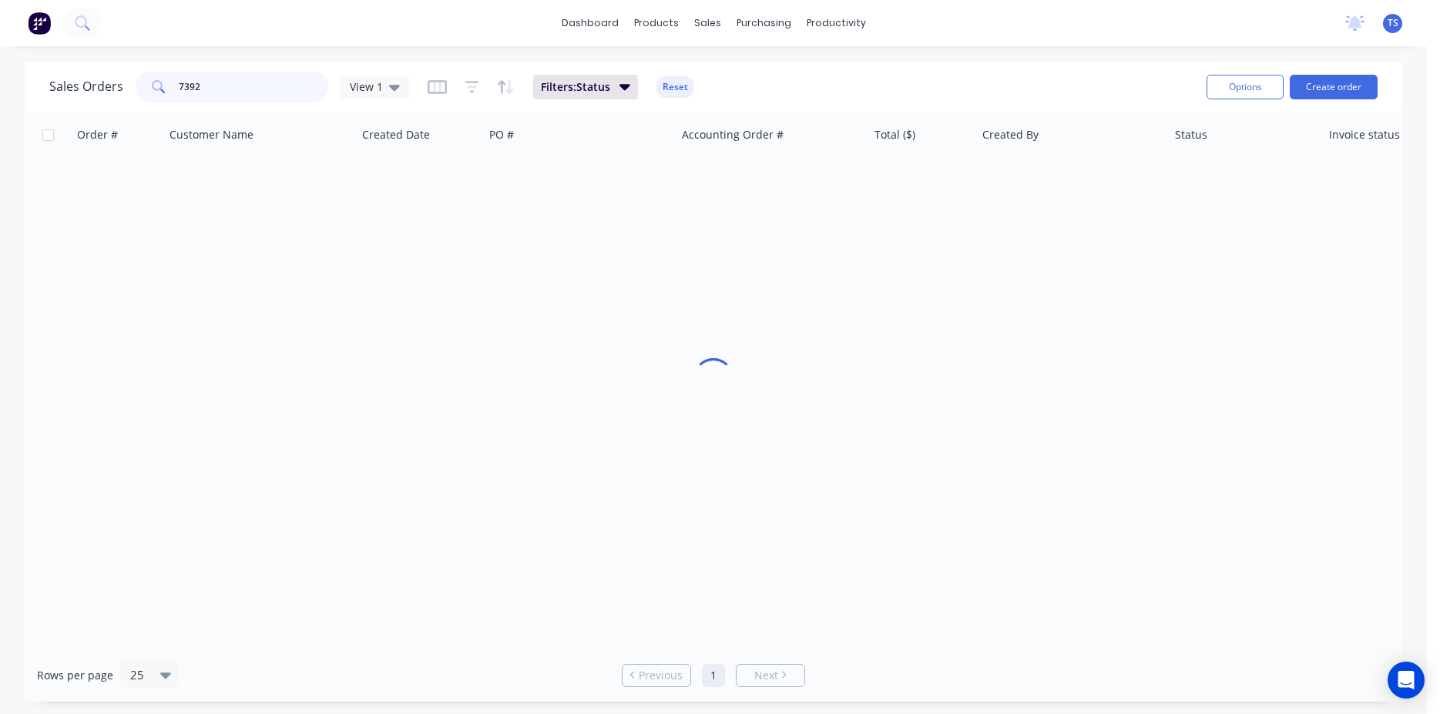
click at [237, 96] on input "7392" at bounding box center [254, 87] width 150 height 31
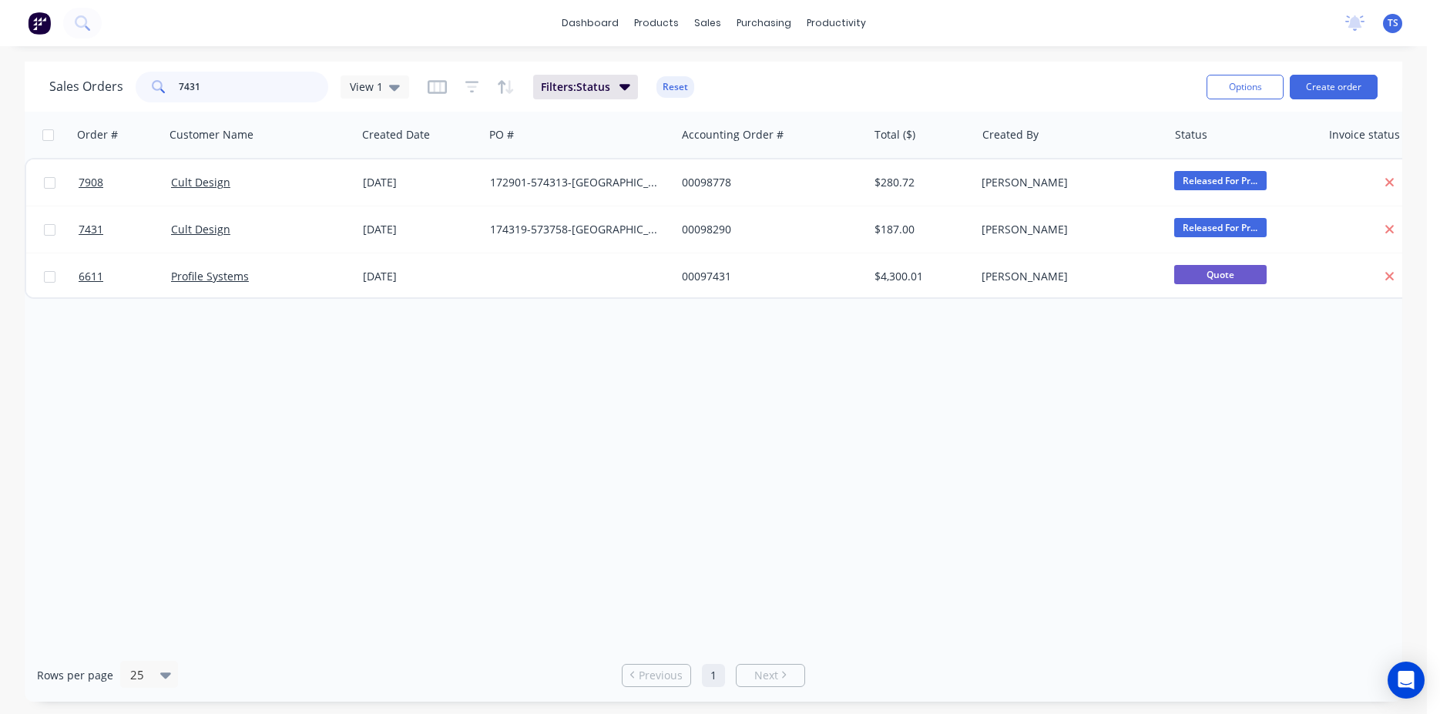
click at [237, 96] on input "7431" at bounding box center [254, 87] width 150 height 31
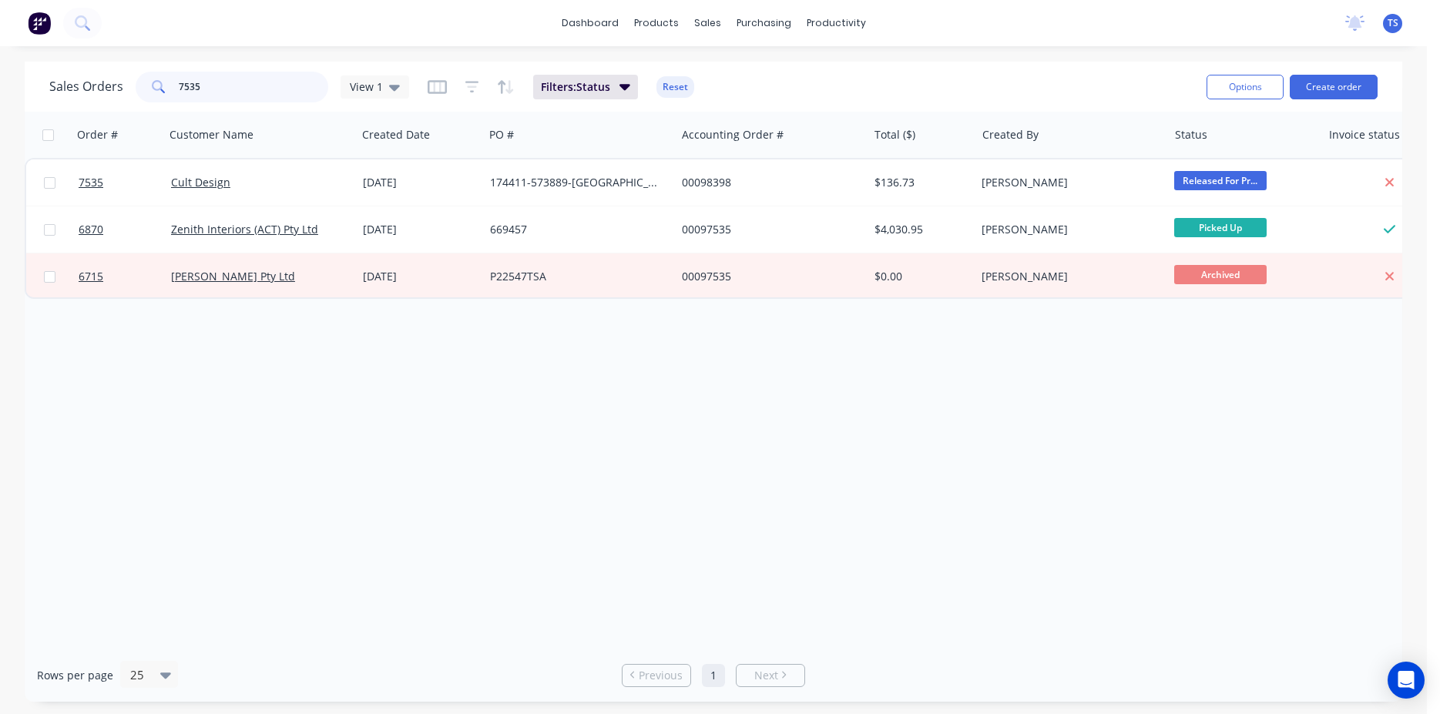
click at [257, 90] on input "7535" at bounding box center [254, 87] width 150 height 31
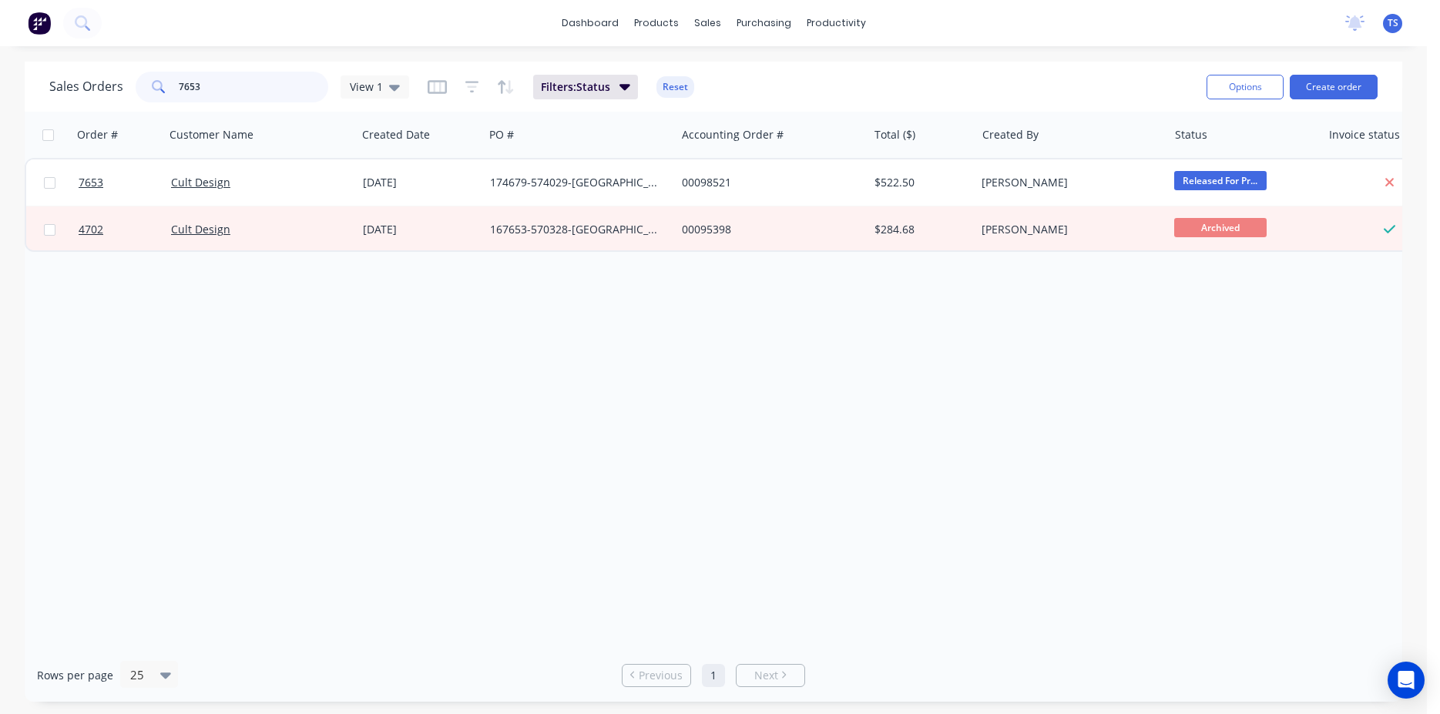
click at [238, 93] on input "7653" at bounding box center [254, 87] width 150 height 31
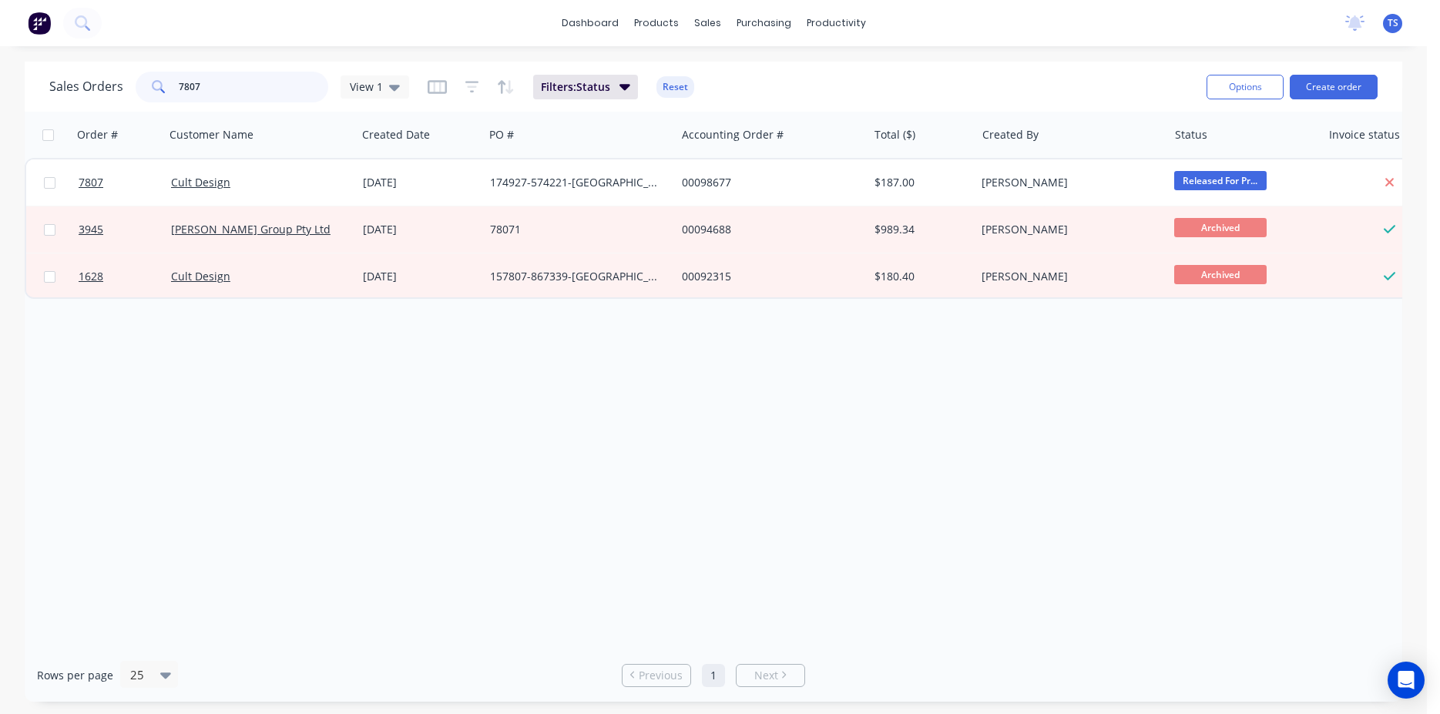
click at [254, 89] on input "7807" at bounding box center [254, 87] width 150 height 31
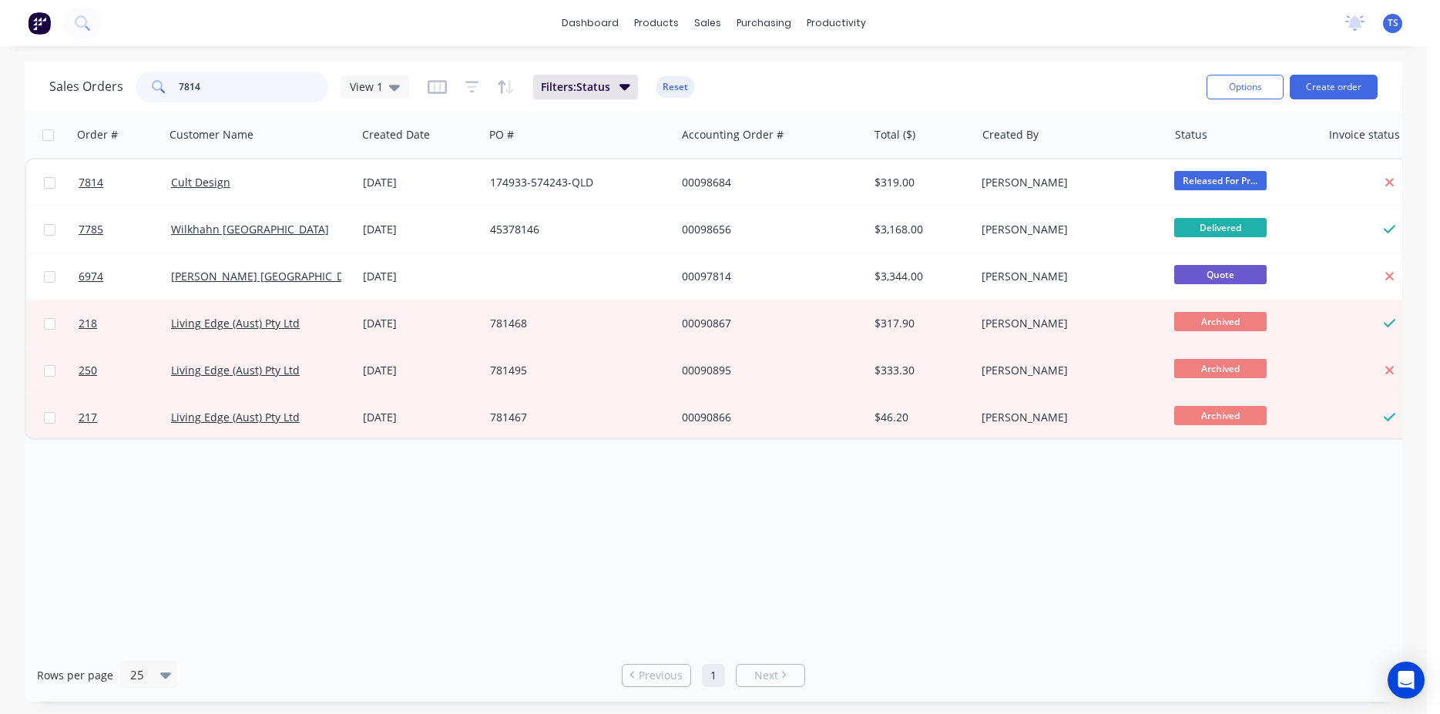
click at [254, 89] on input "7814" at bounding box center [254, 87] width 150 height 31
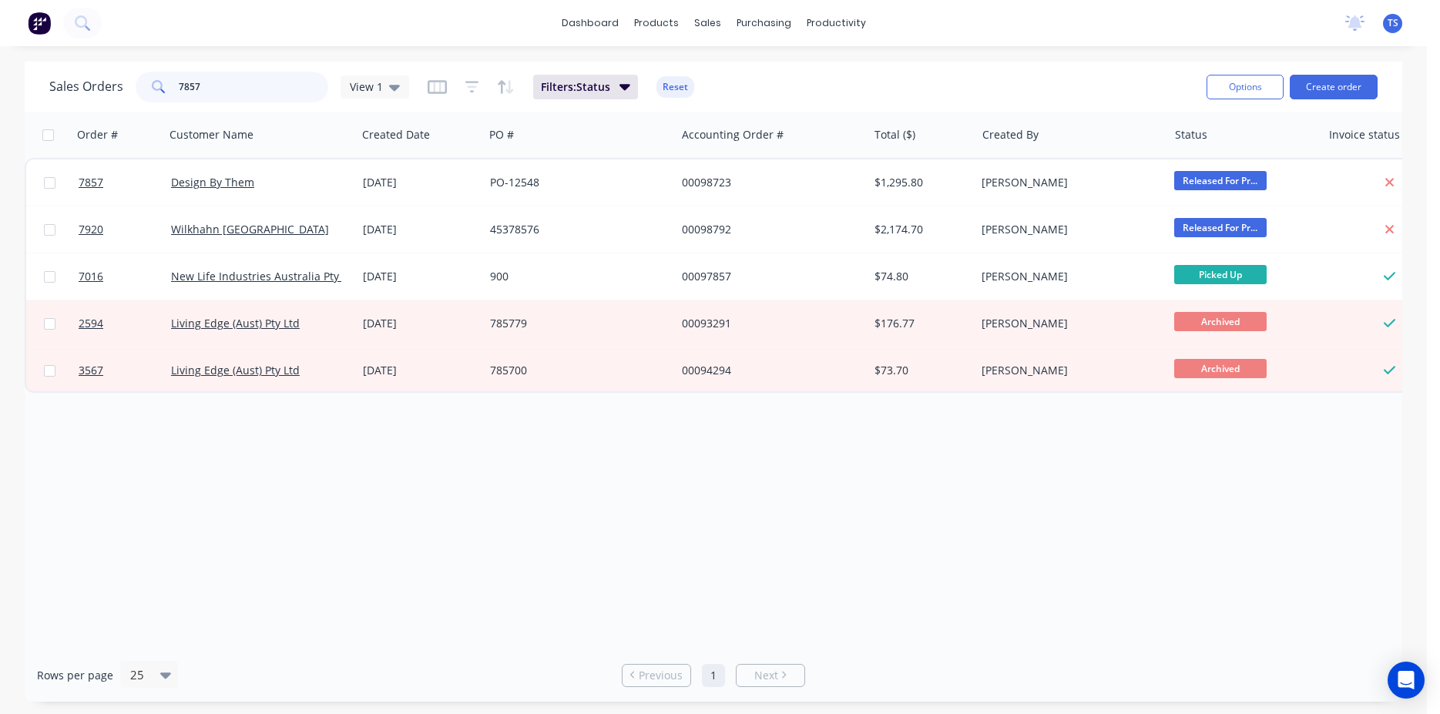
click at [254, 89] on input "7857" at bounding box center [254, 87] width 150 height 31
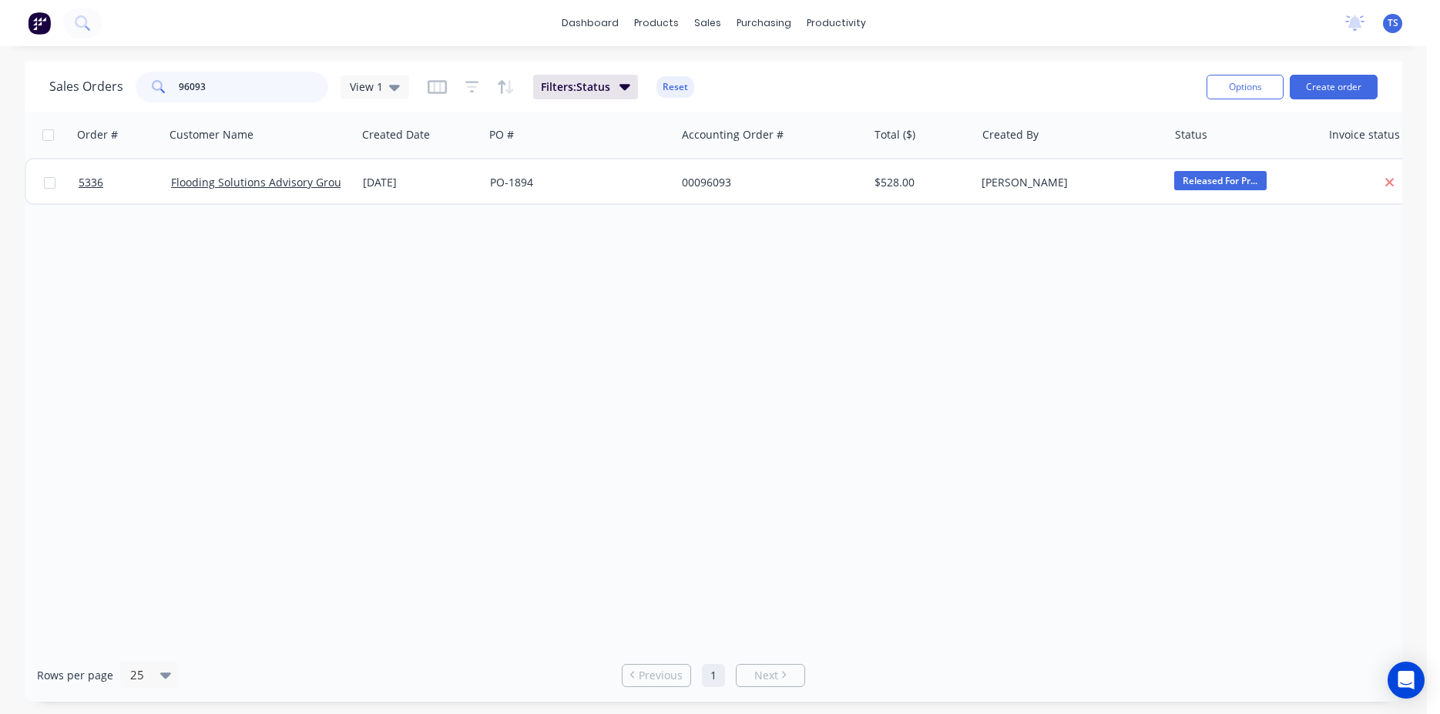
click at [254, 89] on input "96093" at bounding box center [254, 87] width 150 height 31
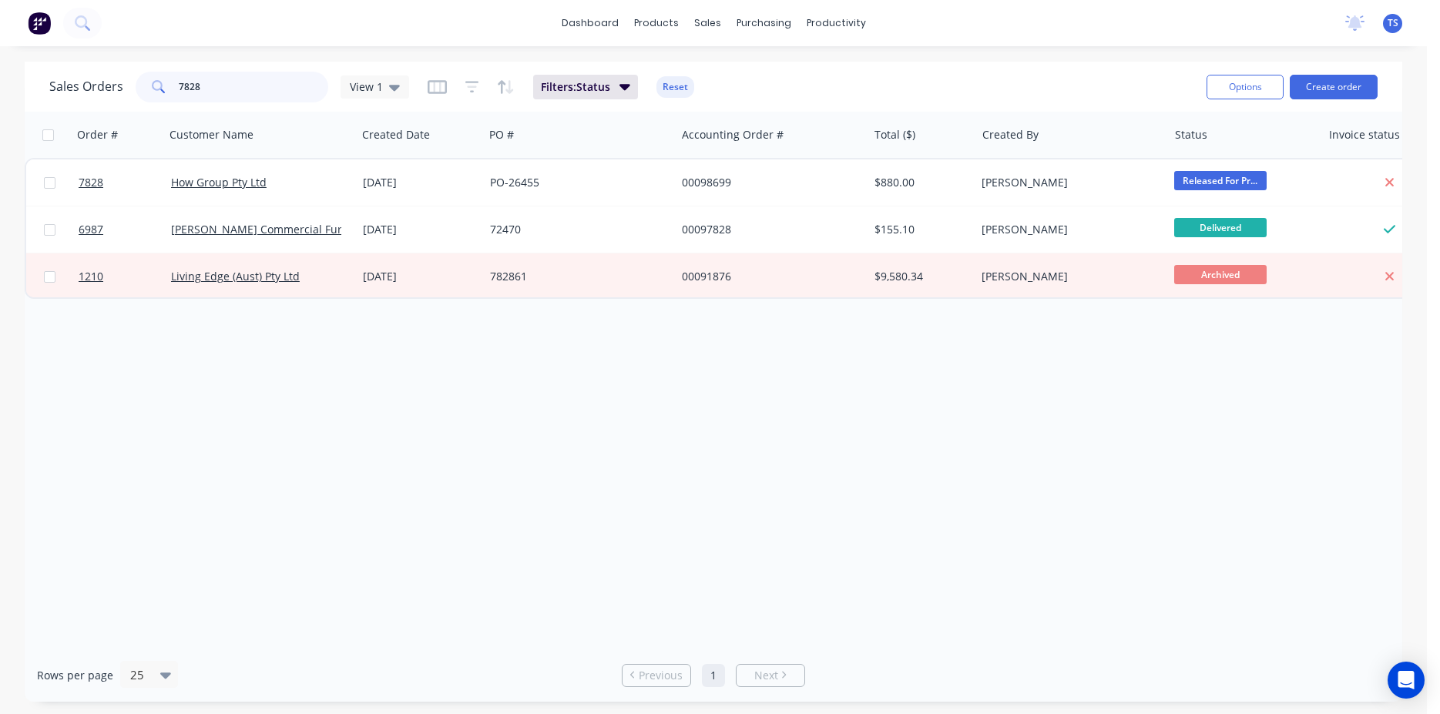
click at [240, 89] on input "7828" at bounding box center [254, 87] width 150 height 31
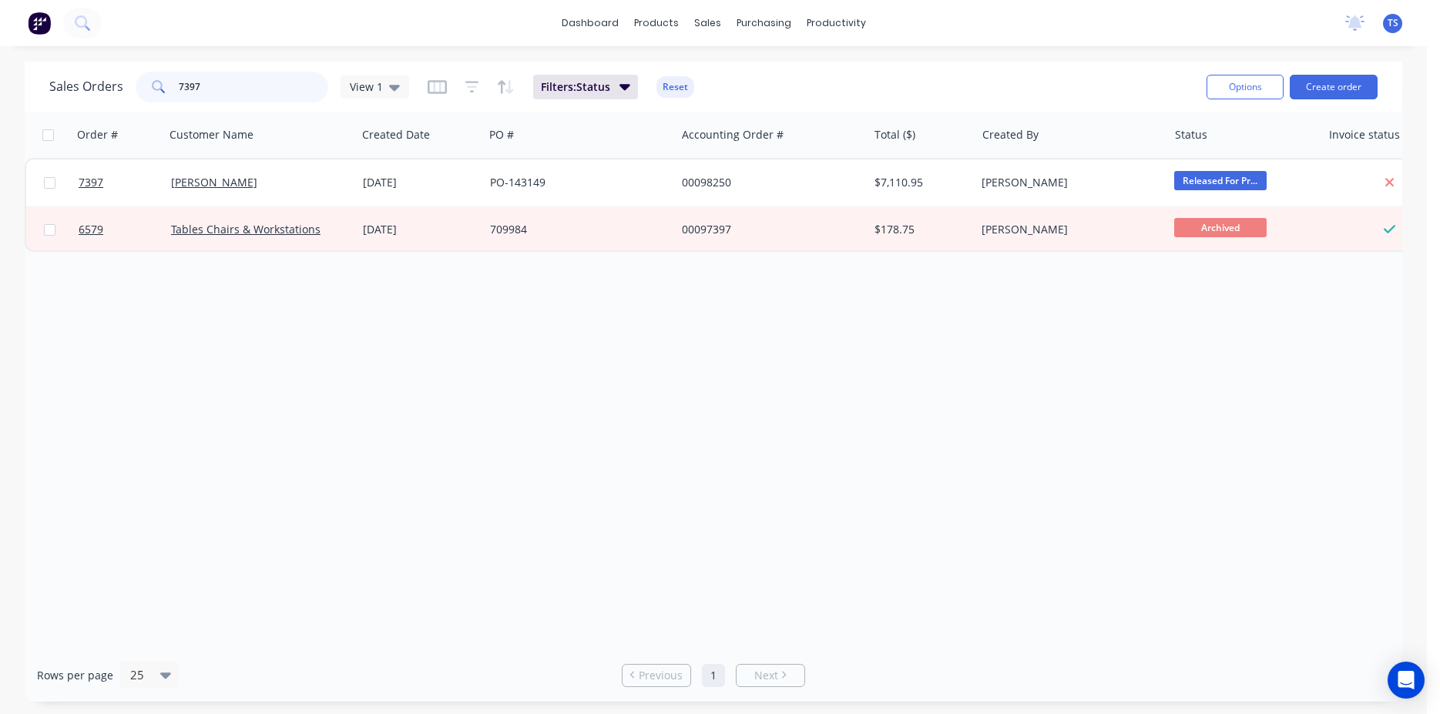
click at [240, 89] on input "7397" at bounding box center [254, 87] width 150 height 31
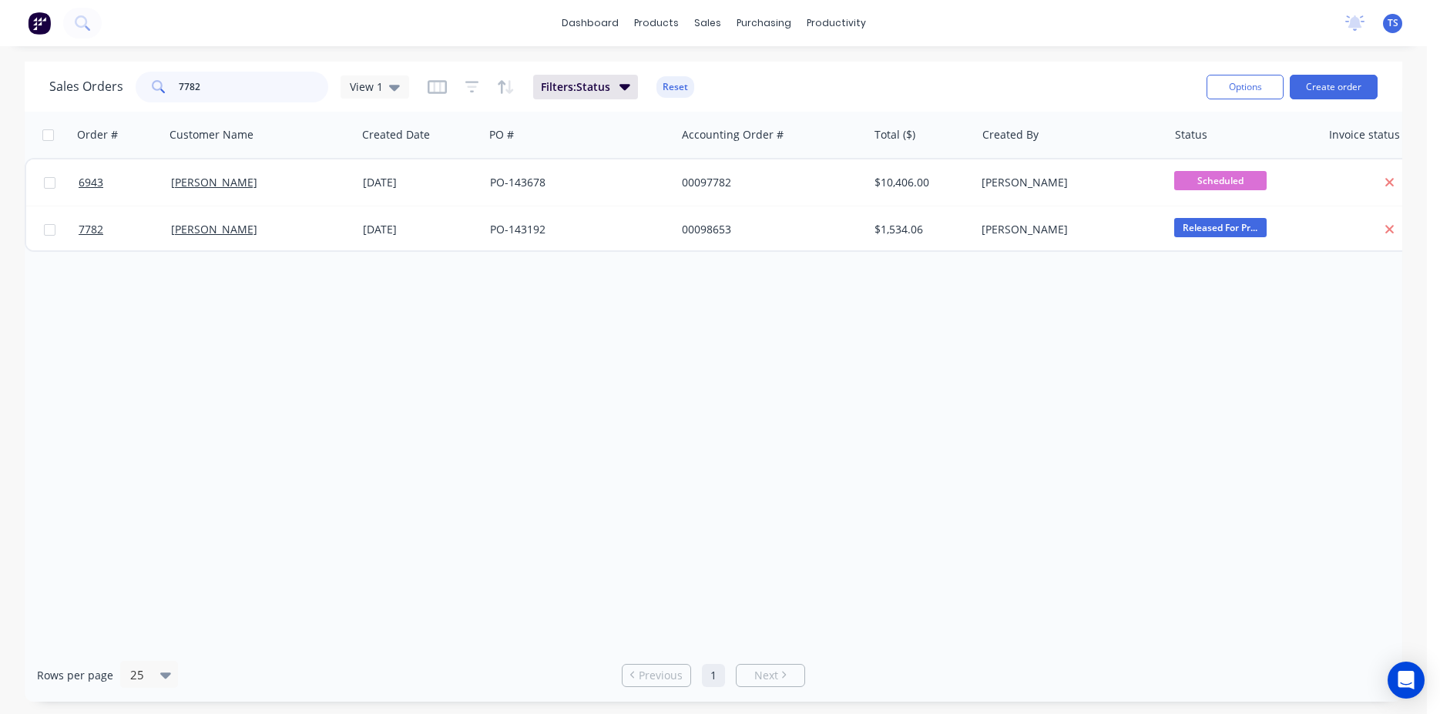
click at [233, 92] on input "7782" at bounding box center [254, 87] width 150 height 31
click at [220, 92] on input "7792" at bounding box center [254, 87] width 150 height 31
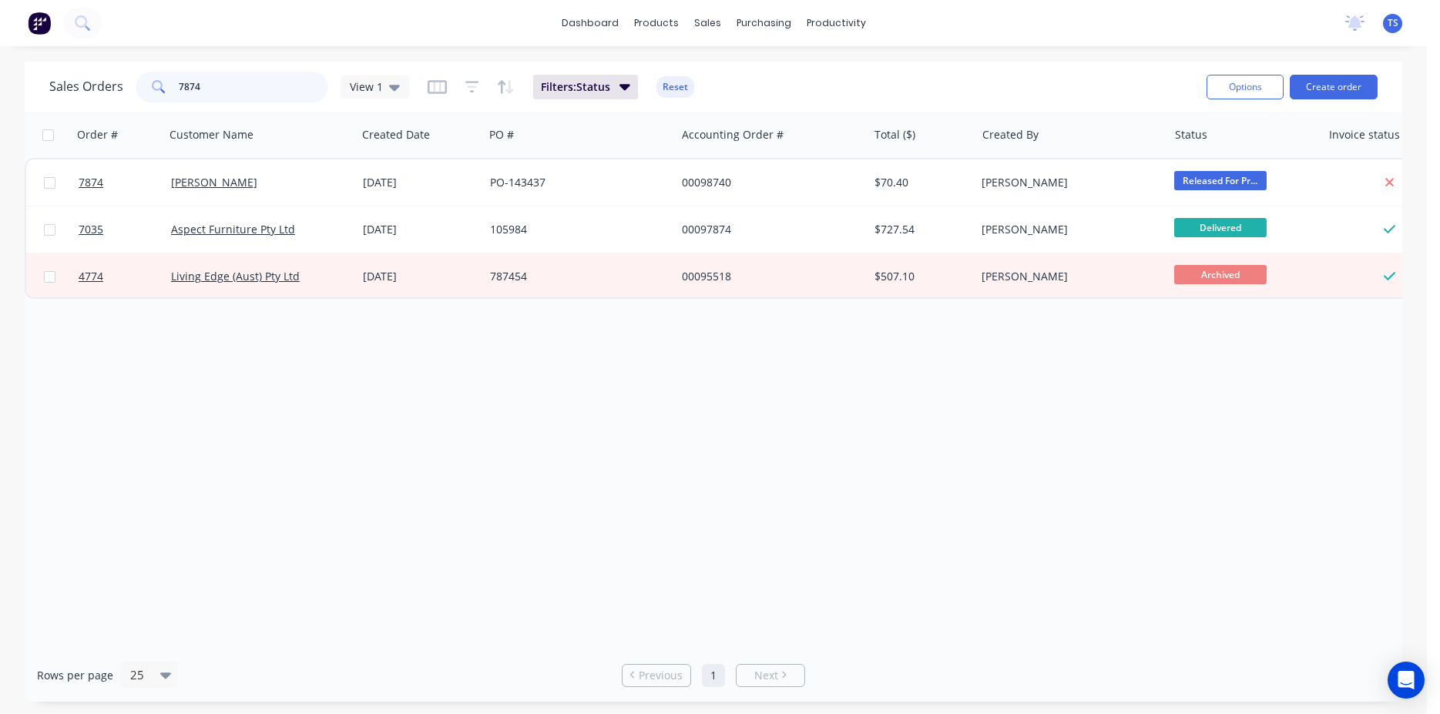
click at [220, 92] on input "7874" at bounding box center [254, 87] width 150 height 31
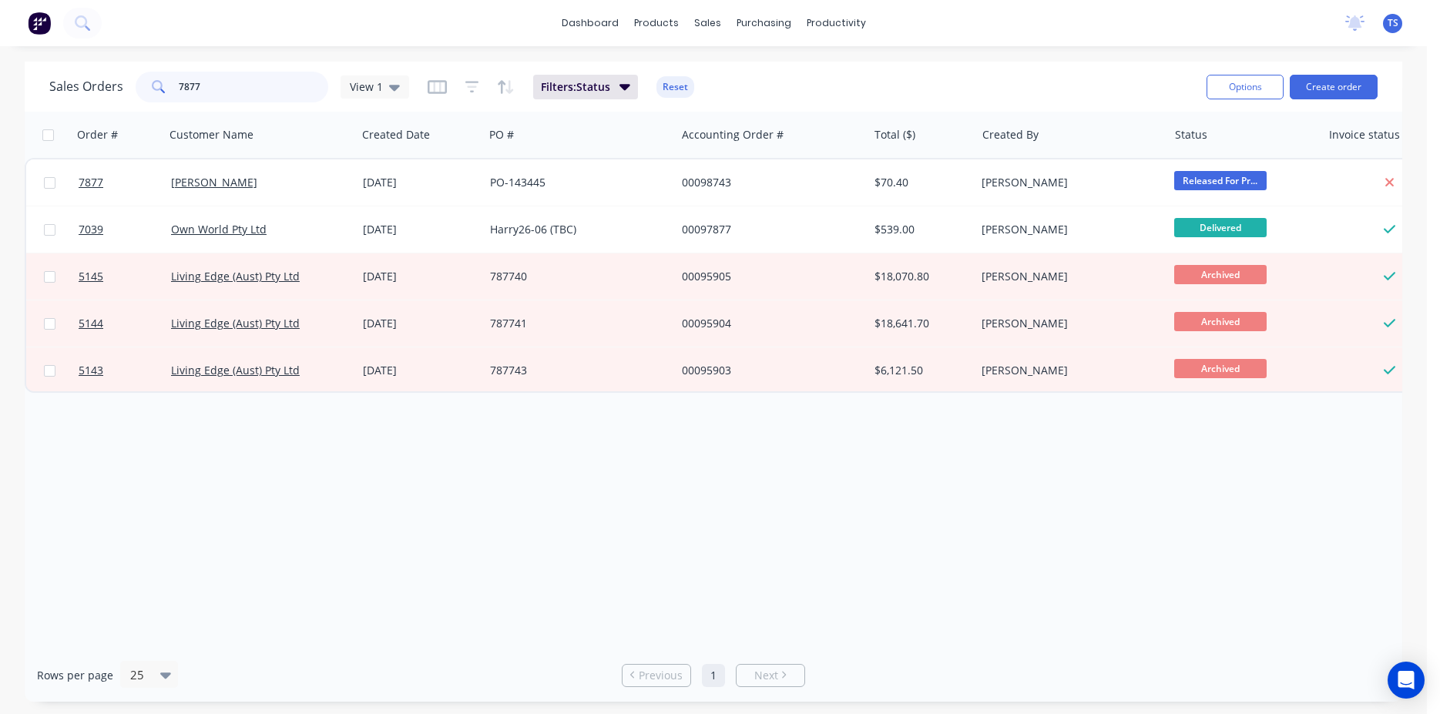
click at [220, 92] on input "7877" at bounding box center [254, 87] width 150 height 31
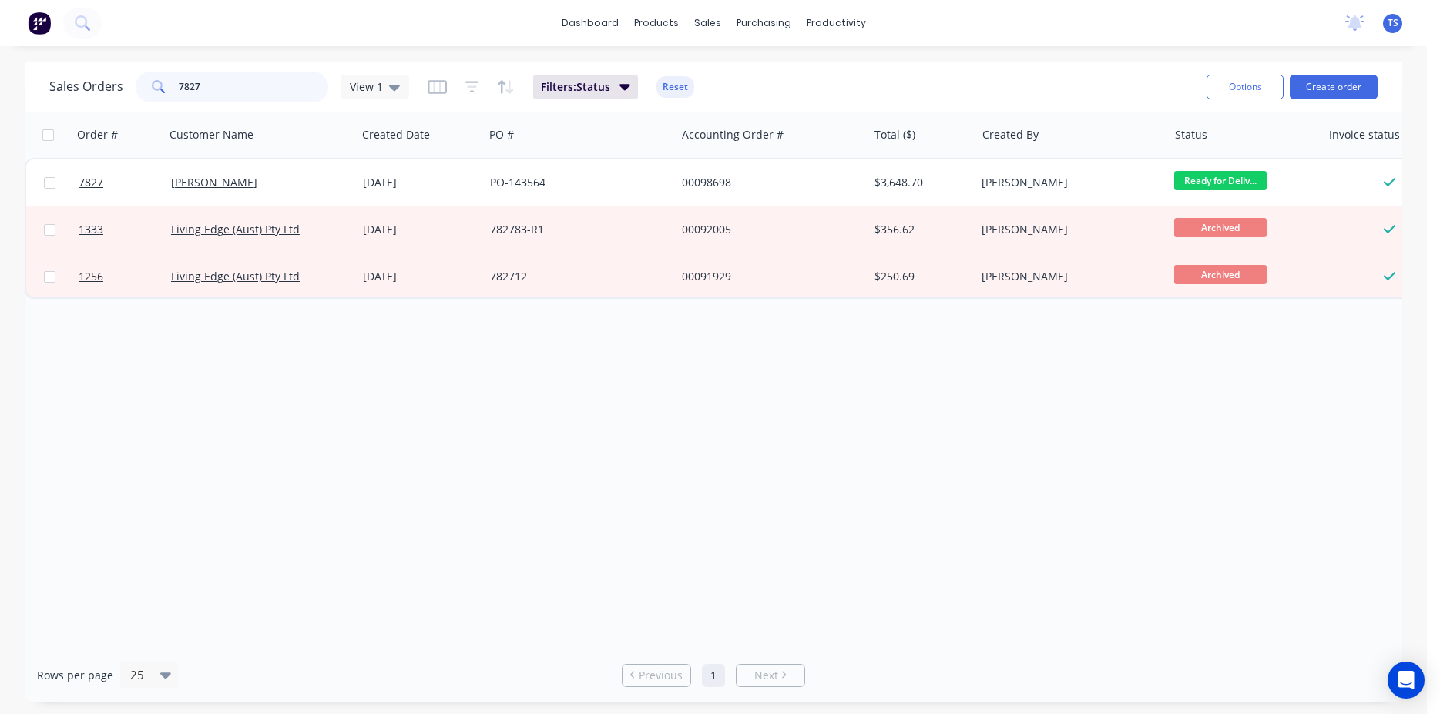
click at [214, 92] on input "7827" at bounding box center [254, 87] width 150 height 31
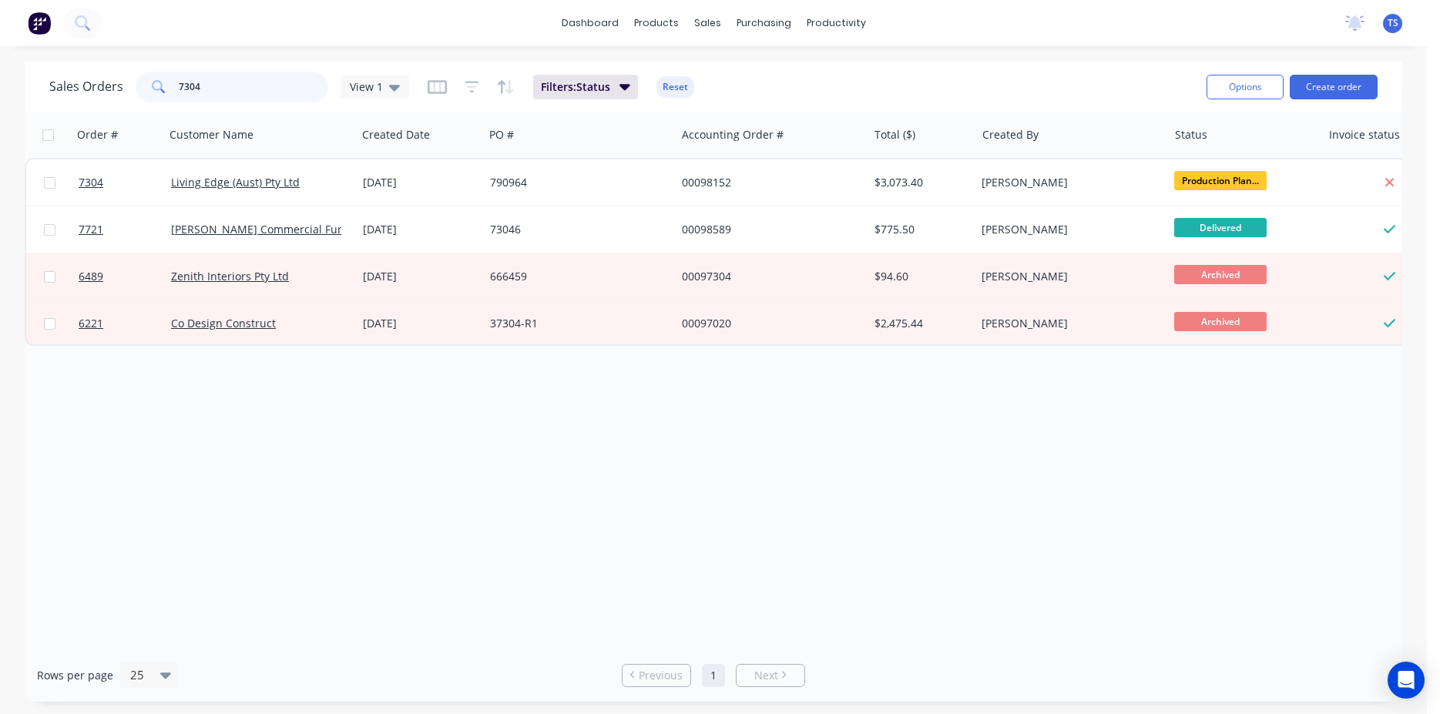
click at [216, 92] on input "7304" at bounding box center [254, 87] width 150 height 31
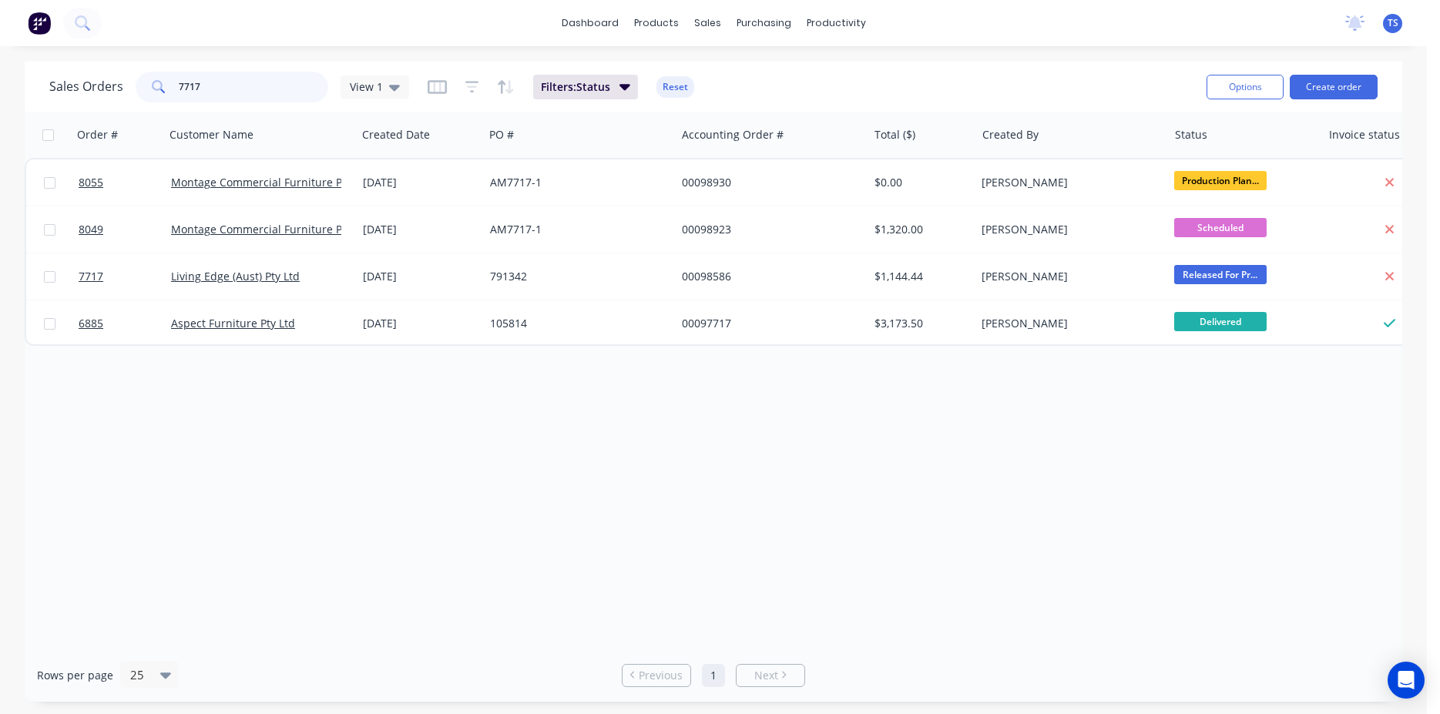
click at [216, 92] on input "7717" at bounding box center [254, 87] width 150 height 31
type input "7848"
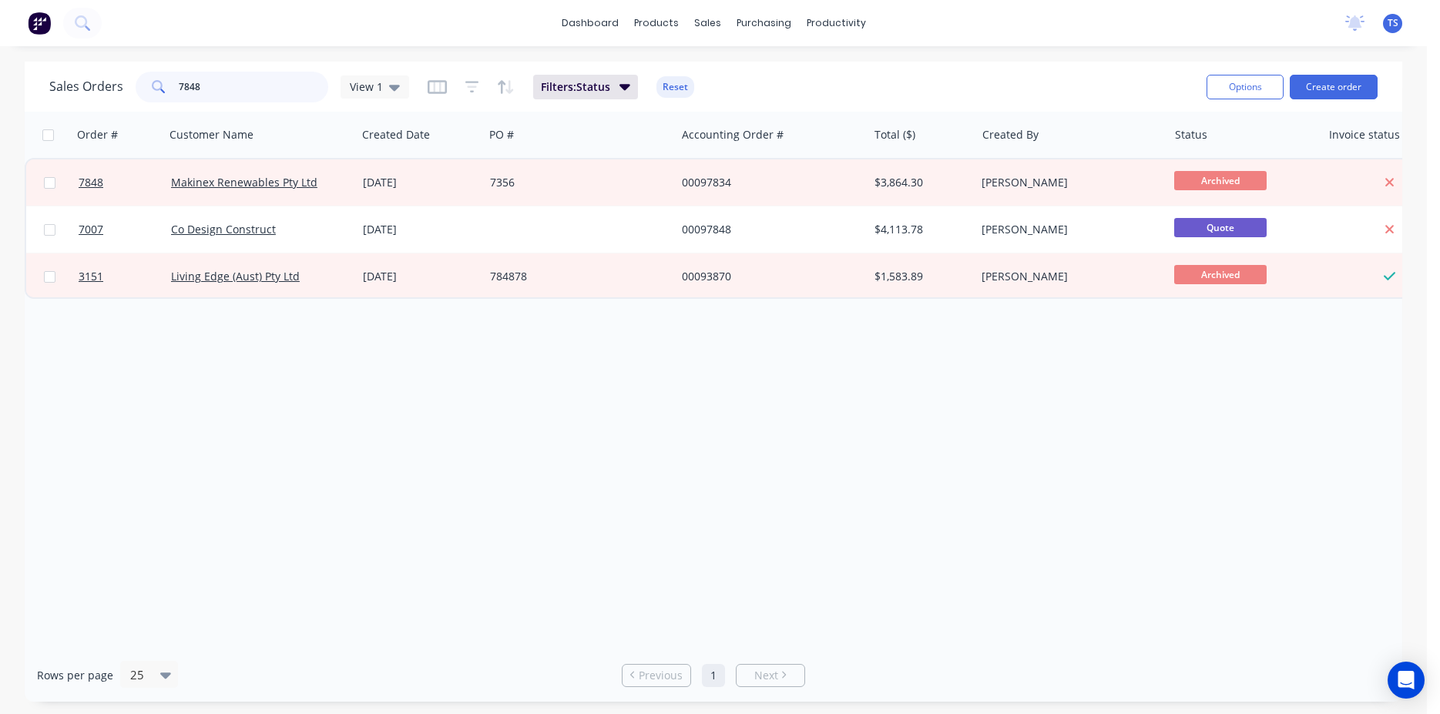
click at [269, 98] on input "7848" at bounding box center [254, 87] width 150 height 31
